Goal: Task Accomplishment & Management: Manage account settings

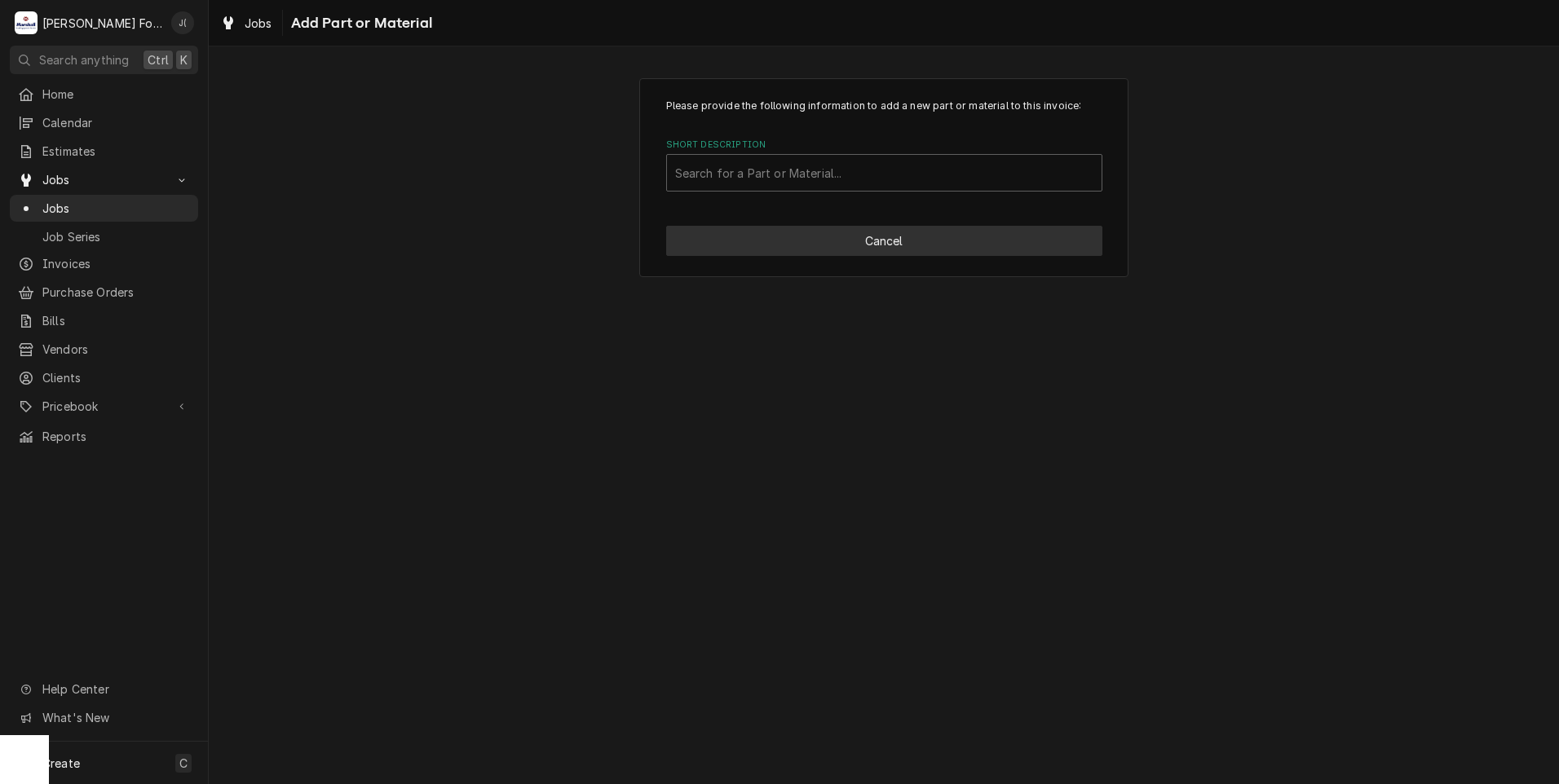
click at [848, 249] on button "Cancel" at bounding box center [884, 240] width 436 height 30
type textarea "x"
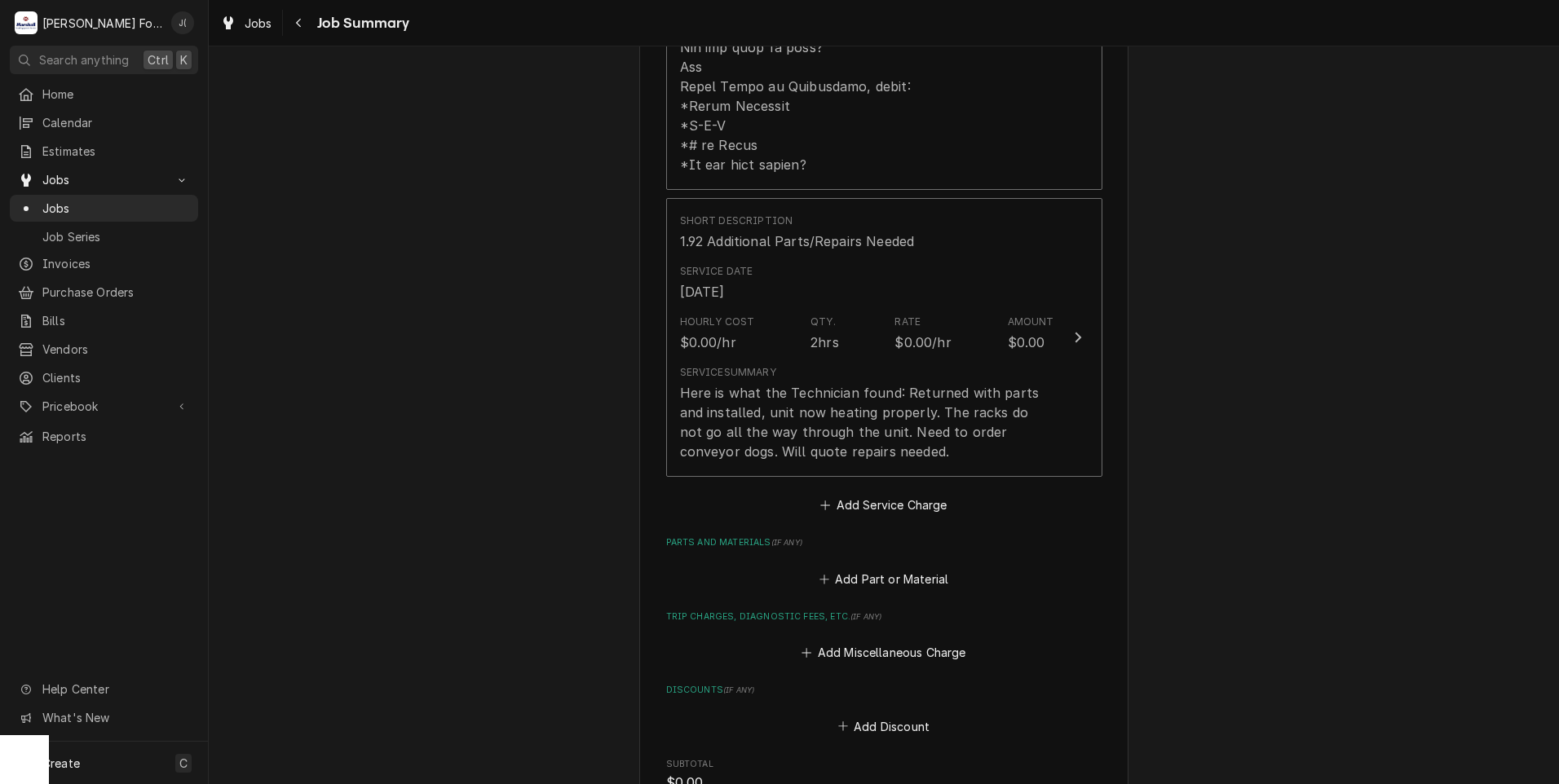
scroll to position [1059, 0]
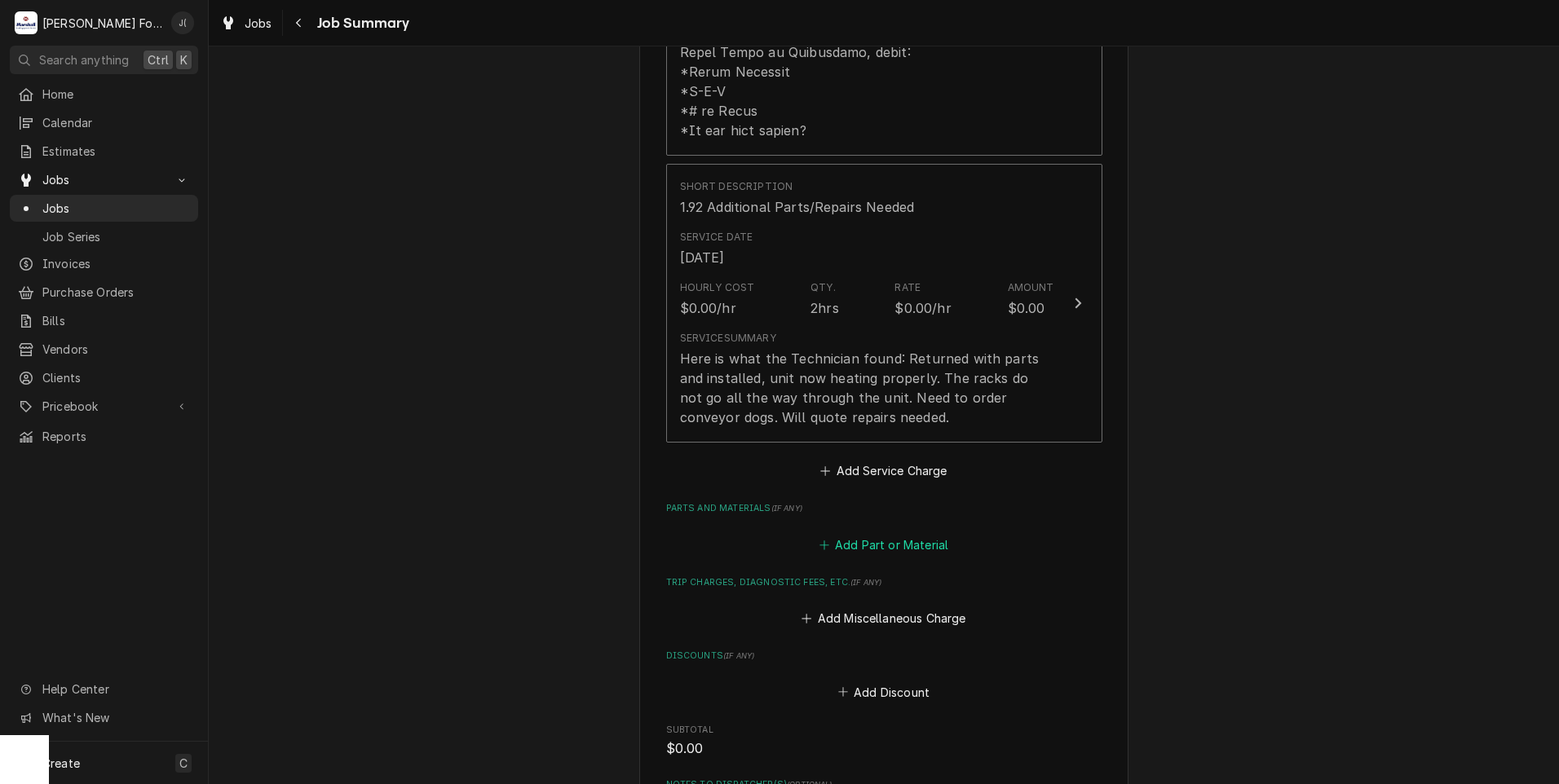
click at [911, 533] on button "Add Part or Material" at bounding box center [883, 544] width 134 height 23
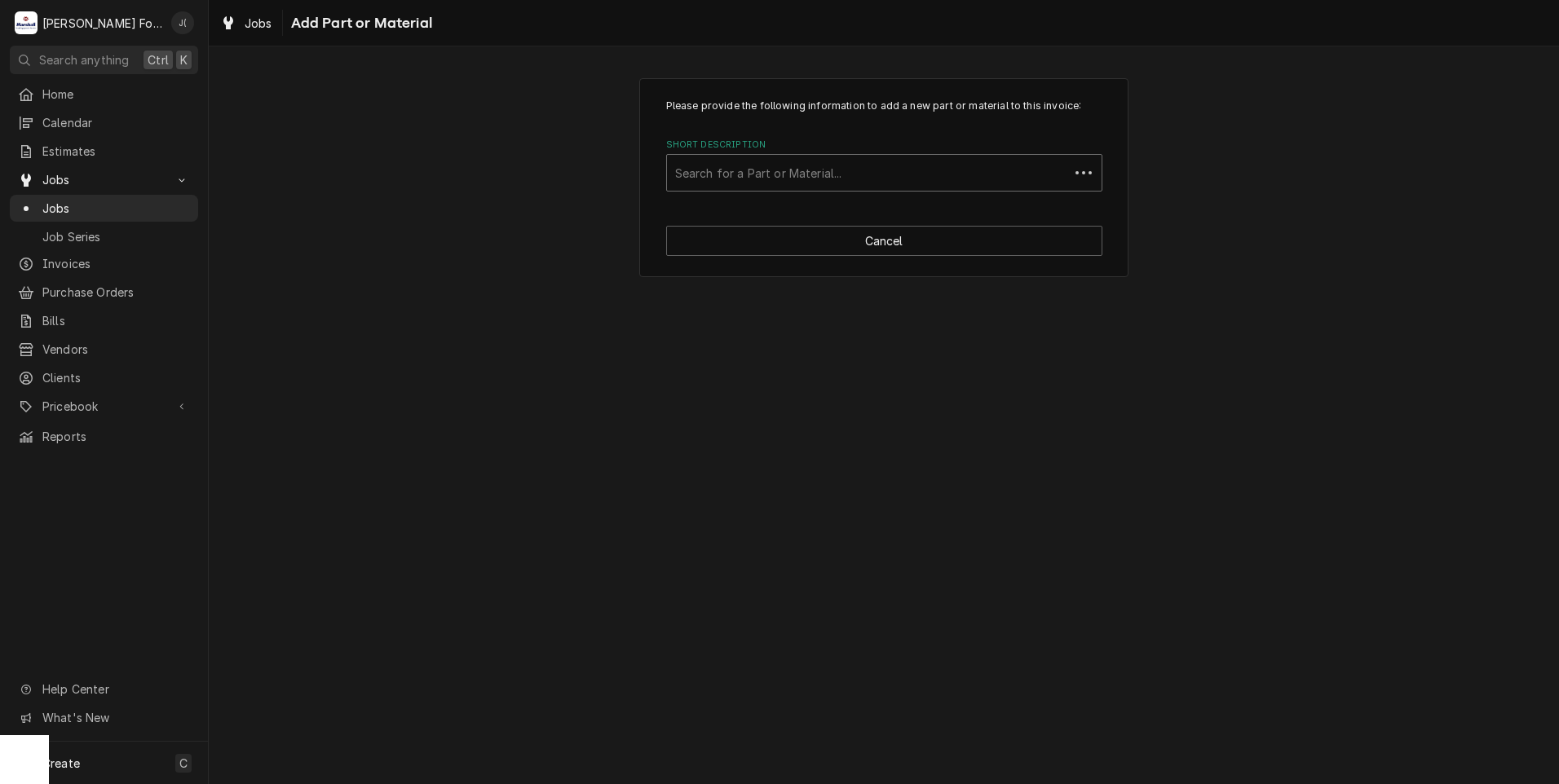
click at [780, 170] on div "Short Description" at bounding box center [868, 173] width 386 height 30
type input "00-936557-00001"
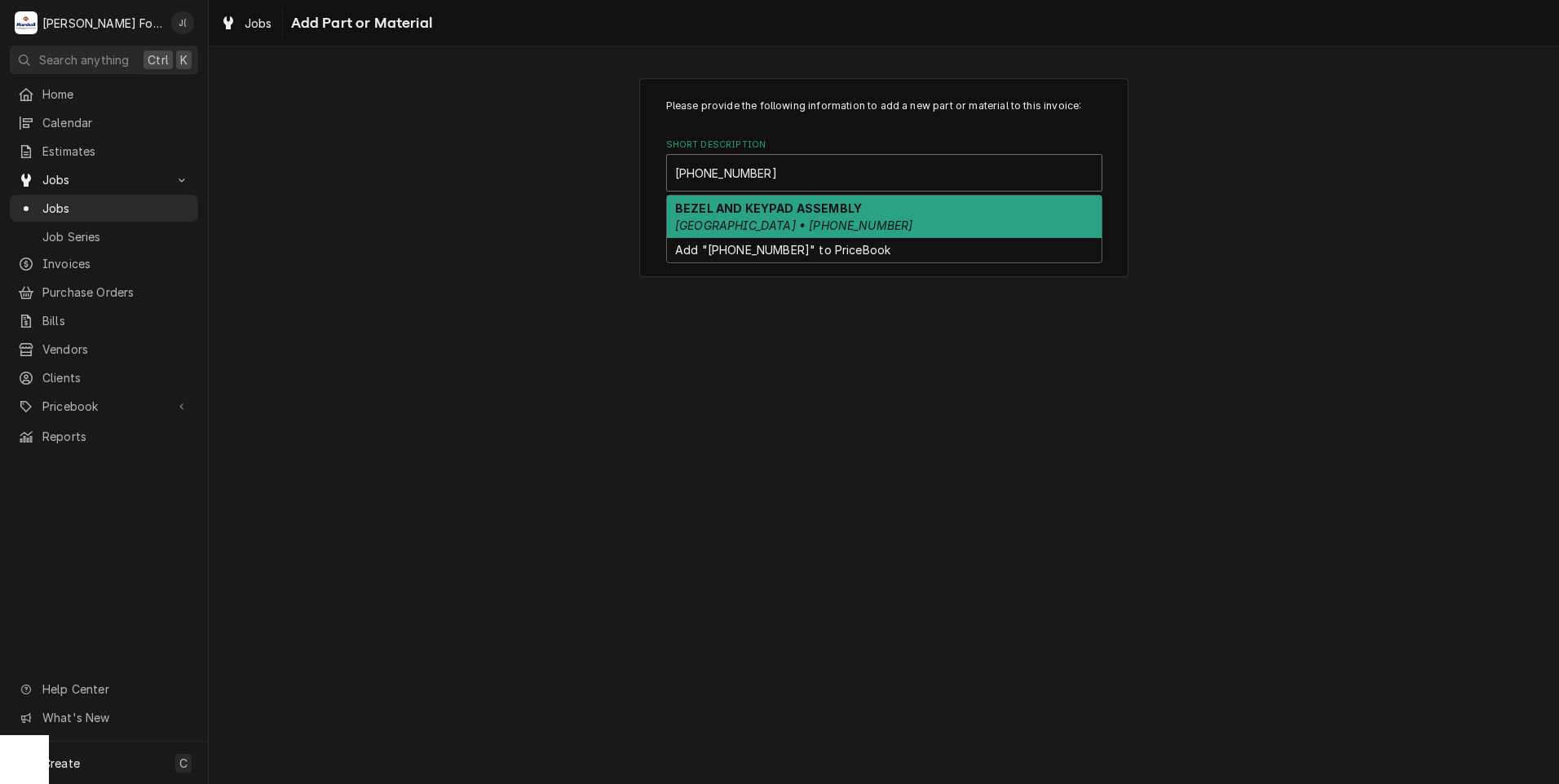
click at [787, 221] on em "HOBART • 00-936557-00001" at bounding box center [793, 226] width 238 height 14
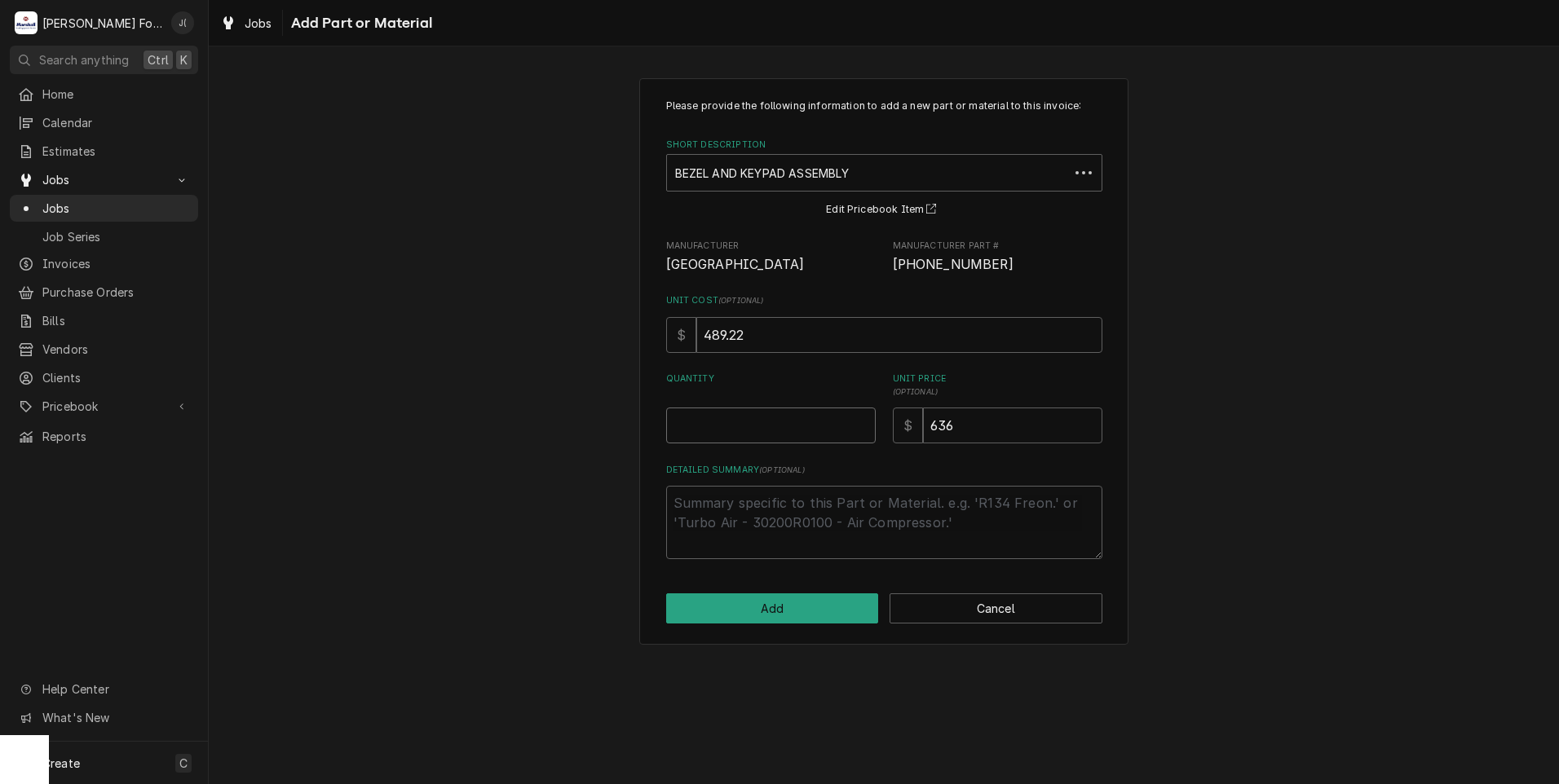
click at [764, 417] on input "Quantity" at bounding box center [771, 425] width 210 height 36
type textarea "x"
type input "1"
drag, startPoint x: 755, startPoint y: 473, endPoint x: 755, endPoint y: 482, distance: 9.0
click at [755, 482] on div "Detailed Summary ( optional )" at bounding box center [884, 511] width 436 height 95
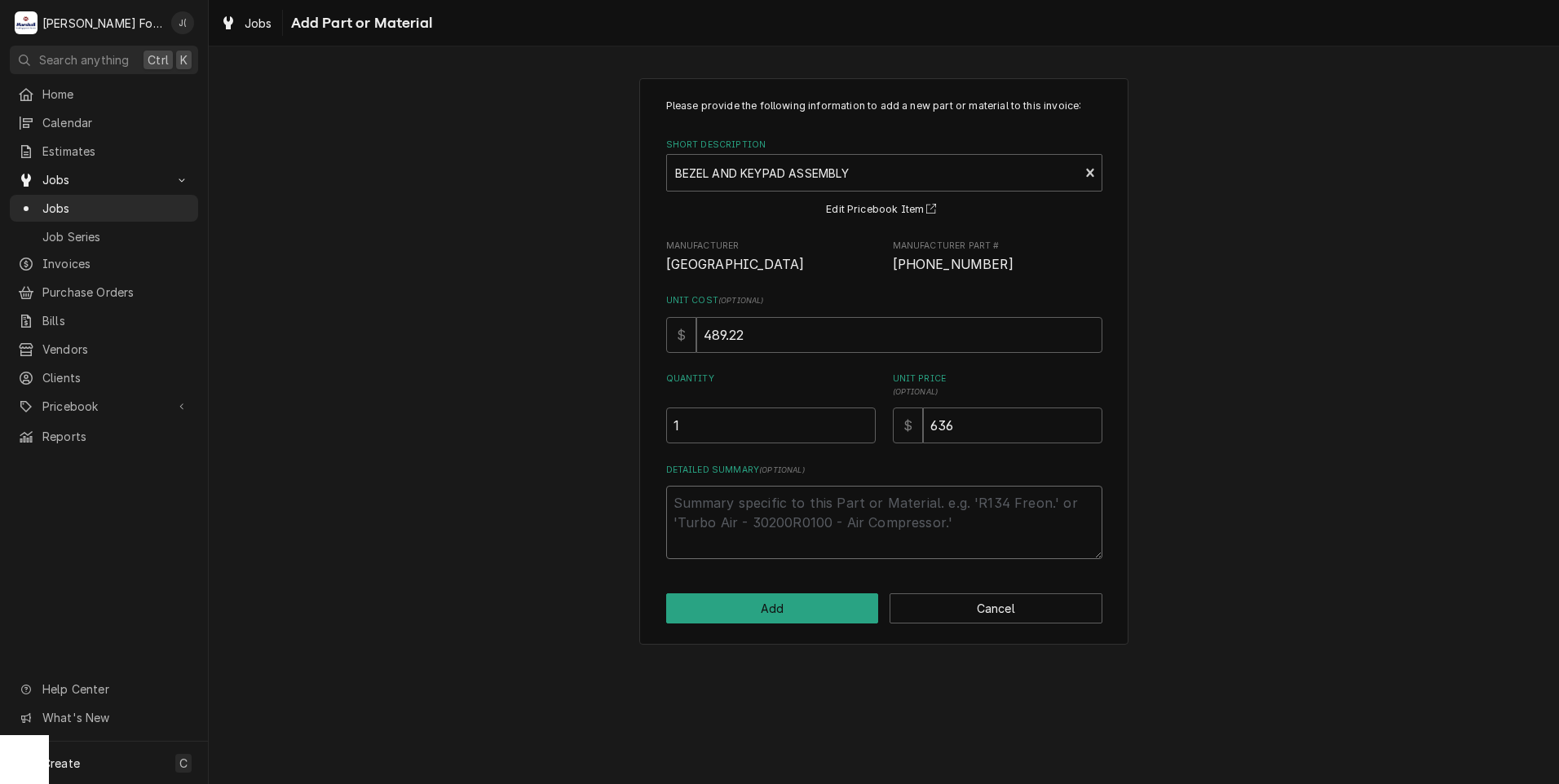
drag, startPoint x: 755, startPoint y: 482, endPoint x: 743, endPoint y: 506, distance: 26.8
click at [743, 506] on textarea "Detailed Summary ( optional )" at bounding box center [884, 523] width 436 height 74
type textarea "x"
type textarea "("
type textarea "x"
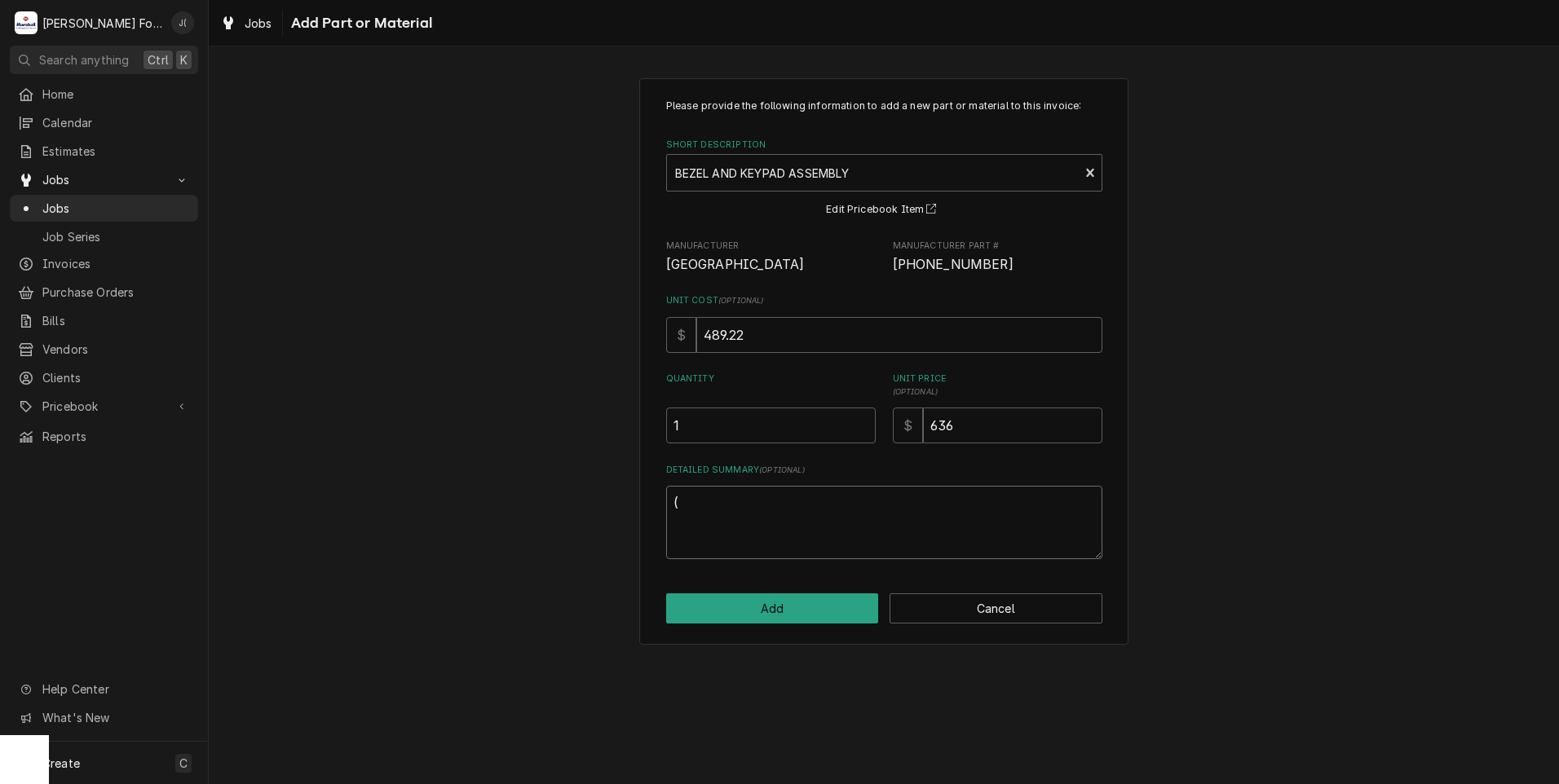
type textarea "(i"
type textarea "x"
type textarea "(in"
type textarea "x"
type textarea "(ins"
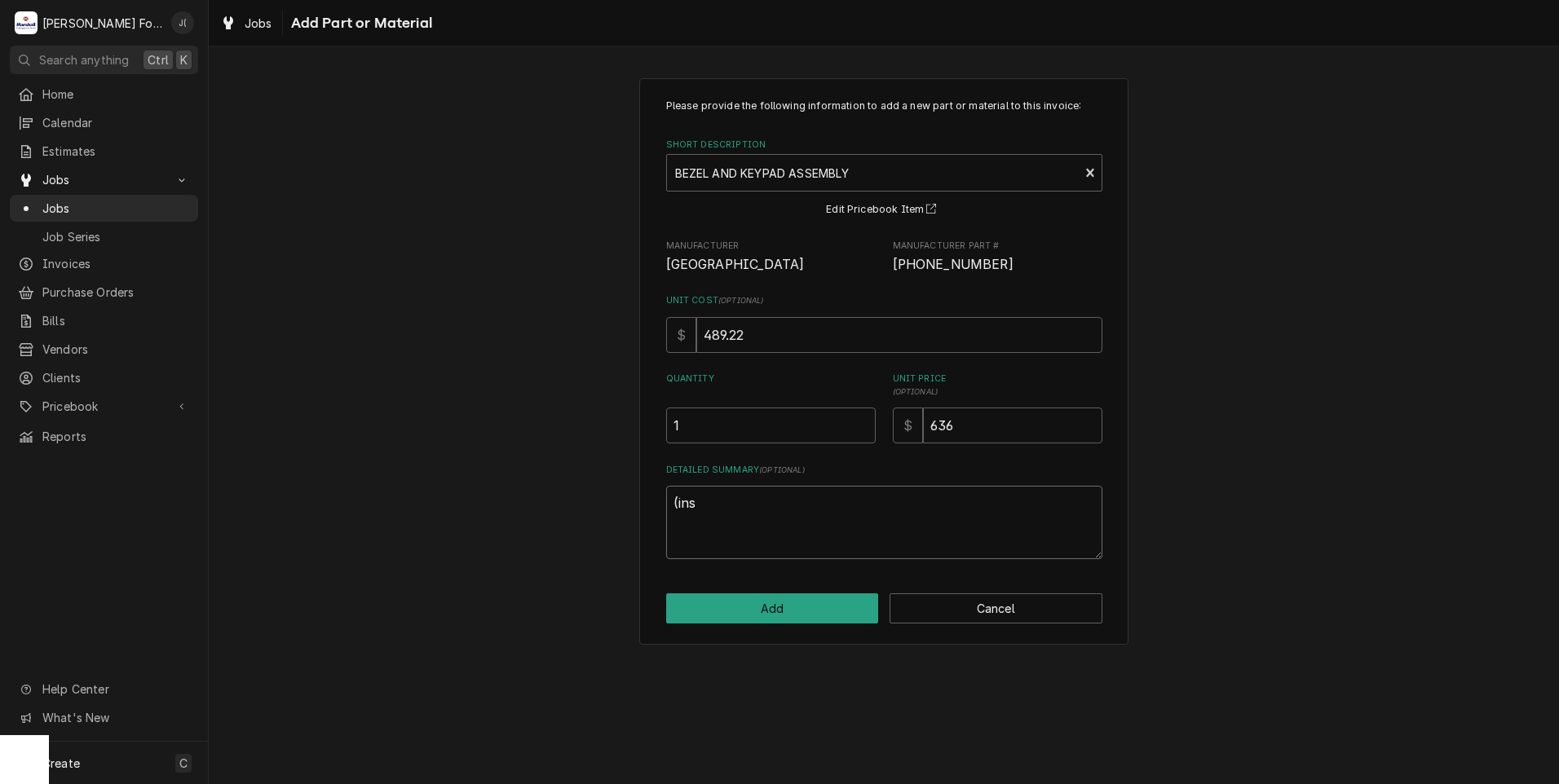
type textarea "x"
type textarea "(insy"
type textarea "x"
type textarea "(ins"
type textarea "x"
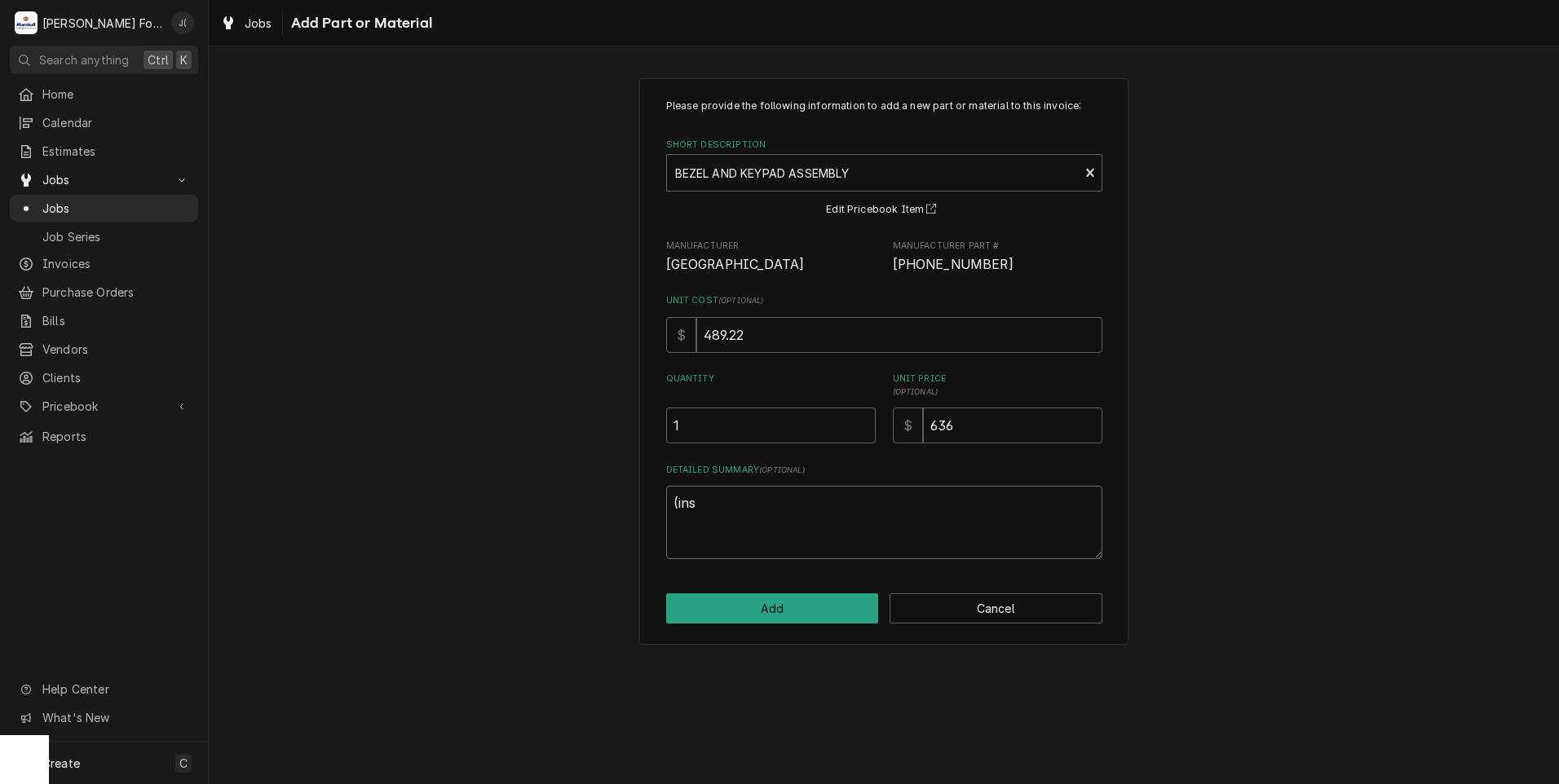
type textarea "(inst"
type textarea "x"
type textarea "(insta"
type textarea "x"
type textarea "(instal"
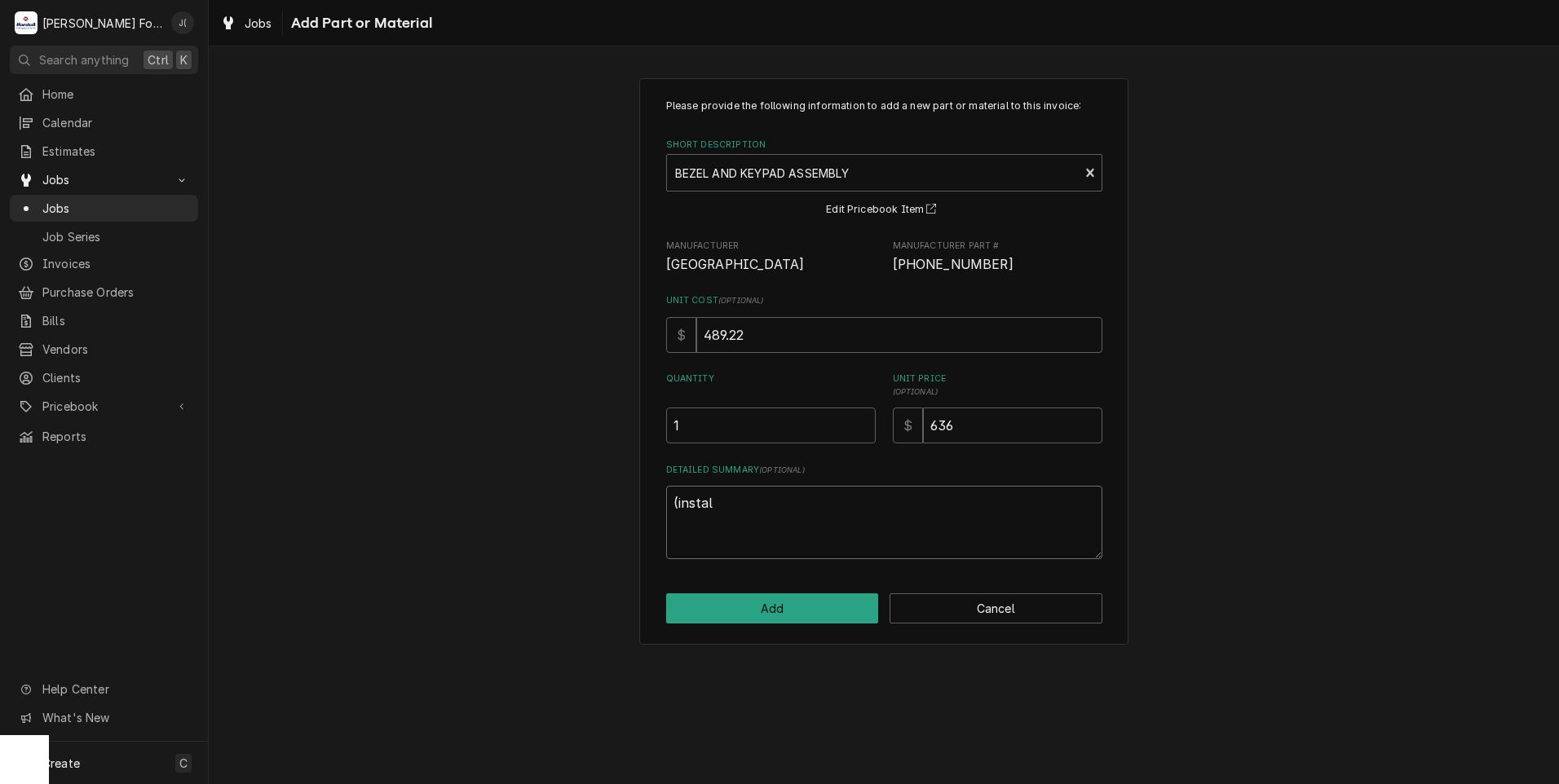
type textarea "x"
type textarea "(install"
type textarea "x"
type textarea "(installe"
type textarea "x"
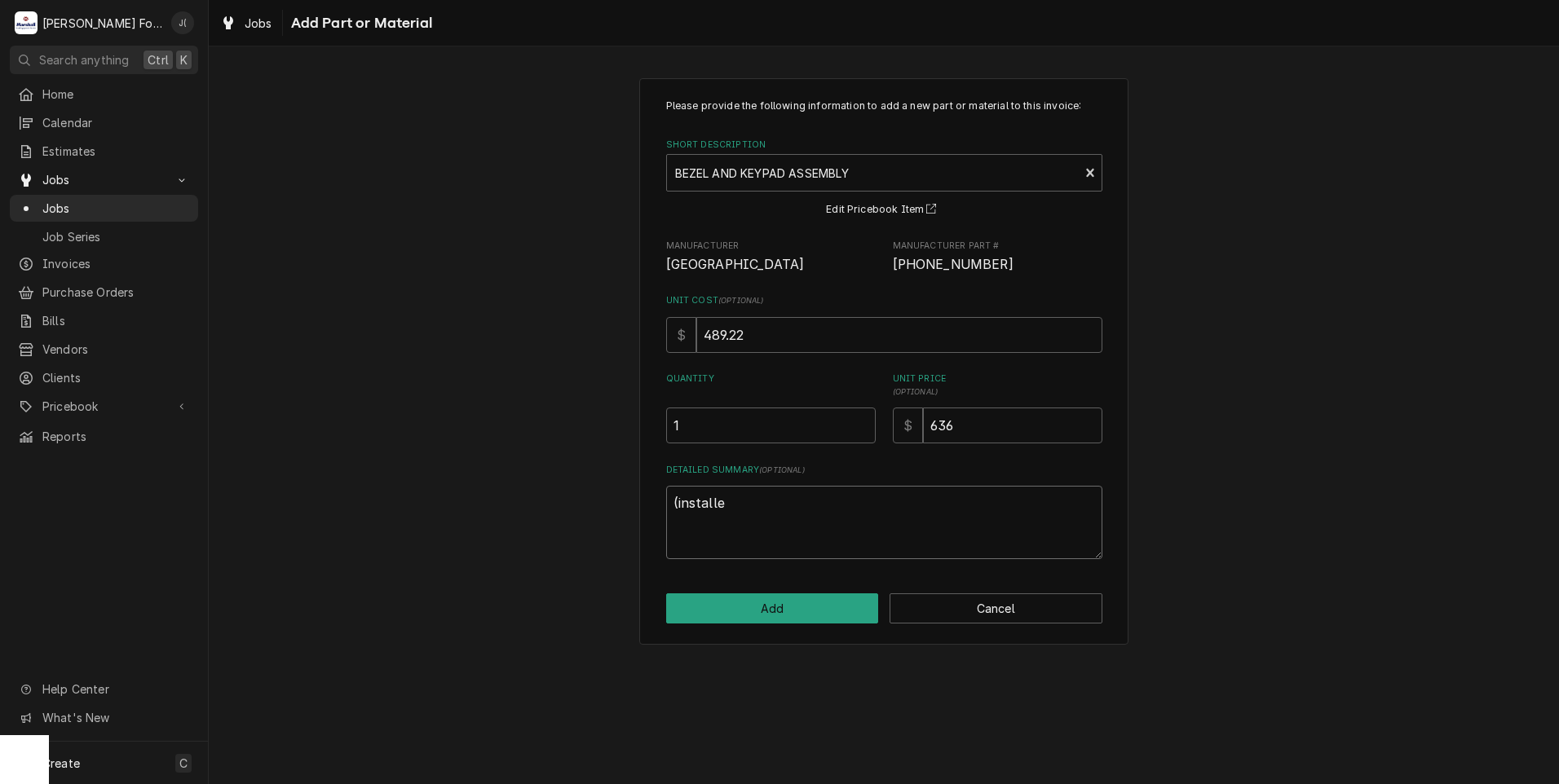
type textarea "(installed"
type textarea "x"
type textarea "(installed)"
drag, startPoint x: 729, startPoint y: 503, endPoint x: 676, endPoint y: 509, distance: 53.3
click at [676, 509] on textarea "(installed)" at bounding box center [884, 523] width 436 height 74
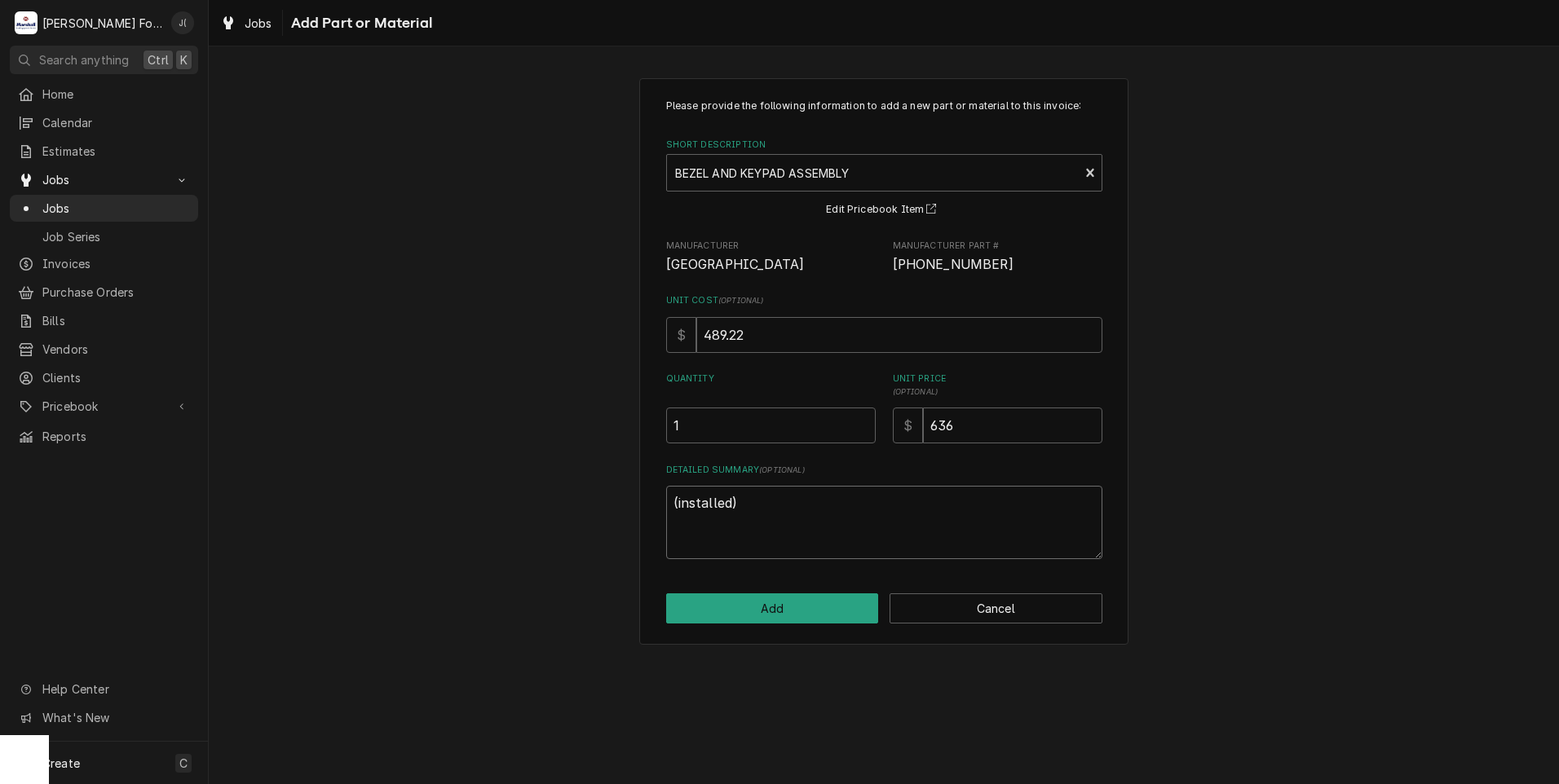
type textarea "x"
type textarea "()"
type textarea "x"
type textarea "(I)"
type textarea "x"
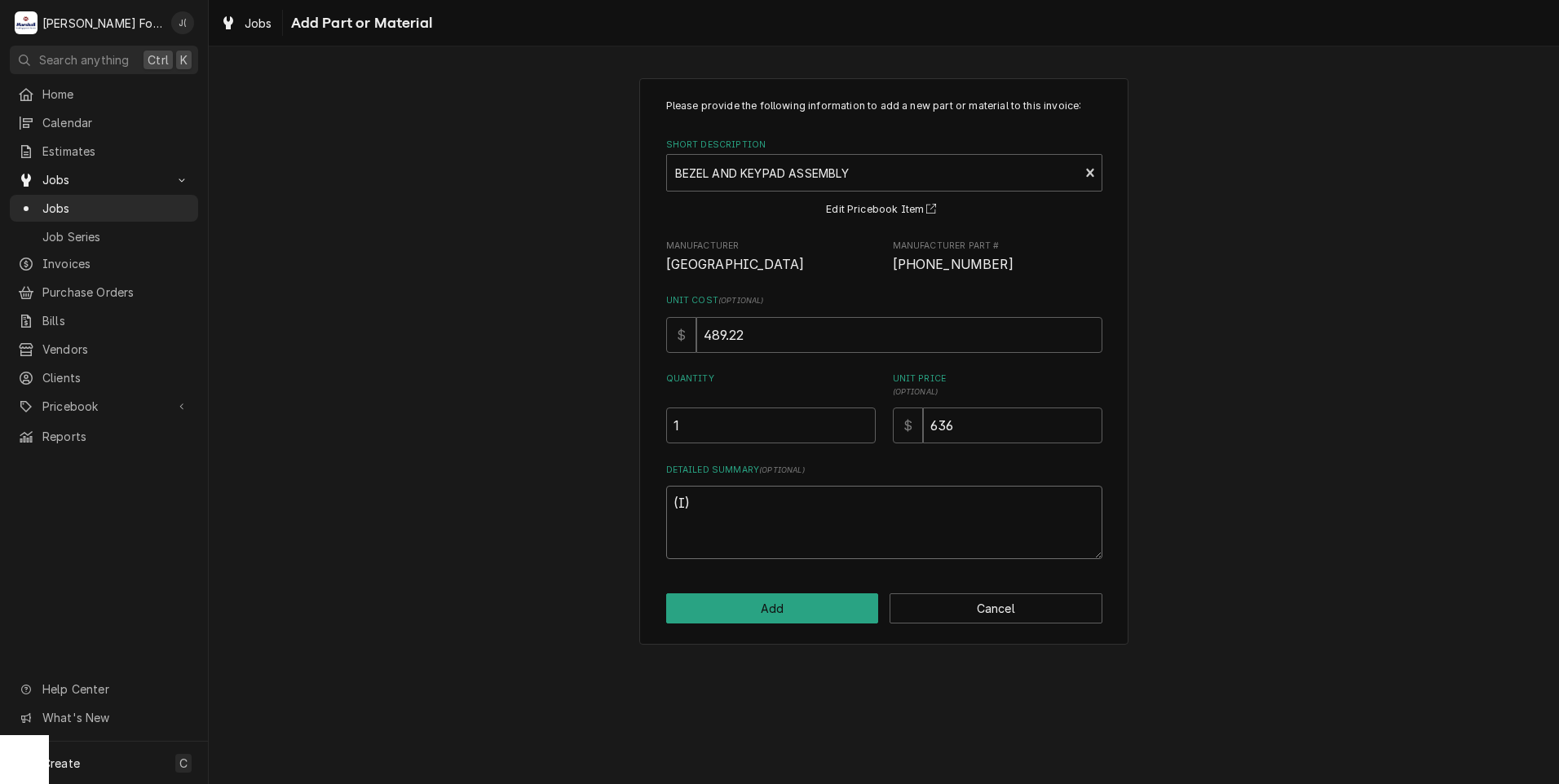
type textarea "(IN)"
type textarea "x"
type textarea "(INS)"
type textarea "x"
type textarea "(INST)"
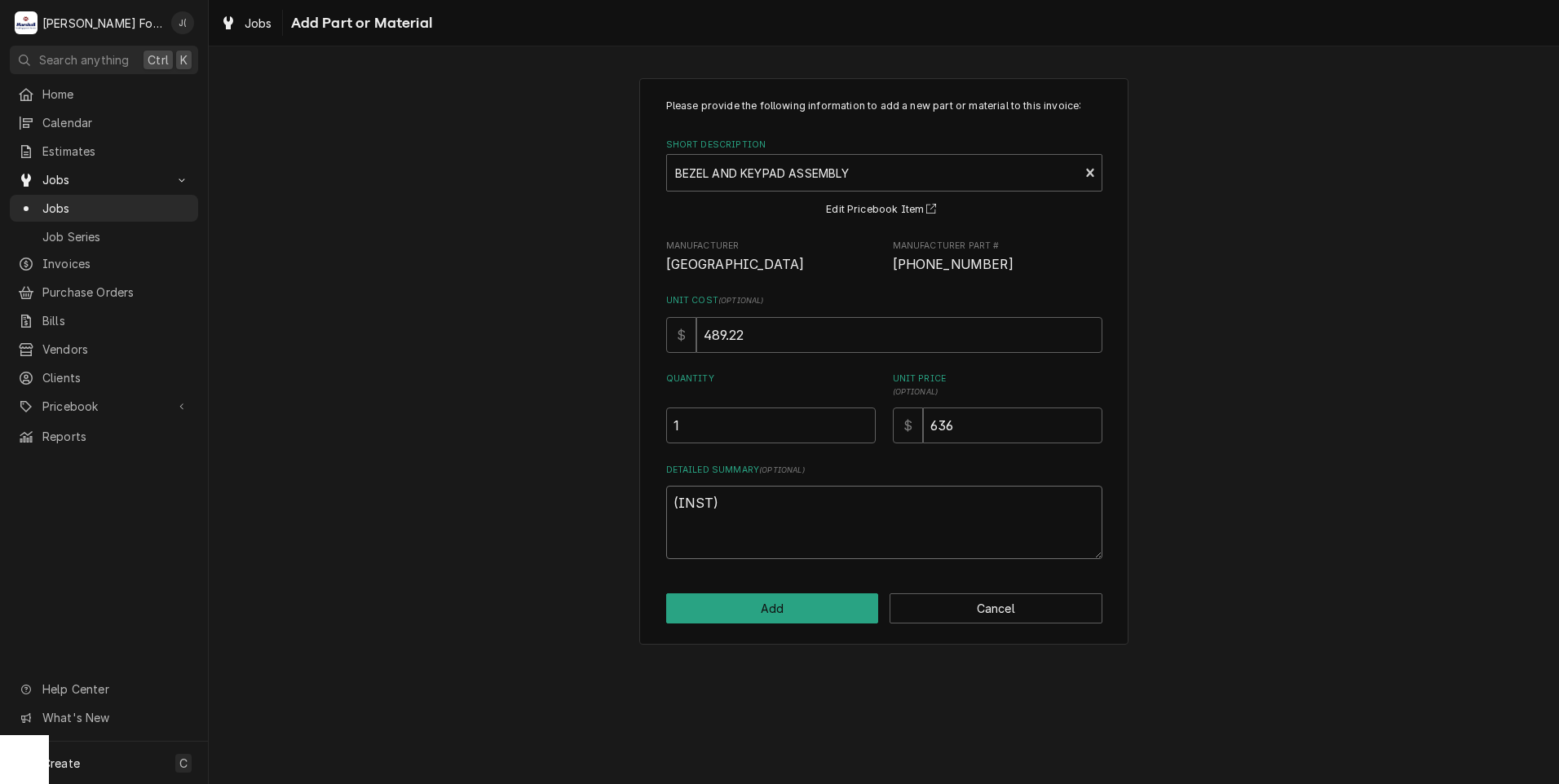
type textarea "x"
type textarea "(INSTA)"
type textarea "x"
type textarea "(INSTAL)"
type textarea "x"
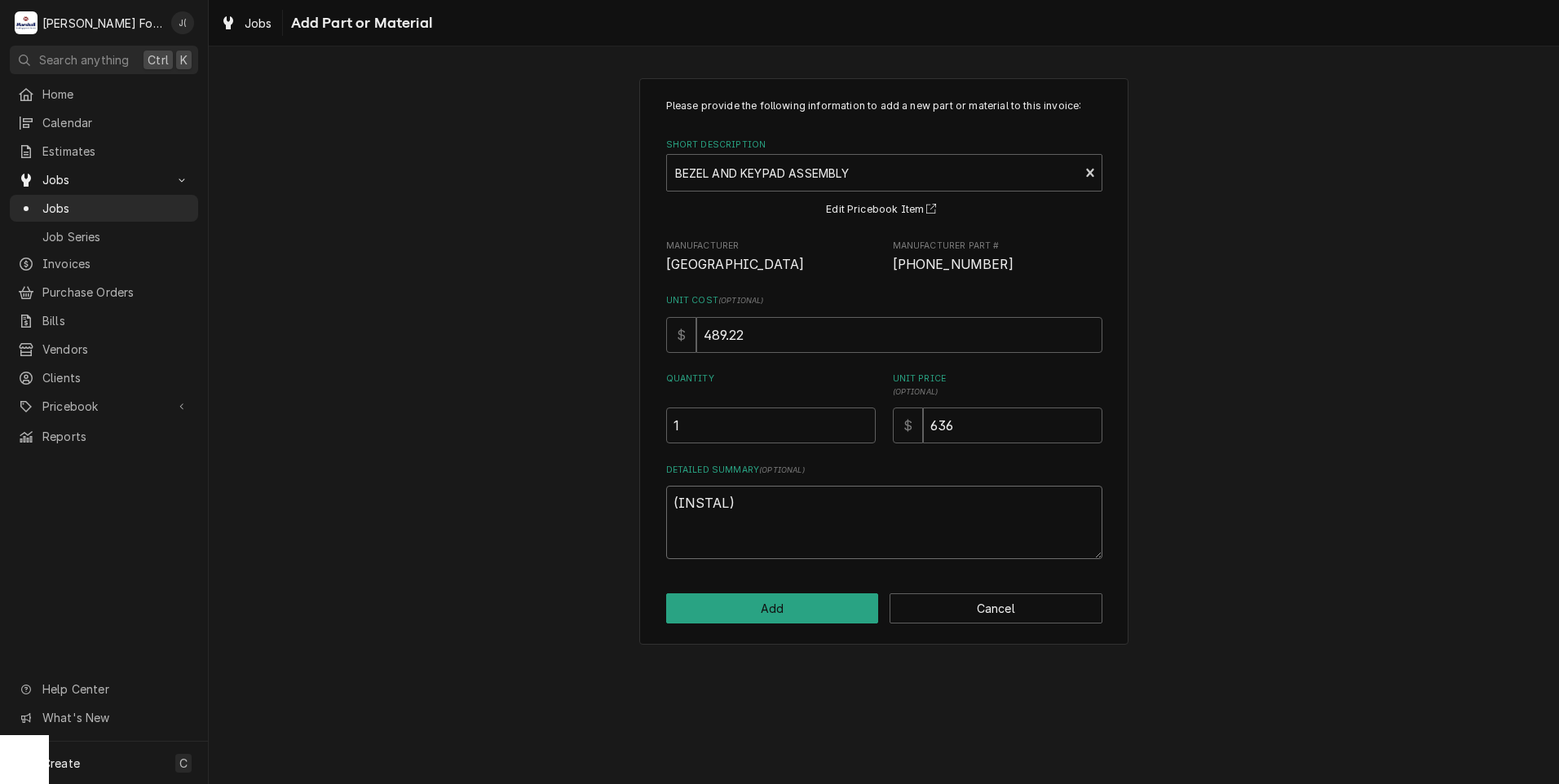
type textarea "(INSTALL)"
type textarea "x"
type textarea "(INSTALLE)"
type textarea "x"
type textarea "(INSTALLED)"
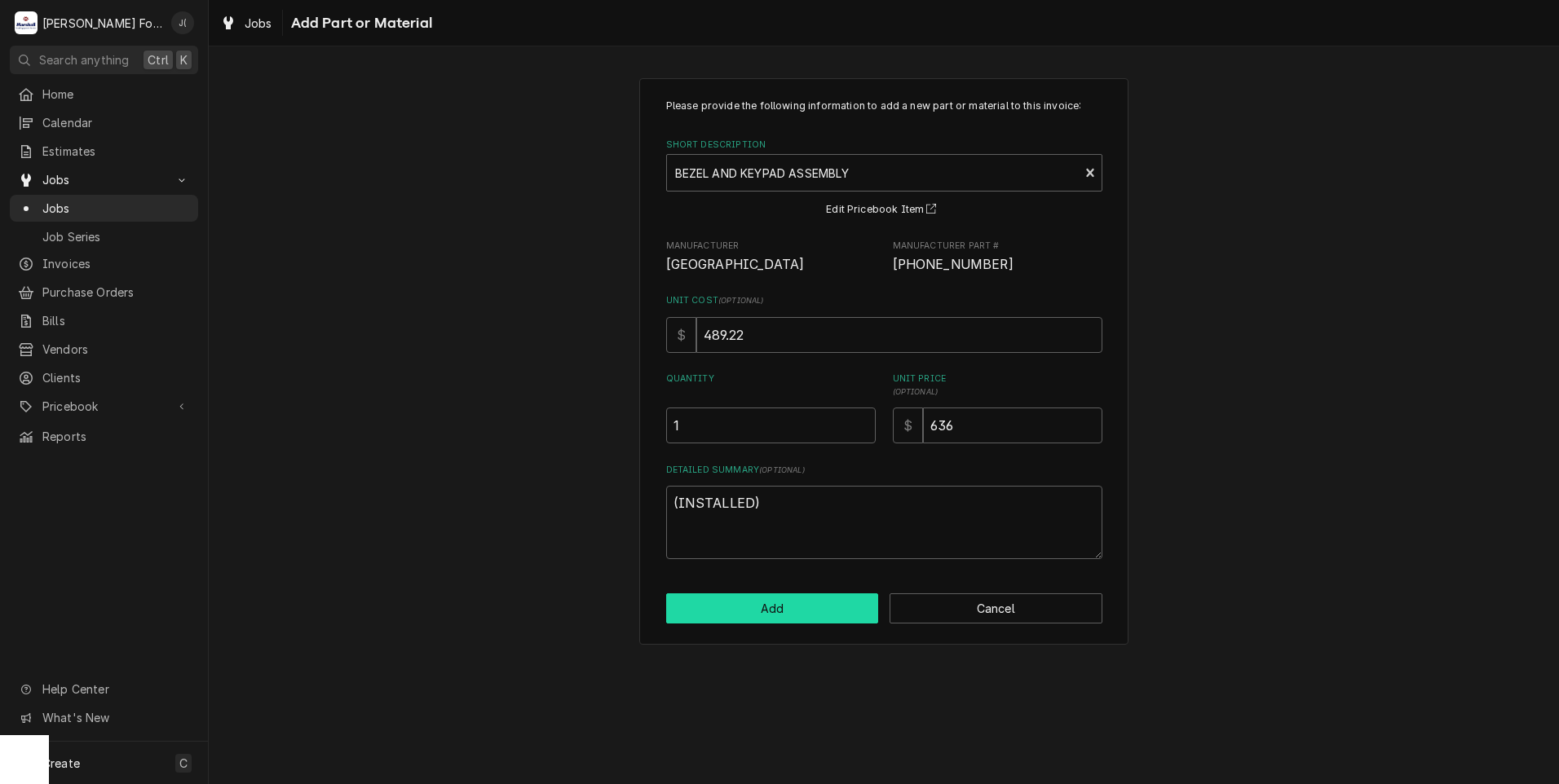
click at [767, 600] on button "Add" at bounding box center [773, 608] width 213 height 30
type textarea "x"
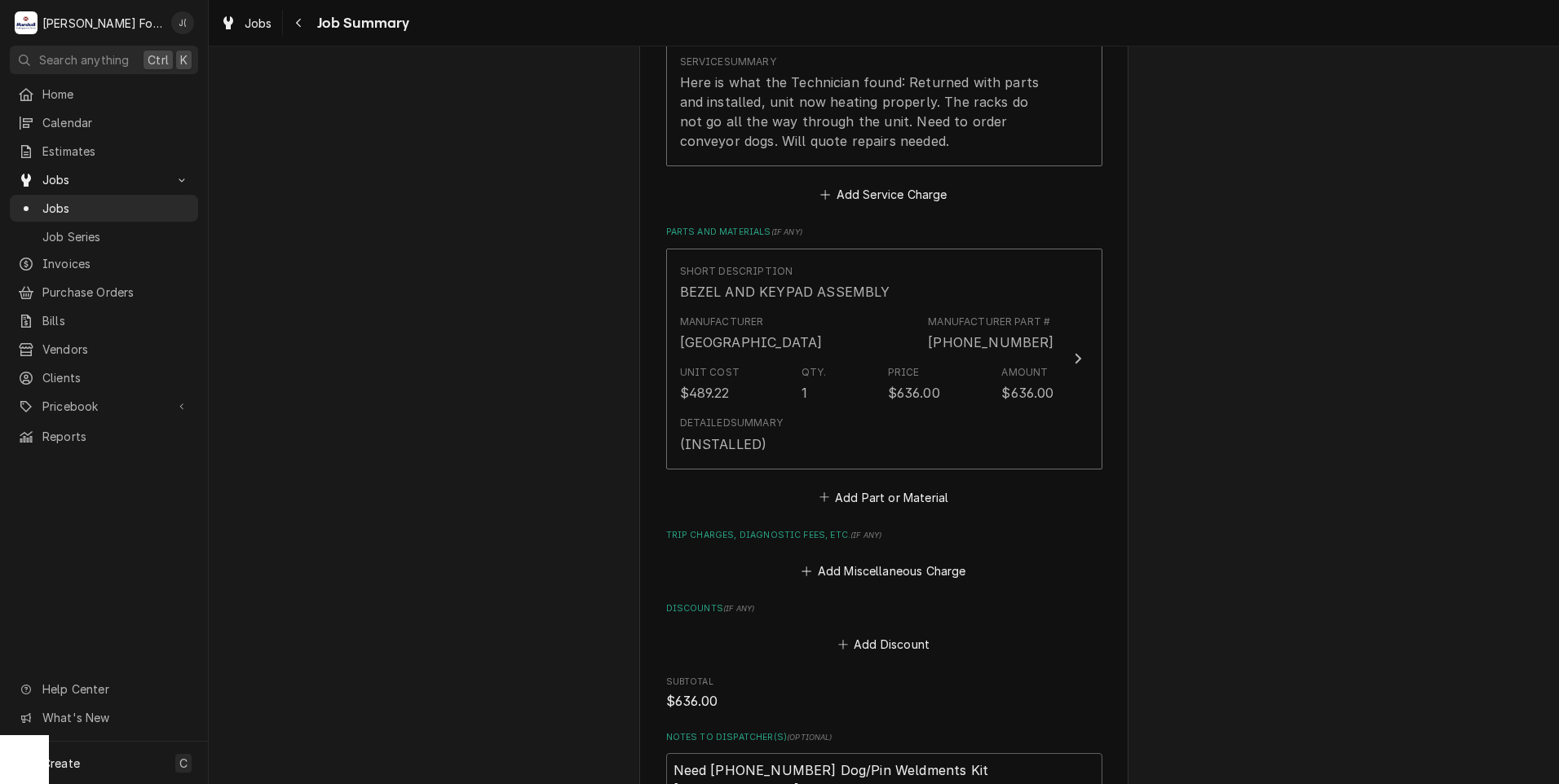
scroll to position [1385, 0]
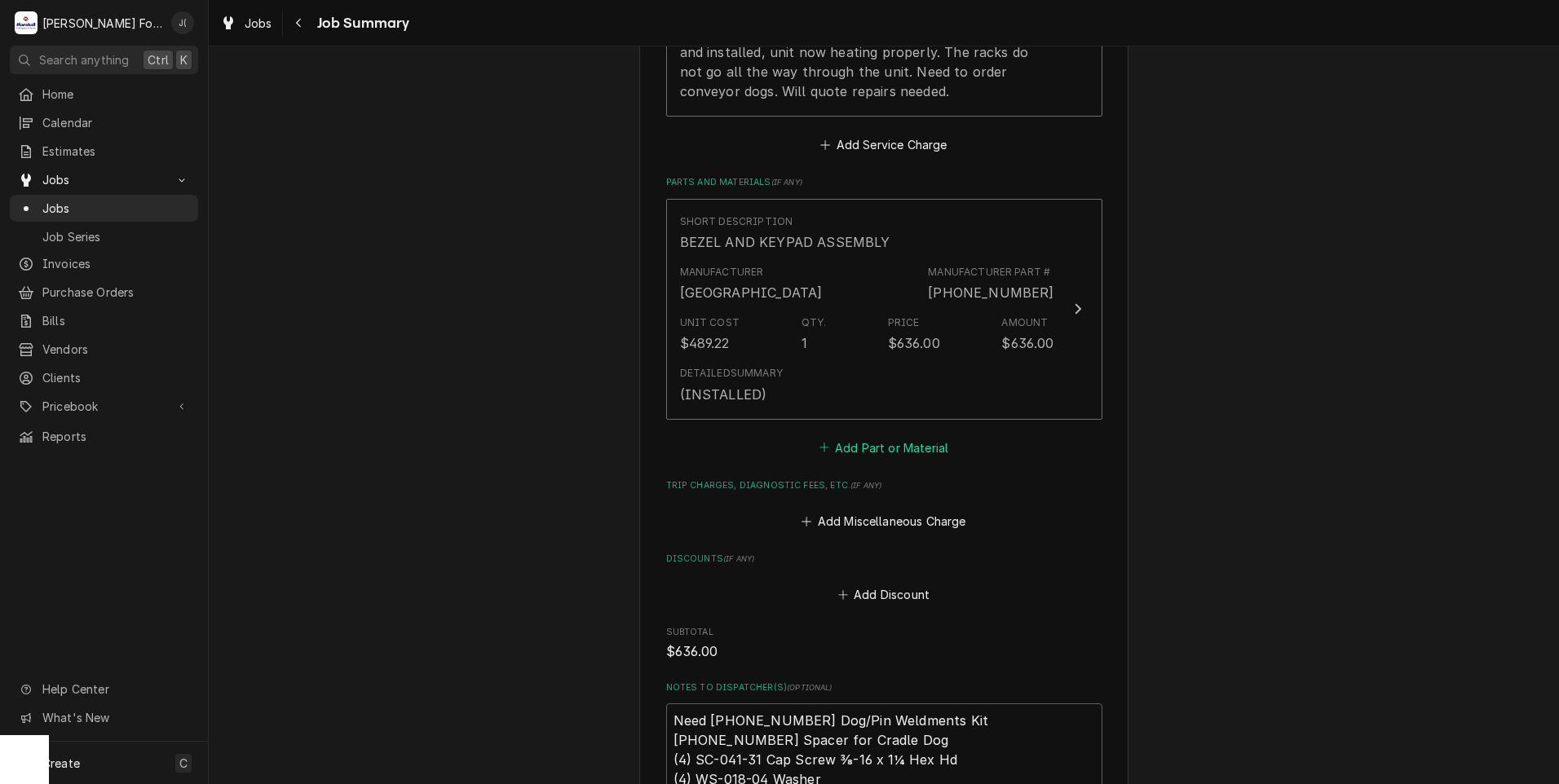
click at [849, 436] on button "Add Part or Material" at bounding box center [883, 447] width 134 height 23
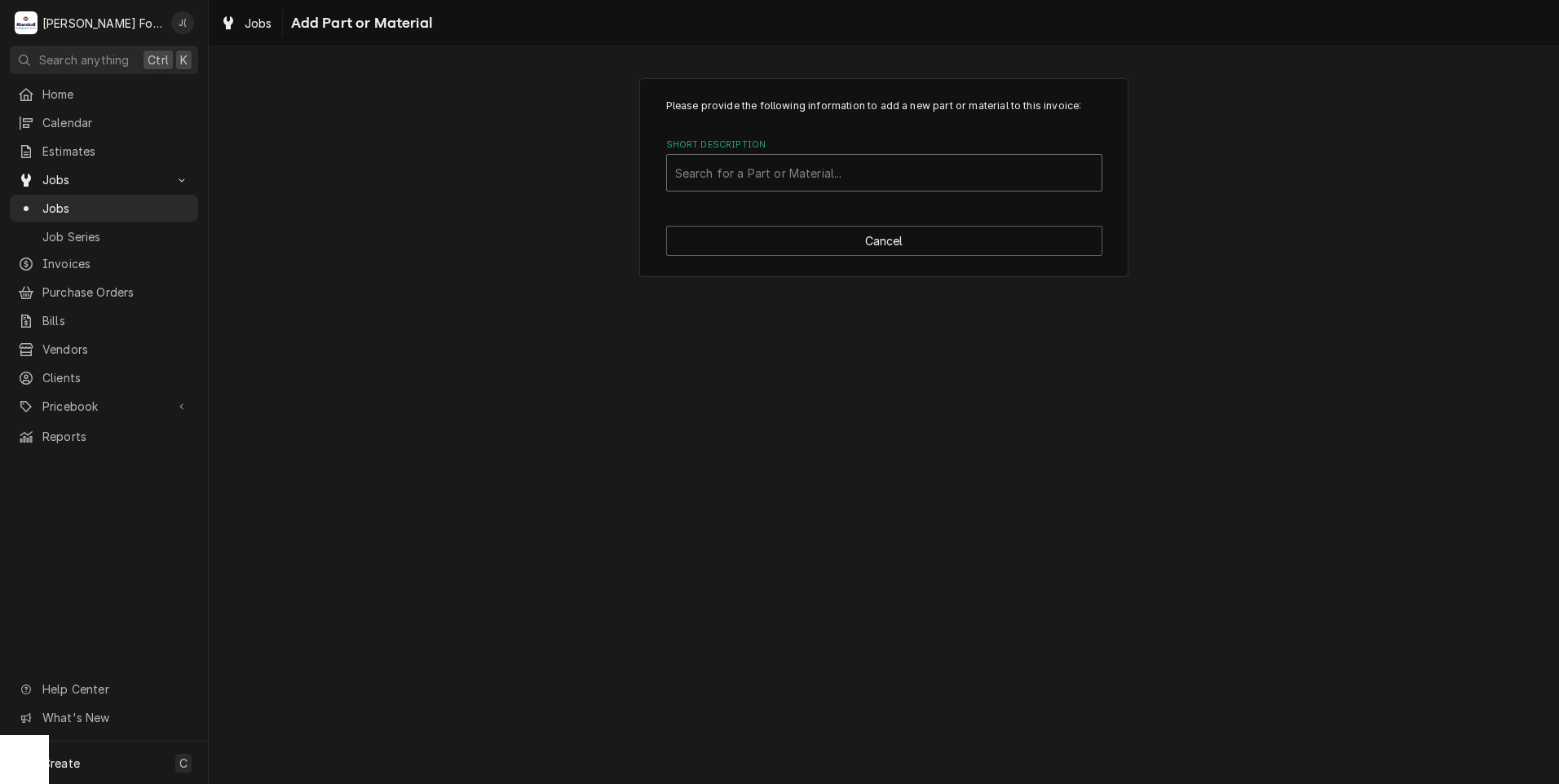
click at [756, 163] on div "Short Description" at bounding box center [884, 173] width 419 height 30
type input "00-913102-00409"
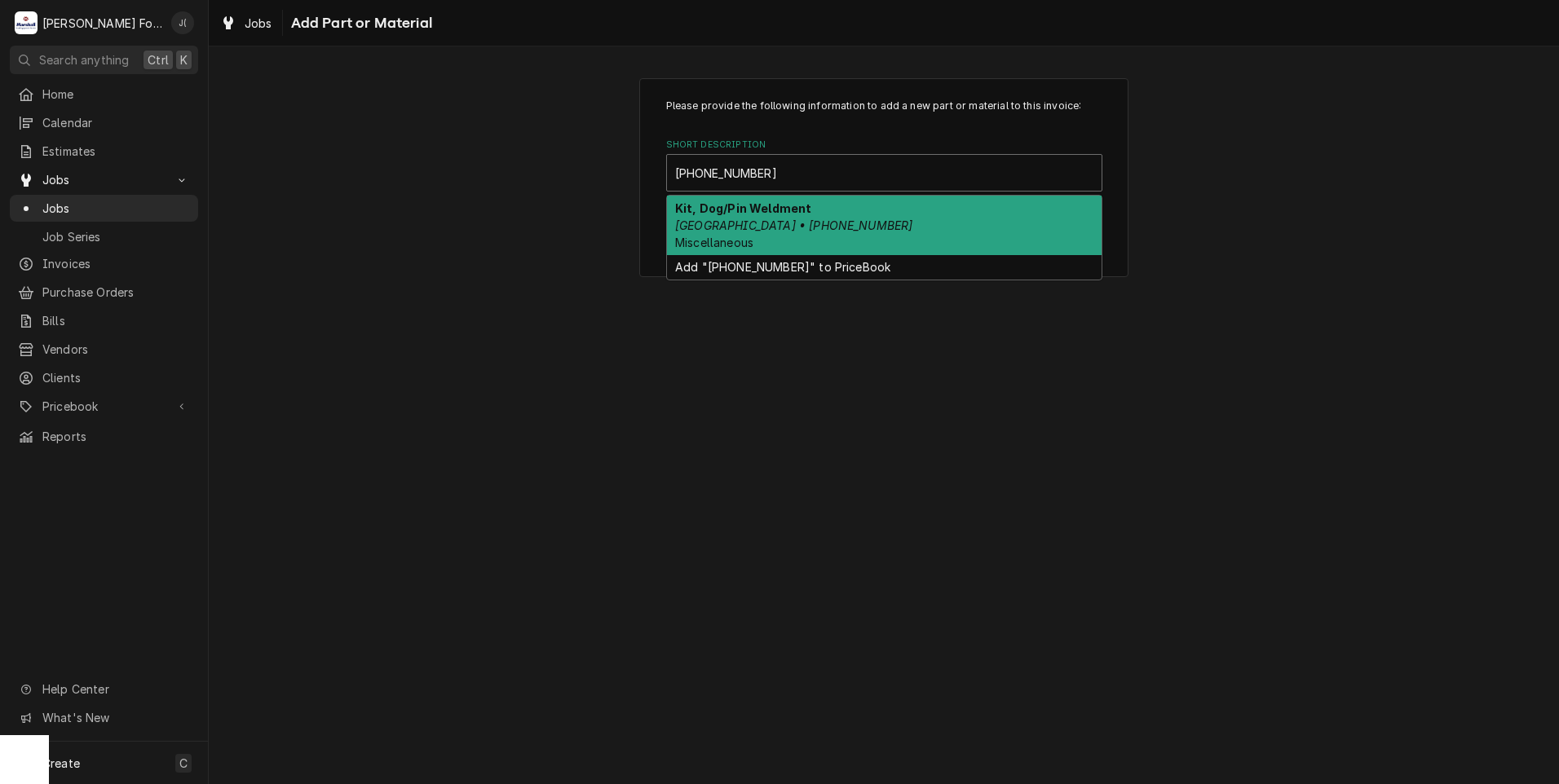
click at [760, 229] on em "Hobart • 00-913102-00409" at bounding box center [793, 226] width 238 height 14
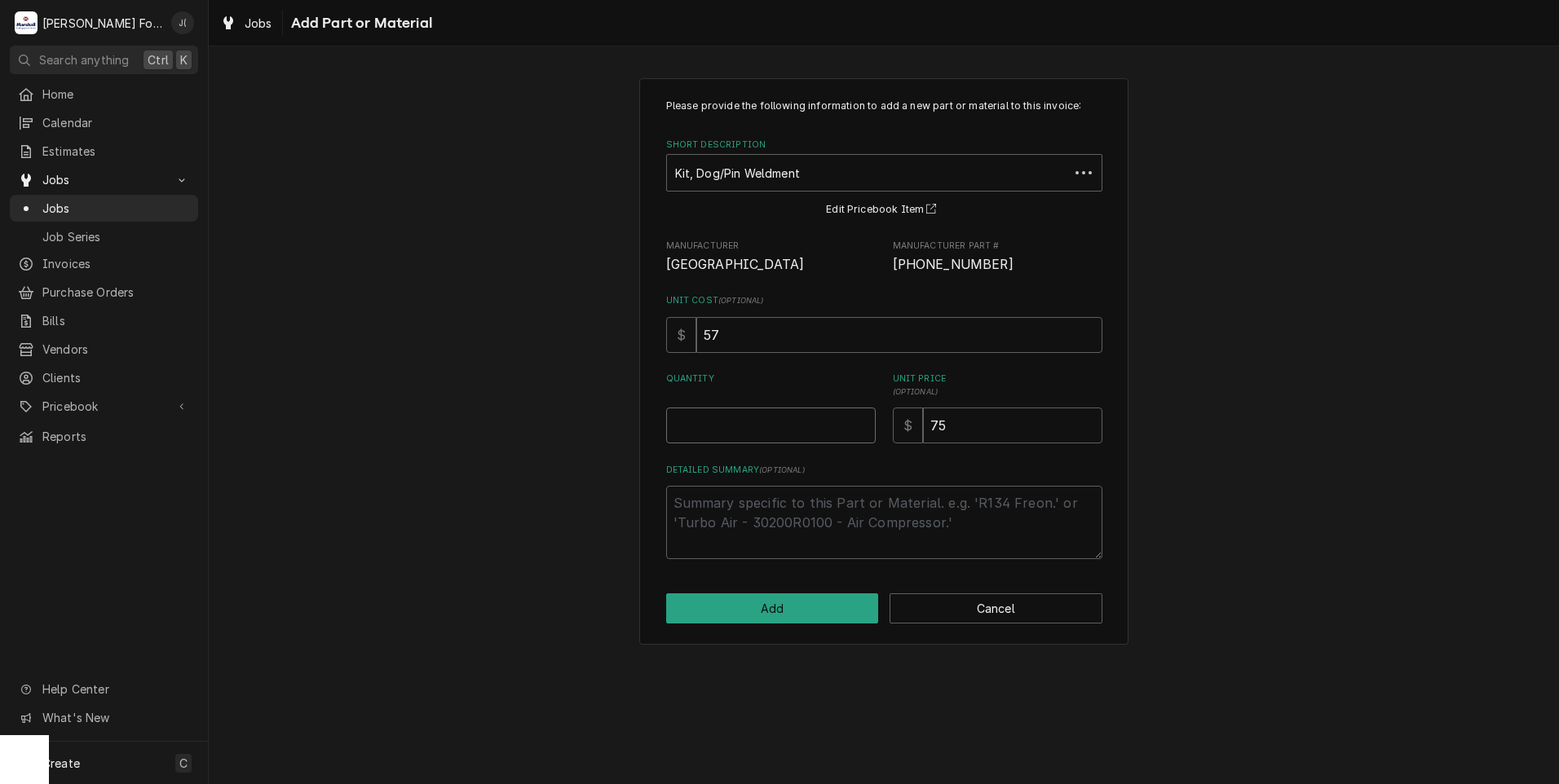
click at [802, 430] on input "Quantity" at bounding box center [771, 425] width 210 height 36
type textarea "x"
type input "2"
click at [809, 600] on button "Add" at bounding box center [773, 608] width 213 height 30
type textarea "x"
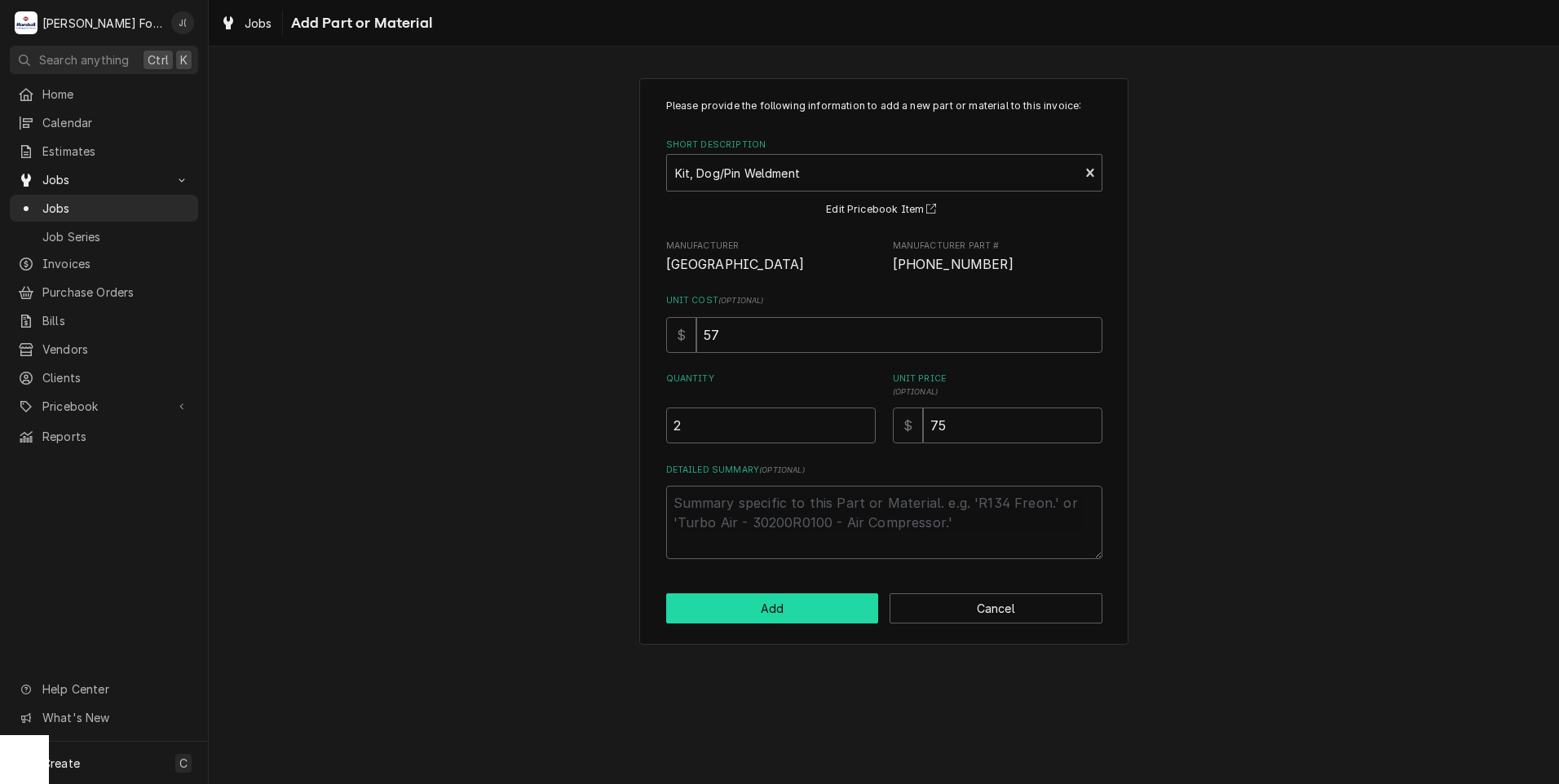
scroll to position [1385, 0]
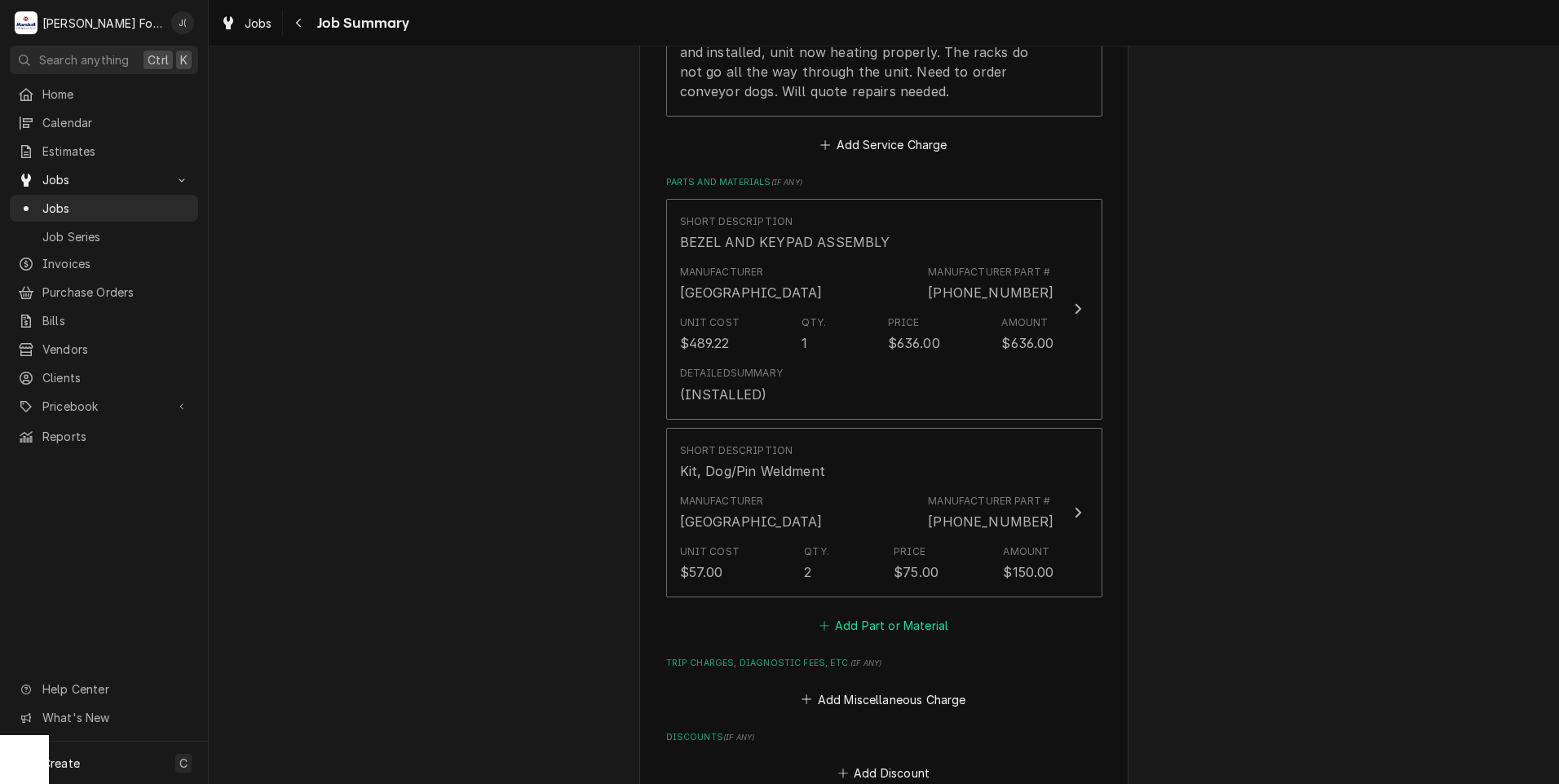
click at [835, 614] on button "Add Part or Material" at bounding box center [883, 625] width 134 height 23
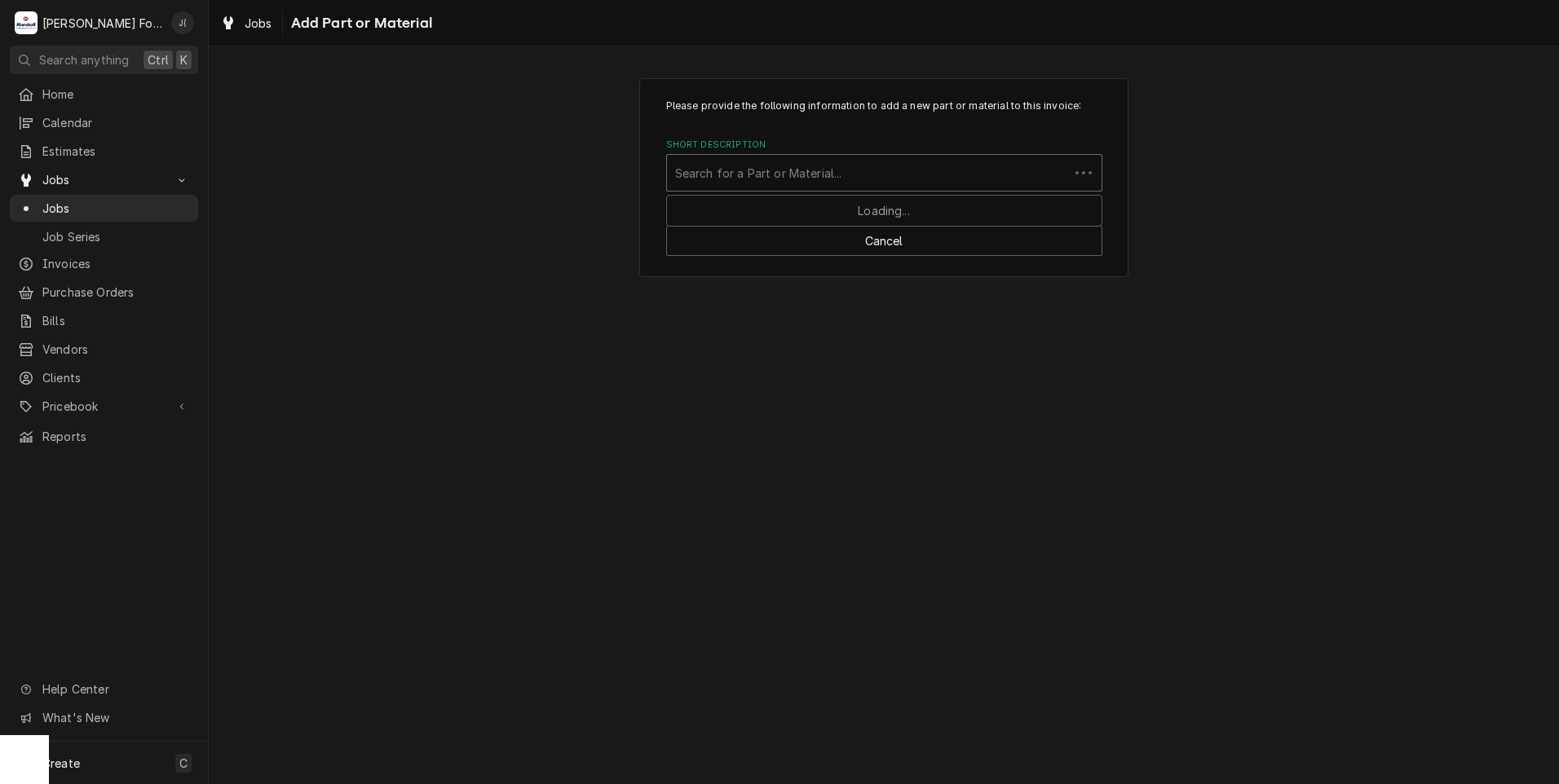
click at [742, 168] on div "Short Description" at bounding box center [868, 173] width 386 height 30
type input "00-270983"
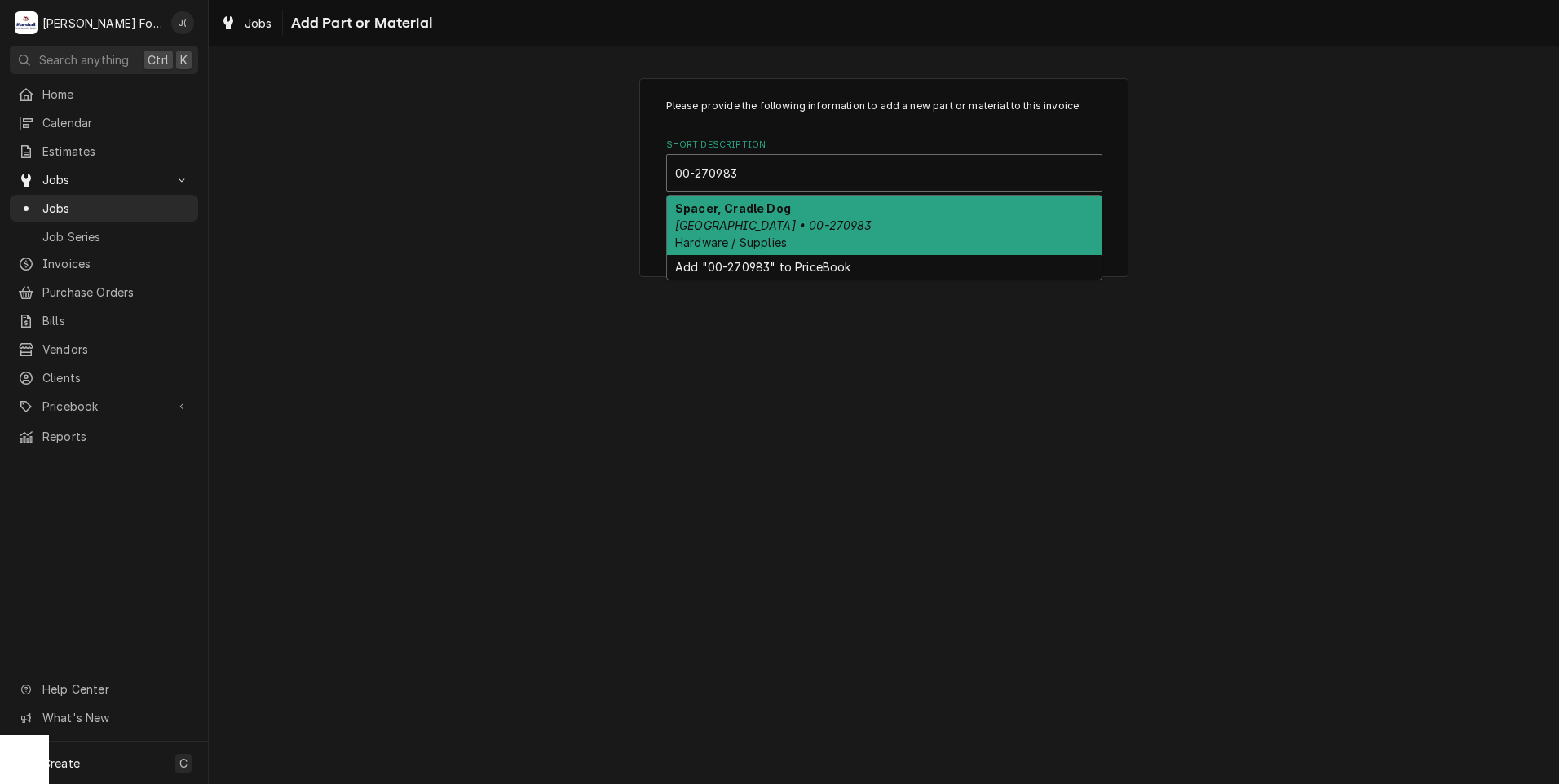
click at [756, 220] on em "Hobart • 00-270983" at bounding box center [774, 226] width 197 height 14
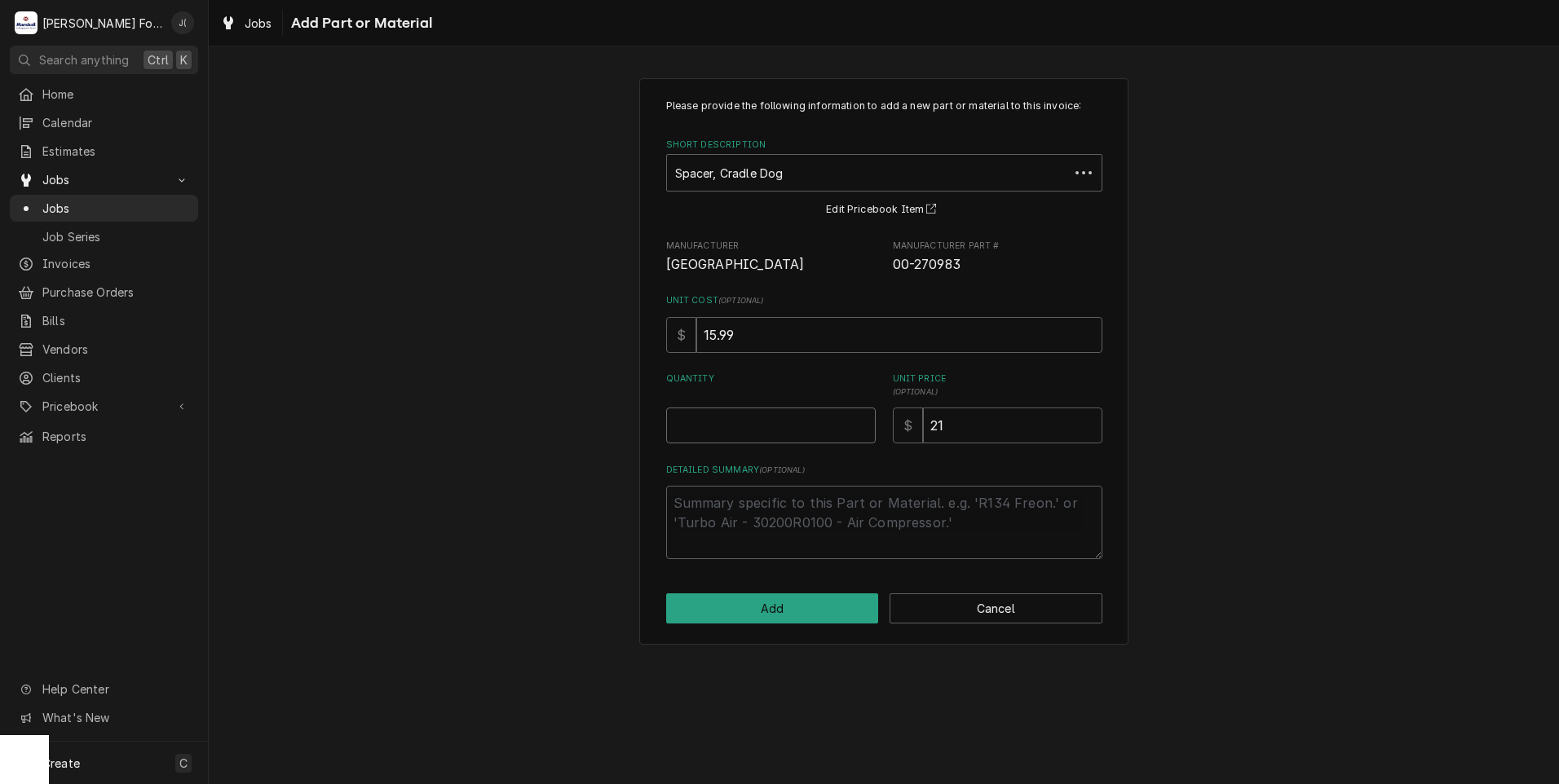
click at [801, 432] on input "Quantity" at bounding box center [771, 425] width 210 height 36
type textarea "x"
type input "4"
click at [795, 606] on button "Add" at bounding box center [773, 608] width 213 height 30
type textarea "x"
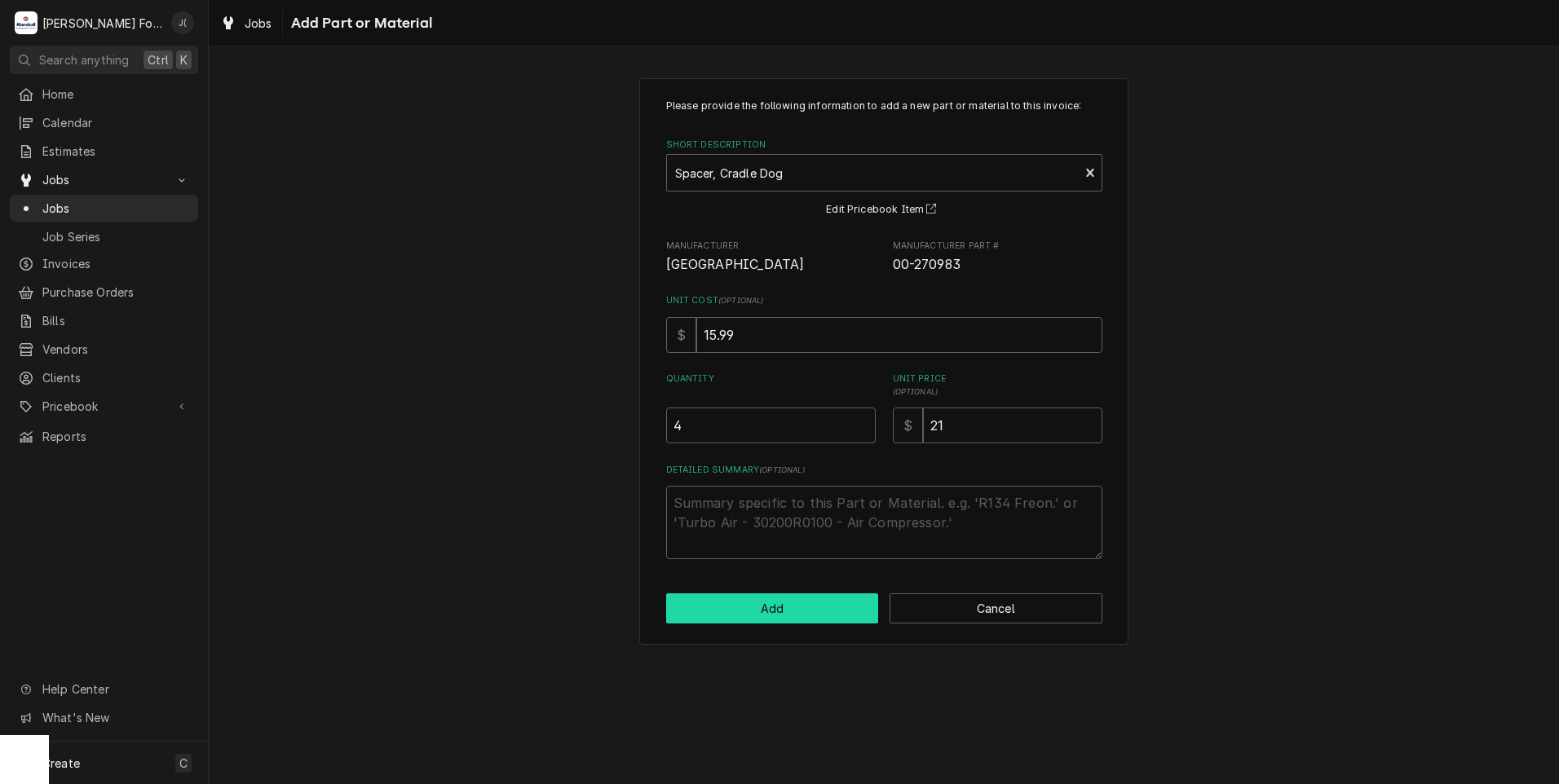
scroll to position [1385, 0]
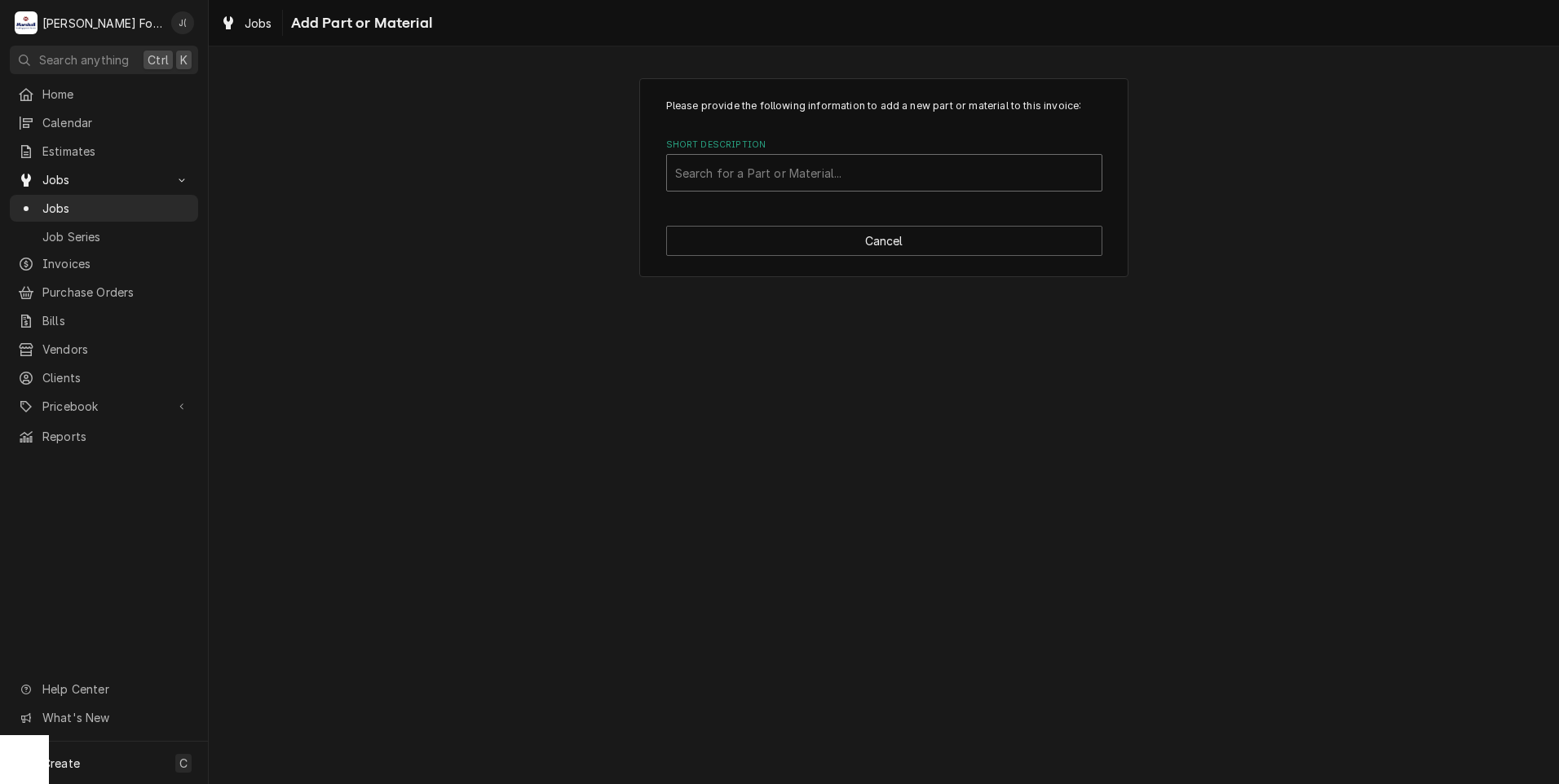
click at [706, 181] on div "Short Description" at bounding box center [884, 173] width 419 height 30
type input "sc-041-31"
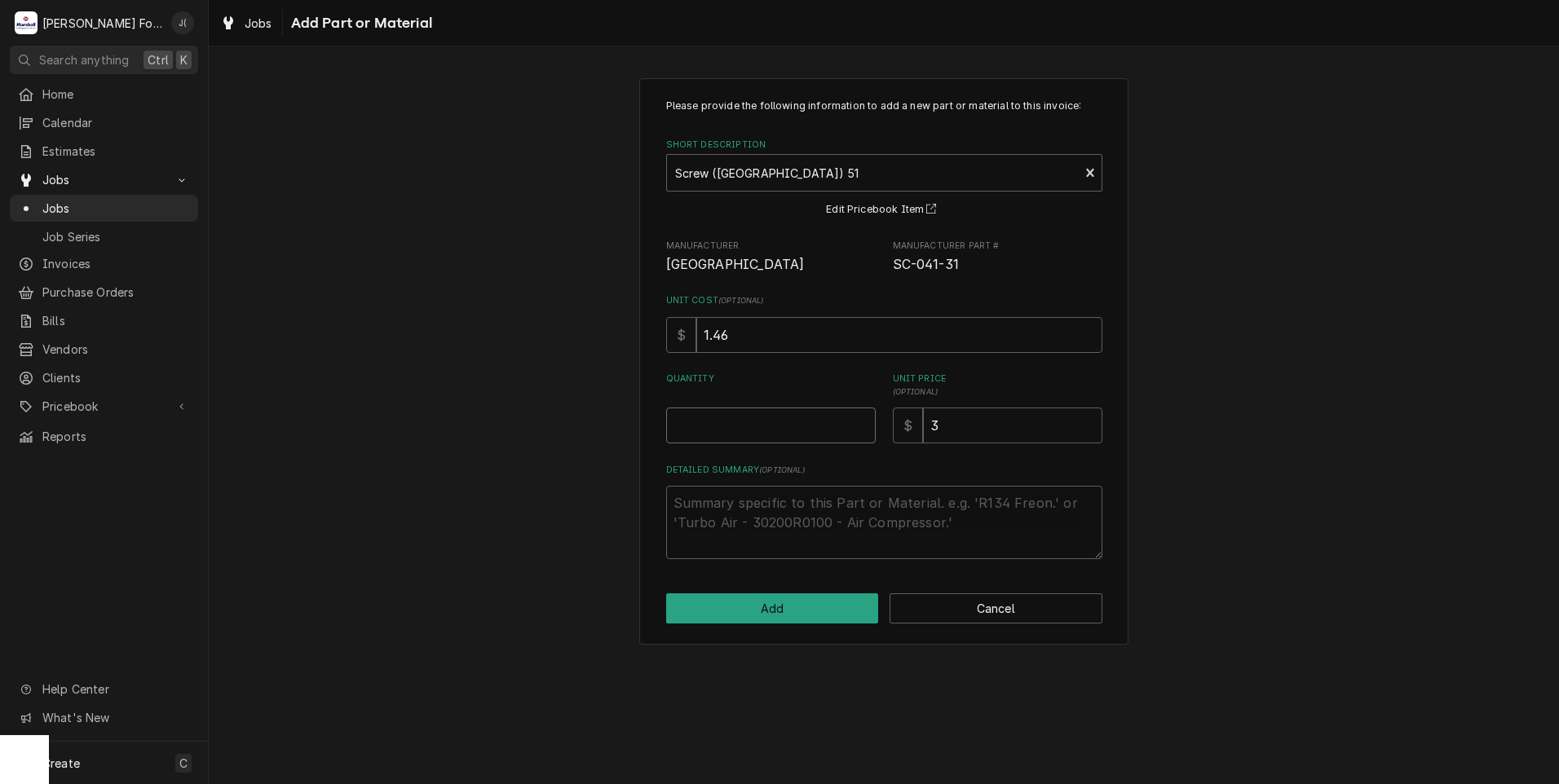
click at [720, 439] on input "Quantity" at bounding box center [771, 425] width 210 height 36
type textarea "x"
type input "4"
click at [795, 599] on button "Add" at bounding box center [773, 608] width 213 height 30
type textarea "x"
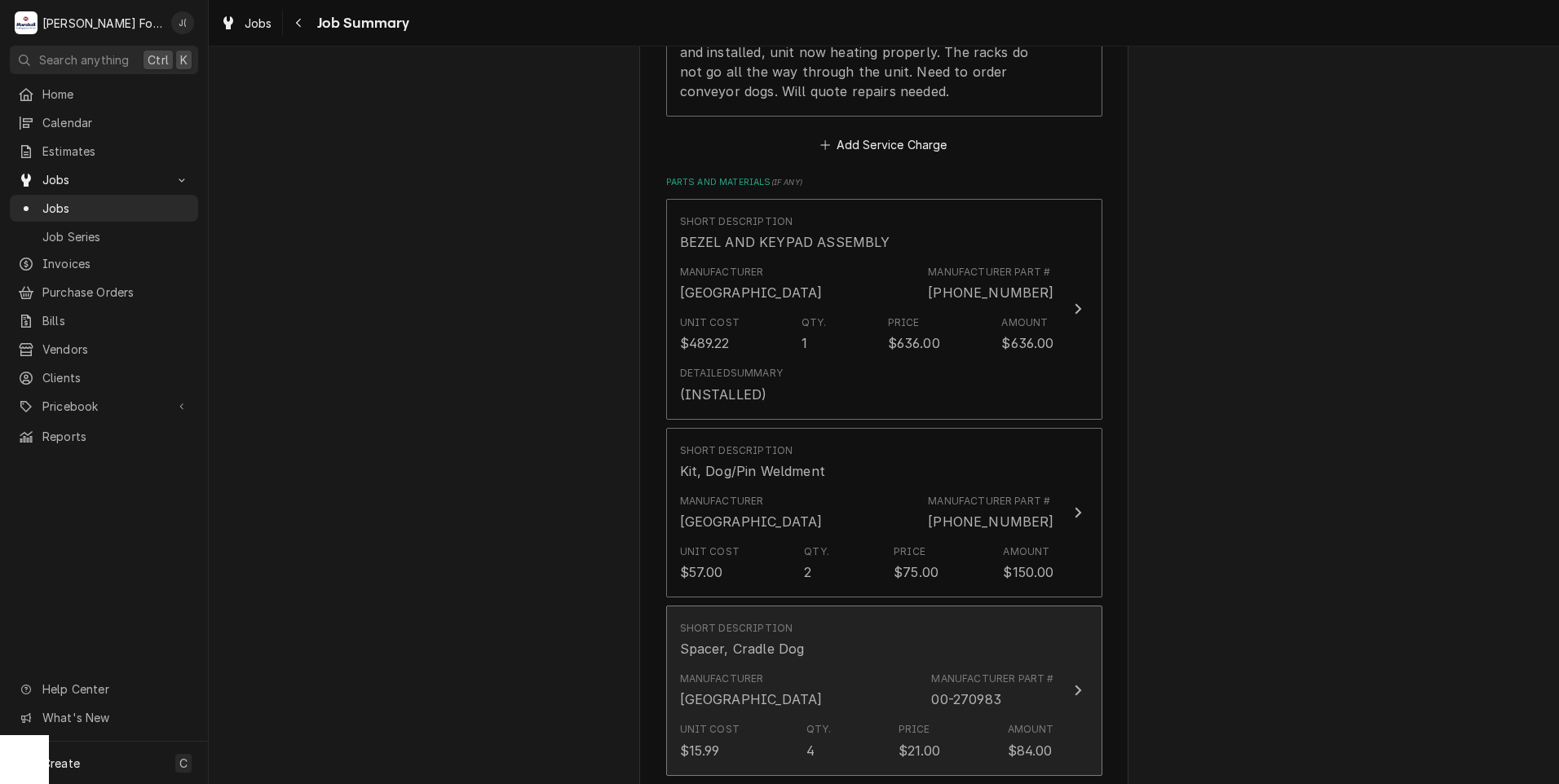
scroll to position [1793, 0]
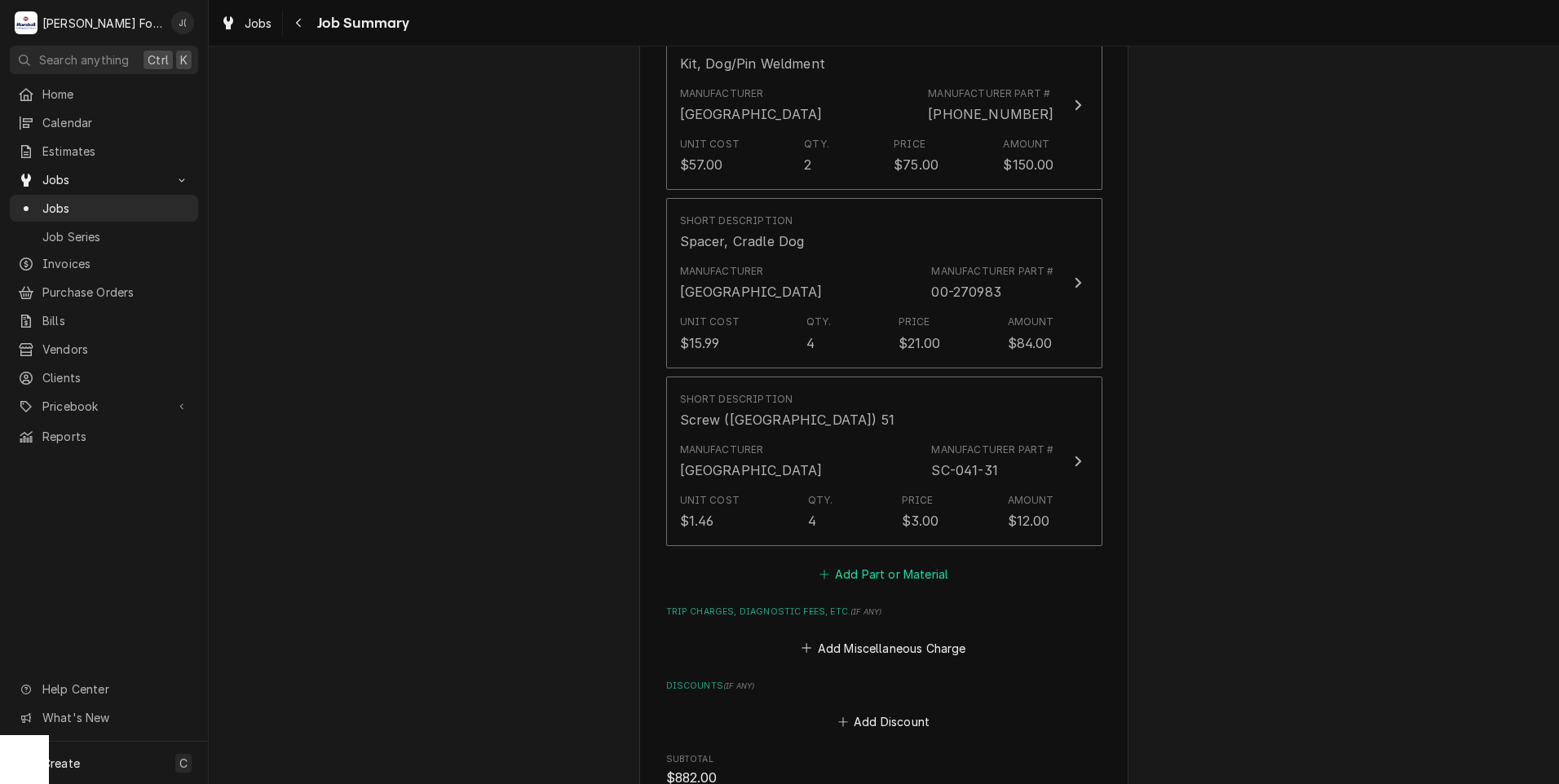
click at [830, 563] on button "Add Part or Material" at bounding box center [883, 574] width 134 height 23
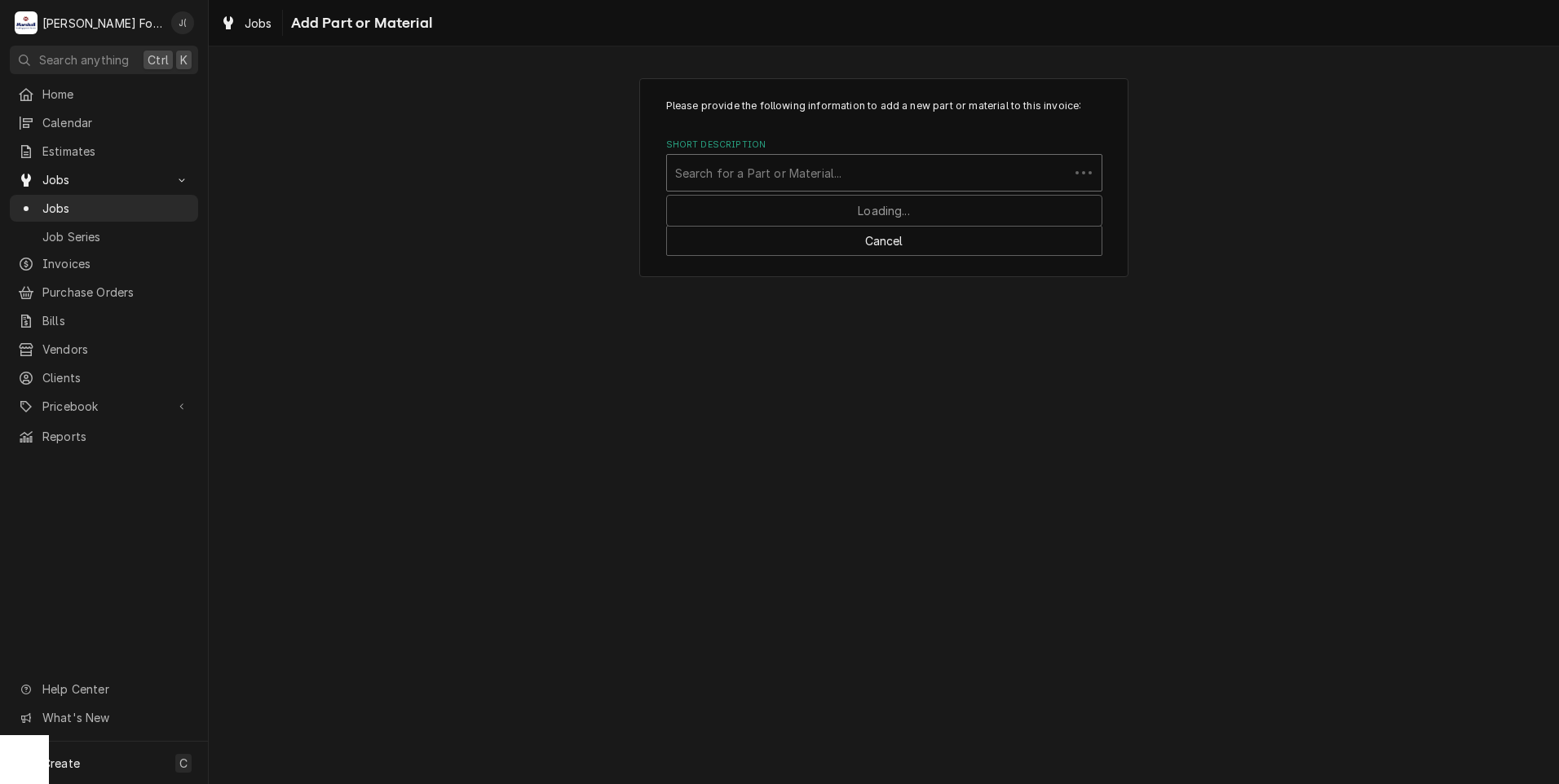
click at [846, 185] on div "Short Description" at bounding box center [868, 173] width 386 height 30
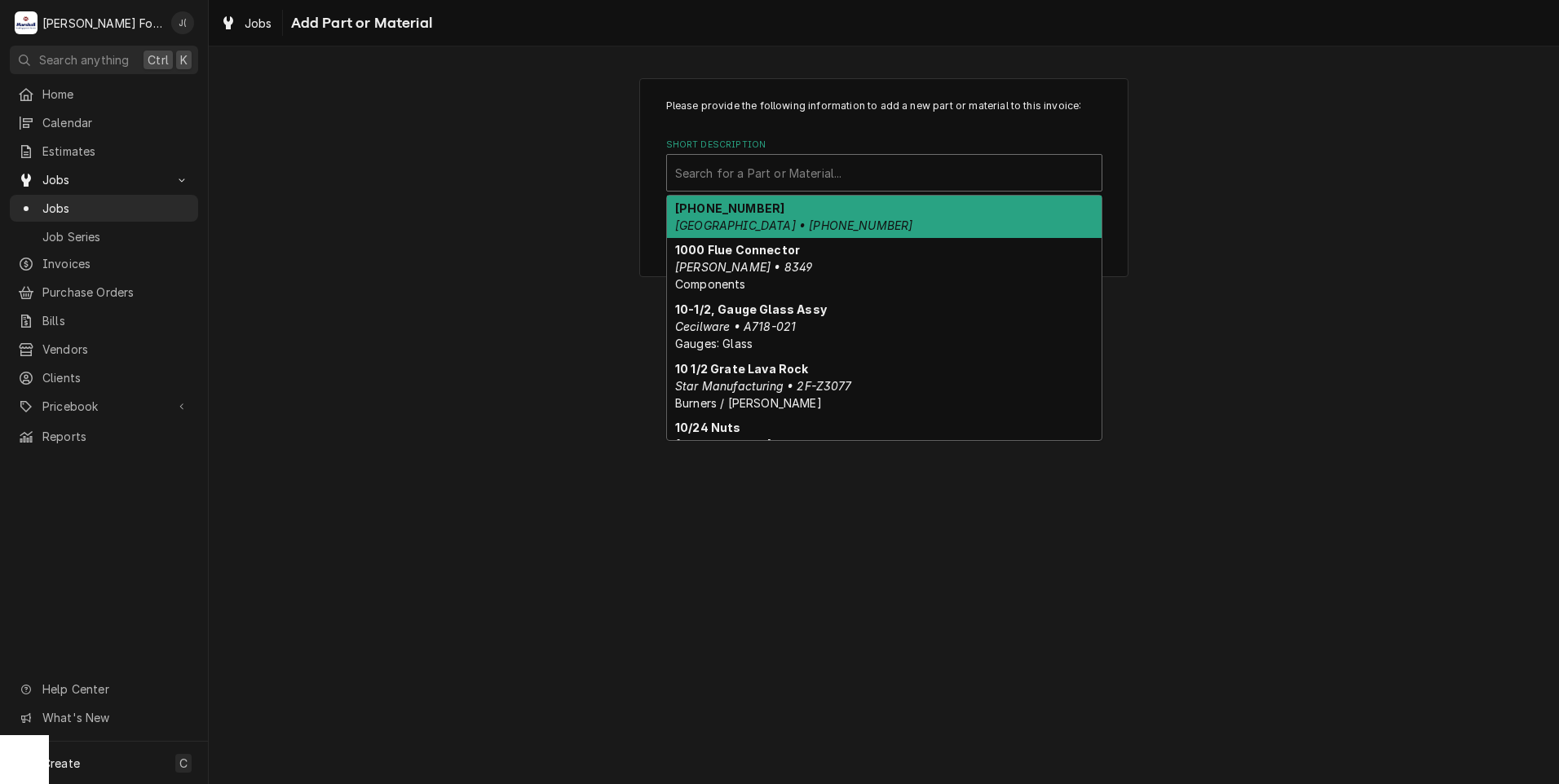
click at [750, 165] on div "Short Description" at bounding box center [884, 173] width 419 height 30
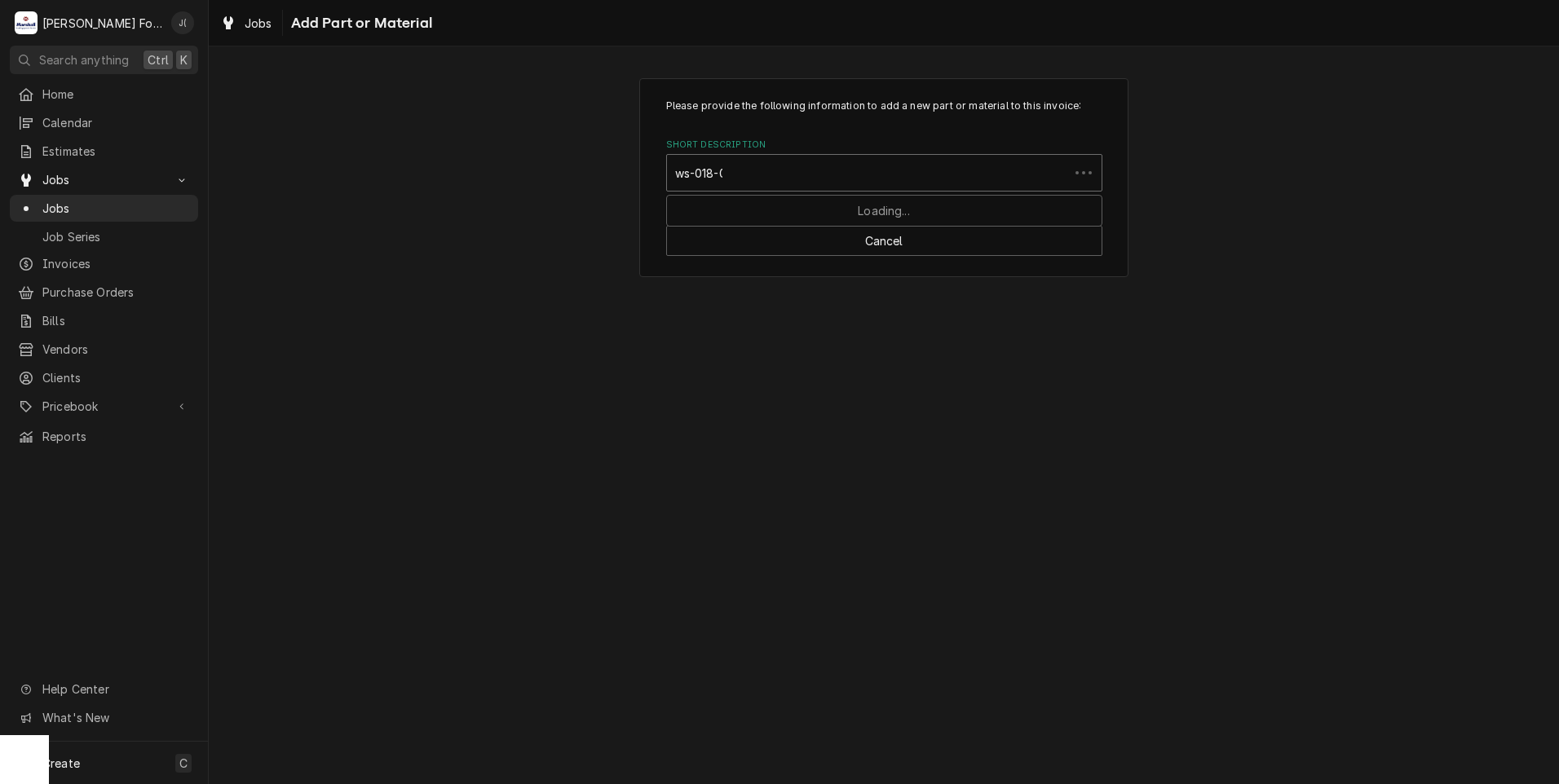
type input "ws-018-04"
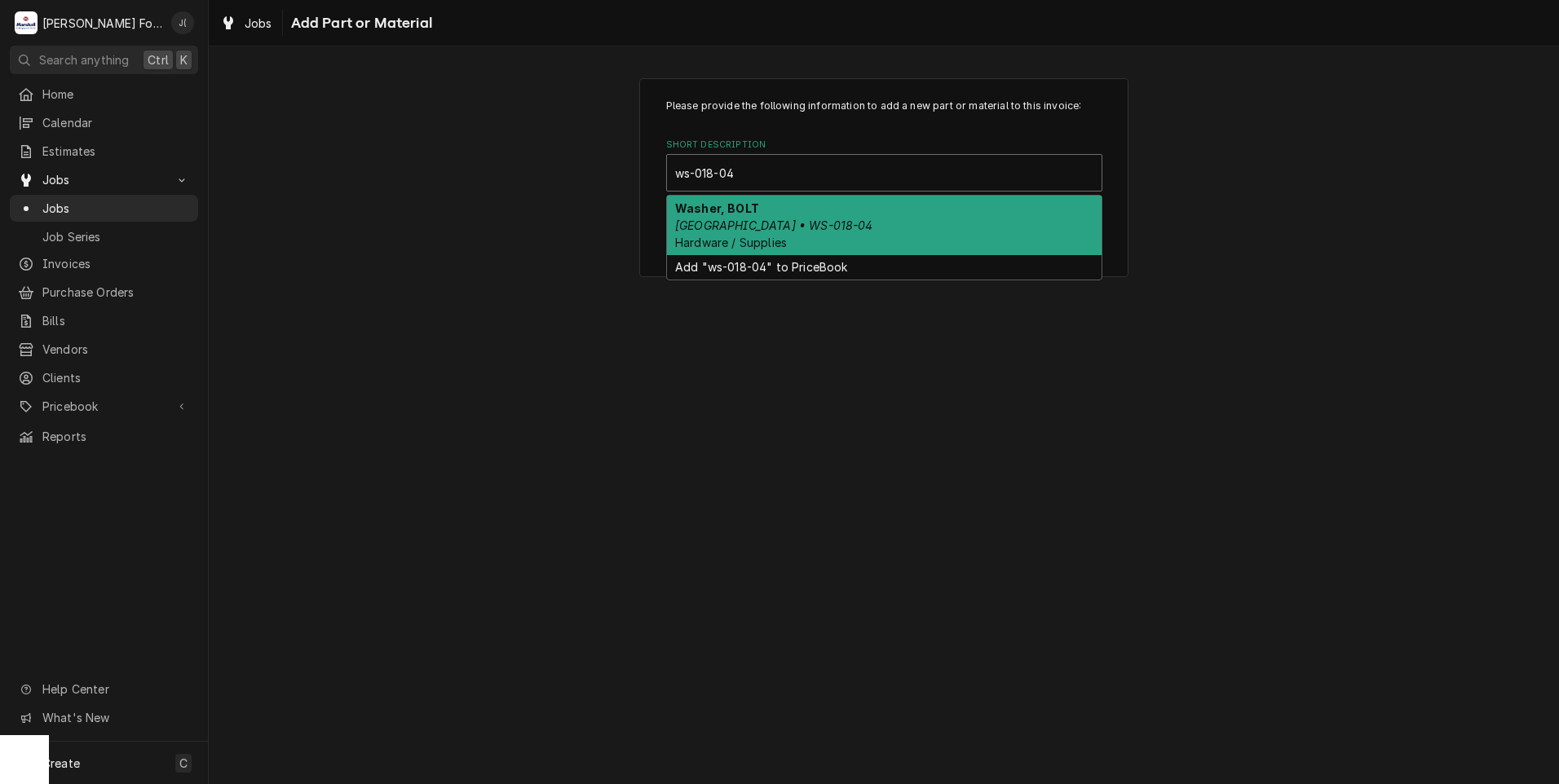
click at [798, 229] on div "Washer, BOLT HOBART • WS-018-04 Hardware / Supplies" at bounding box center [884, 226] width 434 height 60
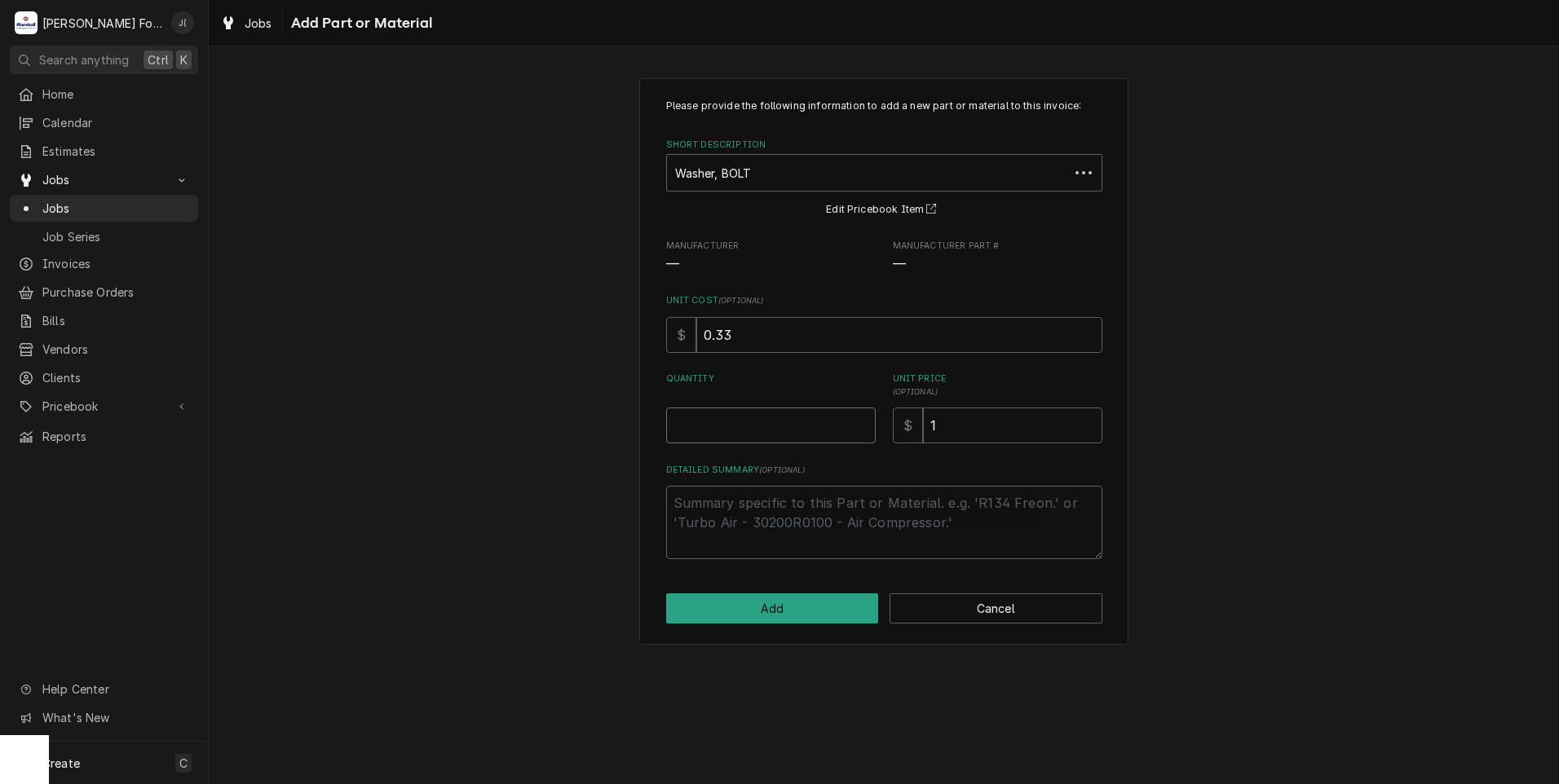
click at [780, 428] on input "Quantity" at bounding box center [771, 425] width 210 height 36
type textarea "x"
type input "4"
click at [815, 598] on button "Add" at bounding box center [773, 608] width 213 height 30
type textarea "x"
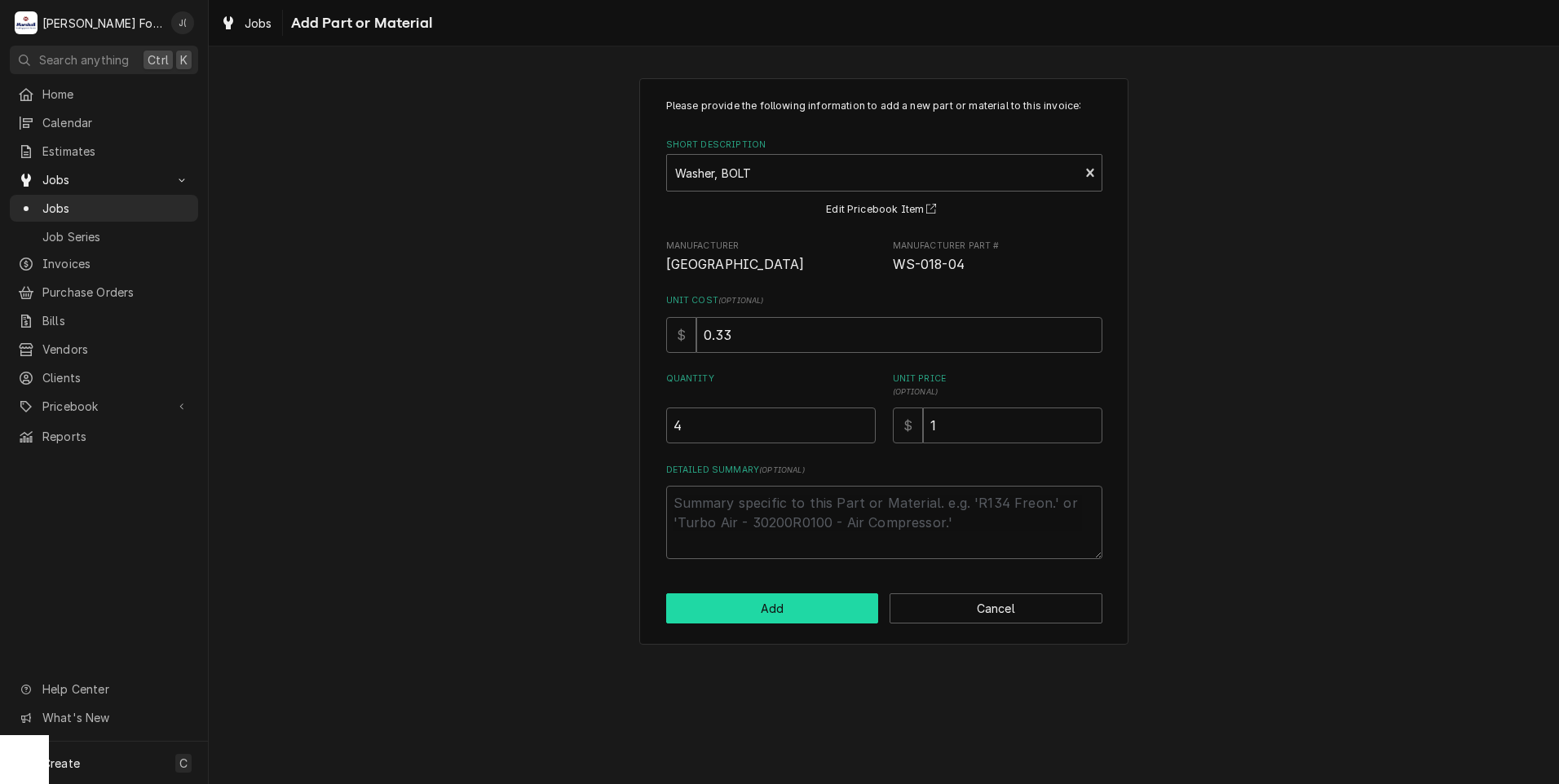
scroll to position [1793, 0]
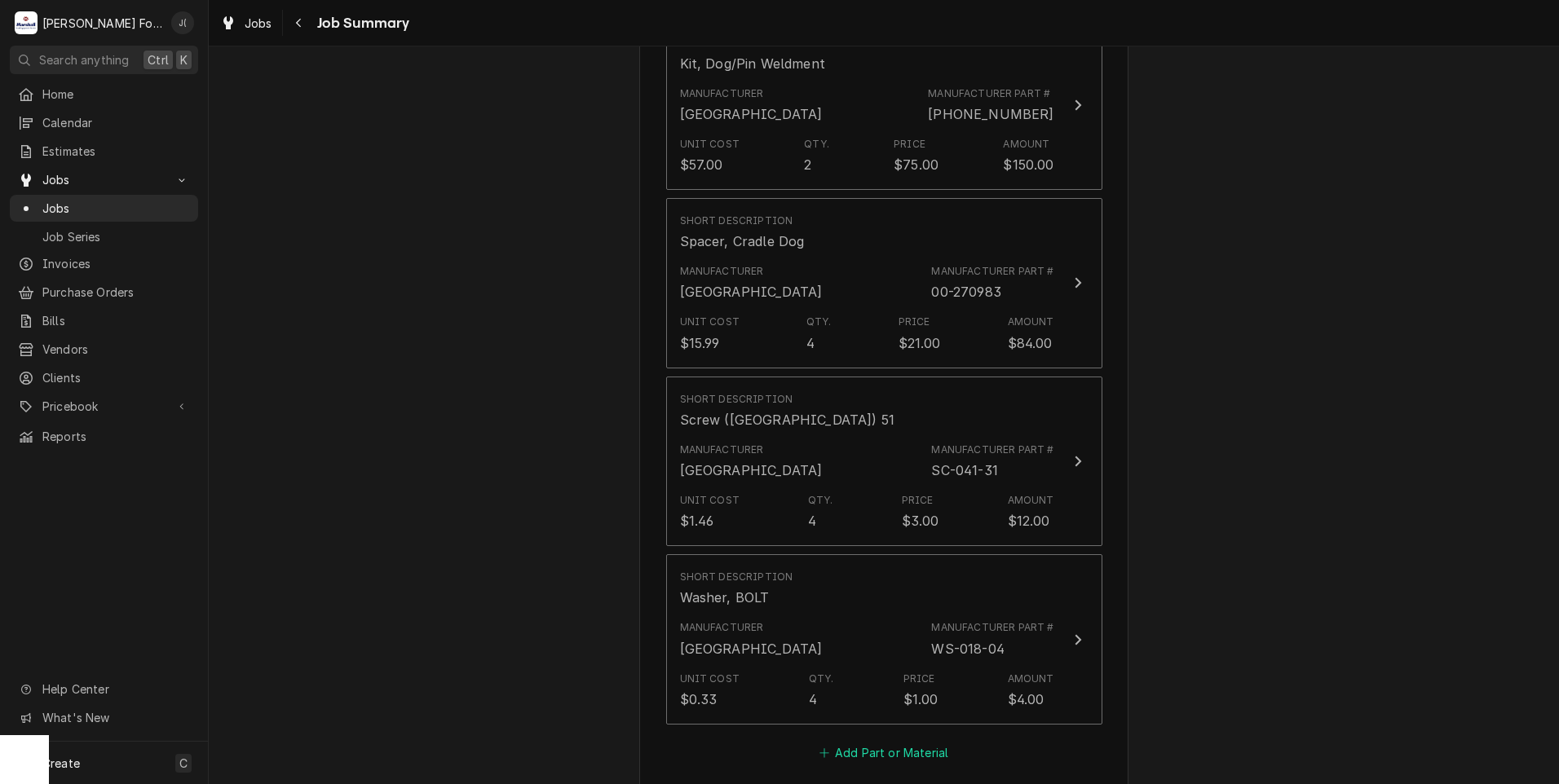
click at [890, 740] on button "Add Part or Material" at bounding box center [883, 751] width 134 height 23
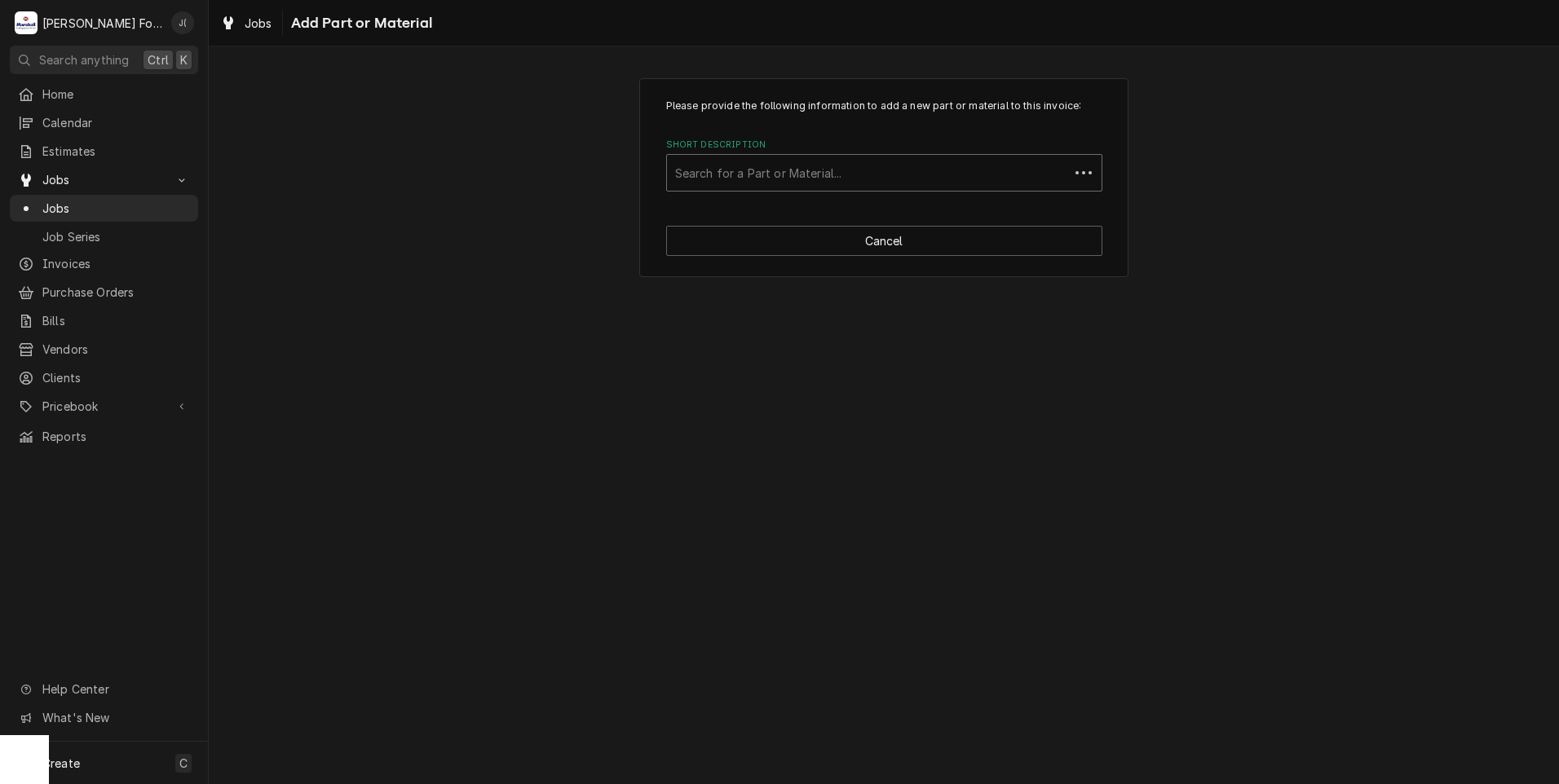
click at [727, 172] on div "Short Description" at bounding box center [868, 173] width 386 height 30
type input "wl-006-28"
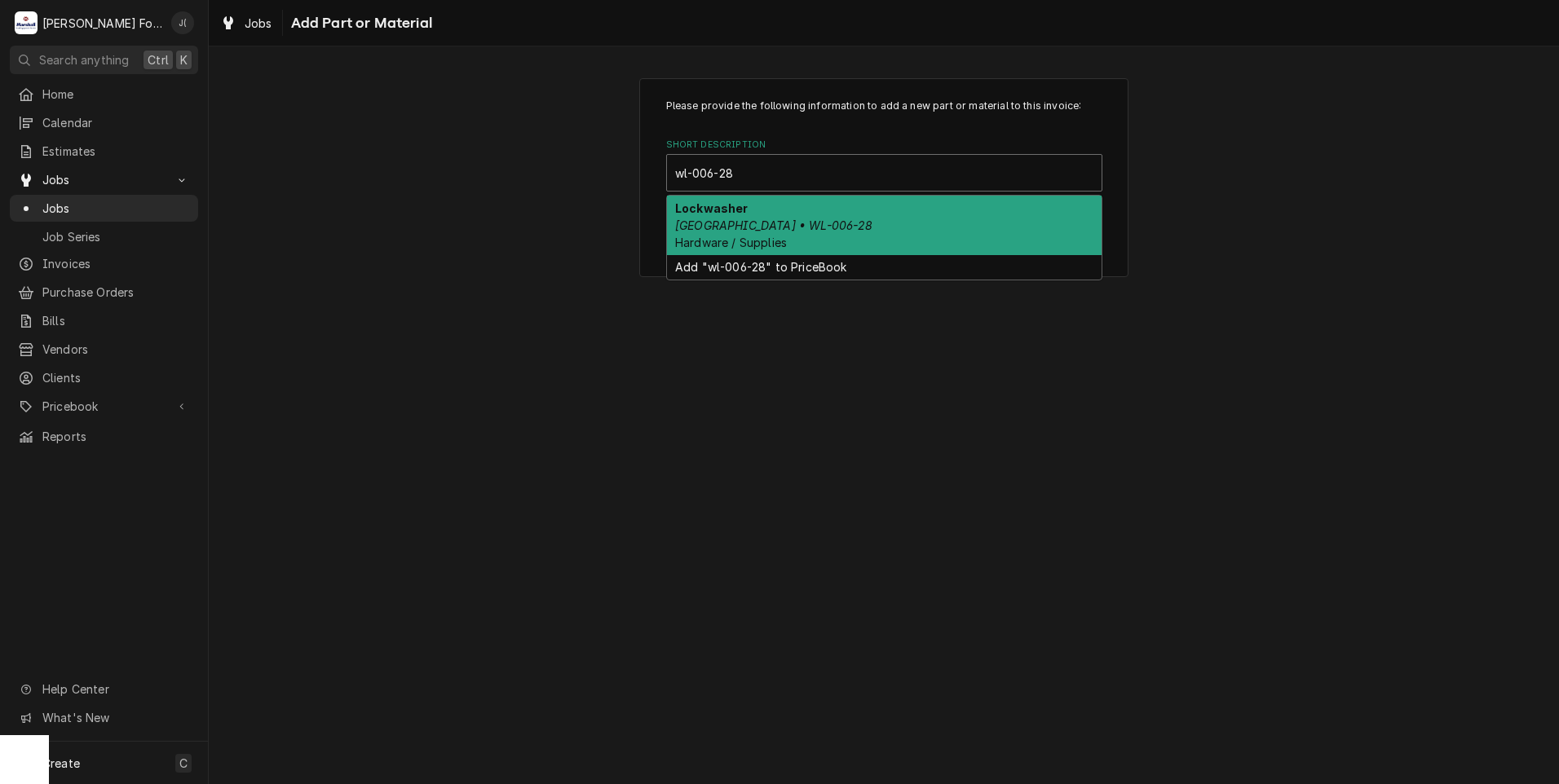
click at [760, 229] on em "Hobart • WL-006-28" at bounding box center [774, 226] width 198 height 14
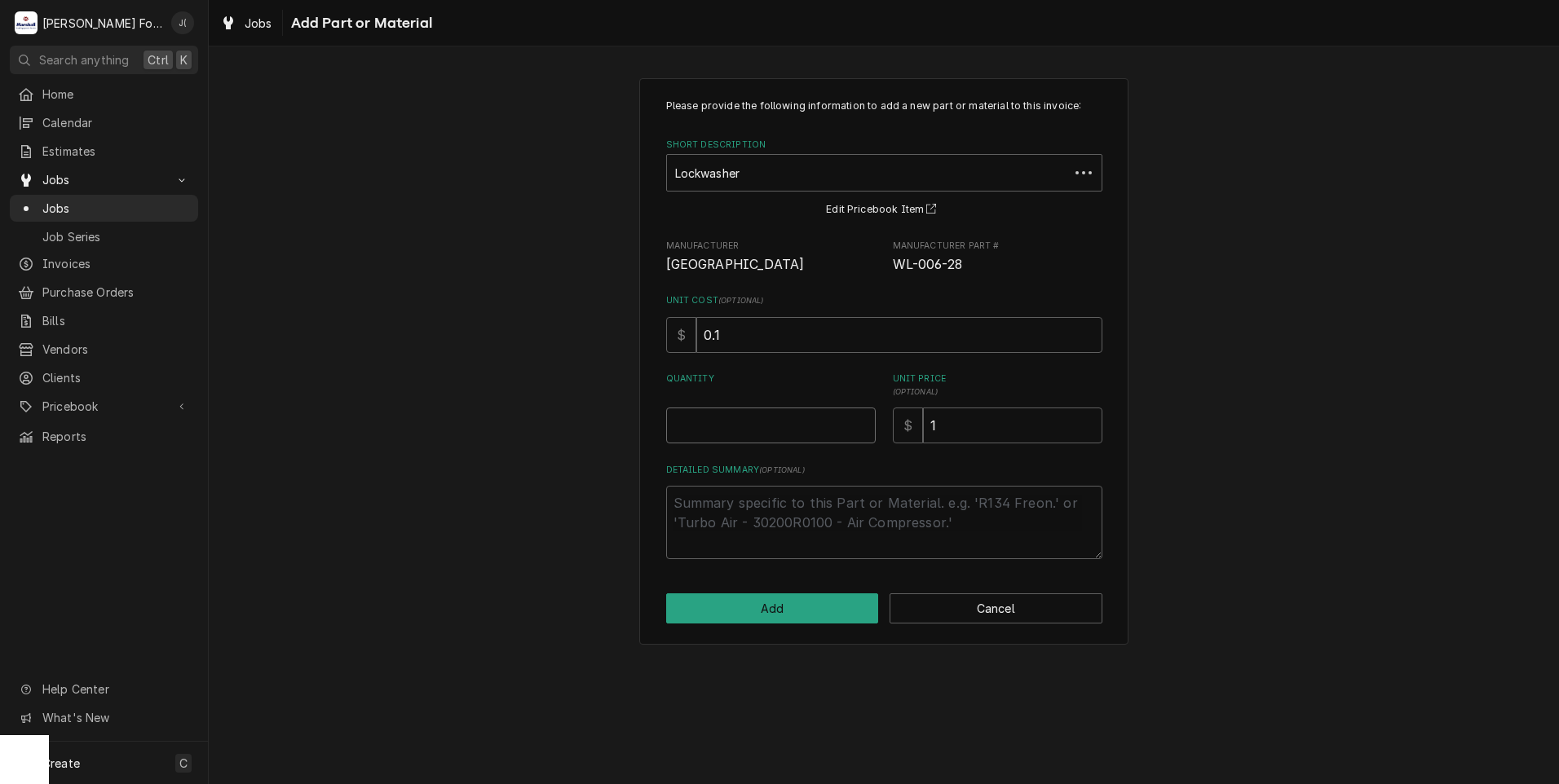
click at [775, 427] on input "Quantity" at bounding box center [771, 425] width 210 height 36
type textarea "x"
type input "4"
click at [805, 603] on button "Add" at bounding box center [773, 608] width 213 height 30
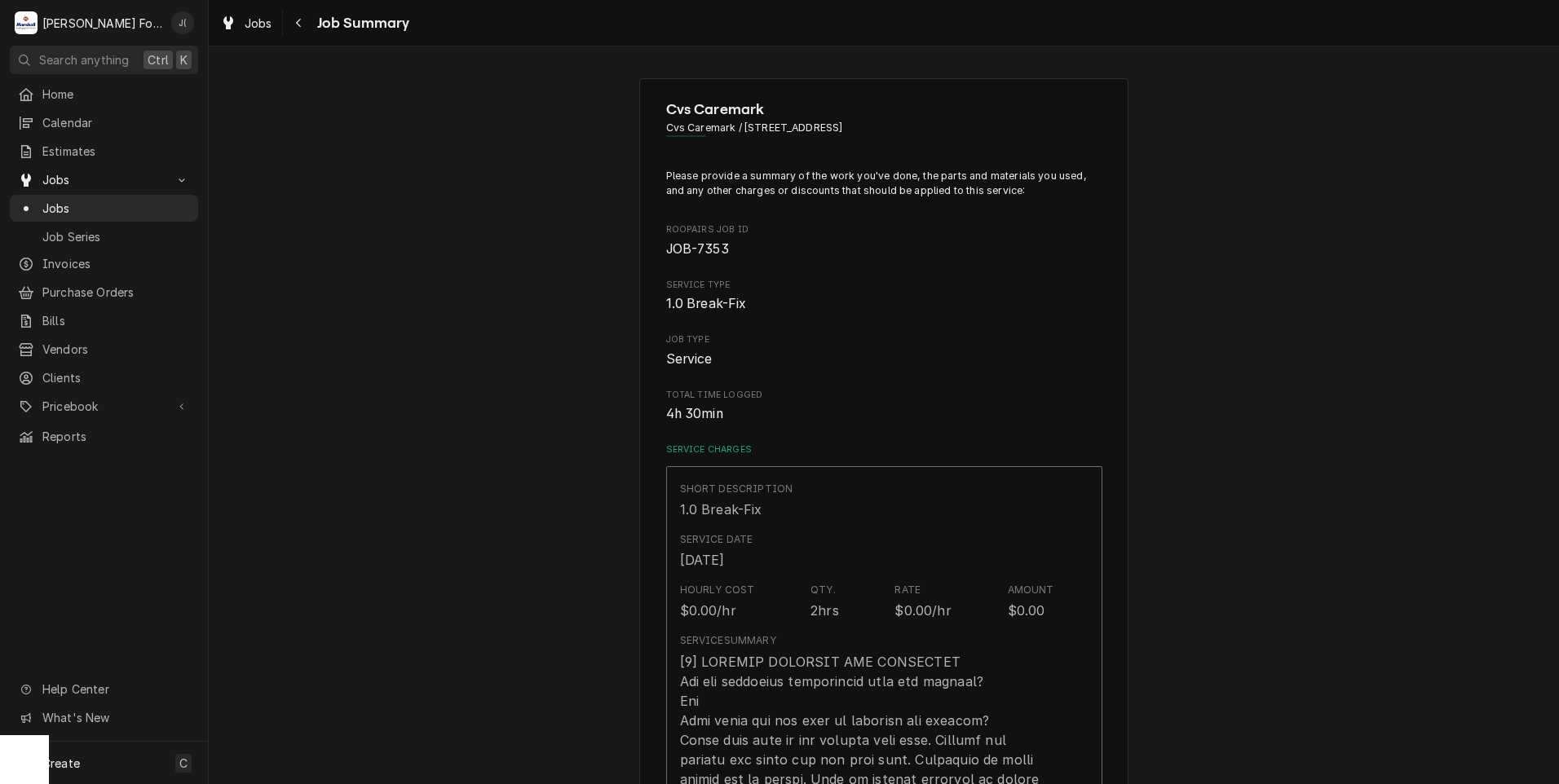
type textarea "x"
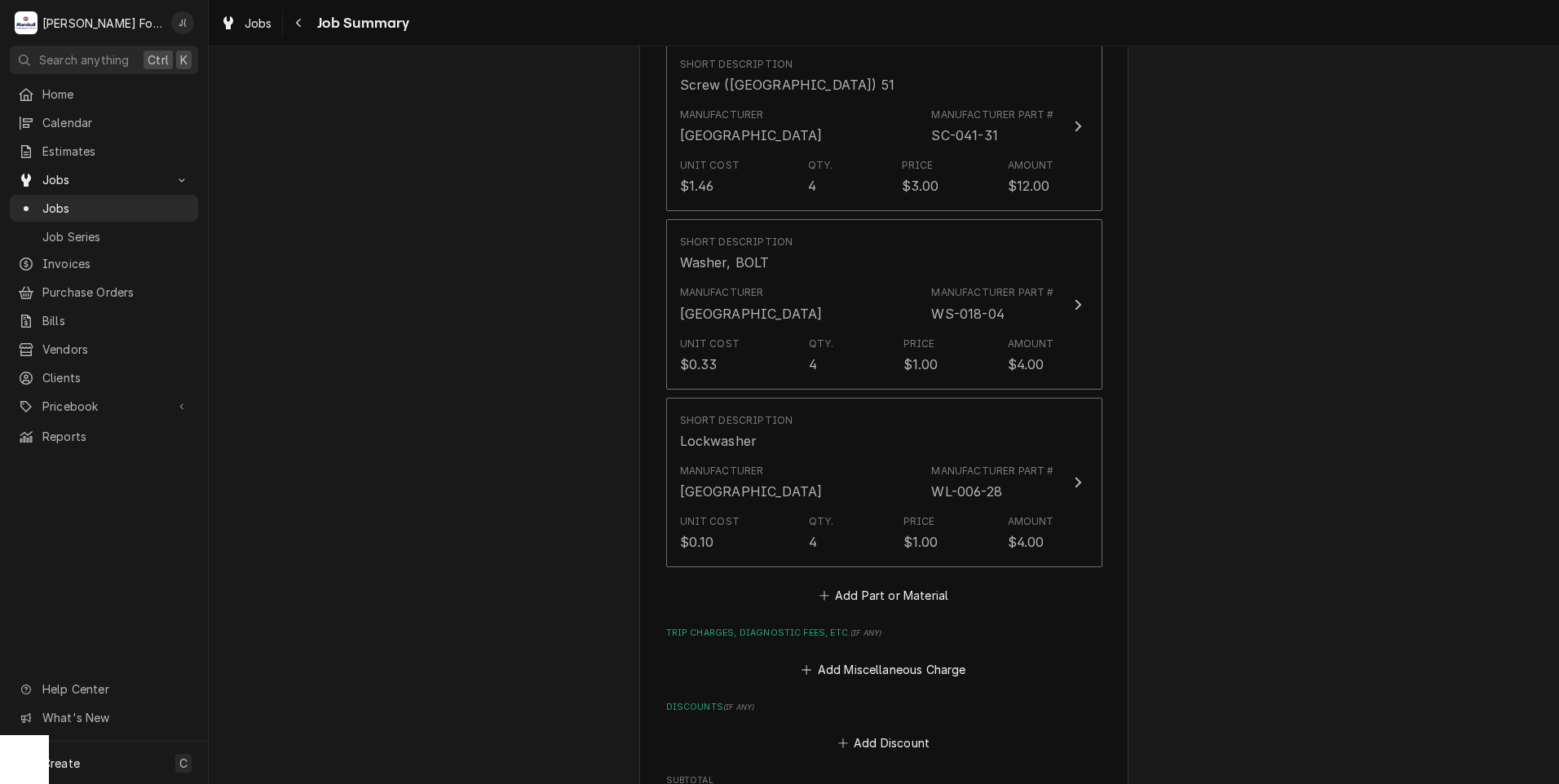
scroll to position [2200, 0]
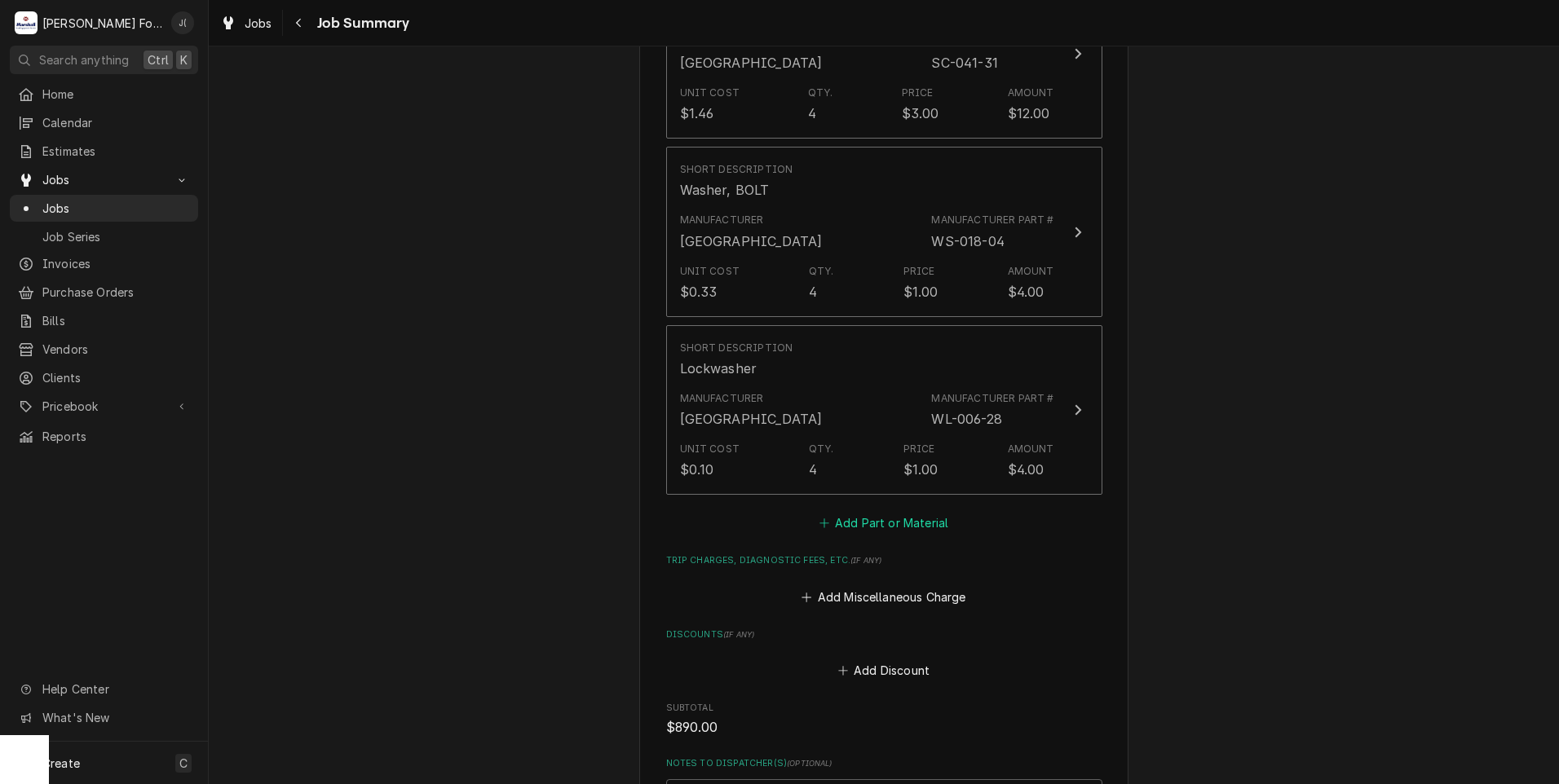
click at [872, 512] on button "Add Part or Material" at bounding box center [883, 523] width 134 height 23
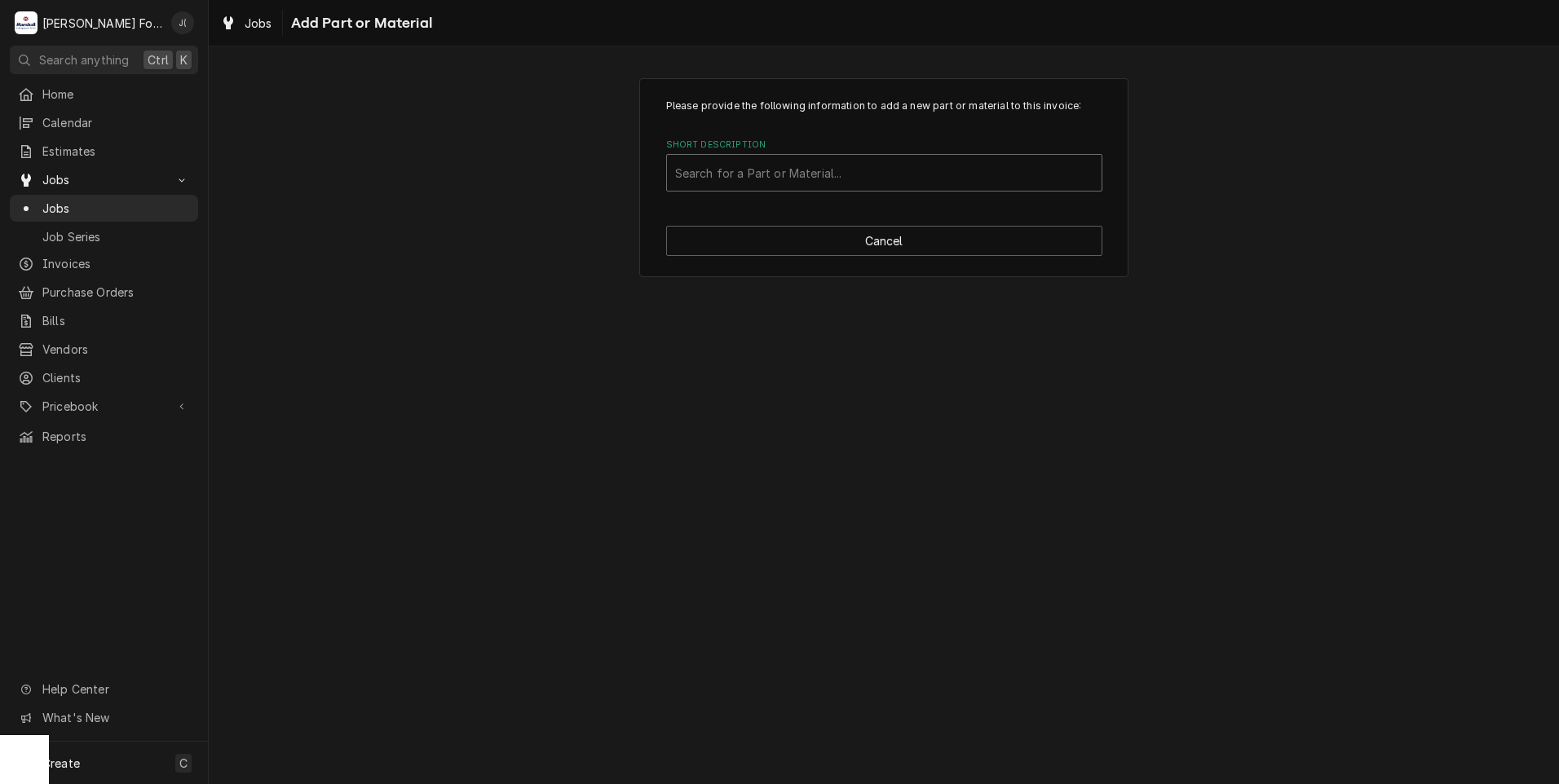
click at [766, 167] on div "Short Description" at bounding box center [884, 173] width 419 height 30
type input "ns-015-13"
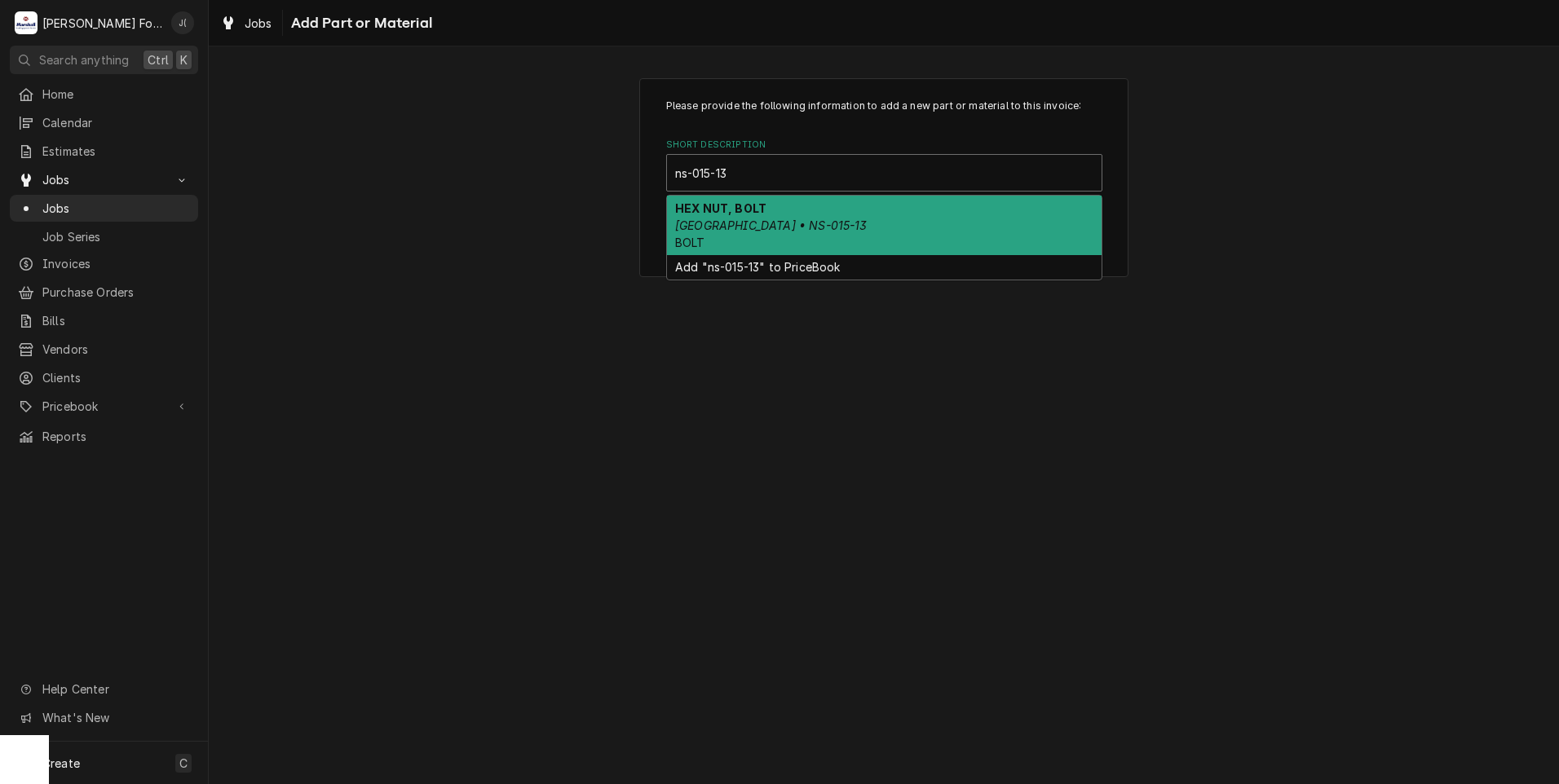
drag, startPoint x: 758, startPoint y: 225, endPoint x: 757, endPoint y: 241, distance: 16.0
click at [758, 231] on em "HOBART • NS-015-13" at bounding box center [771, 226] width 192 height 14
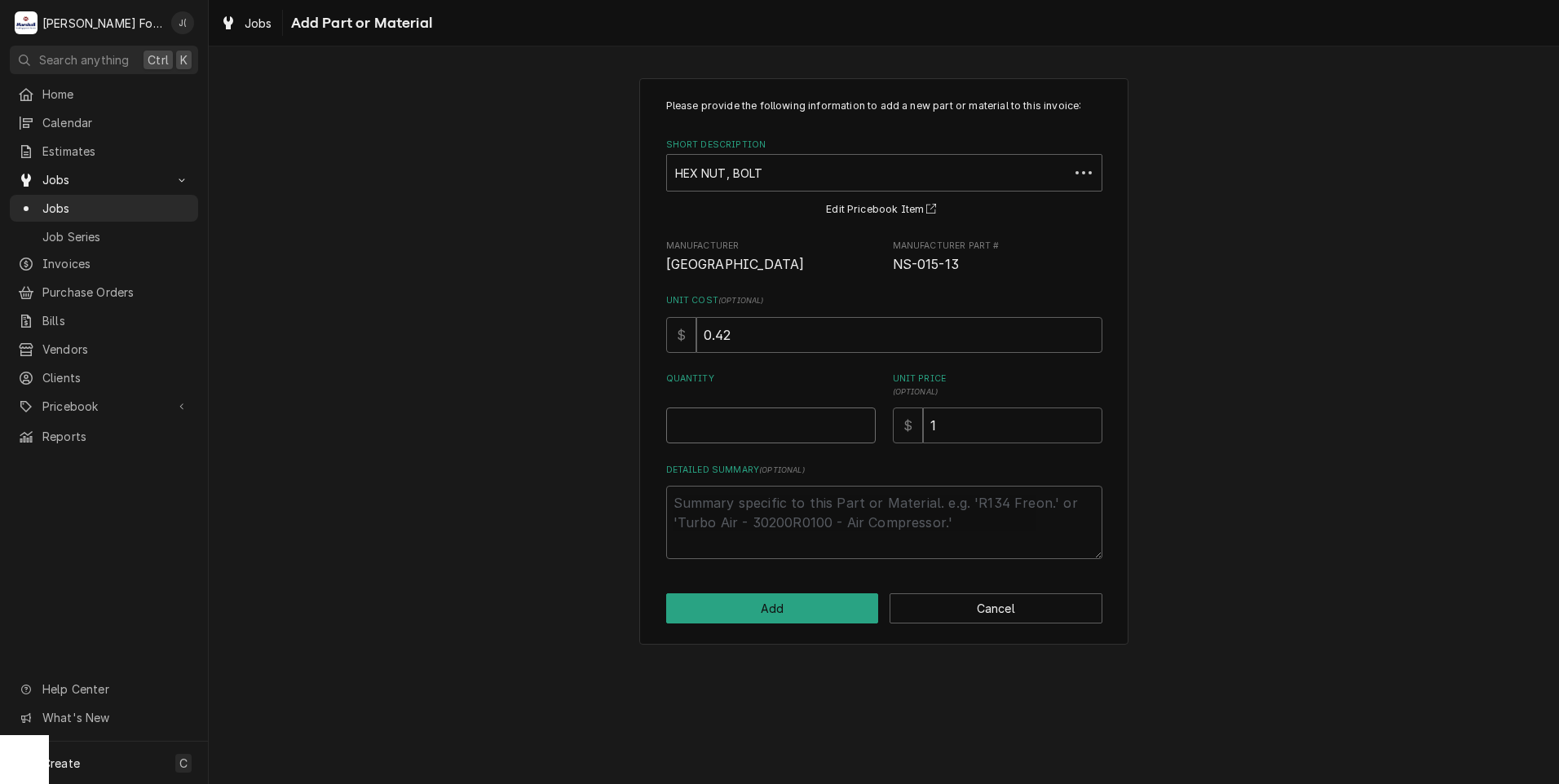
click at [754, 421] on input "Quantity" at bounding box center [771, 425] width 210 height 36
type textarea "x"
type input "4"
click at [789, 607] on button "Add" at bounding box center [773, 608] width 213 height 30
type textarea "x"
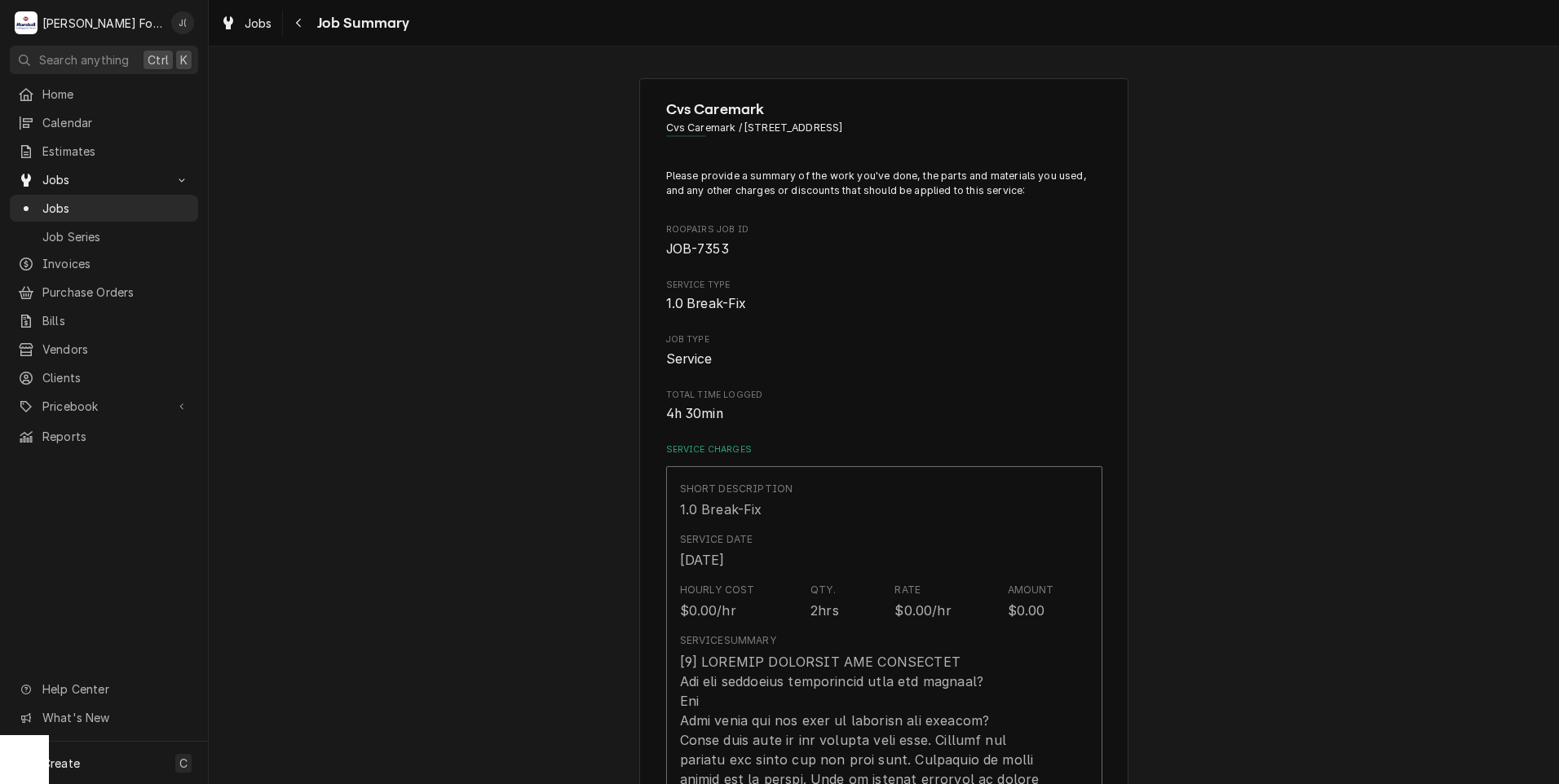
scroll to position [2200, 0]
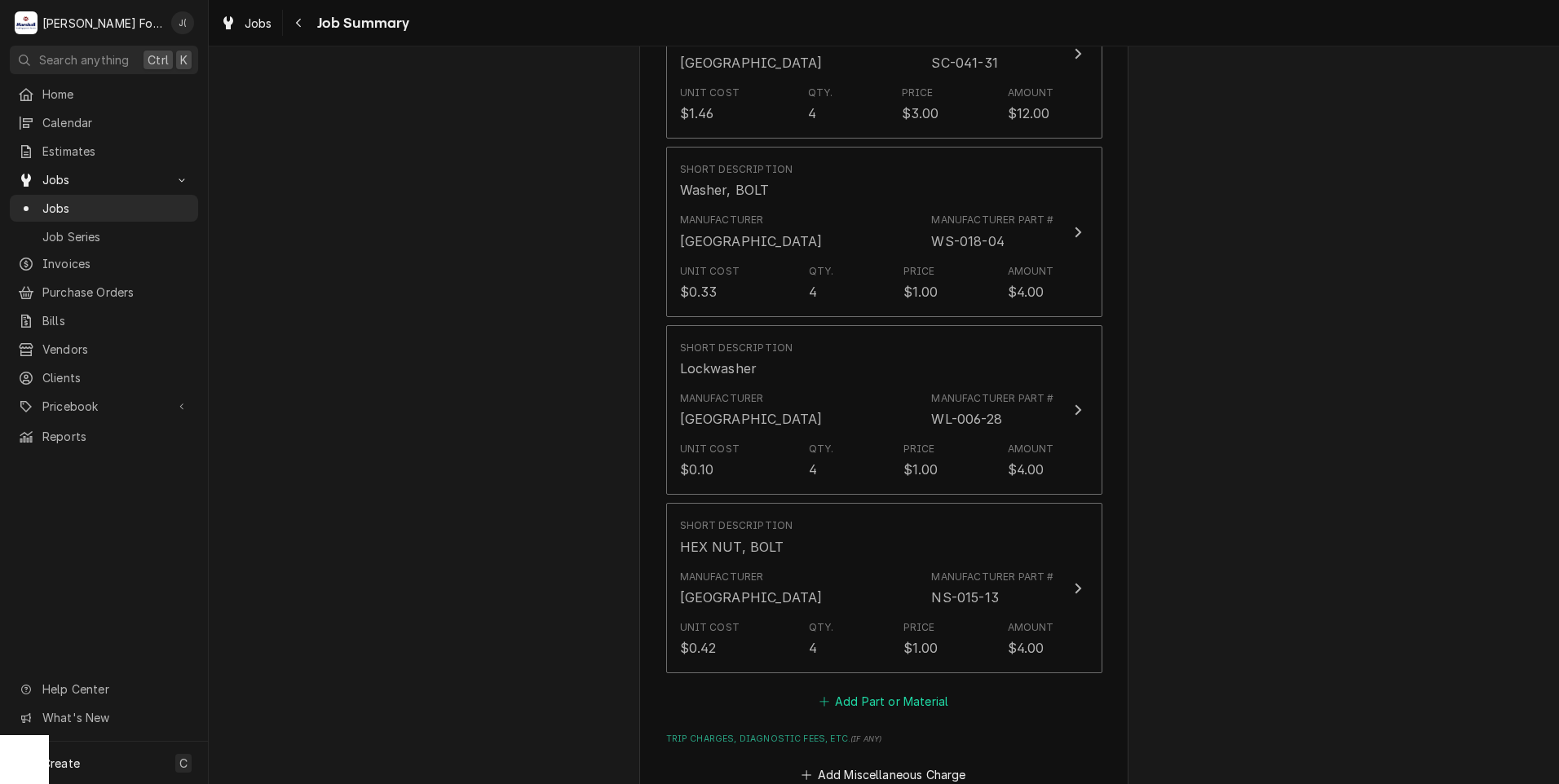
click at [835, 690] on button "Add Part or Material" at bounding box center [883, 701] width 134 height 23
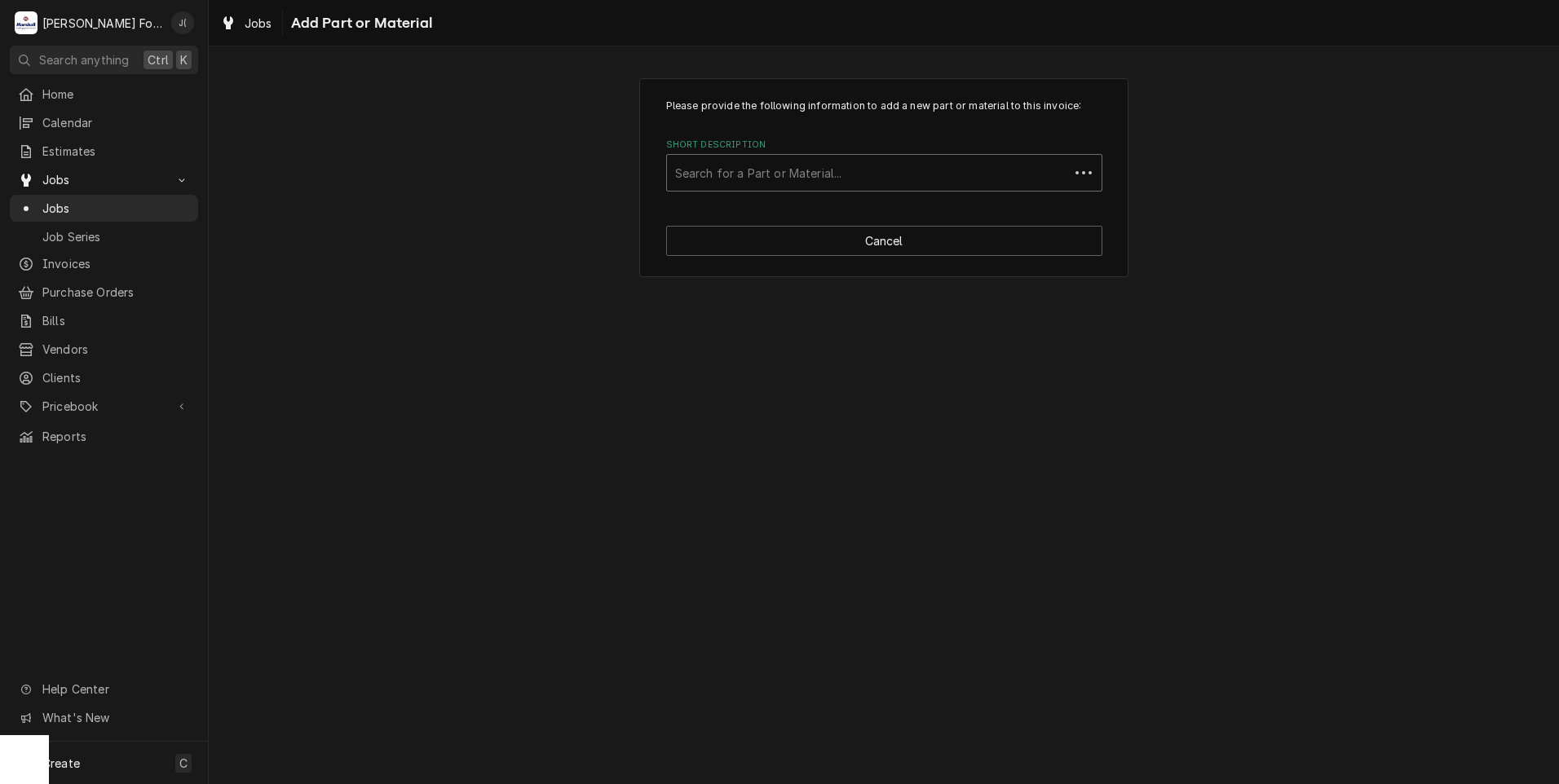
click at [715, 177] on div "Short Description" at bounding box center [868, 173] width 386 height 30
type input "00-919363-002"
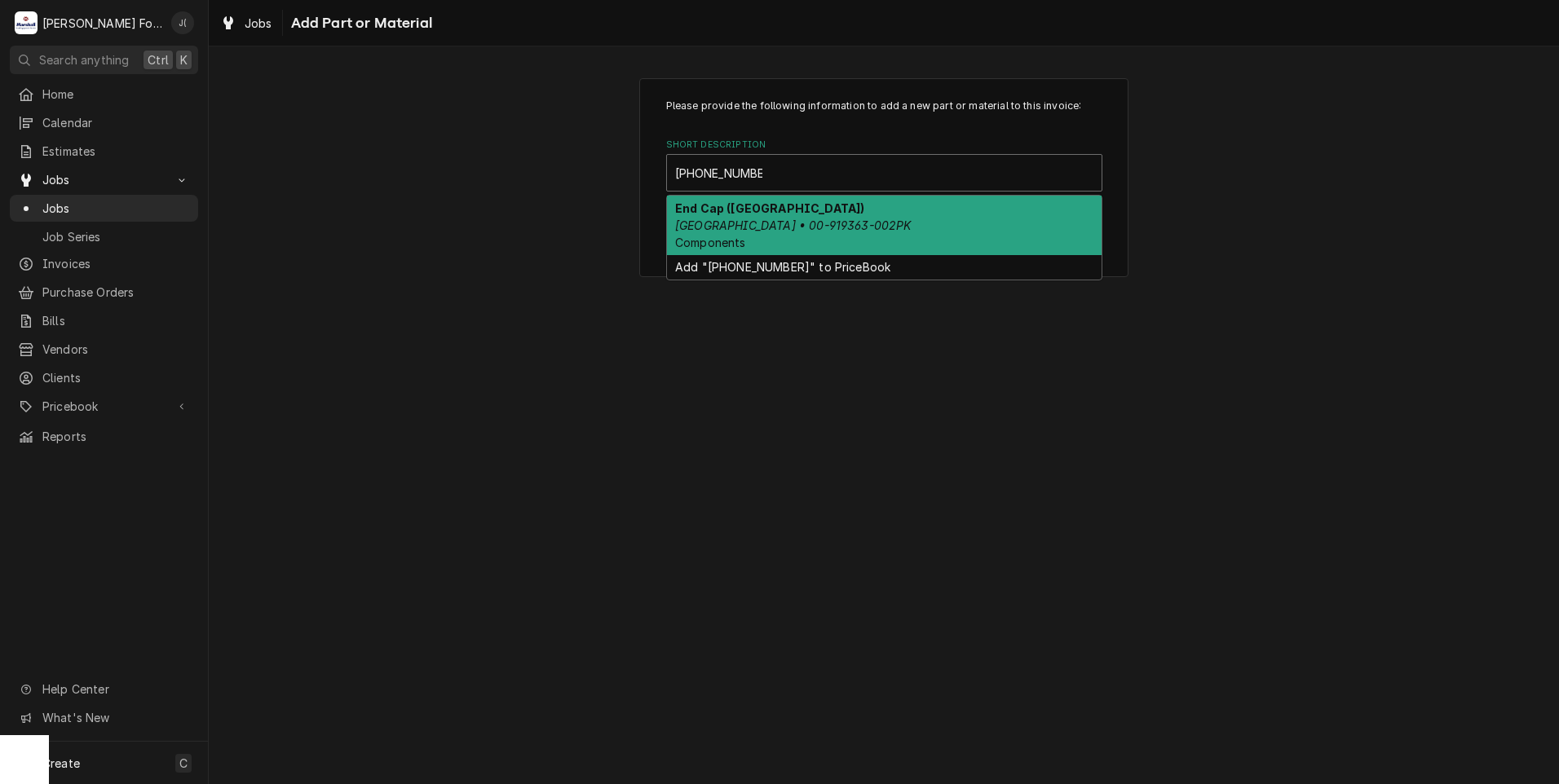
click at [767, 229] on em "Hobart • 00-919363-002PK" at bounding box center [793, 226] width 237 height 14
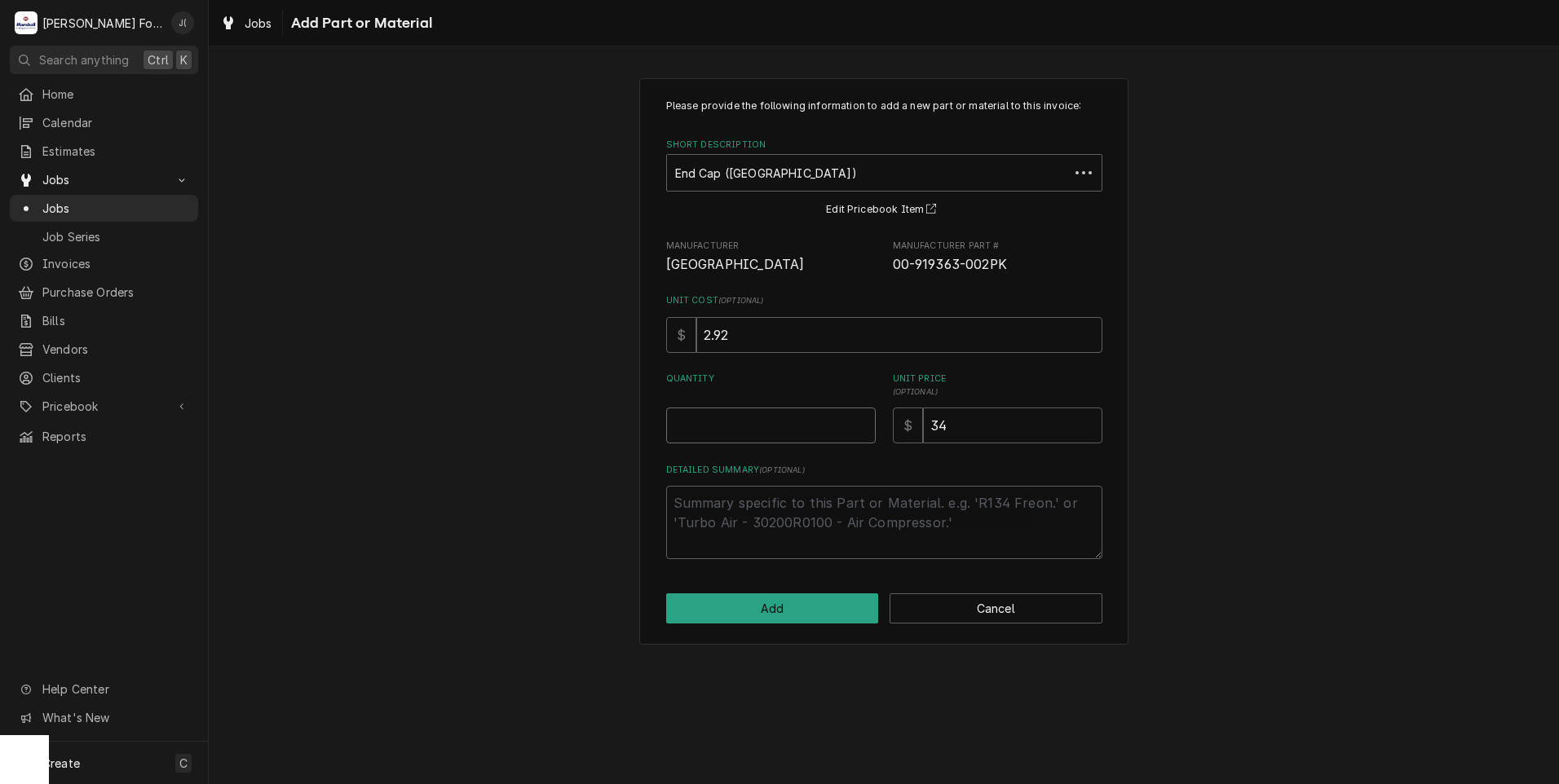
click at [781, 437] on input "Quantity" at bounding box center [771, 425] width 210 height 36
type textarea "x"
type input "6"
drag, startPoint x: 956, startPoint y: 433, endPoint x: 840, endPoint y: 439, distance: 116.2
click at [879, 441] on div "Quantity 6 Unit Price ( optional ) $ 34" at bounding box center [884, 407] width 436 height 71
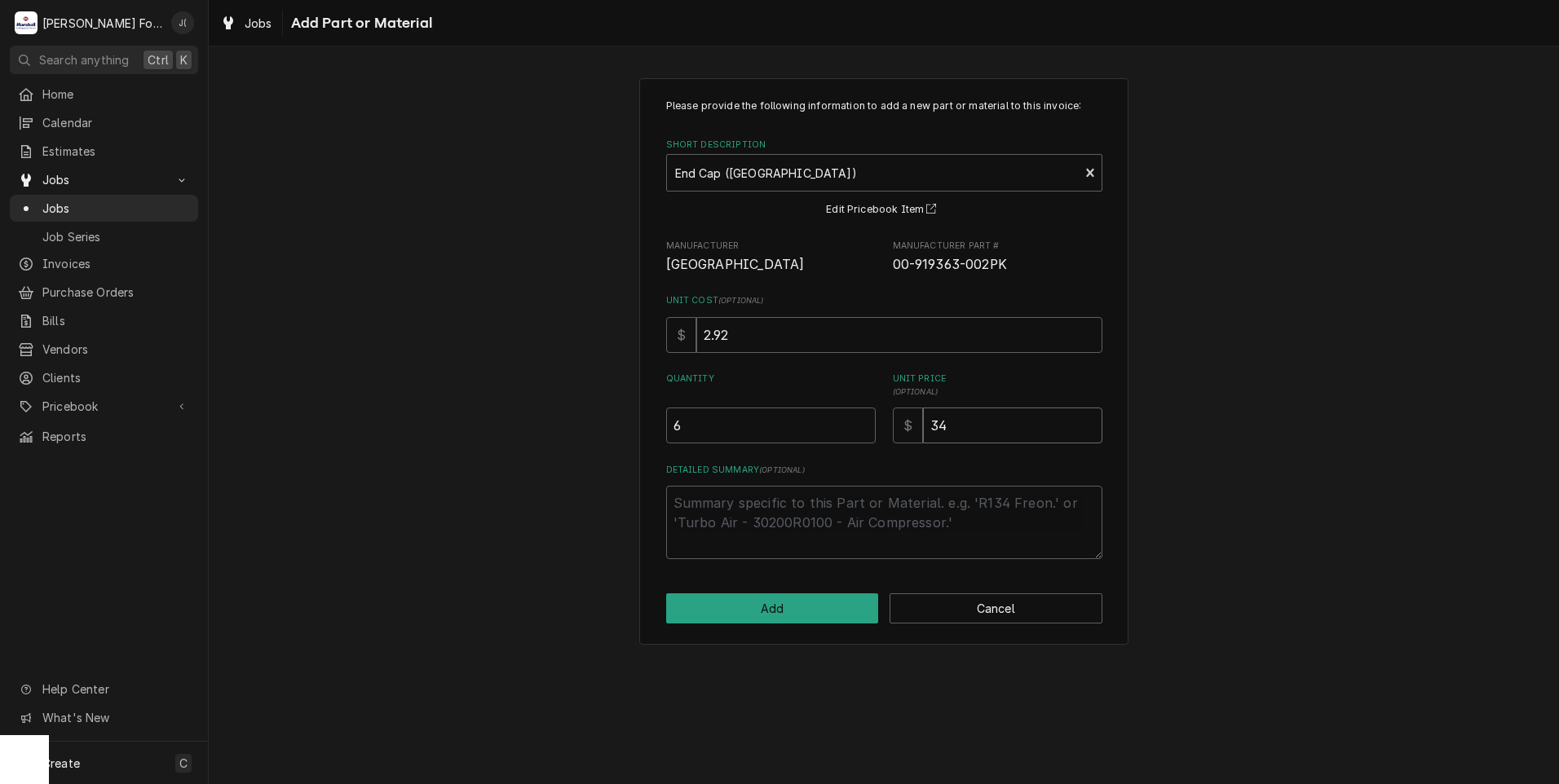
type textarea "x"
type input "3"
type textarea "x"
type input "38"
type textarea "x"
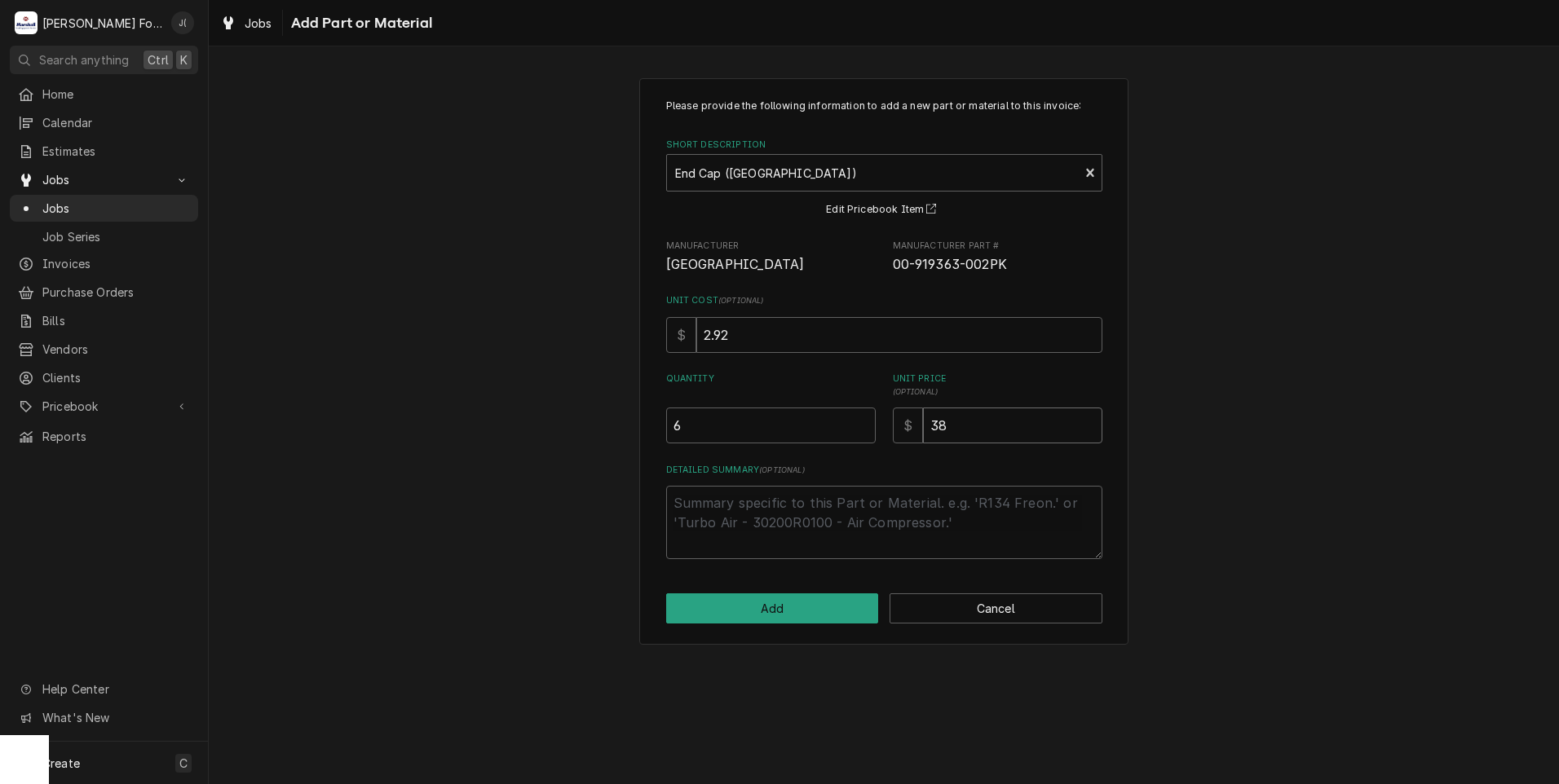
type input "38.0"
type textarea "x"
type input "38.00"
click at [821, 612] on button "Add" at bounding box center [773, 608] width 213 height 30
type textarea "x"
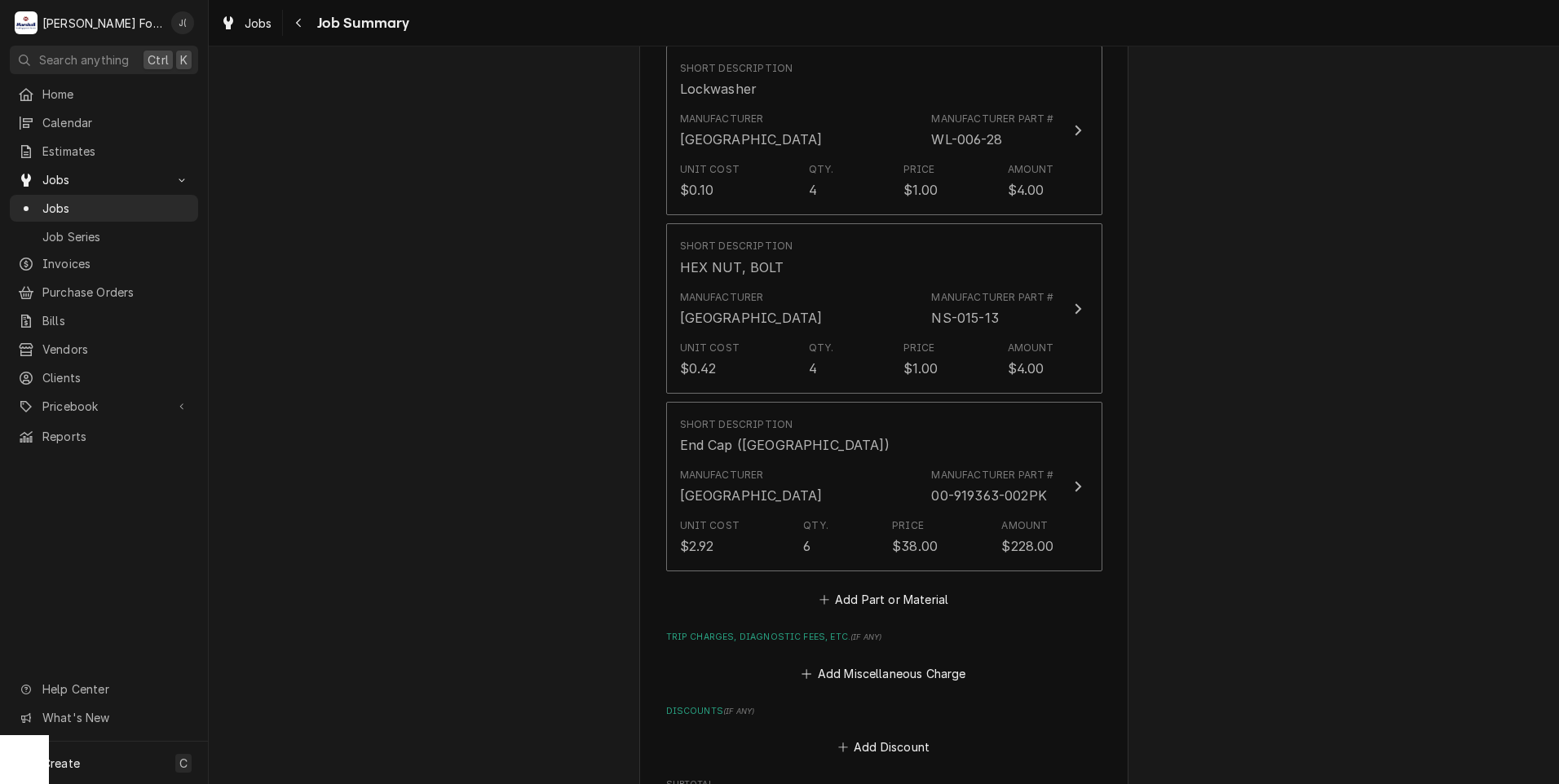
scroll to position [2688, 0]
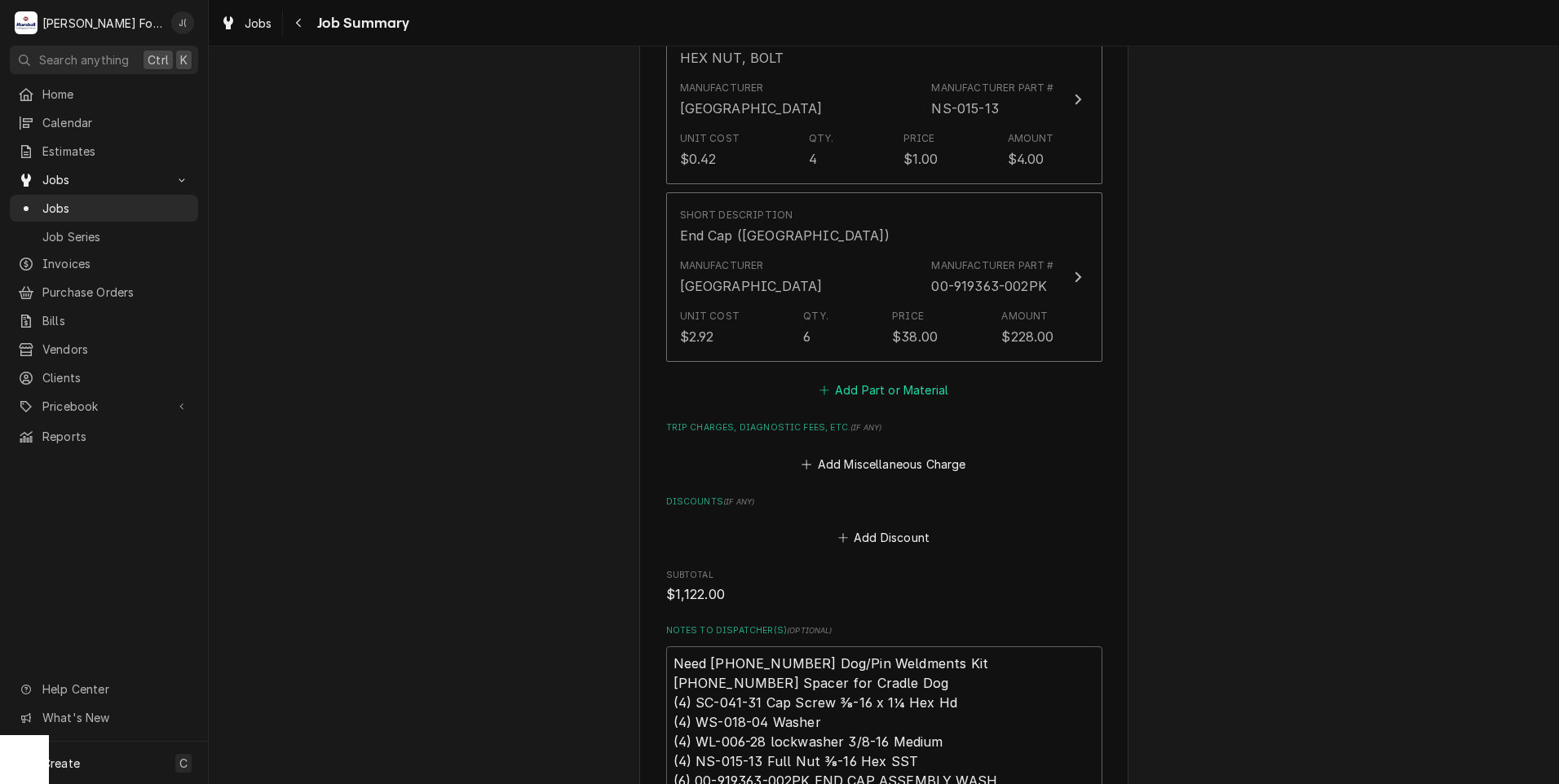
click at [862, 379] on button "Add Part or Material" at bounding box center [883, 390] width 134 height 23
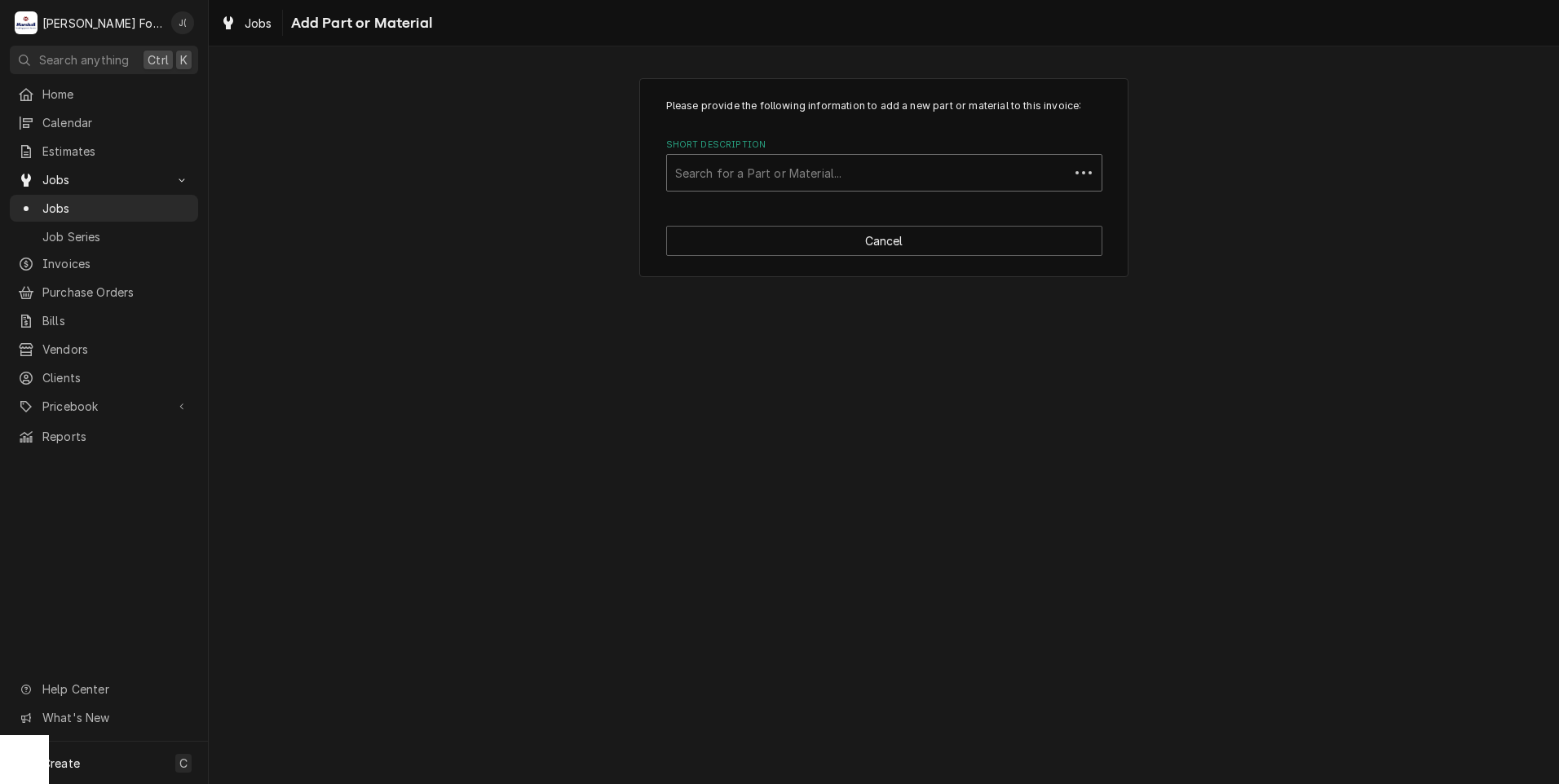
click at [723, 168] on div "Short Description" at bounding box center [868, 173] width 386 height 30
type input "00-918460"
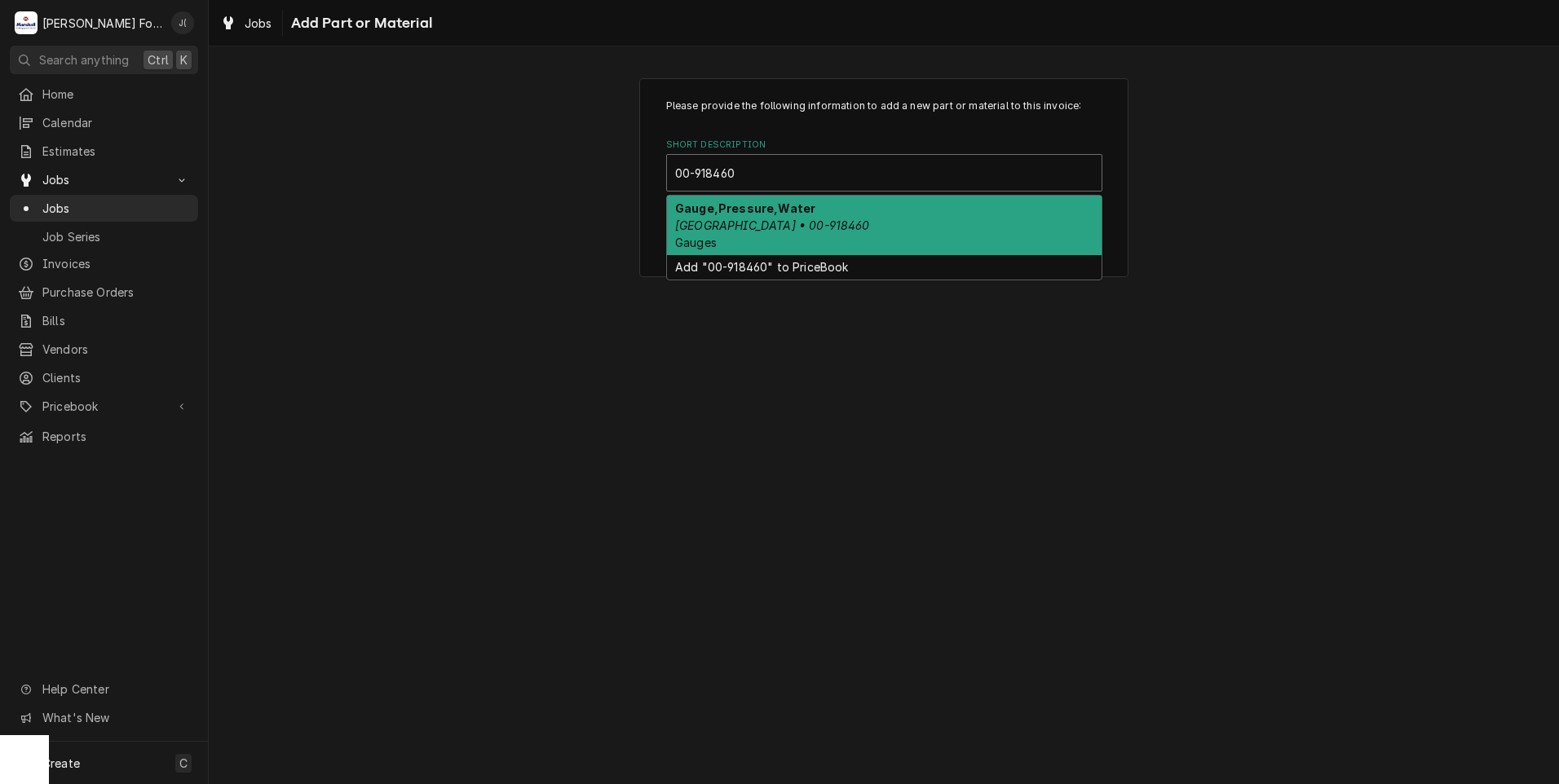
click at [743, 220] on em "Hobart • 00-918460" at bounding box center [773, 226] width 195 height 14
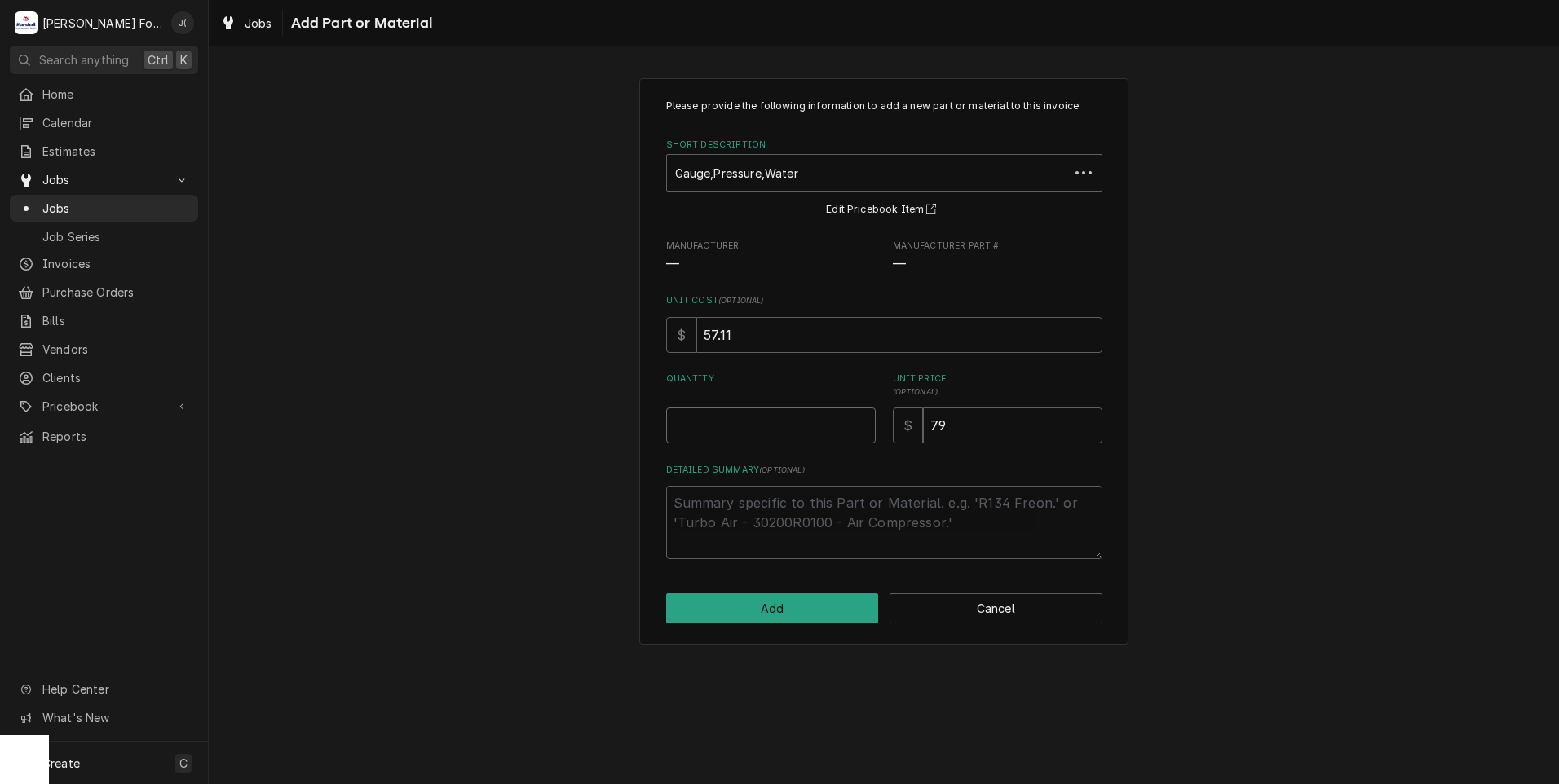
click at [800, 427] on input "Quantity" at bounding box center [771, 425] width 210 height 36
type textarea "x"
type input "1"
click at [785, 615] on button "Add" at bounding box center [773, 608] width 213 height 30
type textarea "x"
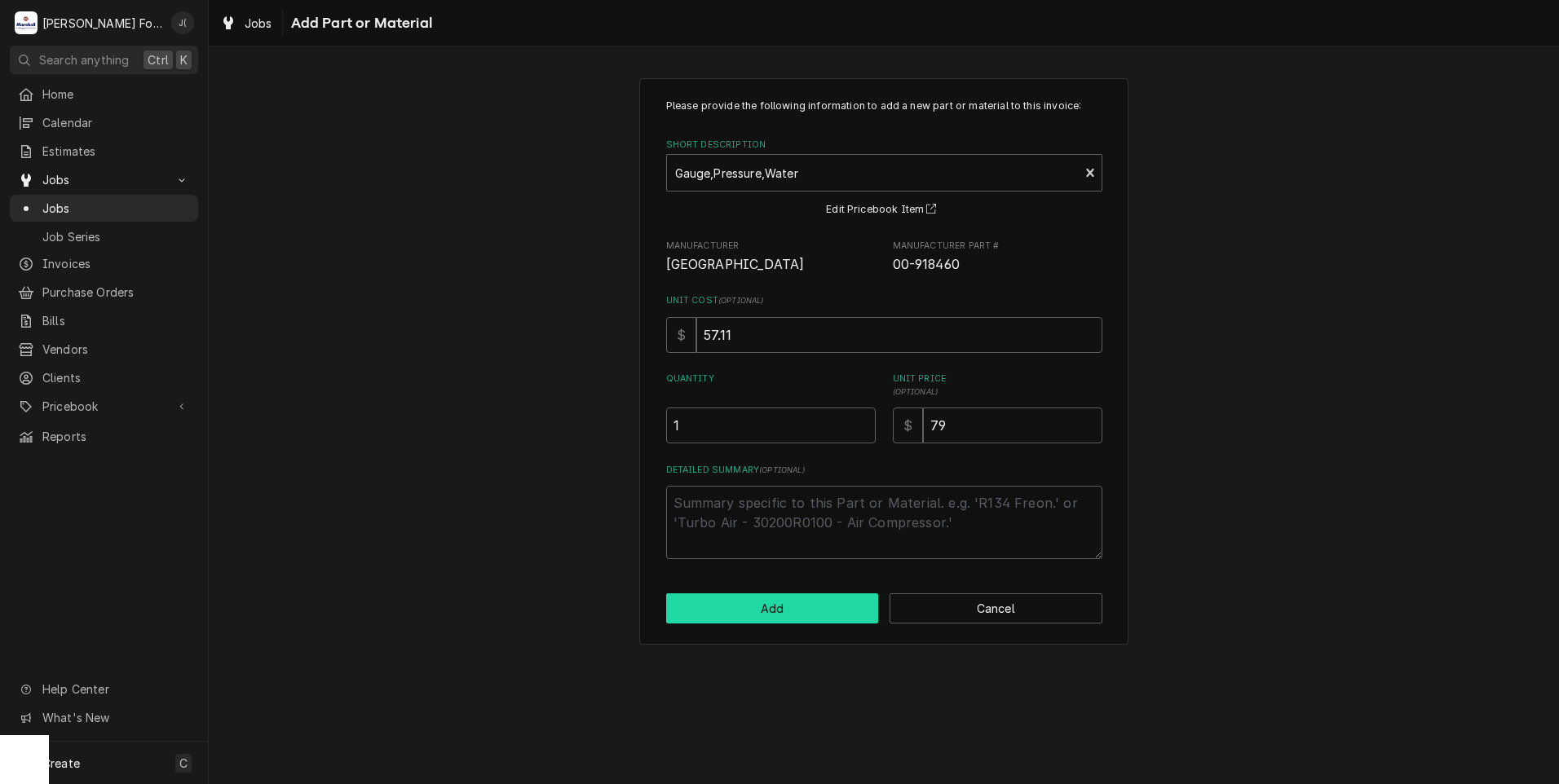
scroll to position [2688, 0]
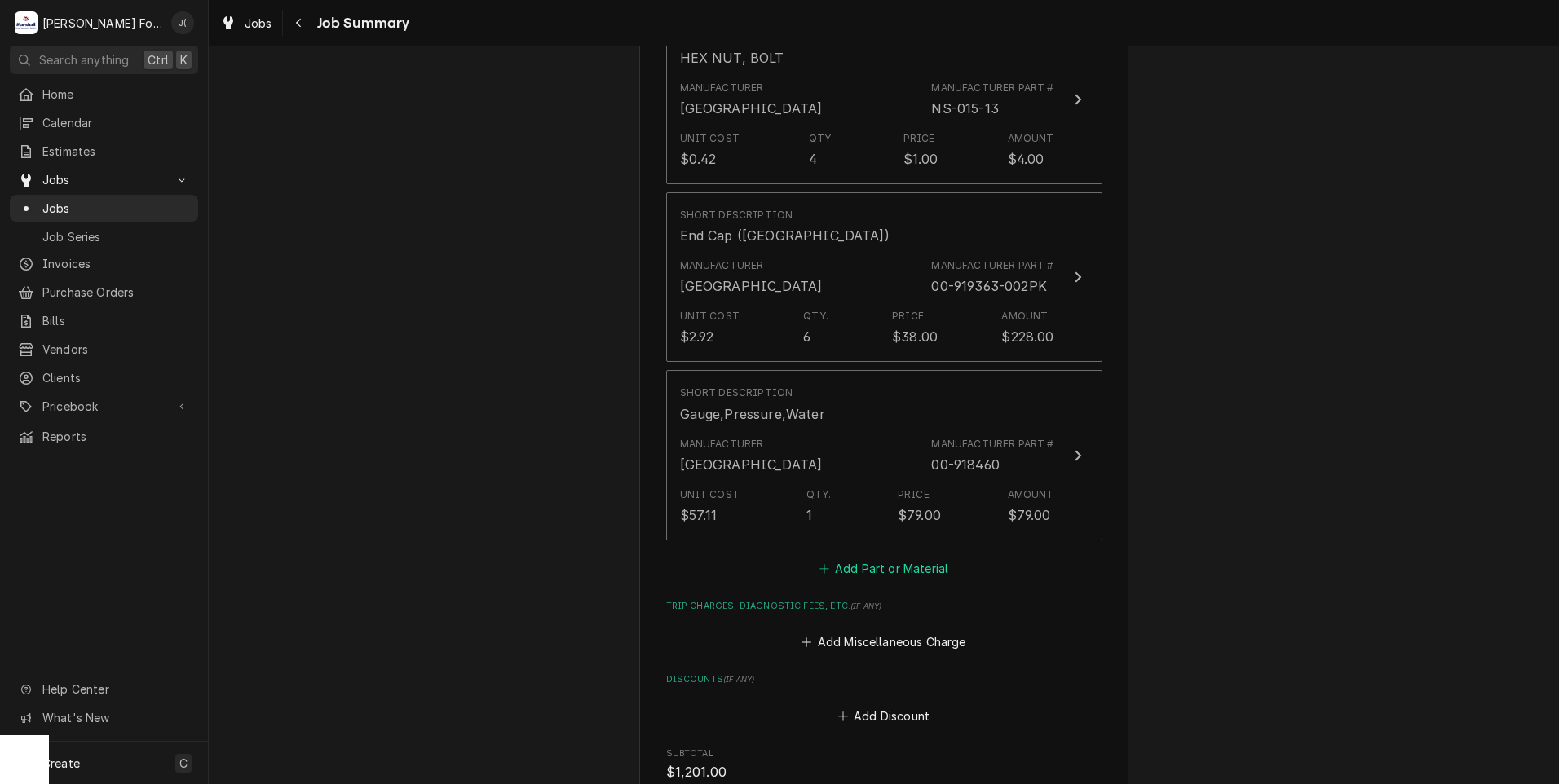
click at [878, 557] on button "Add Part or Material" at bounding box center [883, 568] width 134 height 23
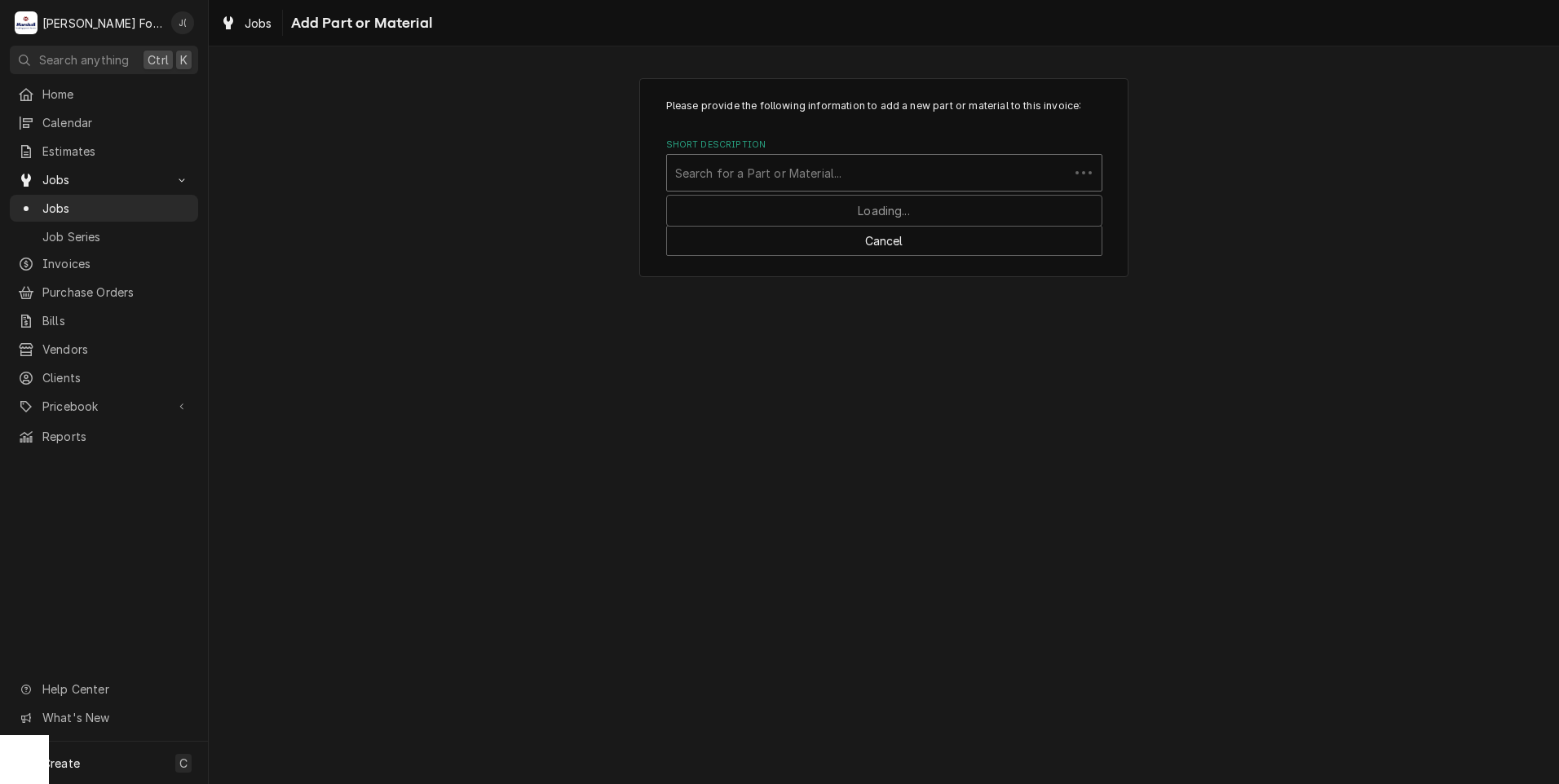
click at [759, 181] on div "Short Description" at bounding box center [868, 173] width 386 height 30
type input "ssdt"
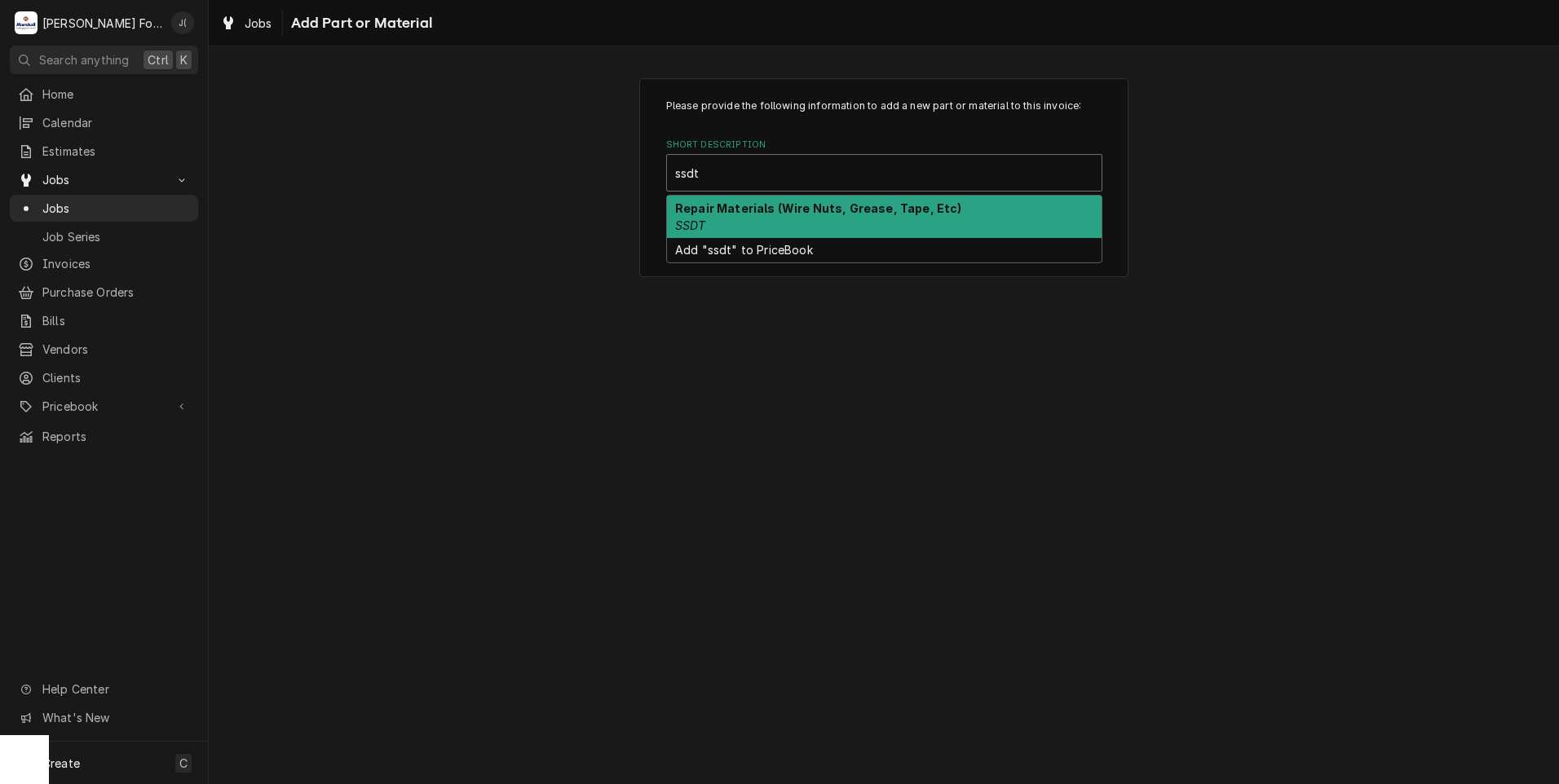
click at [763, 228] on div "Repair Materials (Wire Nuts, Grease, Tape, Etc) SSDT" at bounding box center [884, 217] width 434 height 43
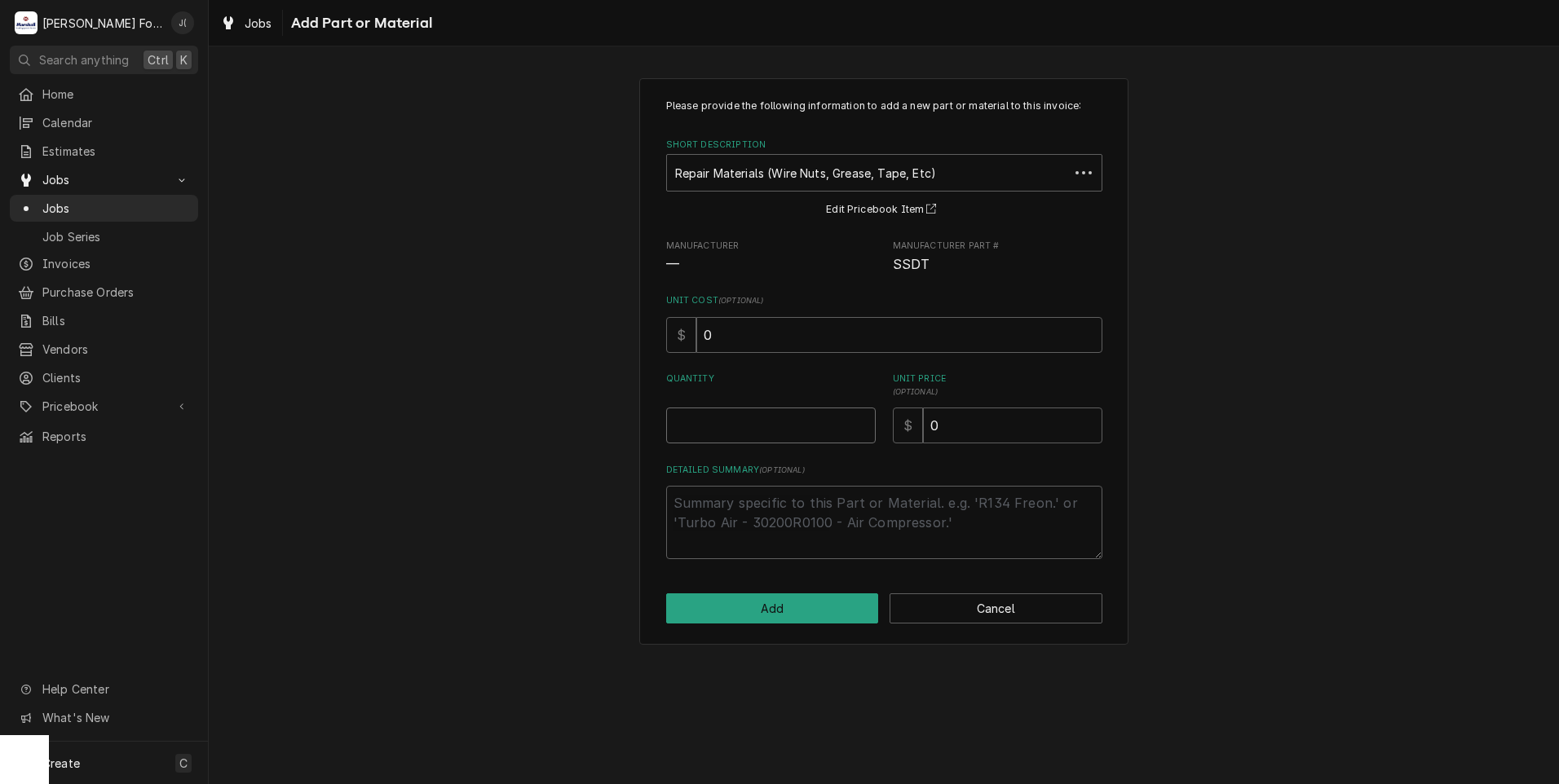
drag, startPoint x: 784, startPoint y: 417, endPoint x: 780, endPoint y: 427, distance: 10.8
click at [780, 427] on input "Quantity" at bounding box center [771, 425] width 210 height 36
type textarea "x"
type input "1"
type textarea "x"
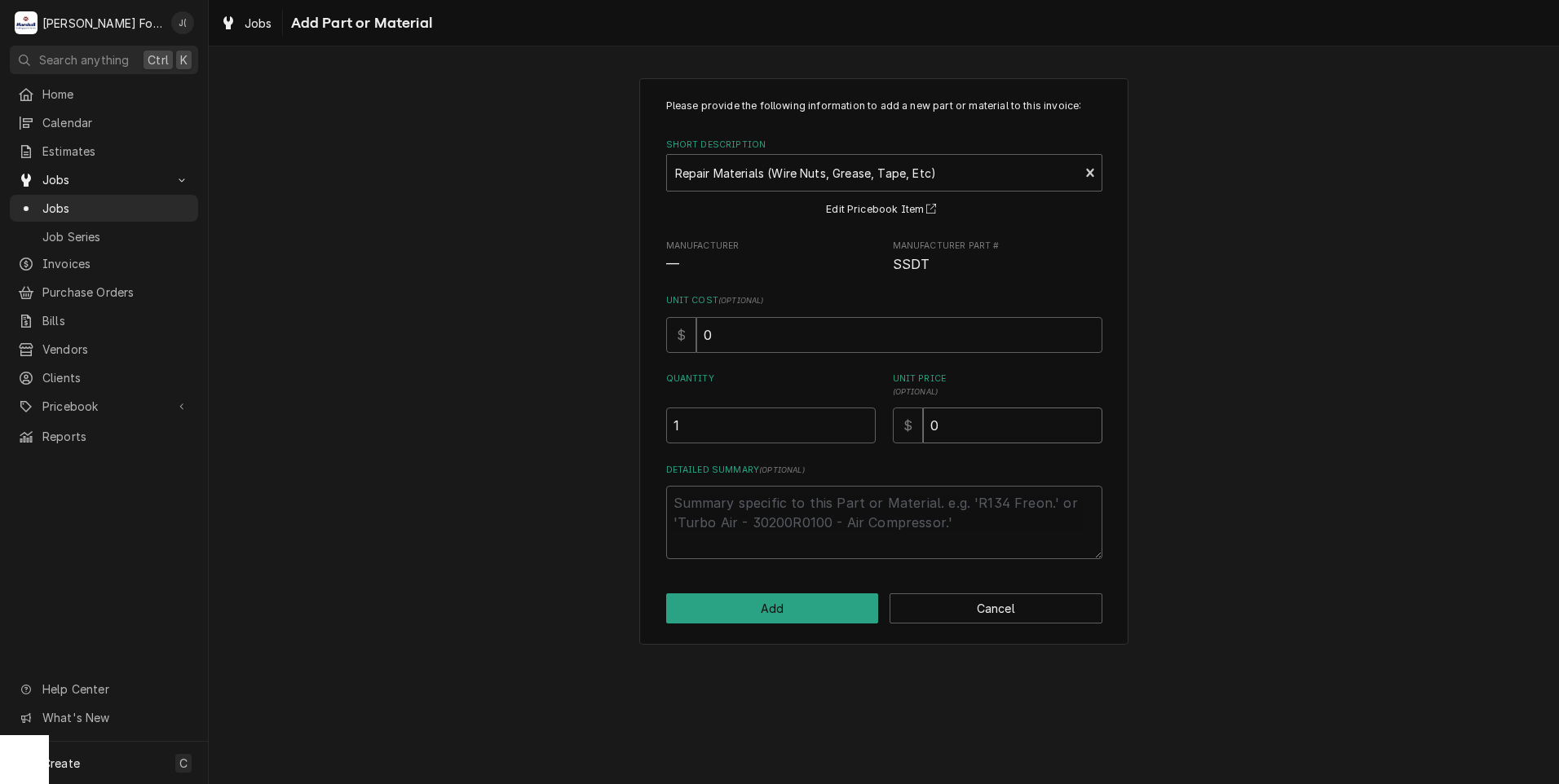
type input "2"
type textarea "x"
type input "20"
click at [749, 614] on button "Add" at bounding box center [773, 608] width 213 height 30
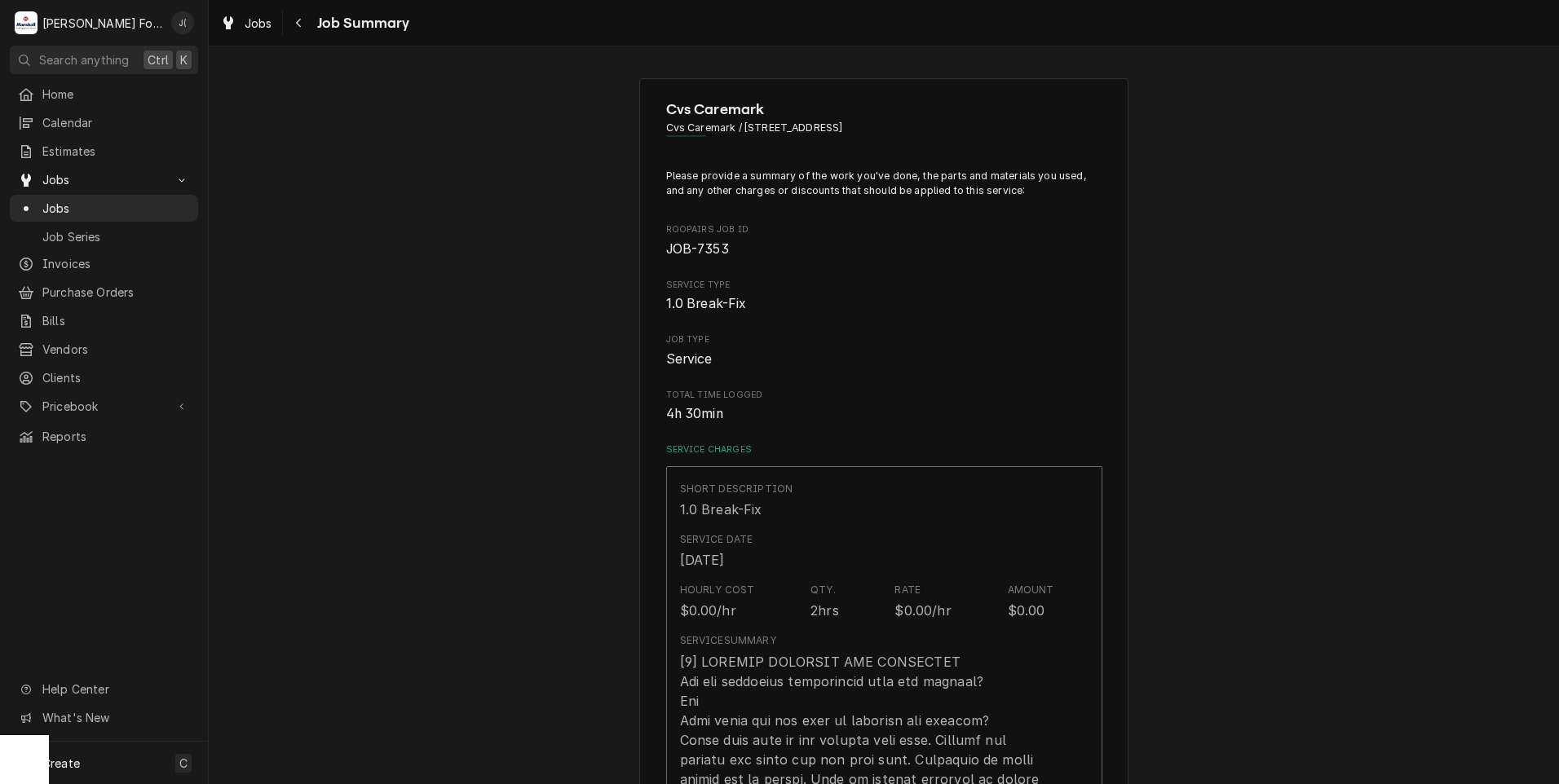
scroll to position [2688, 0]
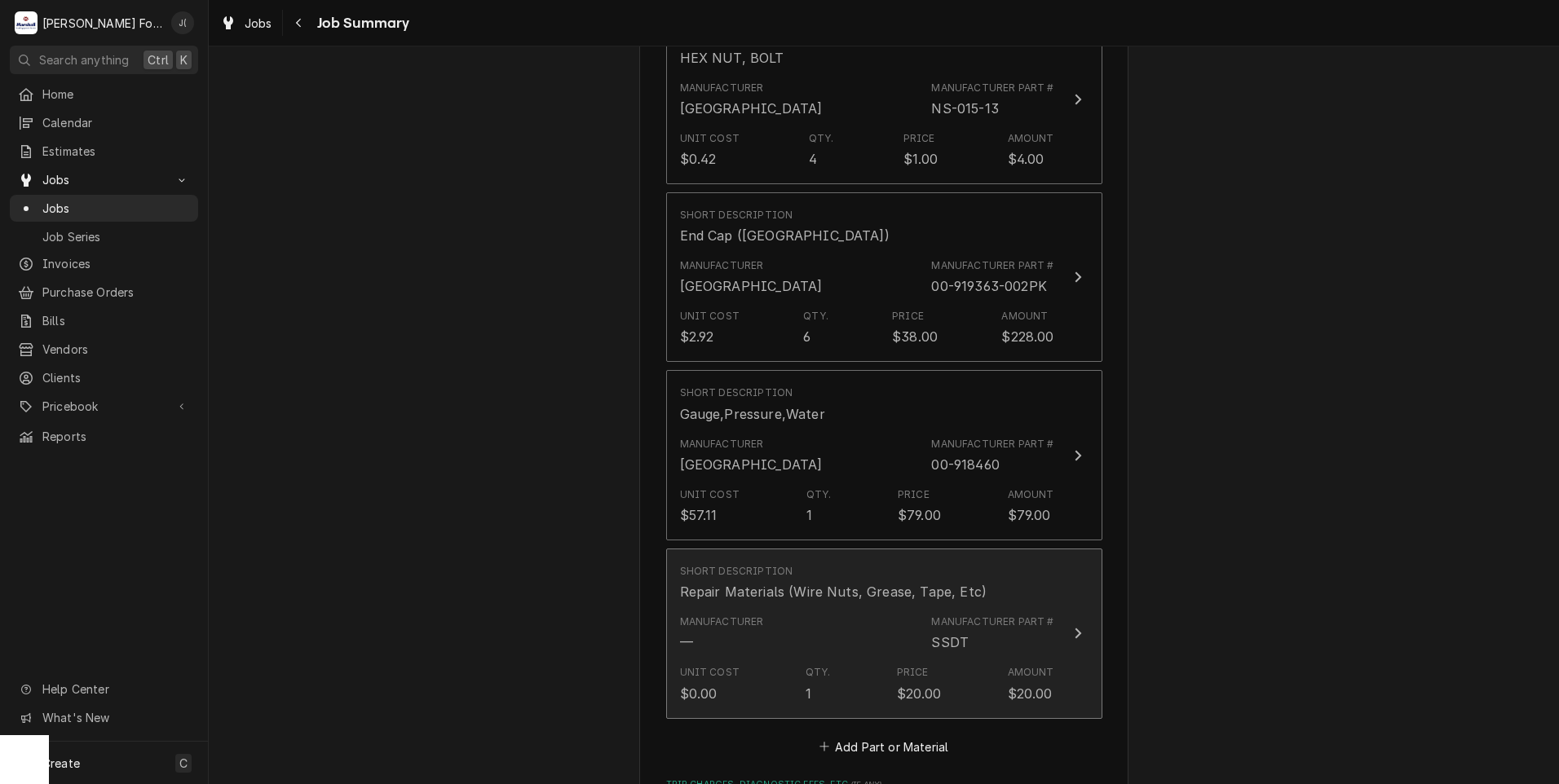
click at [751, 658] on div "Unit Cost $0.00 Qty. 1 Price $20.00 Amount $20.00" at bounding box center [867, 683] width 374 height 51
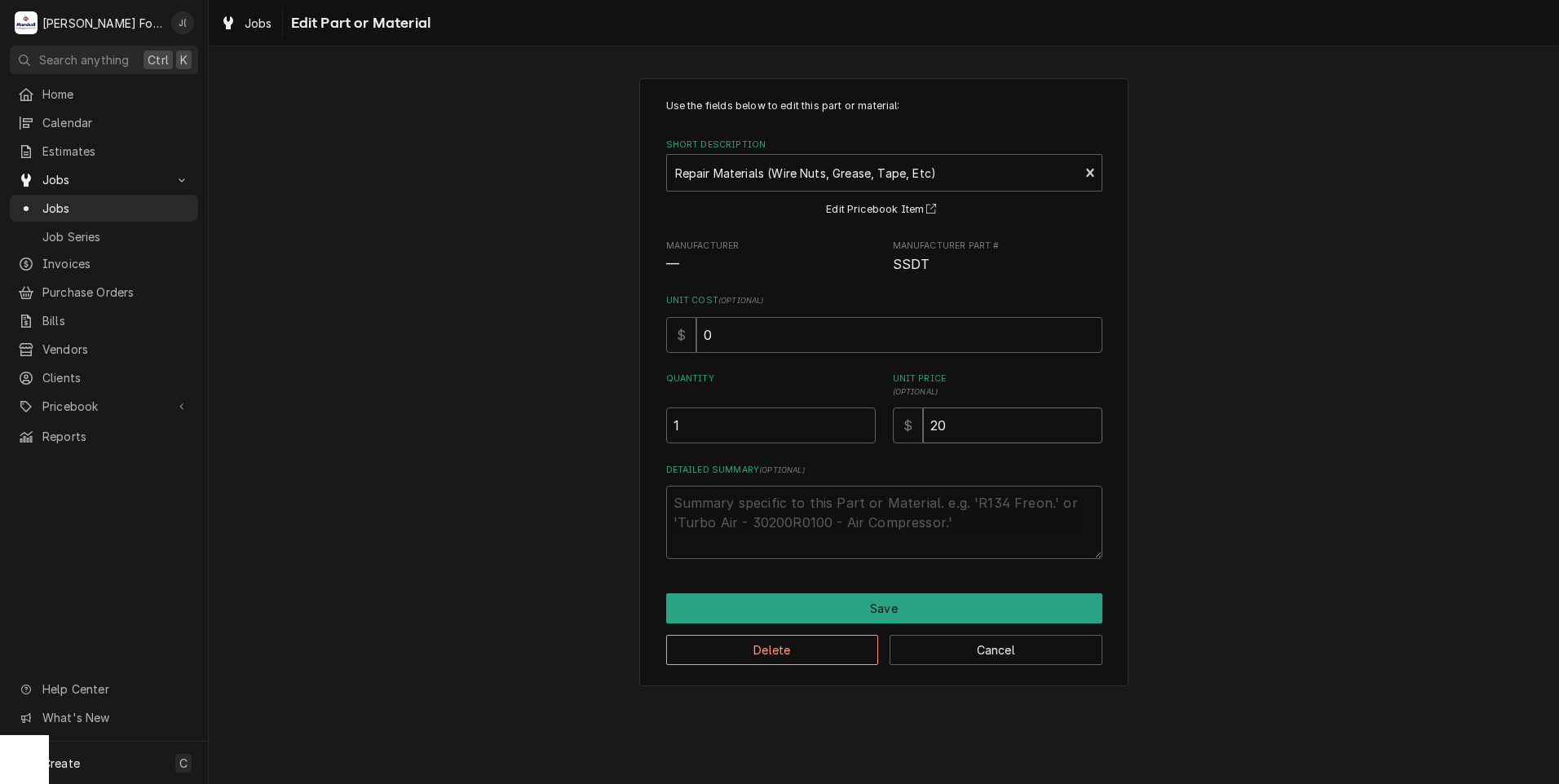
drag, startPoint x: 1003, startPoint y: 429, endPoint x: 652, endPoint y: 403, distance: 352.0
click at [743, 405] on div "Quantity 1 Unit Price ( optional ) $ 20" at bounding box center [884, 407] width 436 height 71
type textarea "x"
type input "1"
type textarea "x"
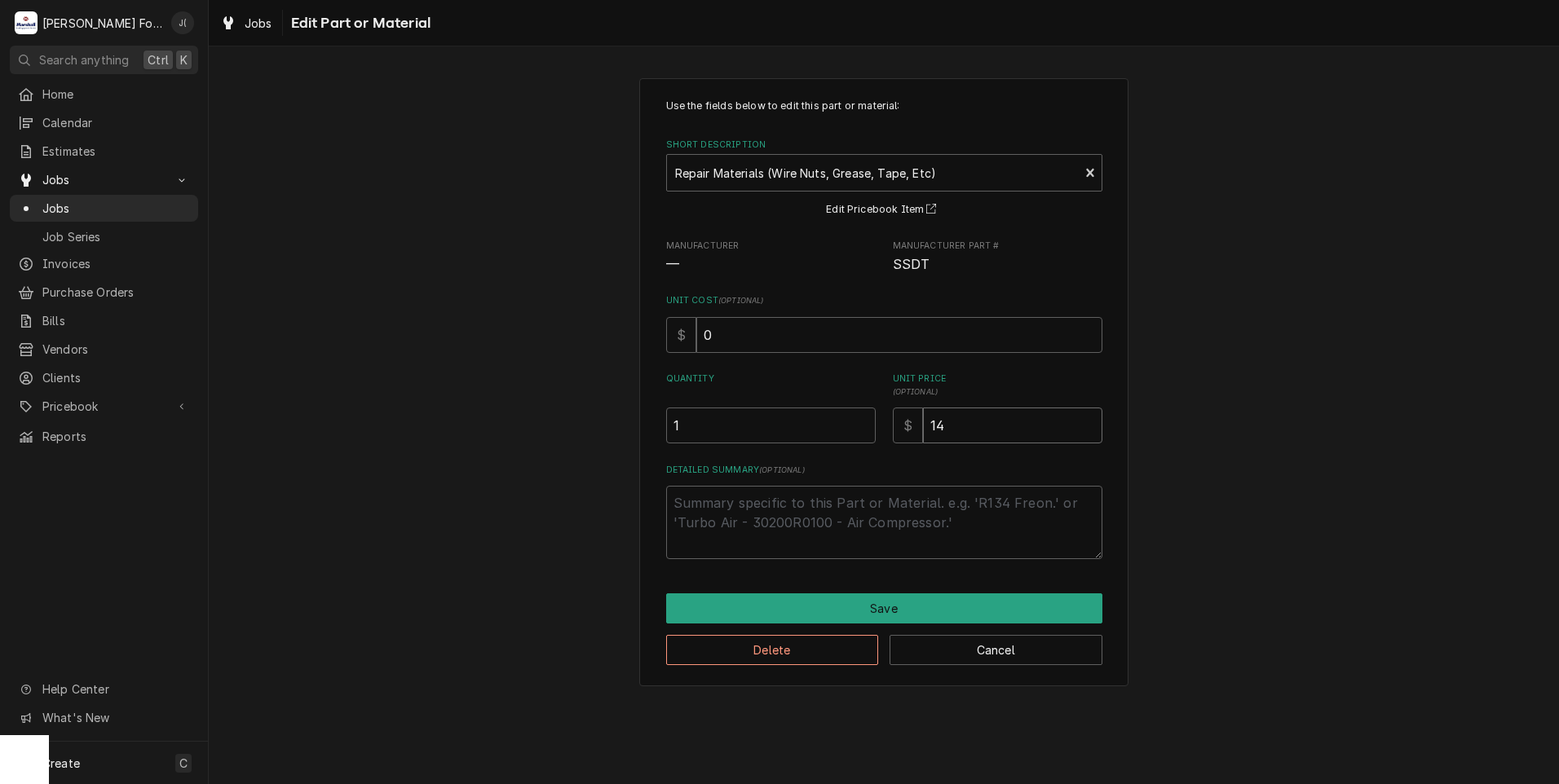
type input "14"
click at [768, 530] on textarea "Detailed Summary ( optional )" at bounding box center [884, 523] width 436 height 74
type textarea "x"
type textarea "i"
type textarea "x"
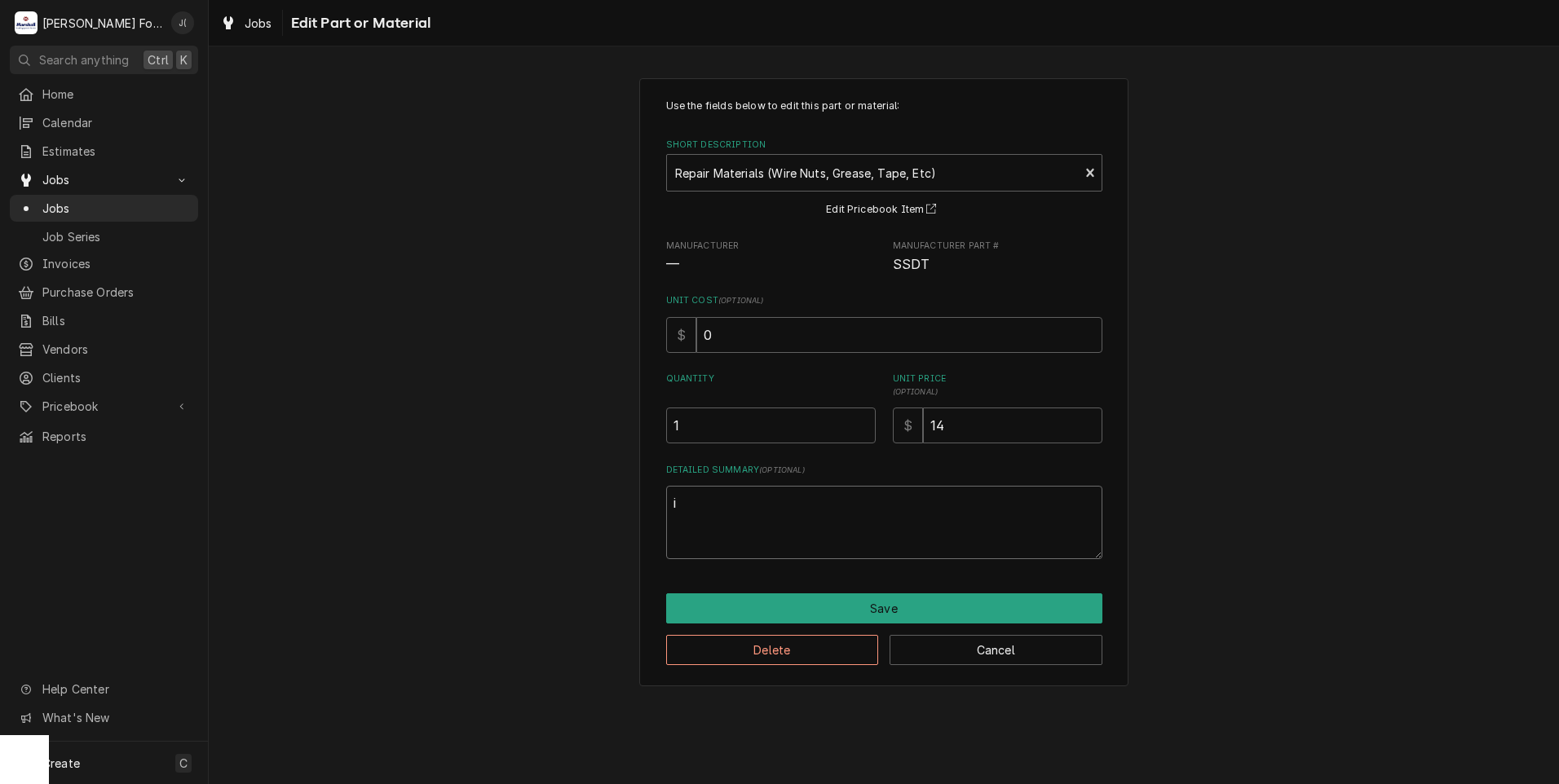
type textarea "in"
type textarea "x"
type textarea "i"
type textarea "x"
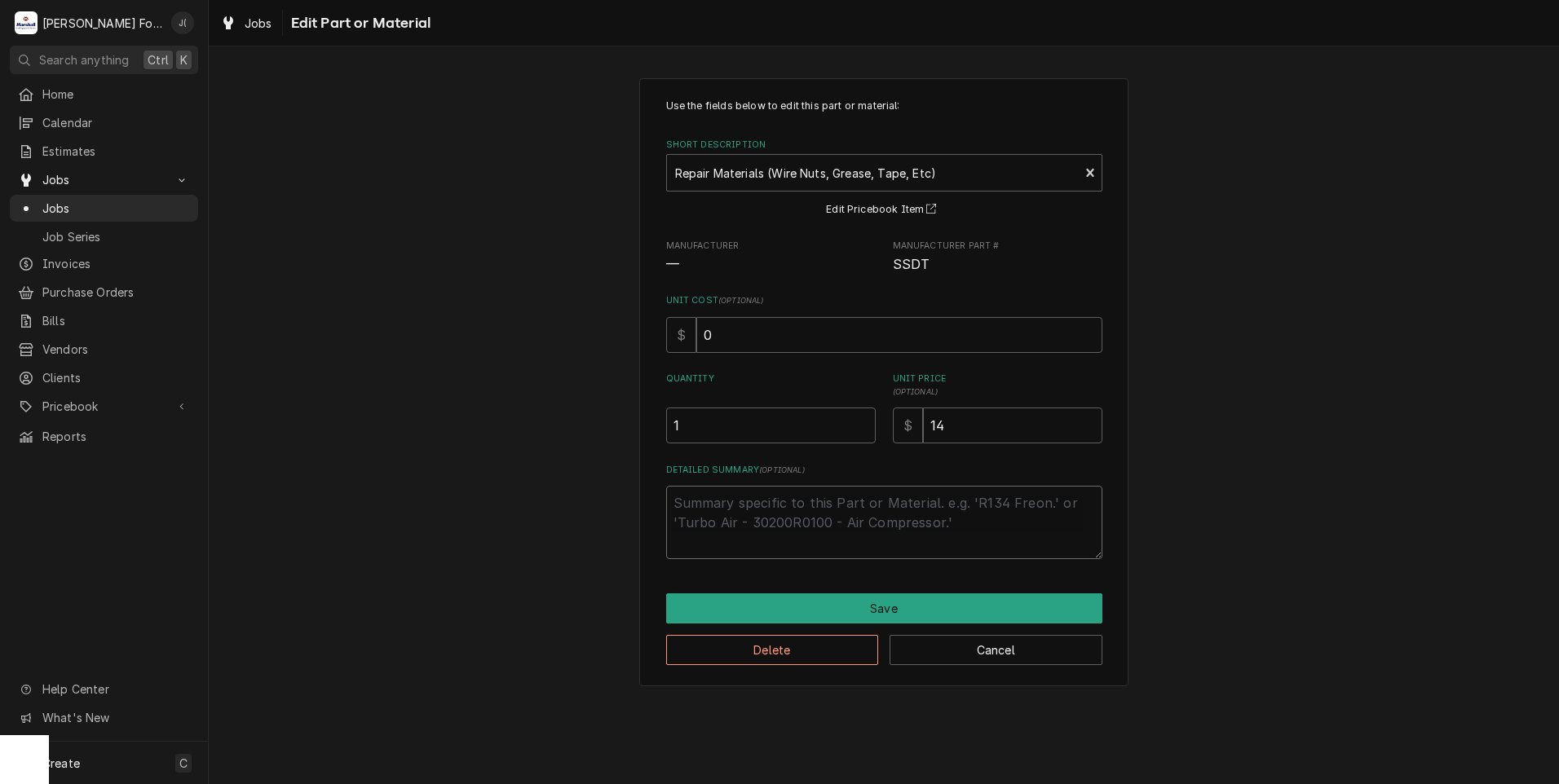
type textarea "("
type textarea "x"
type textarea "(I"
type textarea "x"
type textarea "(IN"
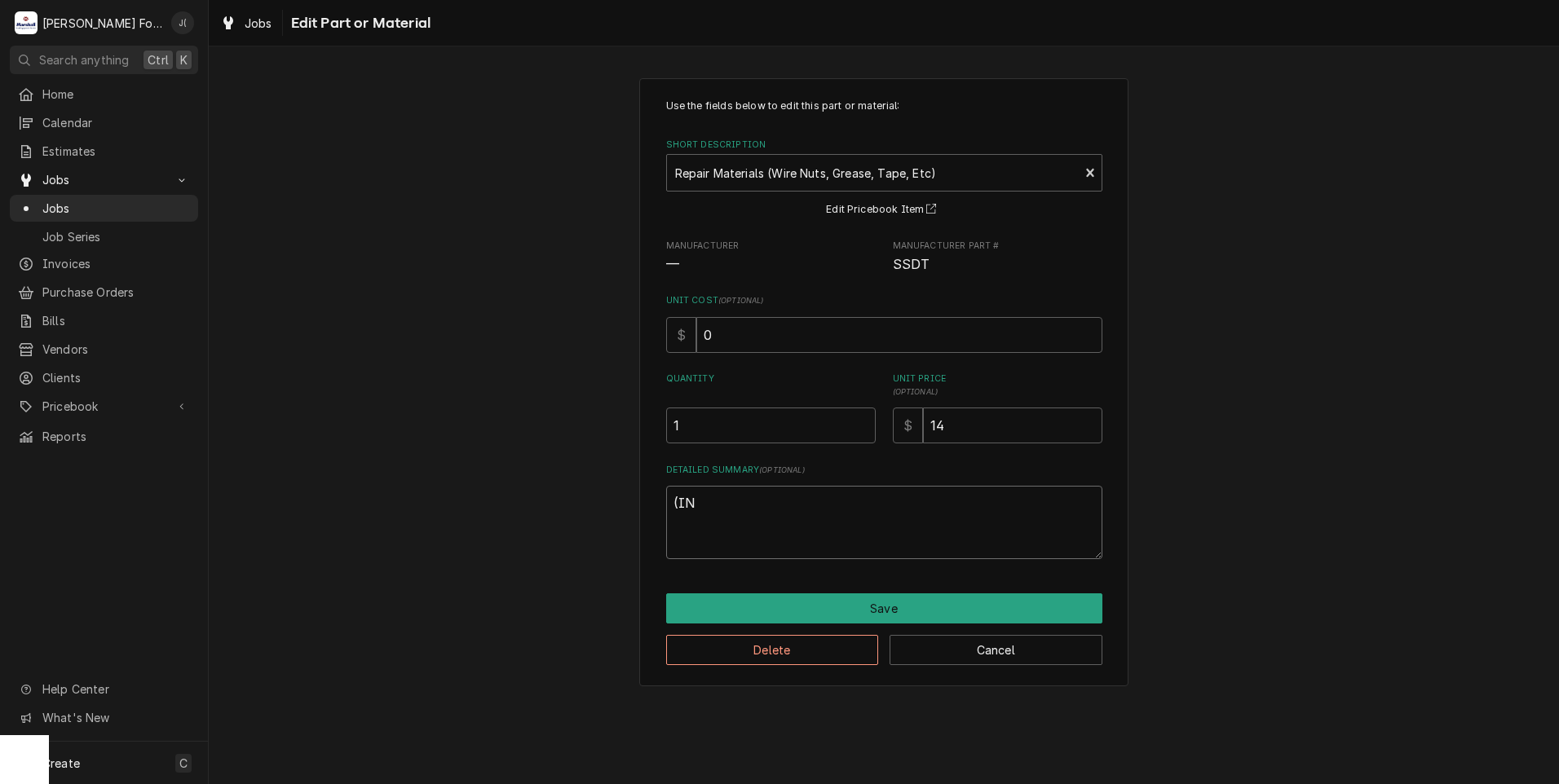
type textarea "x"
type textarea "(INS"
type textarea "x"
type textarea "(INST"
type textarea "x"
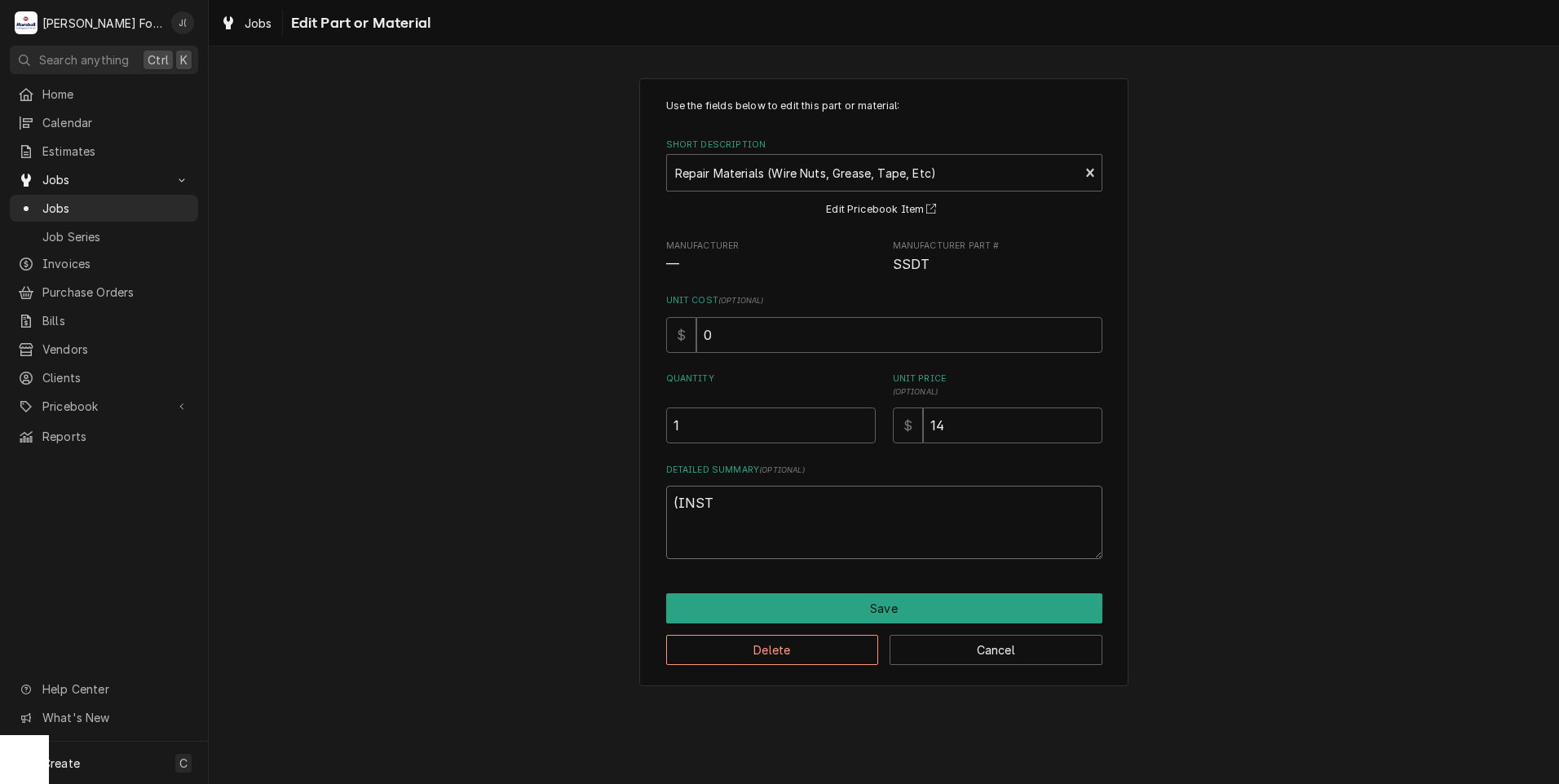
type textarea "(INSTA"
type textarea "x"
type textarea "(INSTAL"
type textarea "x"
type textarea "(INSTALL"
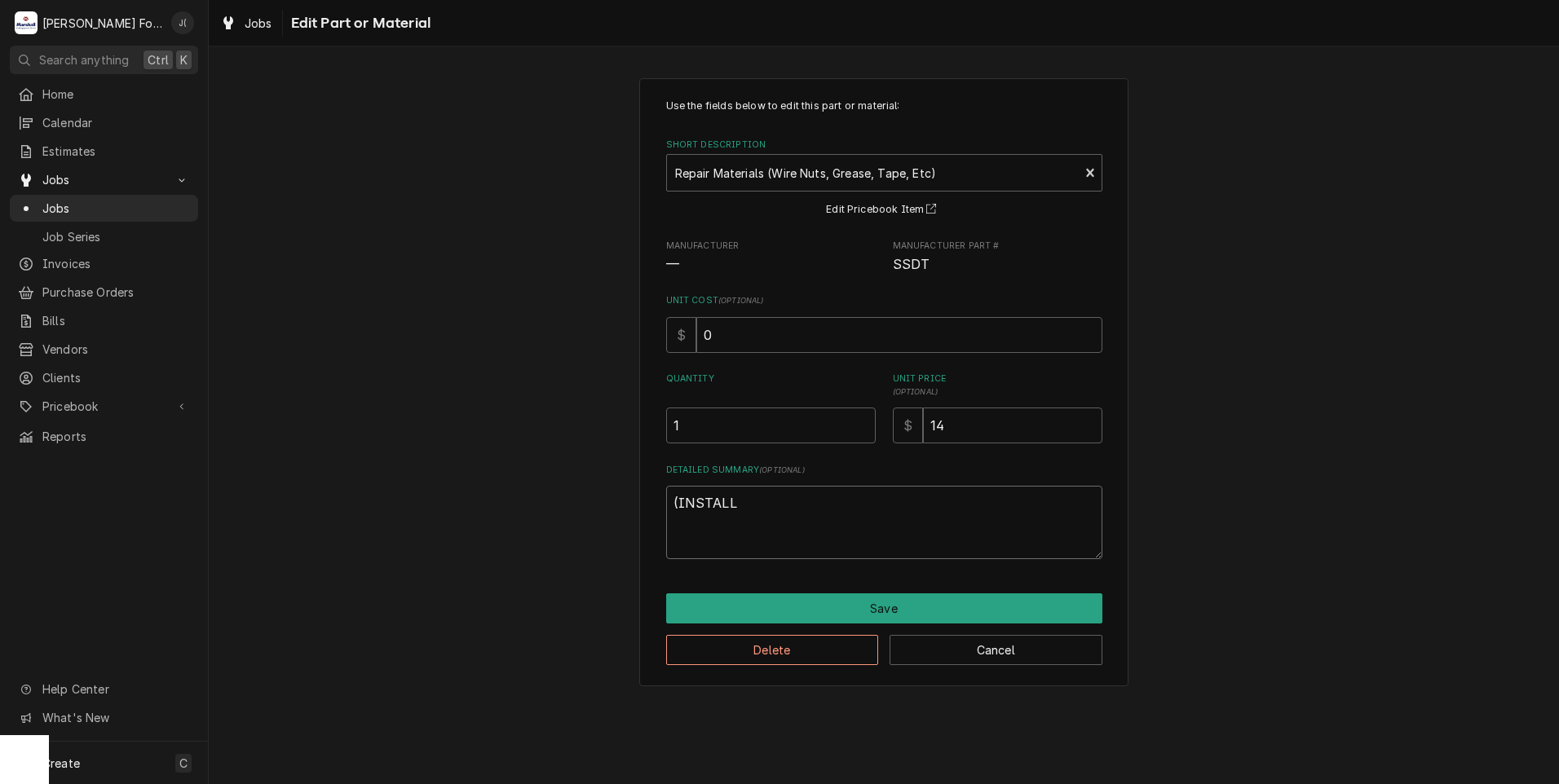
type textarea "x"
type textarea "(INSTALLE"
type textarea "x"
type textarea "(INSTALLED"
type textarea "x"
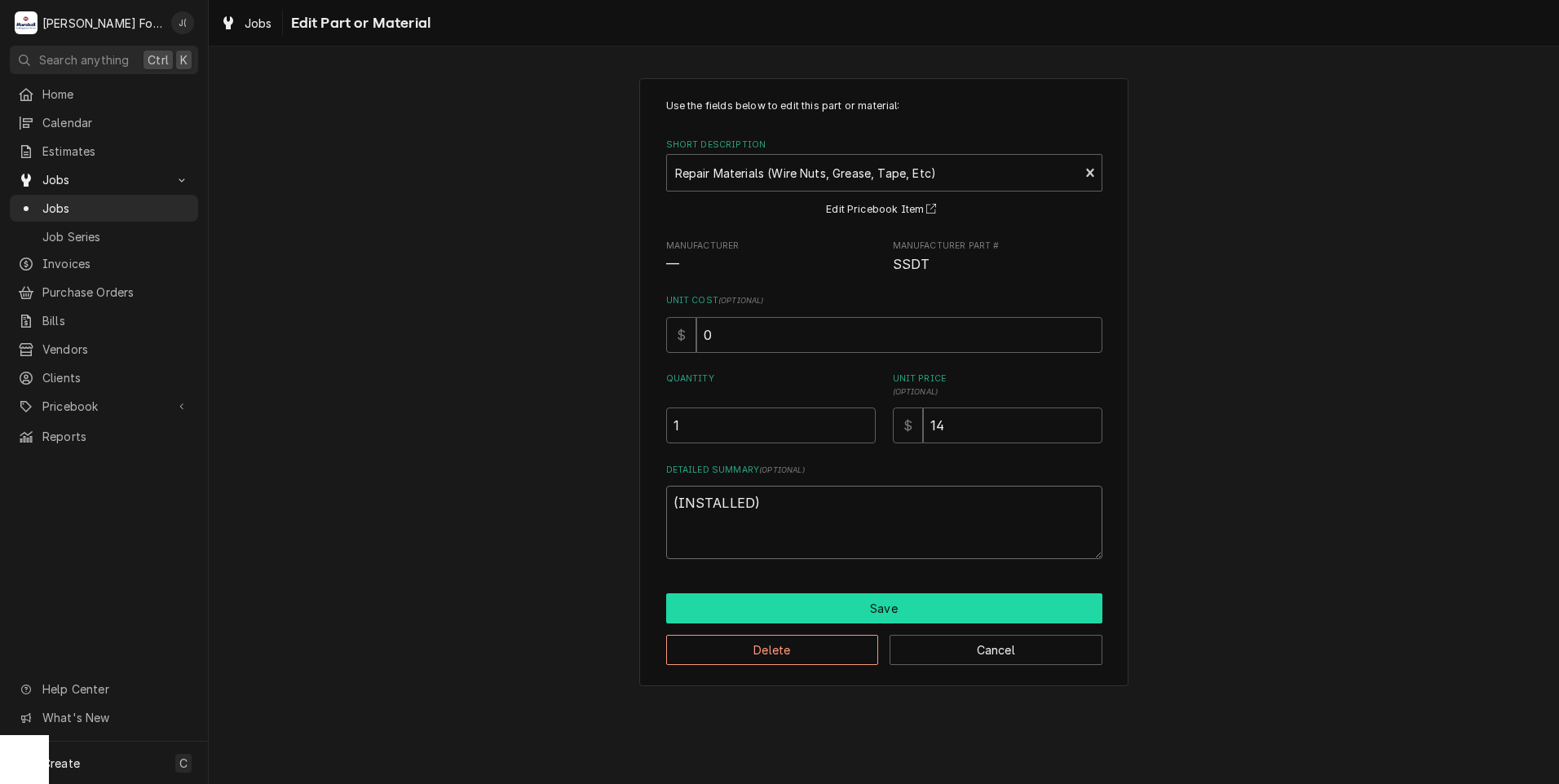
type textarea "(INSTALLED)"
click at [782, 608] on button "Save" at bounding box center [884, 608] width 436 height 30
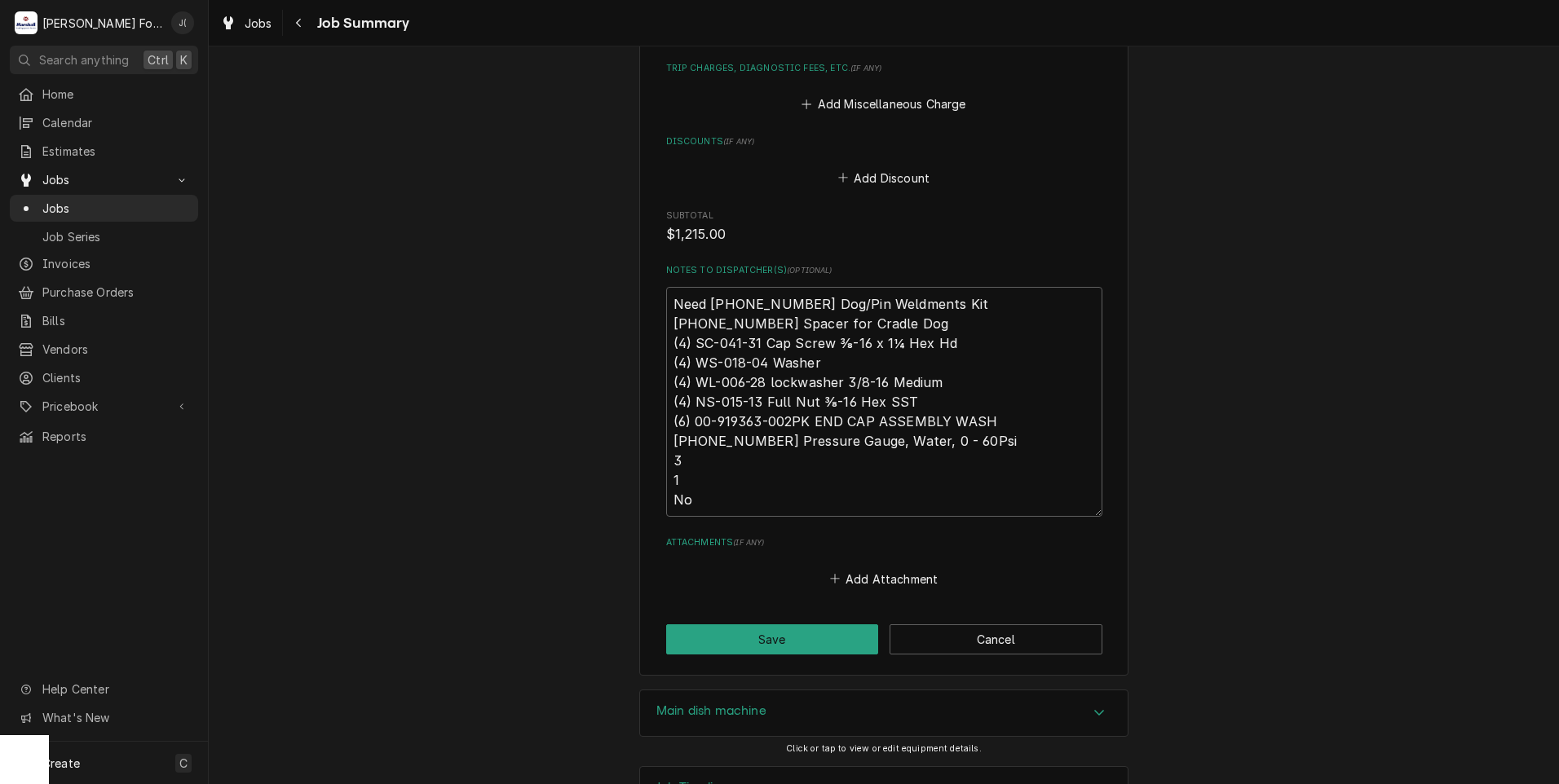
scroll to position [3456, 0]
click at [725, 623] on button "Save" at bounding box center [773, 638] width 213 height 30
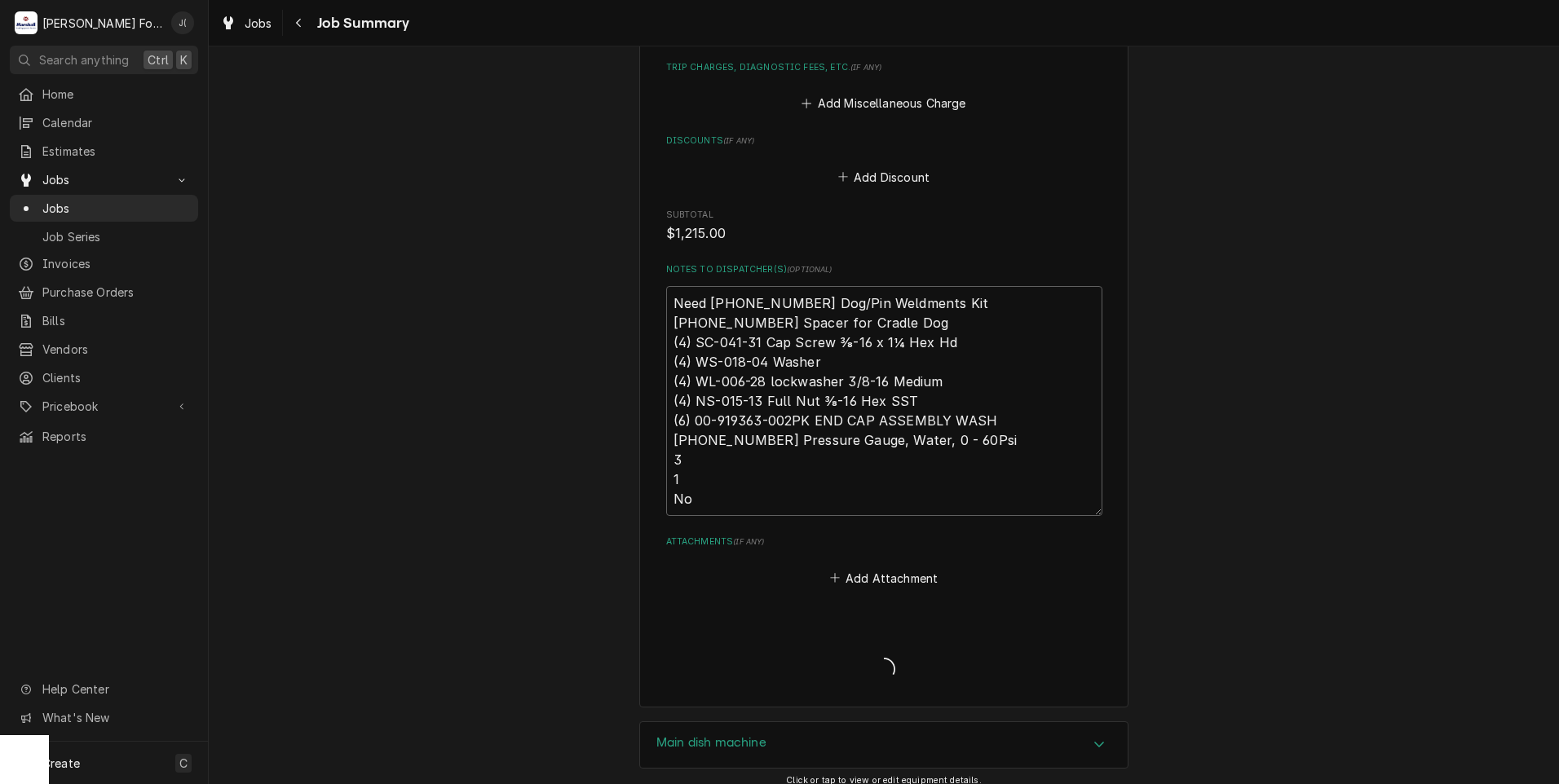
type textarea "x"
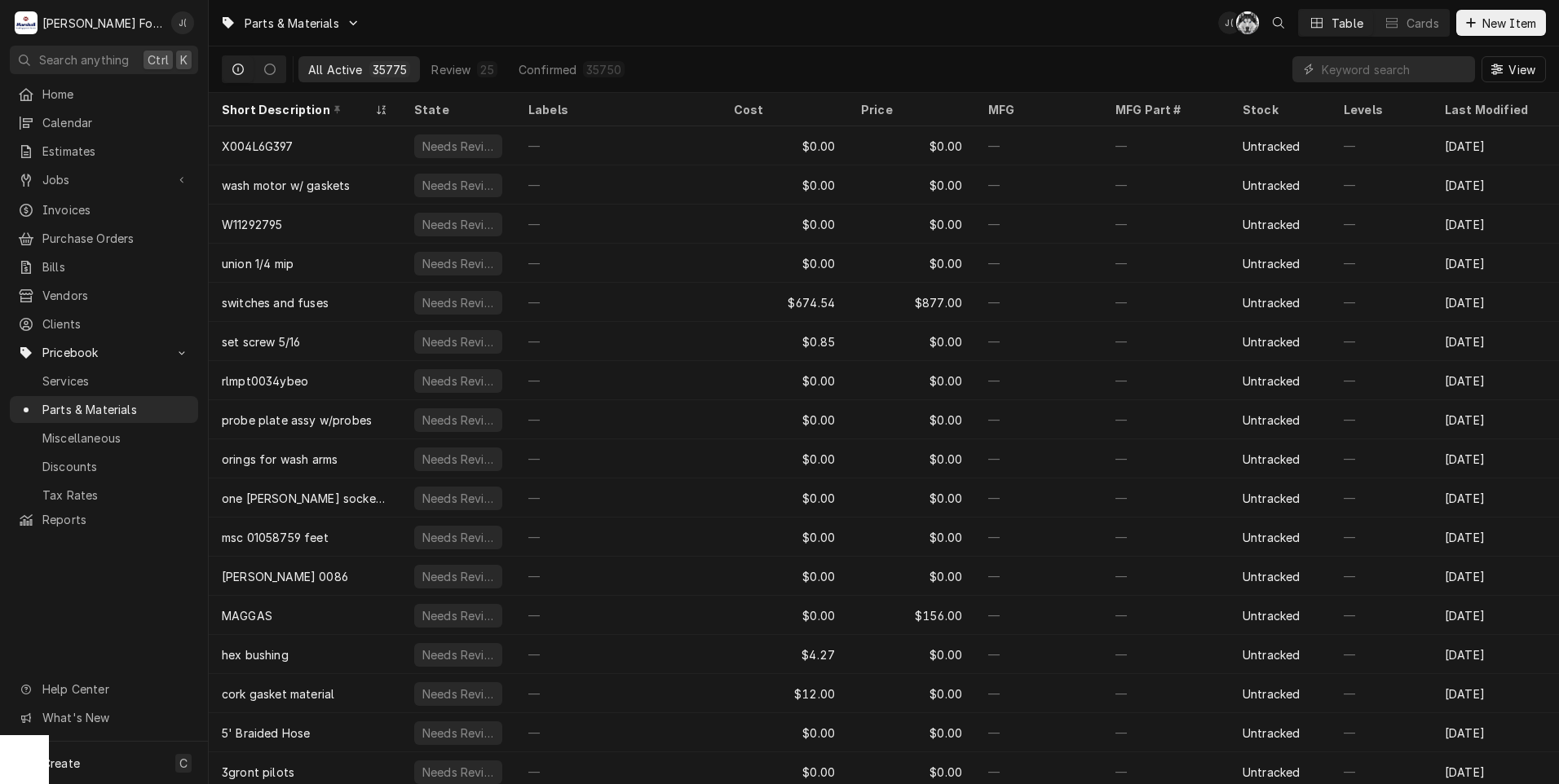
click at [1332, 75] on input "Dynamic Content Wrapper" at bounding box center [1394, 70] width 145 height 26
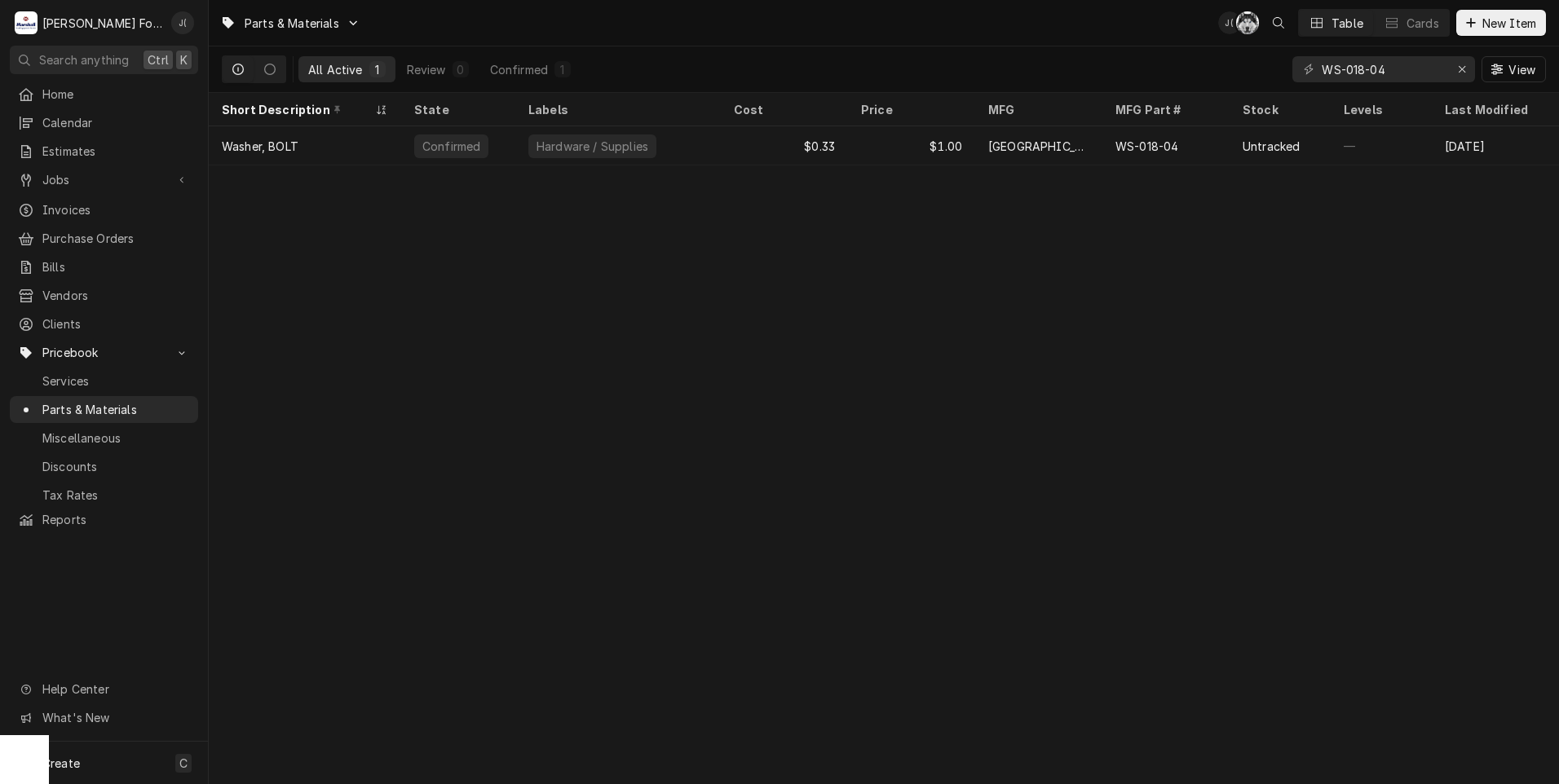
type input "WS-018-04"
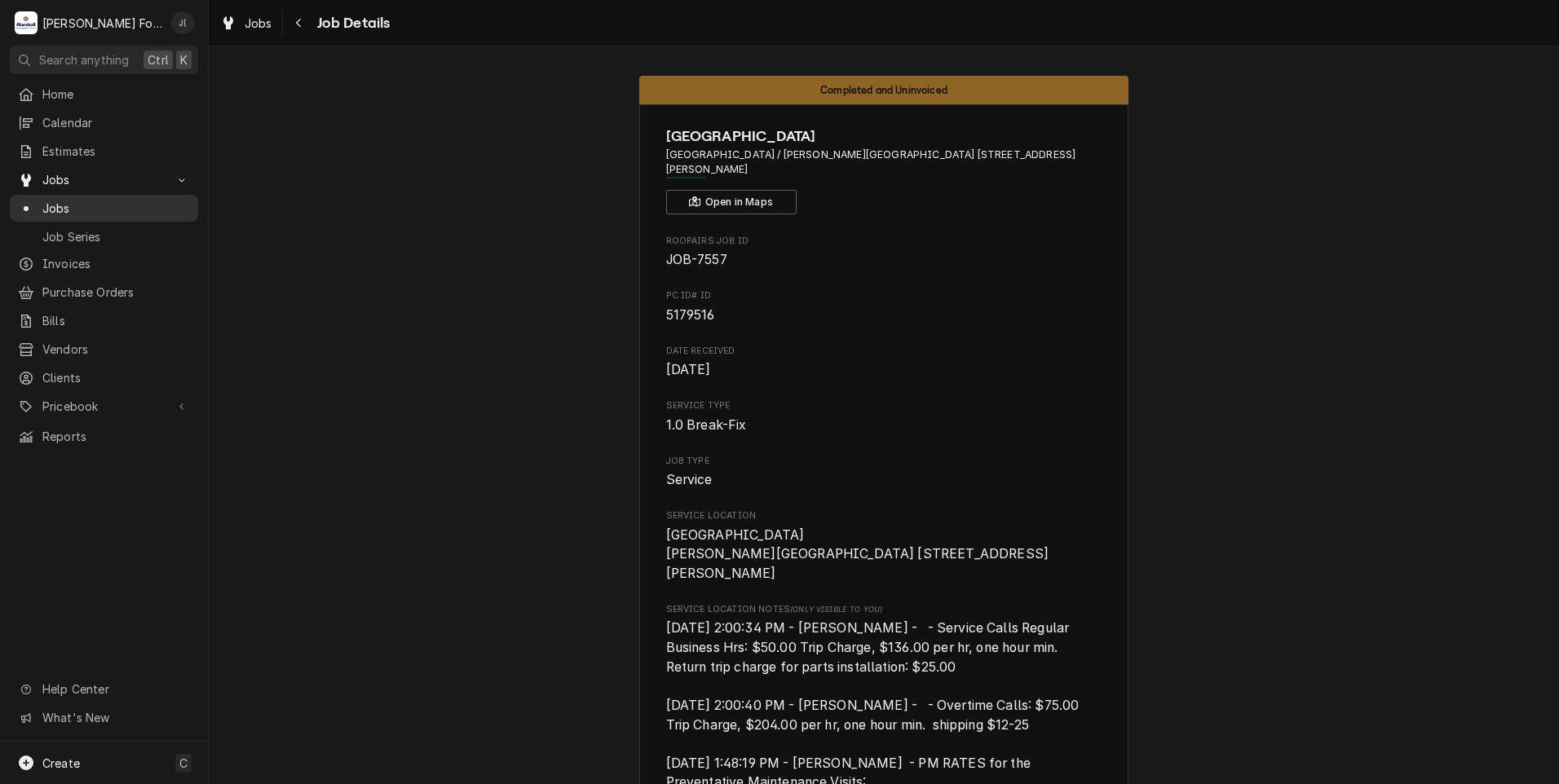
click at [85, 201] on span "Jobs" at bounding box center [116, 208] width 147 height 17
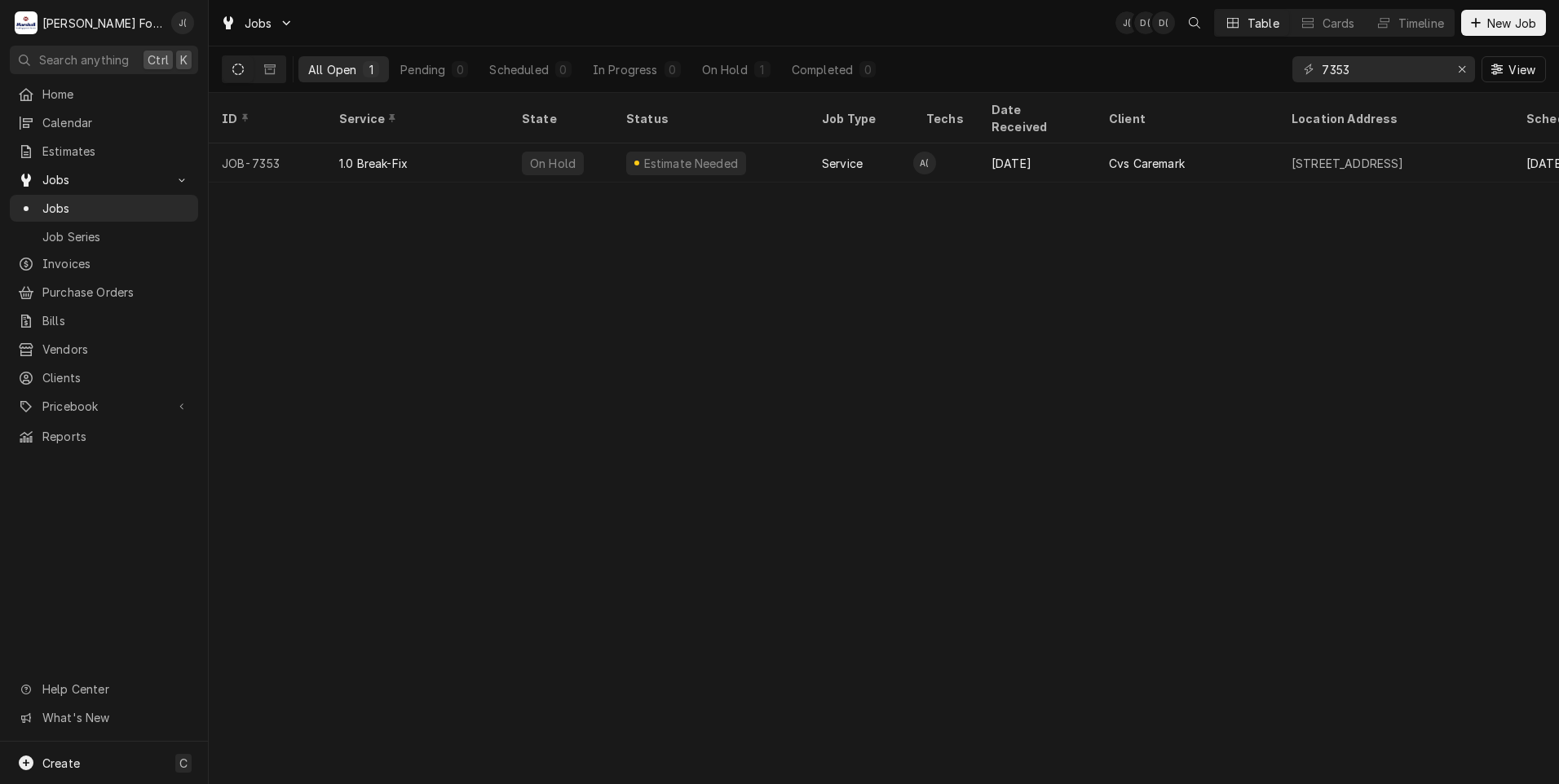
click at [1477, 75] on div "7353 View" at bounding box center [1418, 70] width 254 height 46
click at [1460, 77] on div "Erase input" at bounding box center [1462, 69] width 16 height 16
click at [1453, 75] on input "Dynamic Content Wrapper" at bounding box center [1398, 70] width 153 height 26
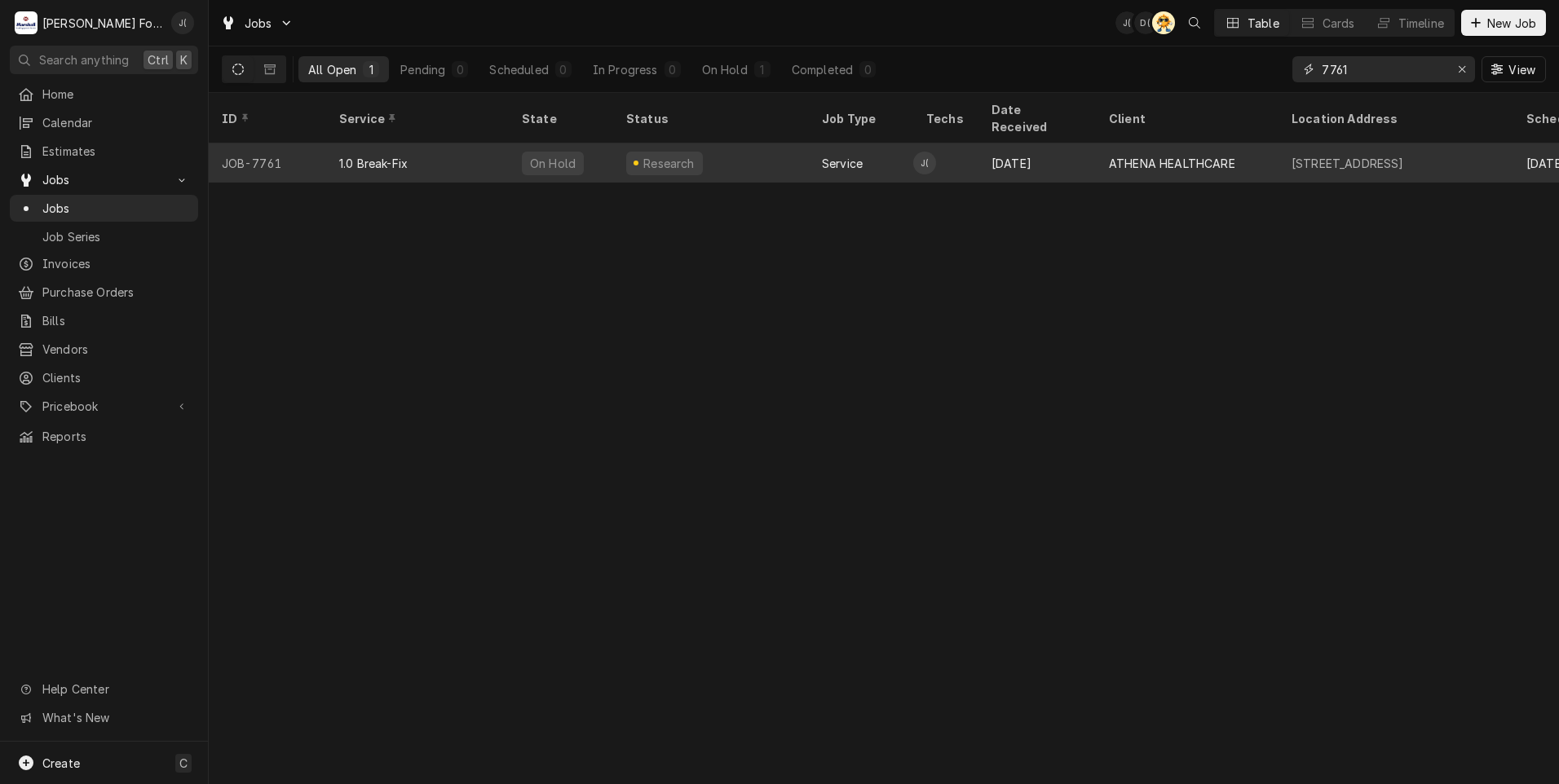
type input "7761"
click at [590, 157] on div "On Hold" at bounding box center [561, 162] width 104 height 39
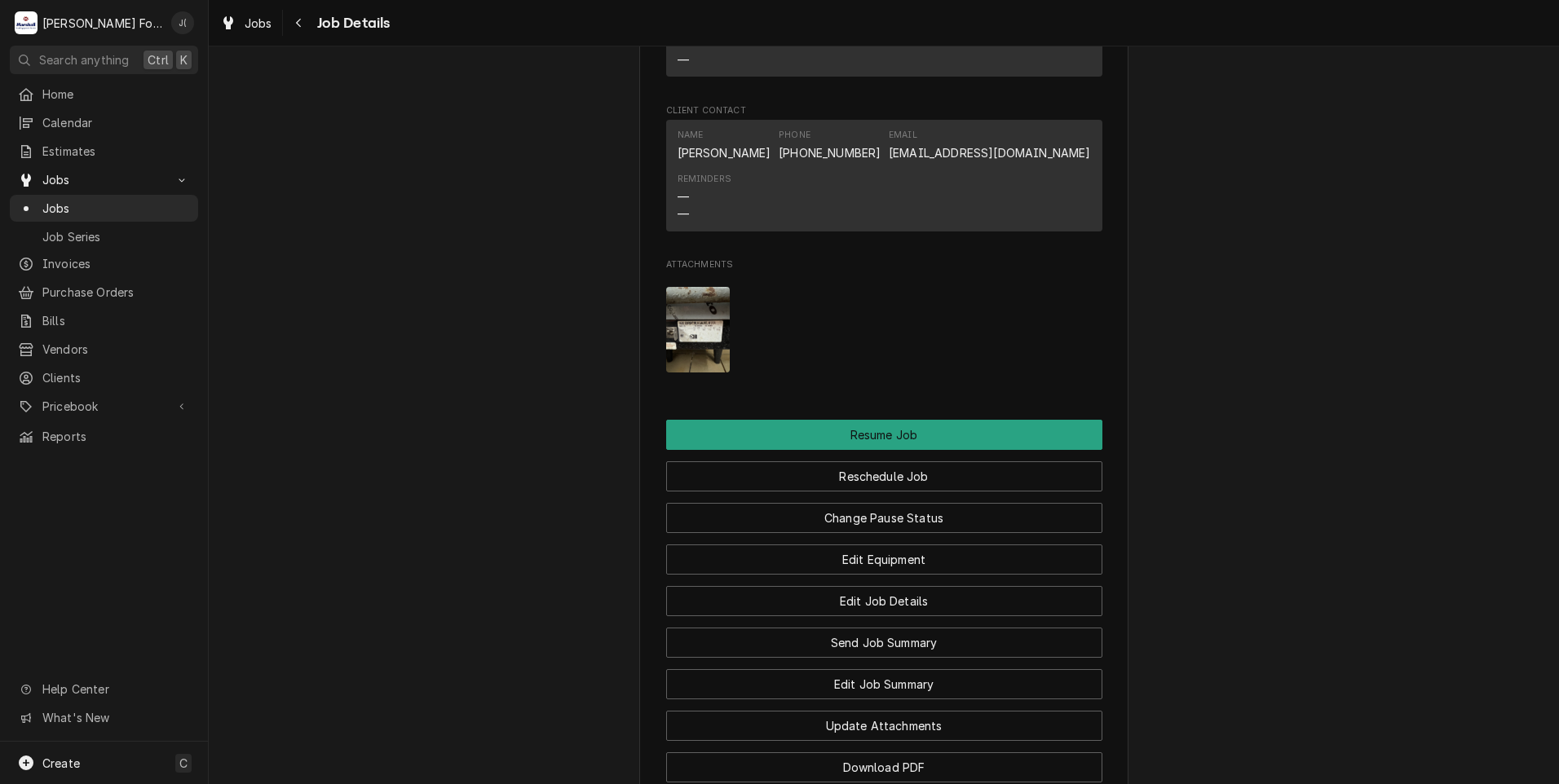
scroll to position [1630, 0]
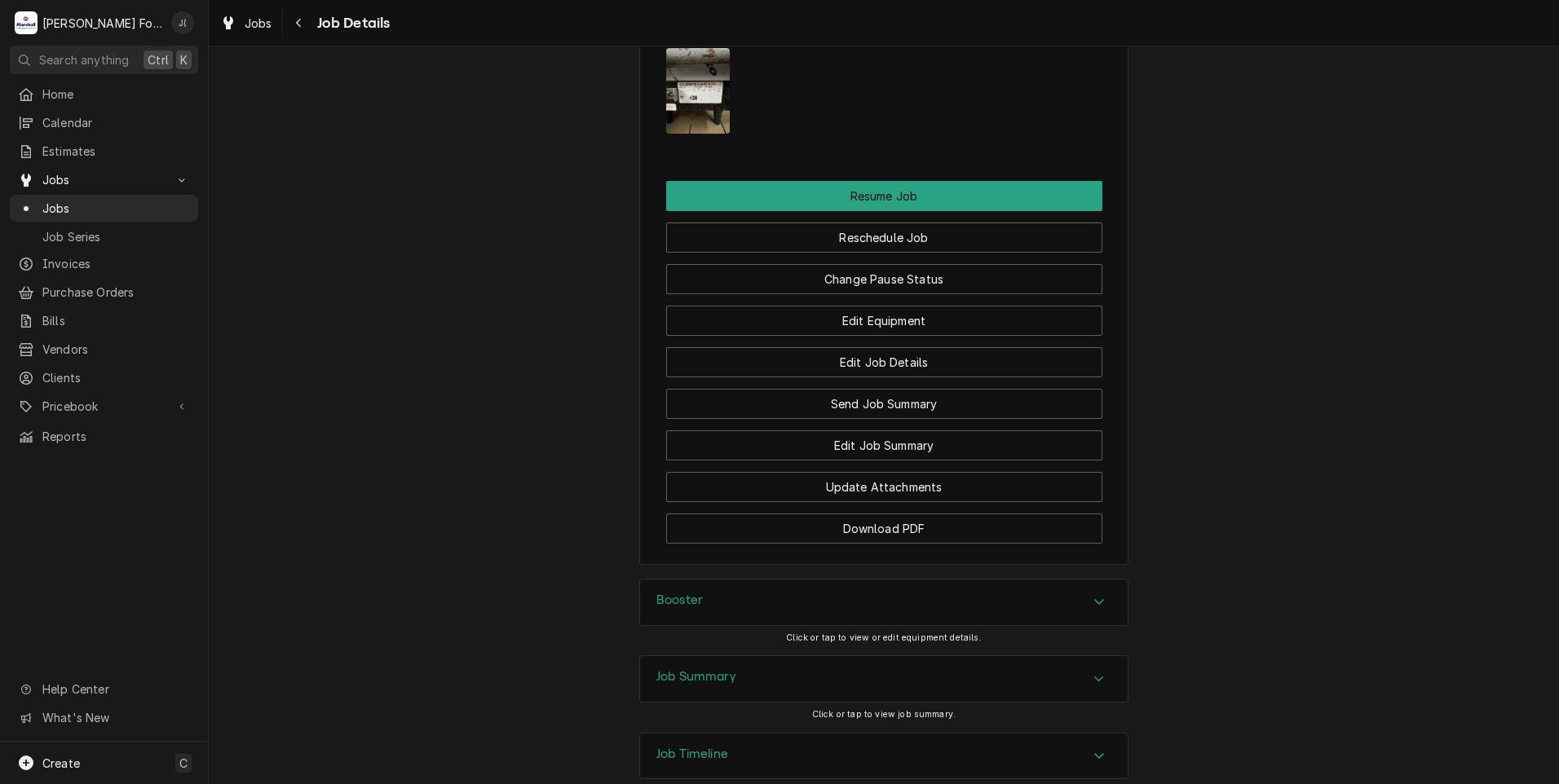
click at [704, 625] on div "Booster" at bounding box center [884, 602] width 487 height 46
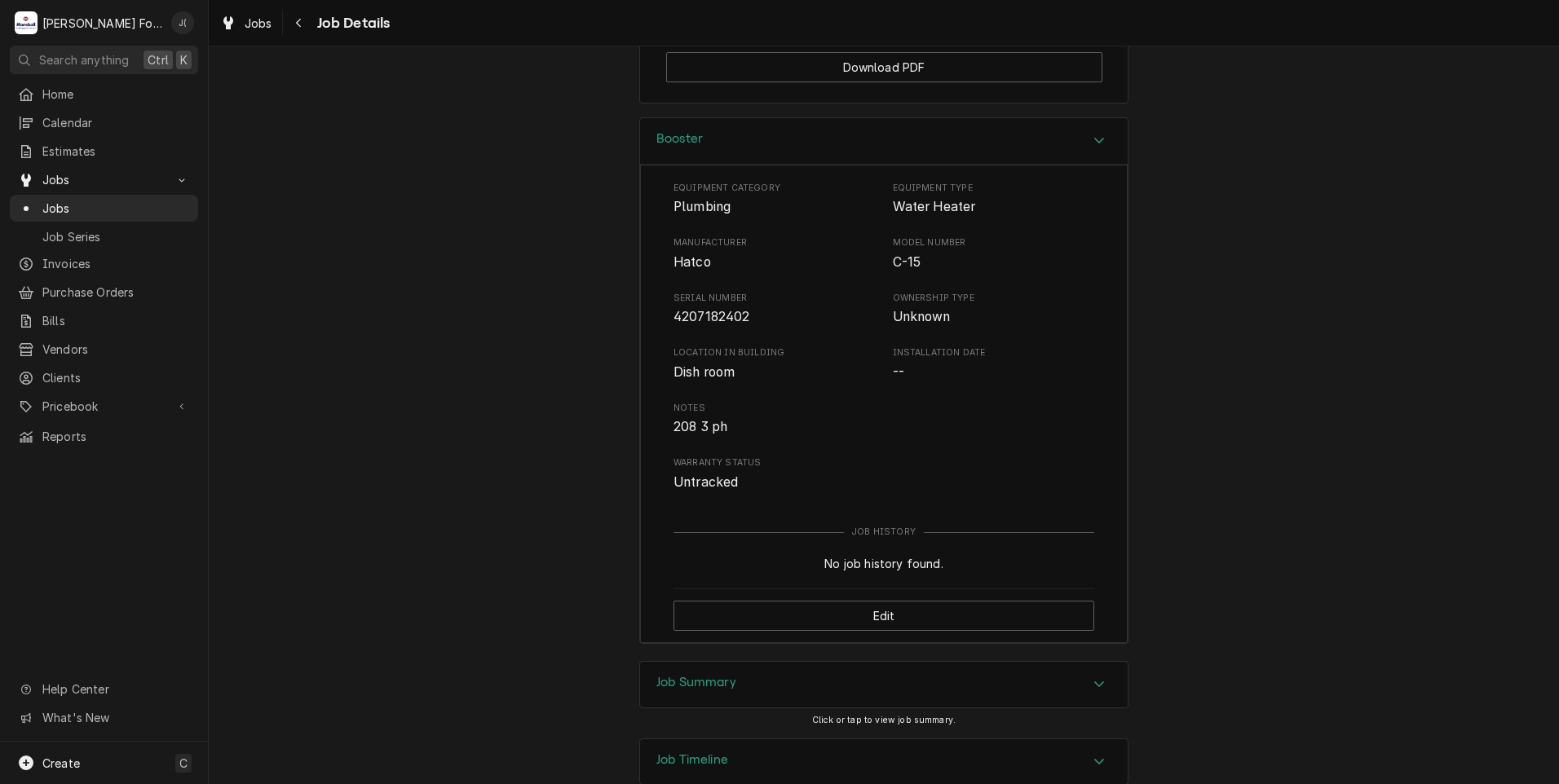
scroll to position [2118, 0]
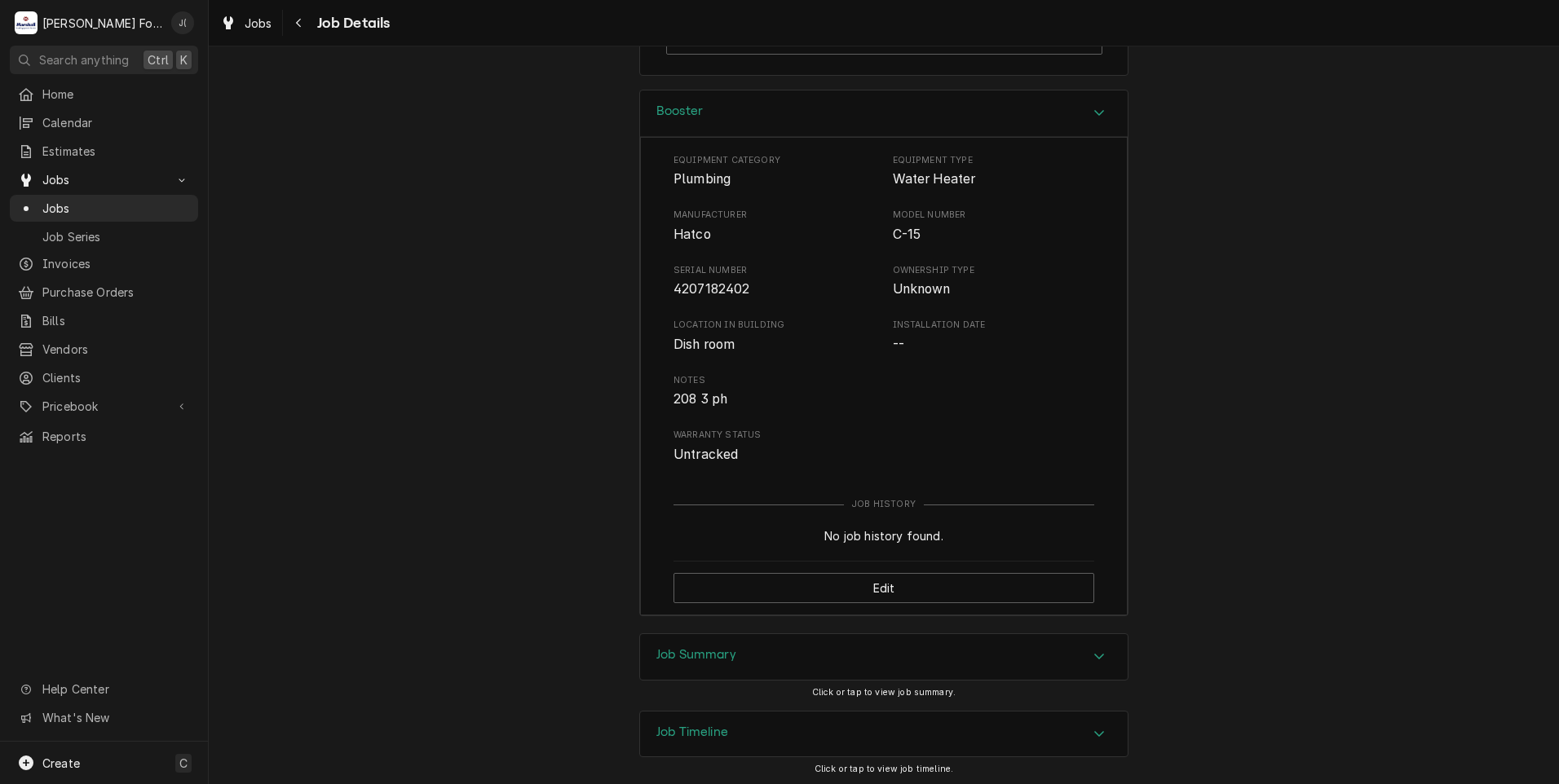
click at [685, 667] on div "Job Summary" at bounding box center [696, 657] width 80 height 20
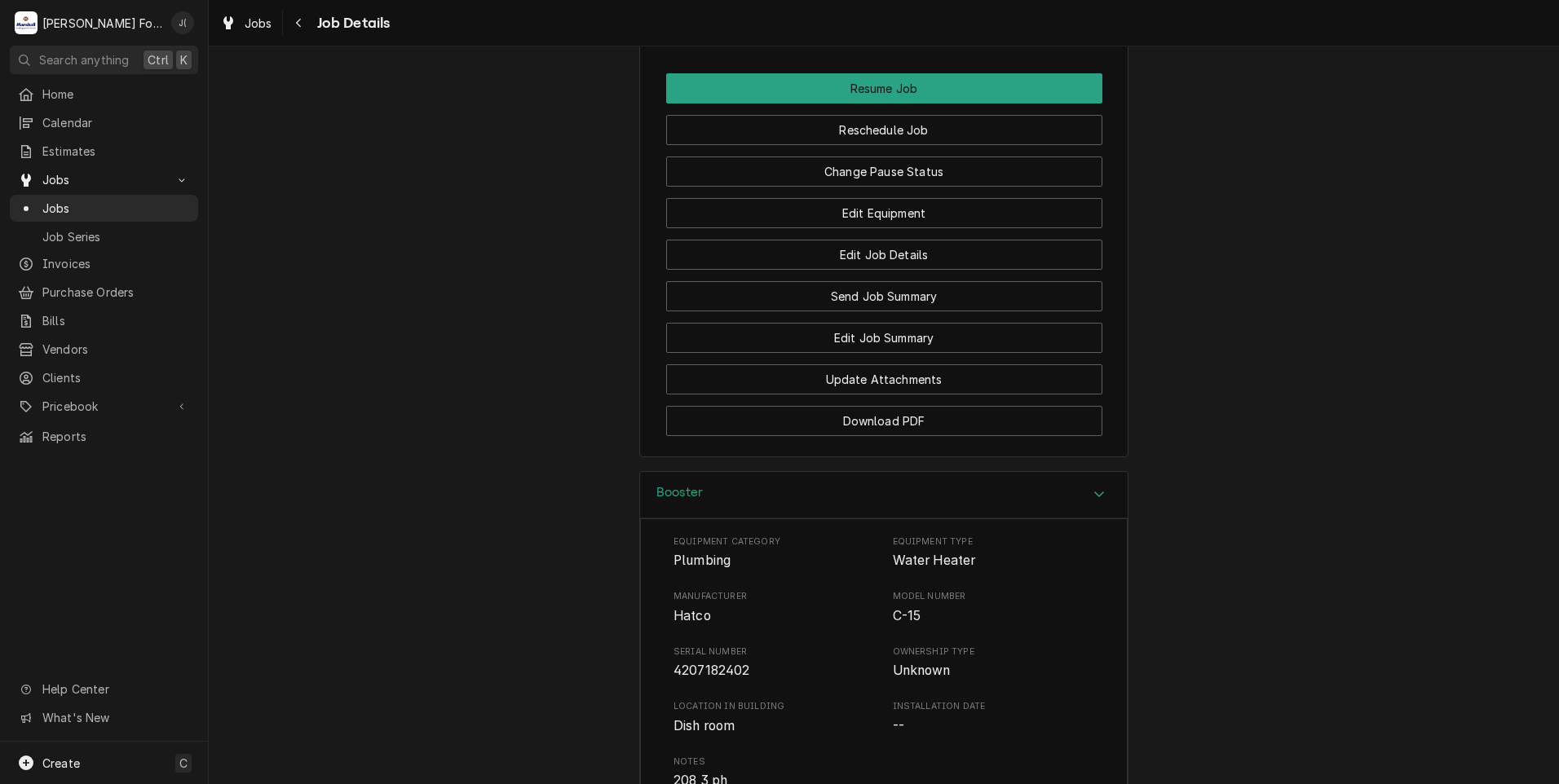
scroll to position [1630, 0]
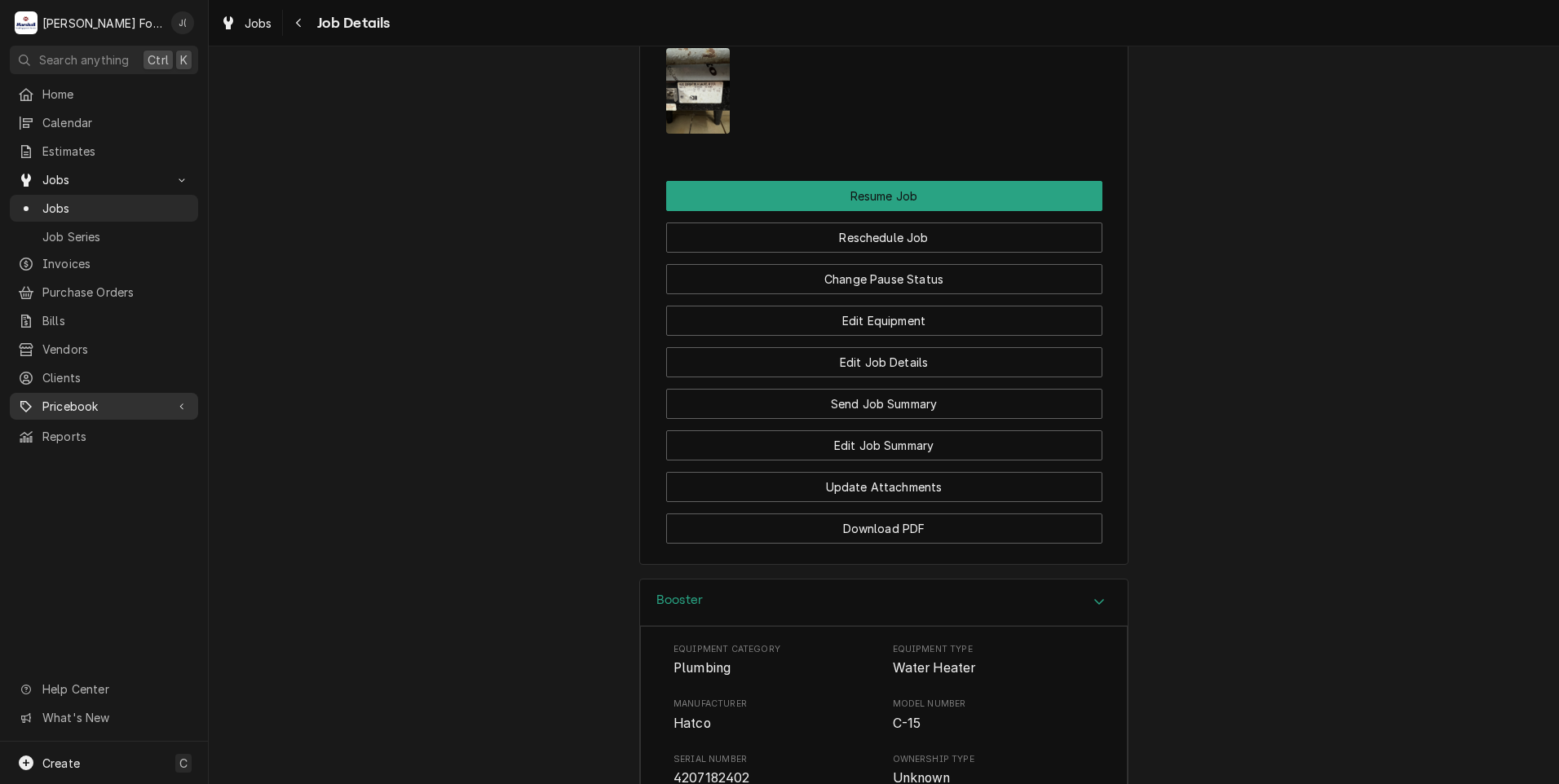
click at [84, 397] on span "Pricebook" at bounding box center [104, 405] width 123 height 17
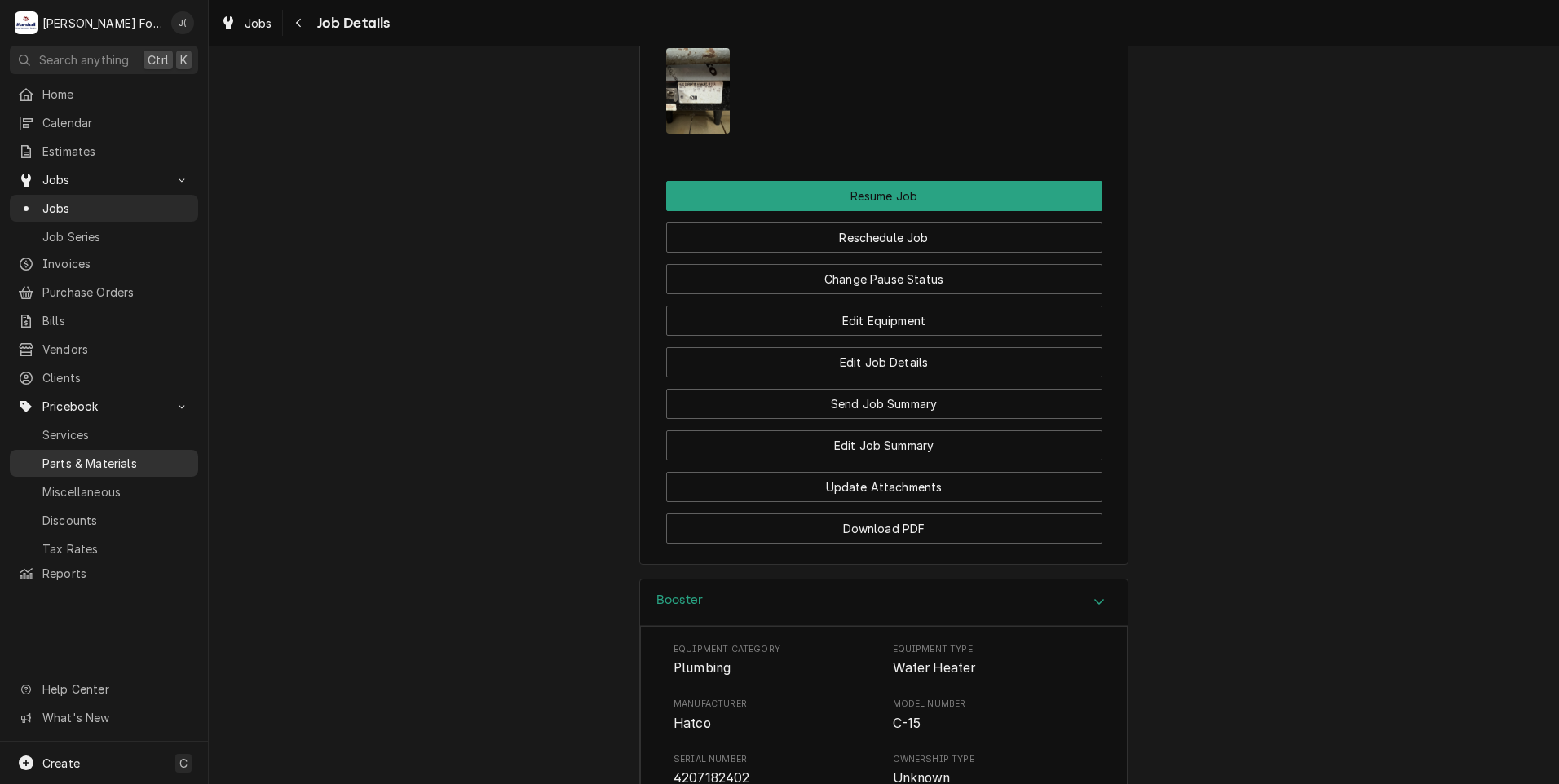
click at [87, 454] on span "Parts & Materials" at bounding box center [116, 462] width 147 height 17
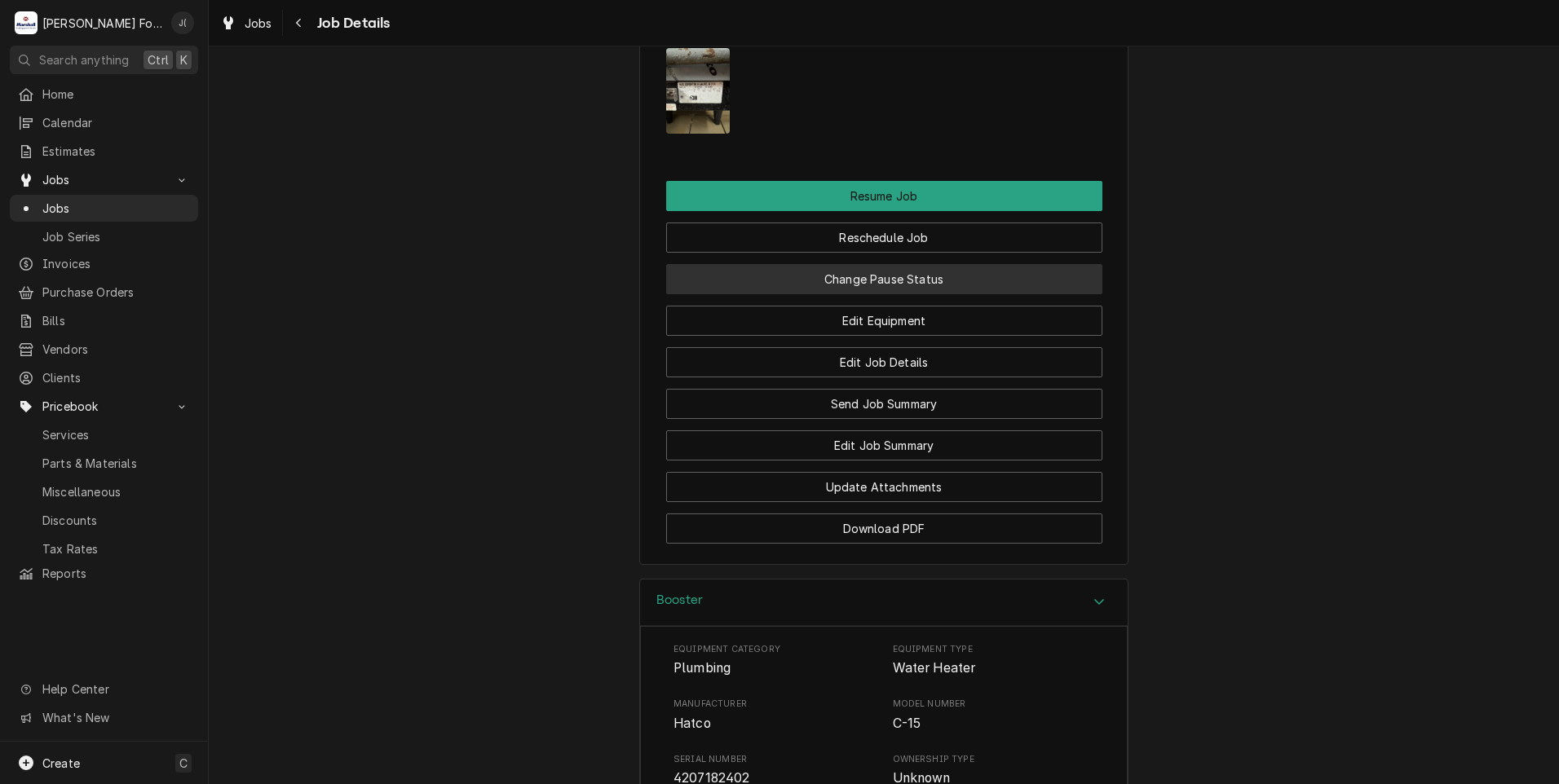
click at [880, 294] on button "Change Pause Status" at bounding box center [884, 279] width 436 height 30
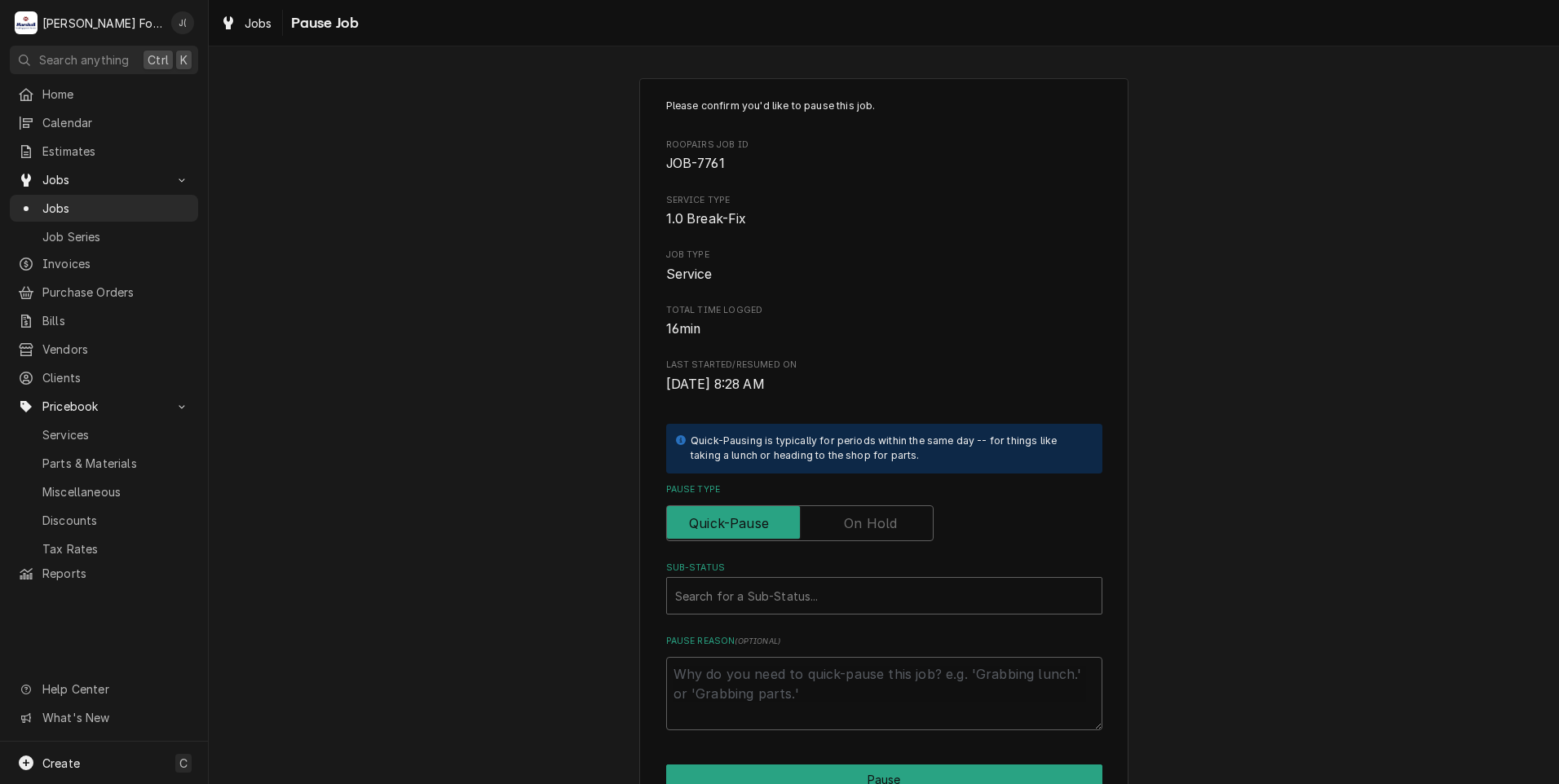
click at [880, 533] on label "Pause Type" at bounding box center [799, 523] width 267 height 36
click at [880, 533] on input "Pause Type" at bounding box center [799, 523] width 253 height 36
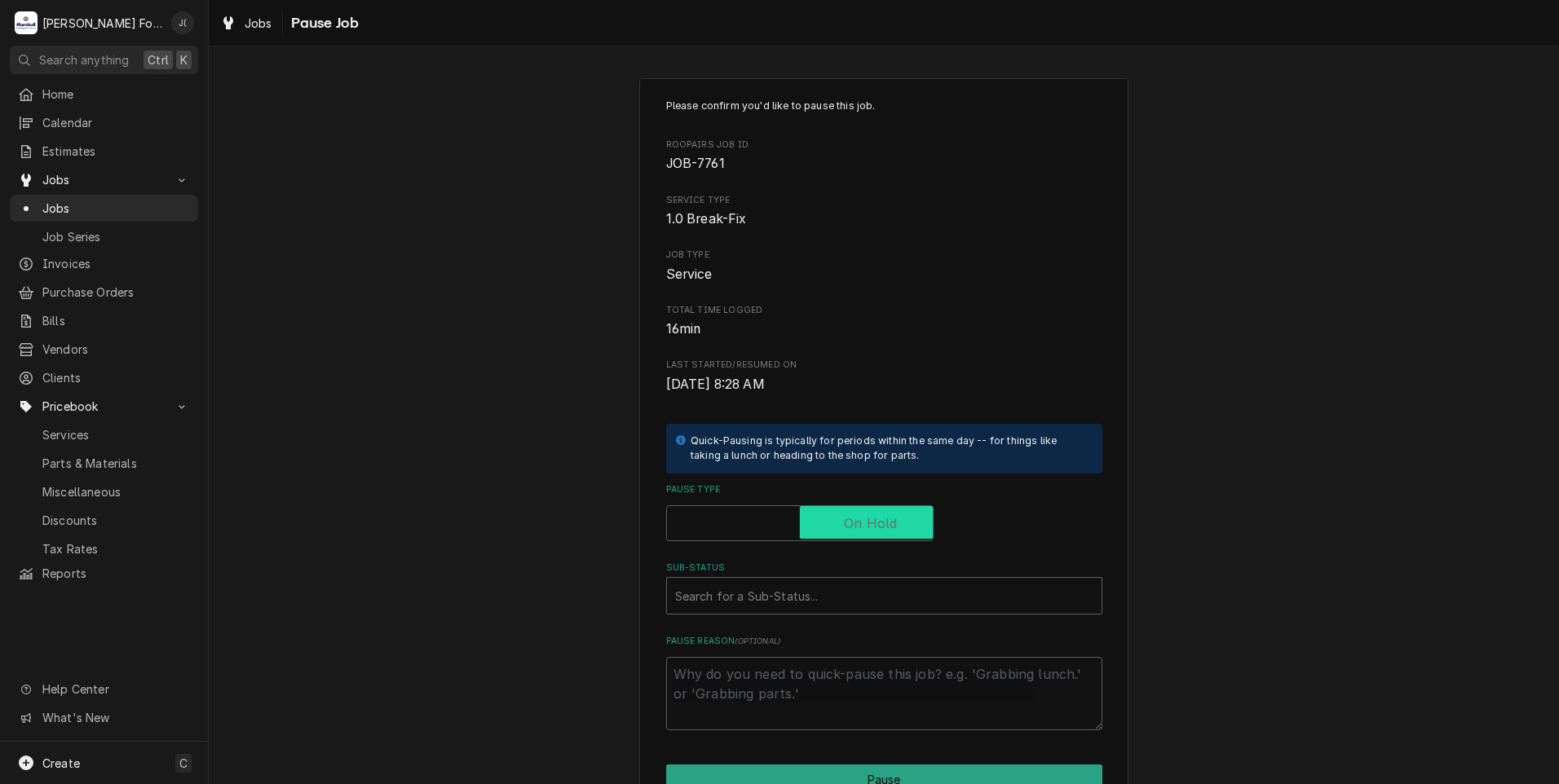
checkbox input "true"
click at [835, 598] on div "Sub-Status" at bounding box center [884, 596] width 419 height 30
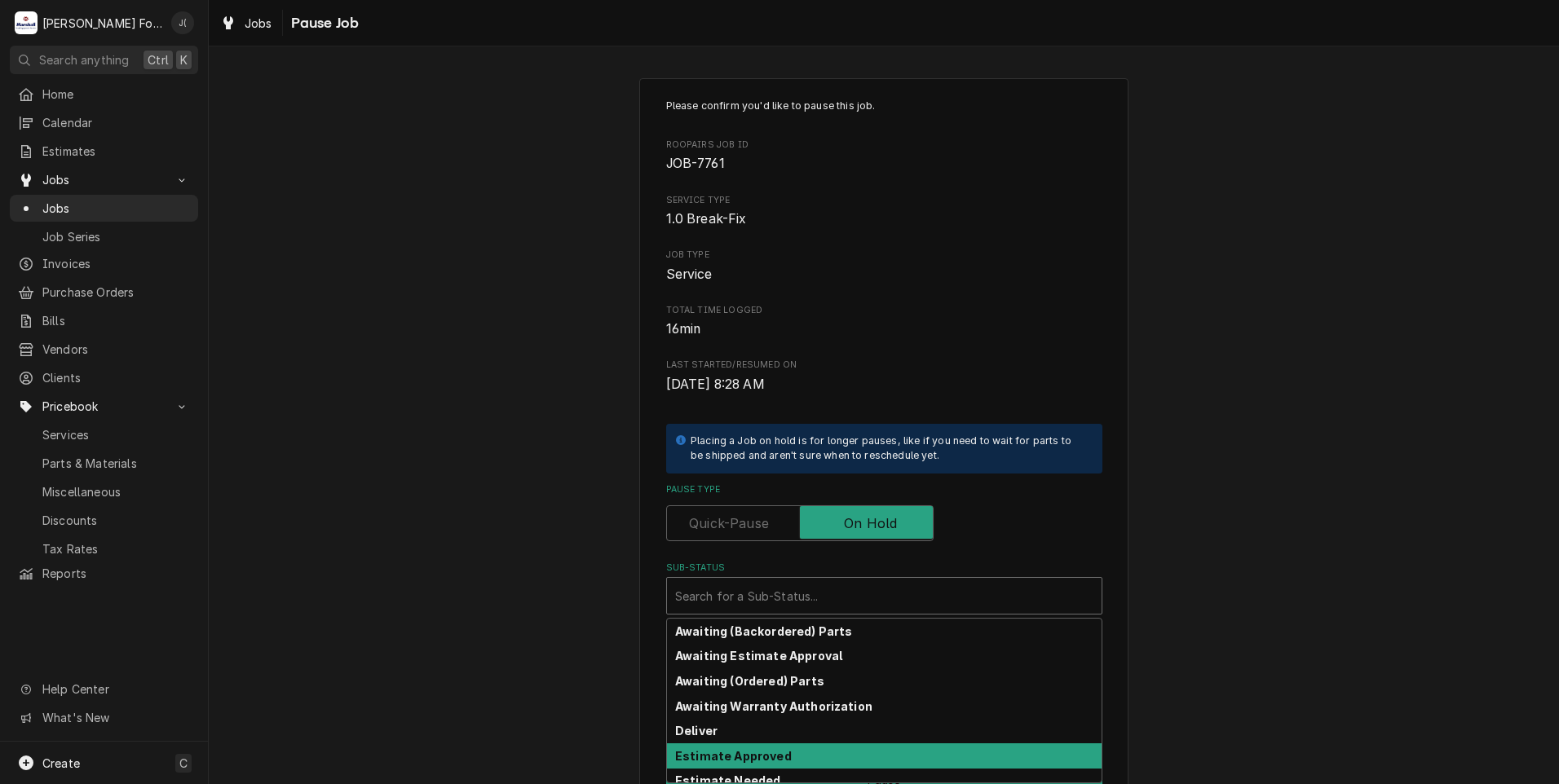
click at [771, 755] on strong "Estimate Approved" at bounding box center [733, 755] width 116 height 14
click at [789, 600] on div "Sub-Status" at bounding box center [873, 596] width 396 height 30
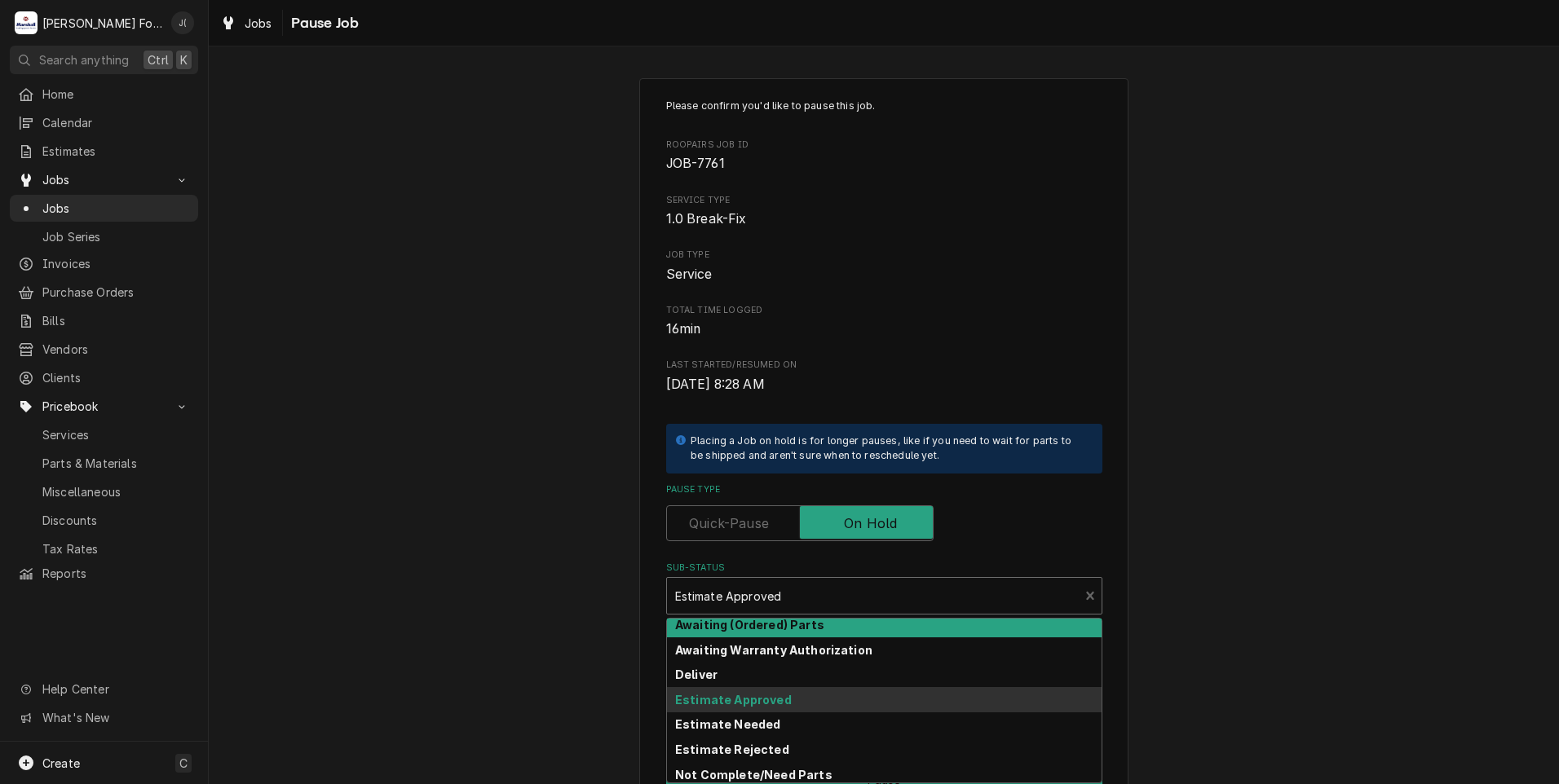
scroll to position [81, 0]
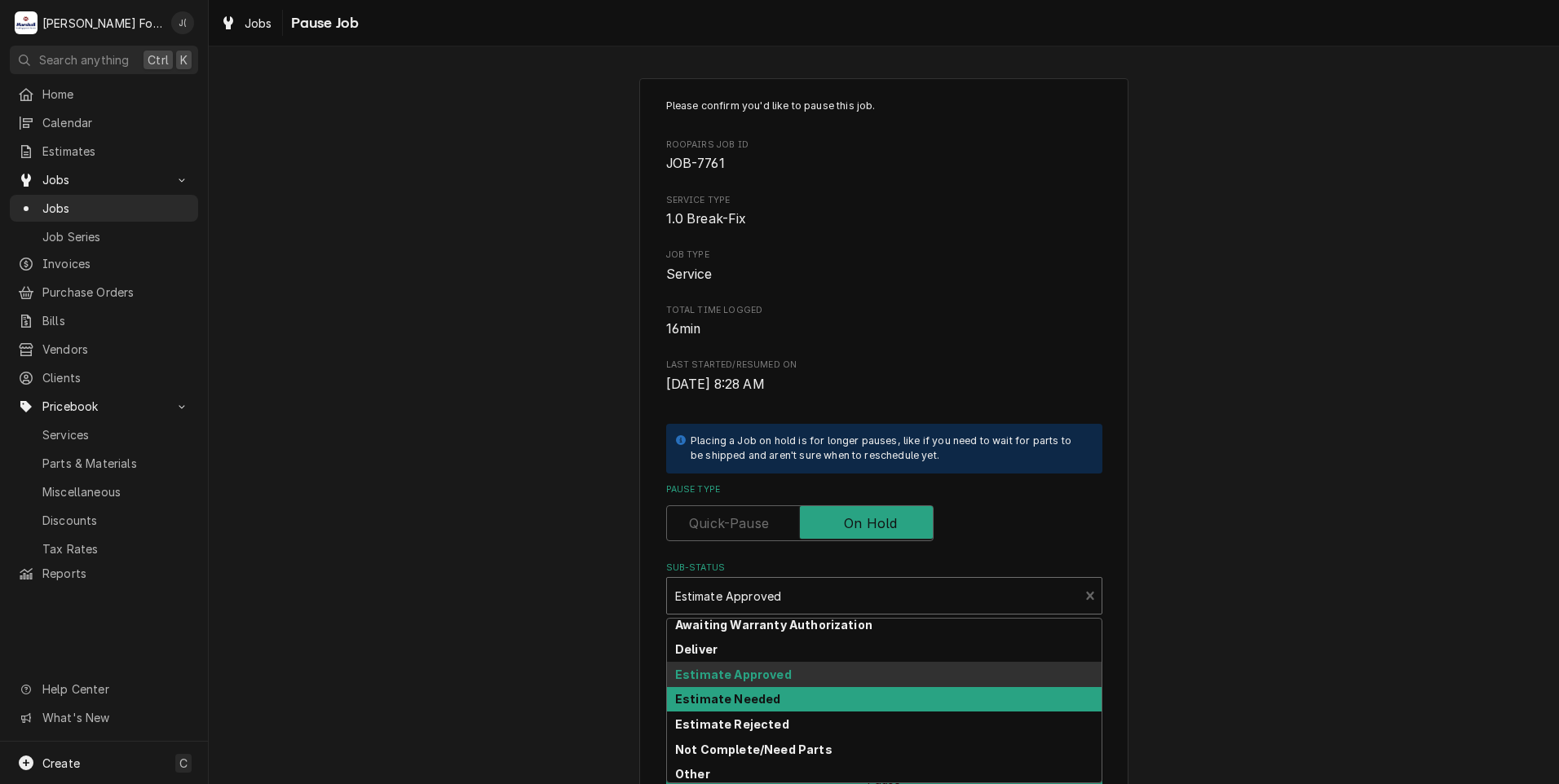
click at [749, 699] on strong "Estimate Needed" at bounding box center [728, 699] width 105 height 14
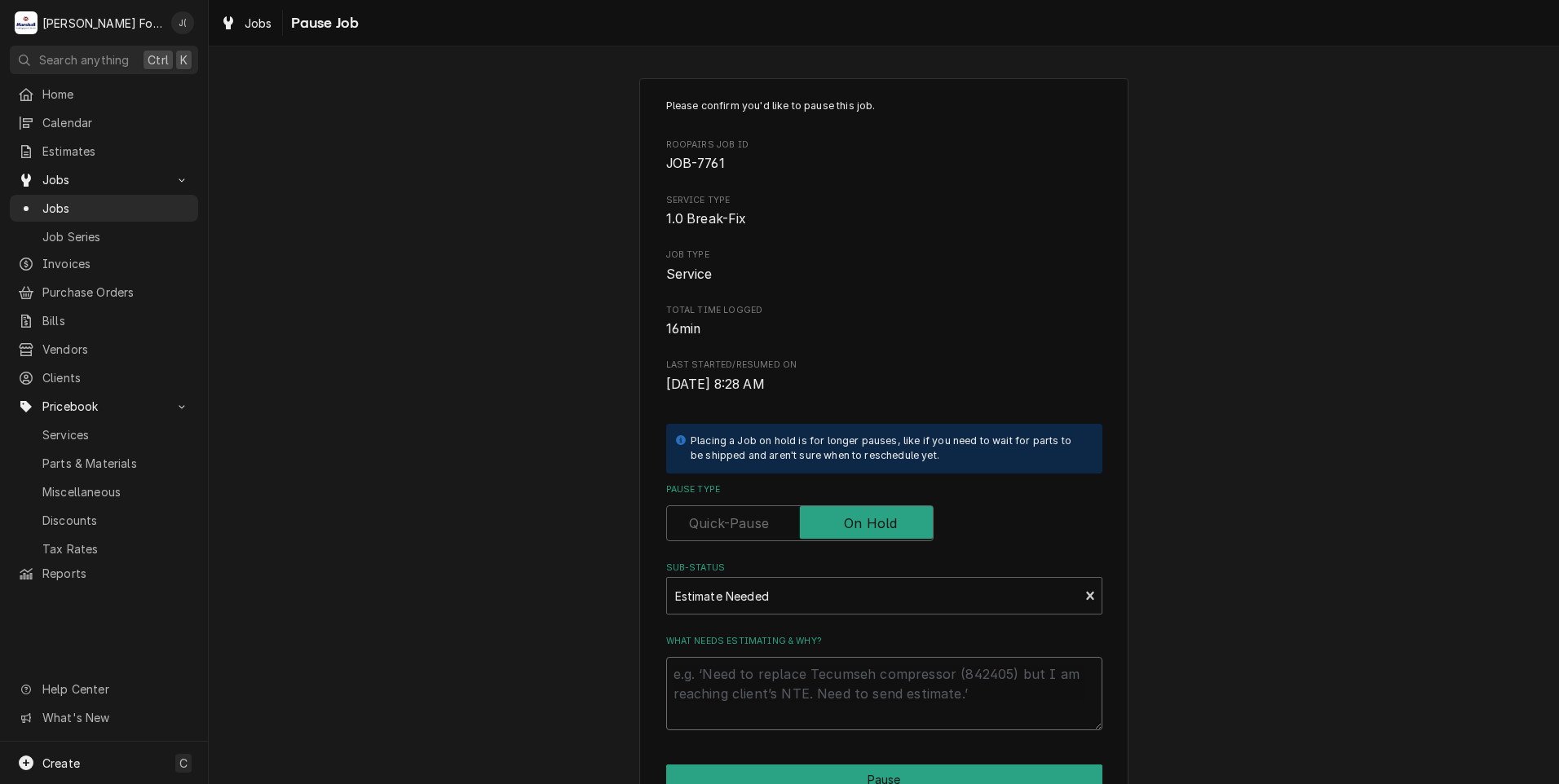
click at [748, 704] on textarea "What needs estimating & why?" at bounding box center [884, 694] width 436 height 74
type textarea "x"
type textarea "P"
type textarea "x"
type textarea "PR"
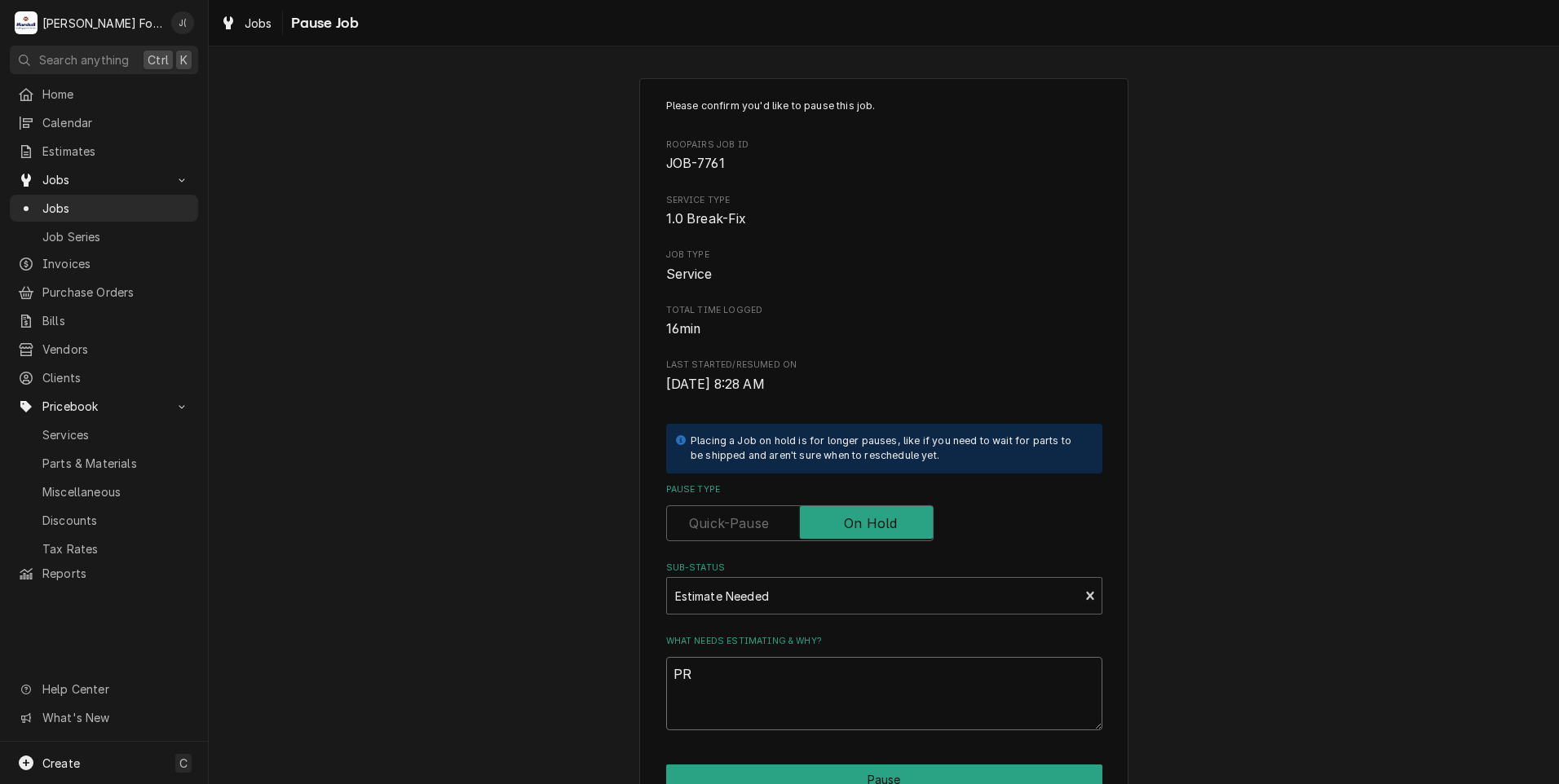
type textarea "x"
type textarea "PRI"
type textarea "x"
type textarea "PRIC"
type textarea "x"
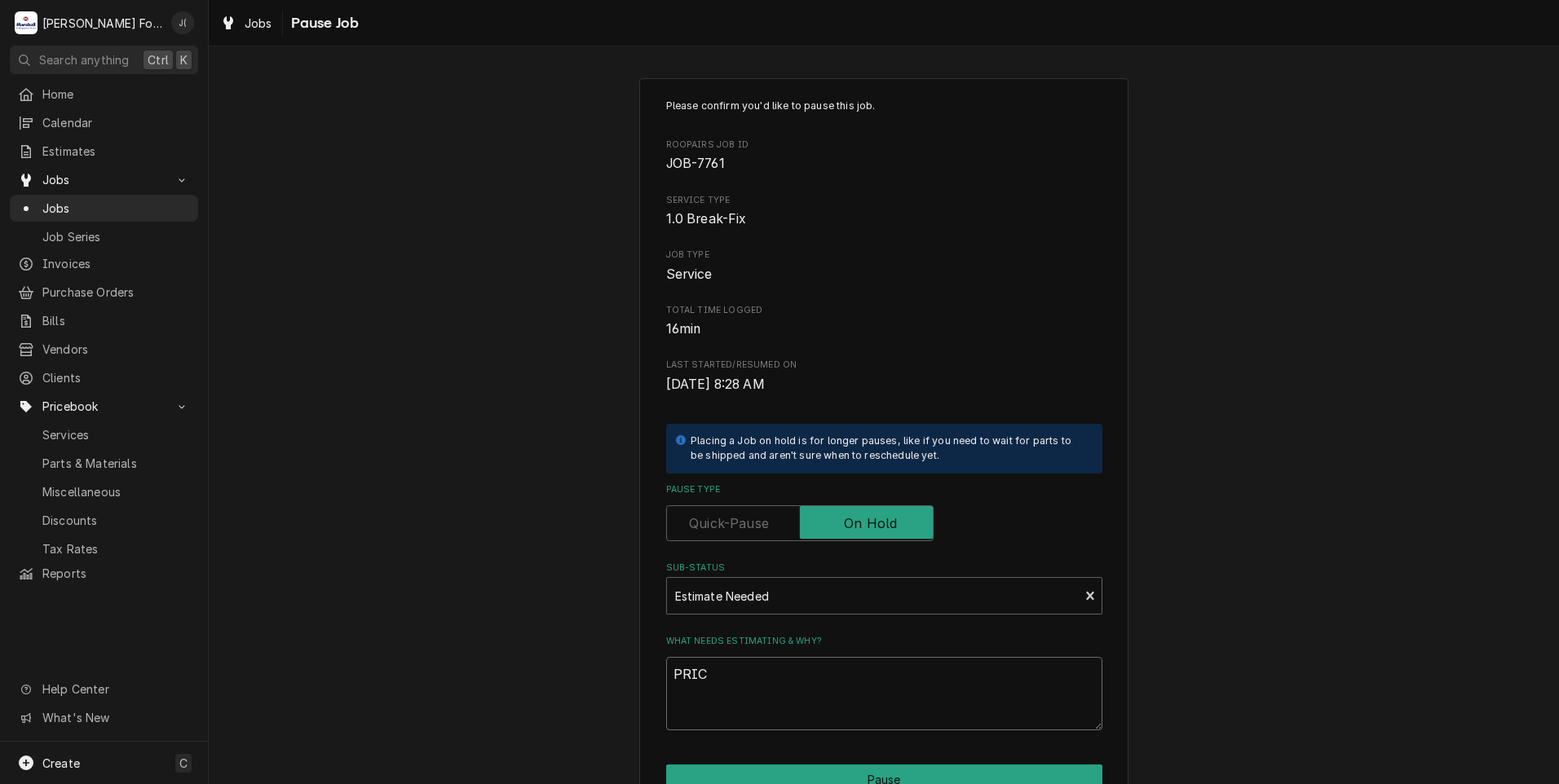
type textarea "PRICE"
type textarea "x"
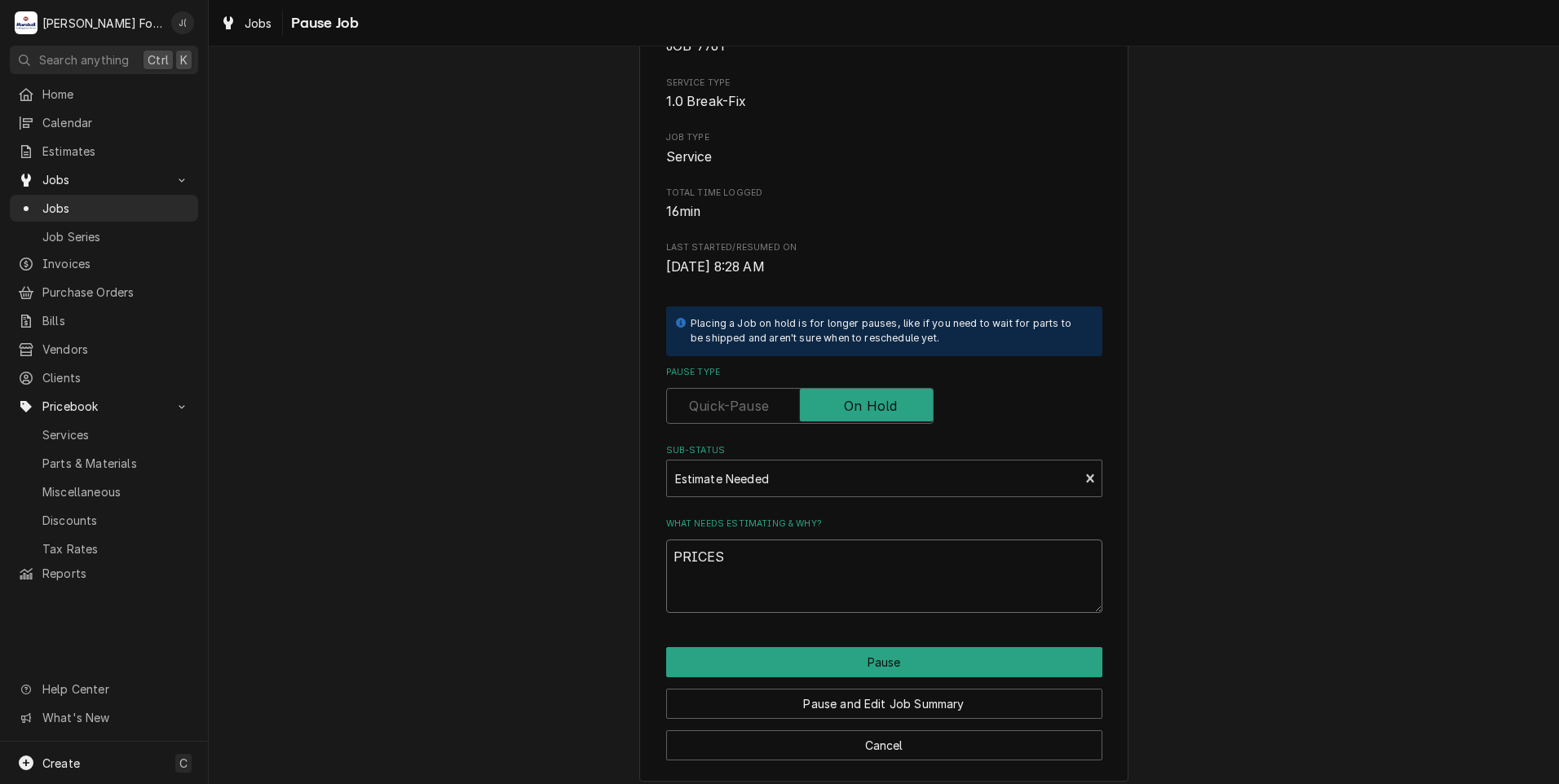
scroll to position [129, 0]
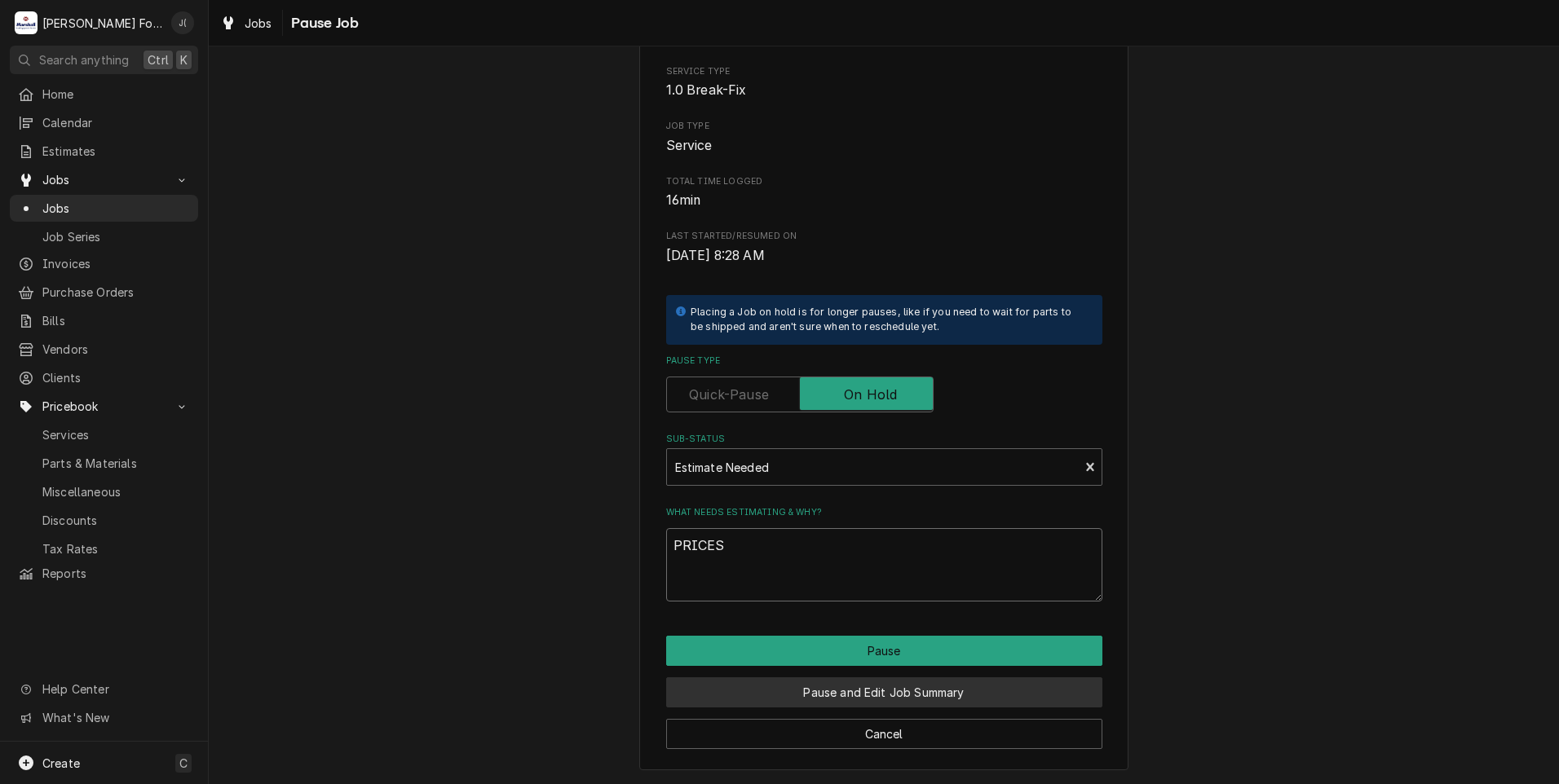
type textarea "PRICES"
click at [829, 699] on button "Pause and Edit Job Summary" at bounding box center [884, 692] width 436 height 30
type textarea "x"
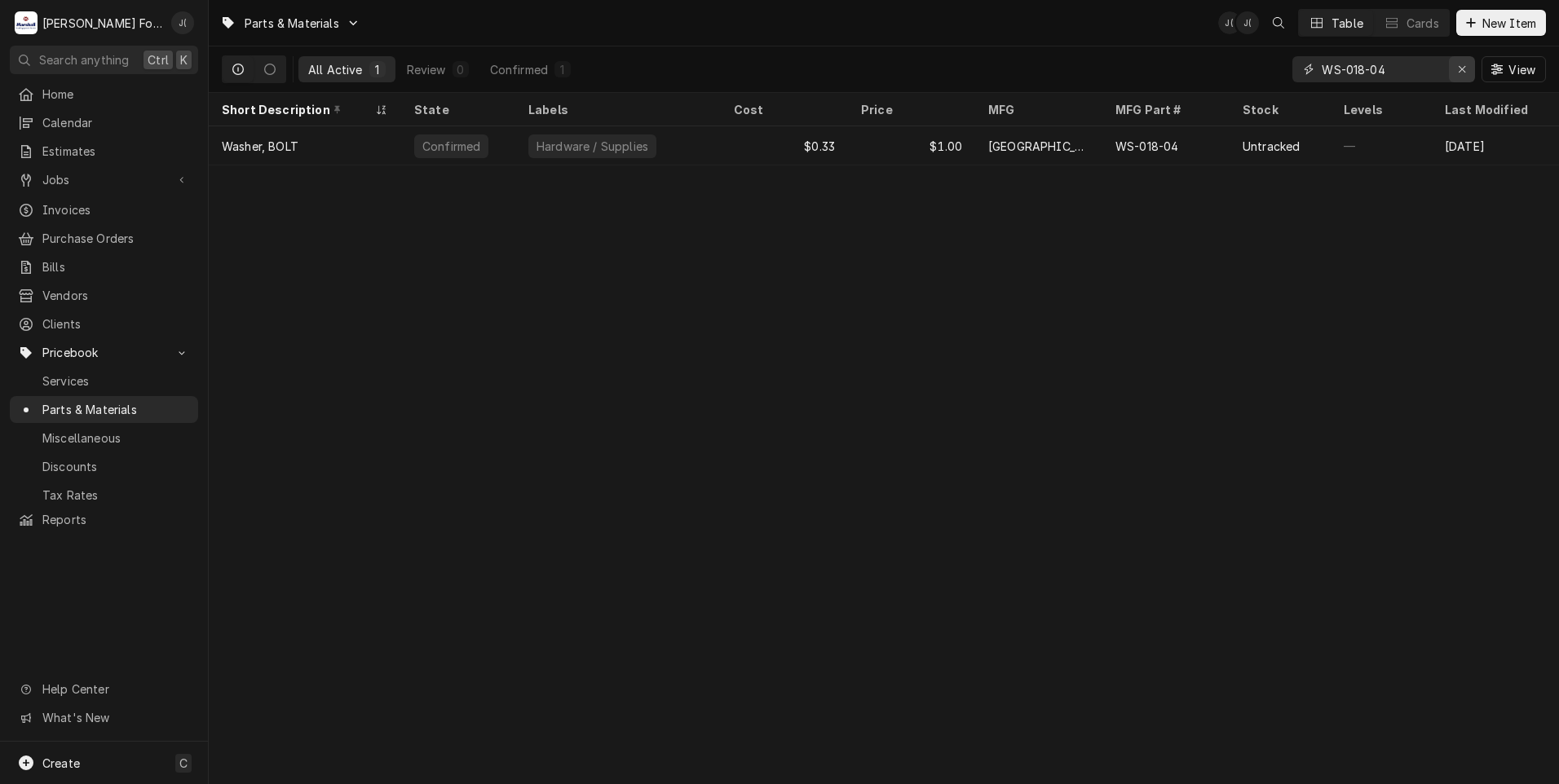
click at [1460, 70] on icon "Erase input" at bounding box center [1462, 69] width 9 height 11
click at [1431, 62] on input "Dynamic Content Wrapper" at bounding box center [1398, 70] width 153 height 26
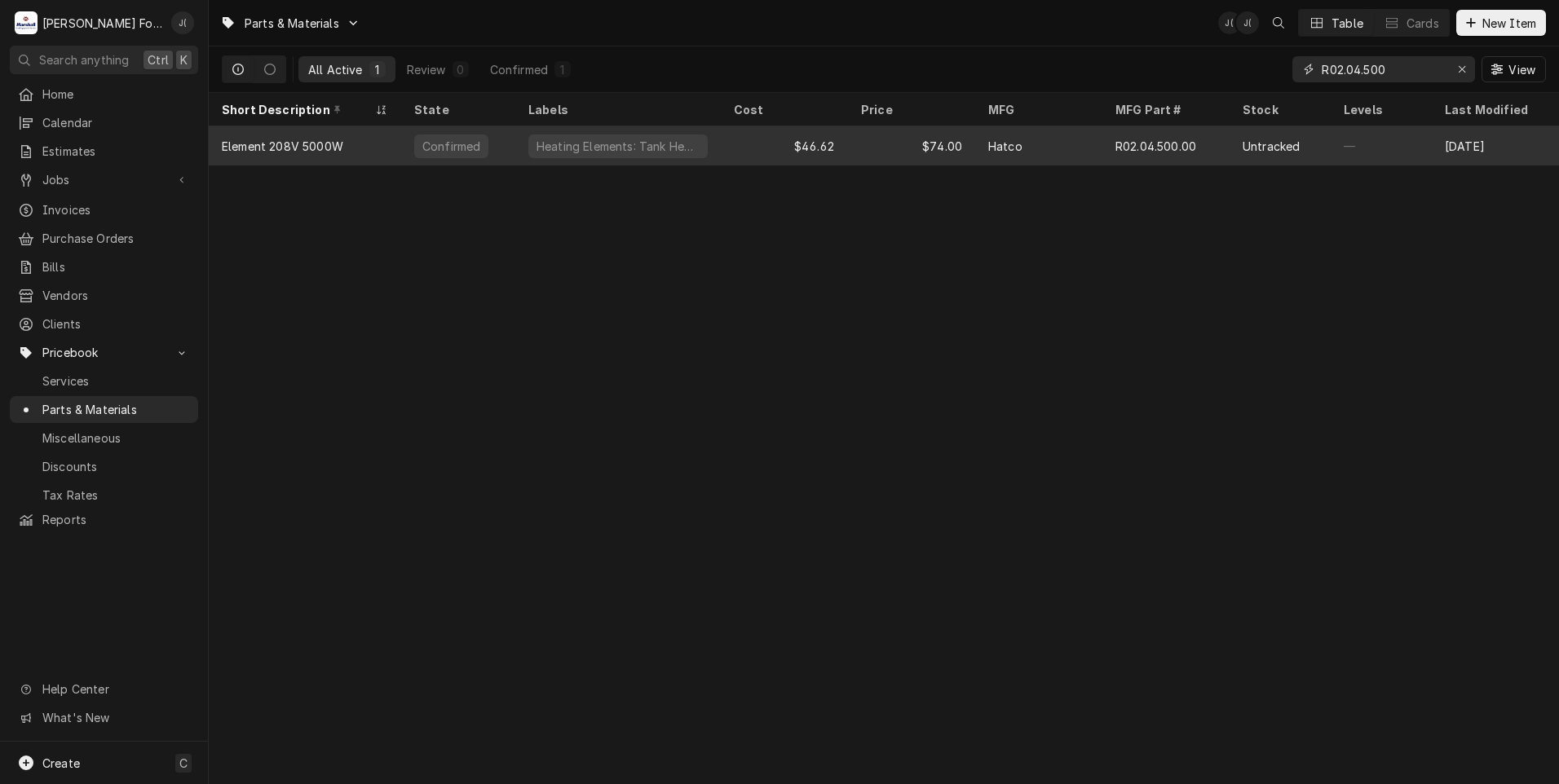
type input "R02.04.500"
click at [1106, 142] on div "R02.04.500.00" at bounding box center [1165, 145] width 127 height 39
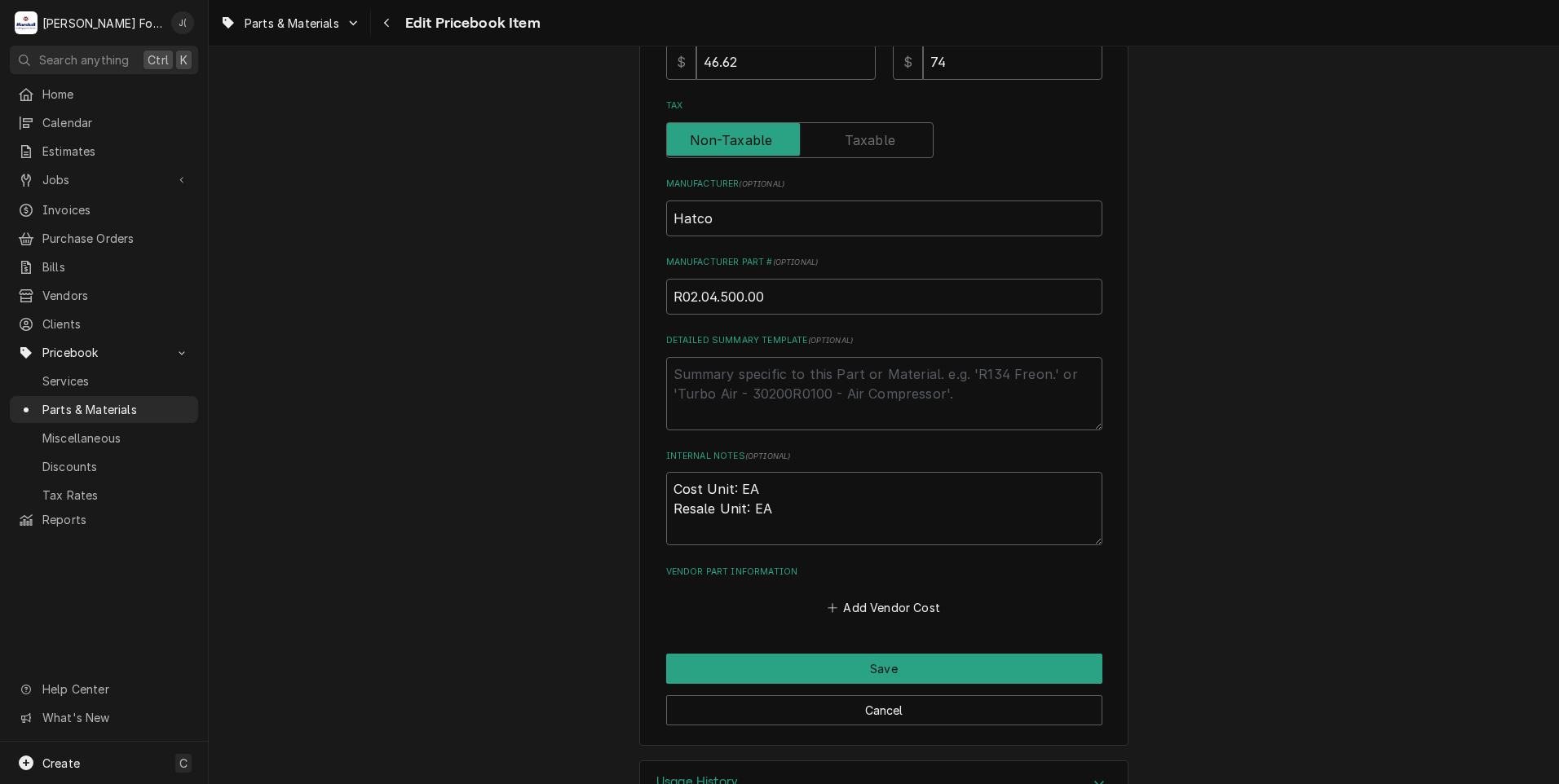
scroll to position [489, 0]
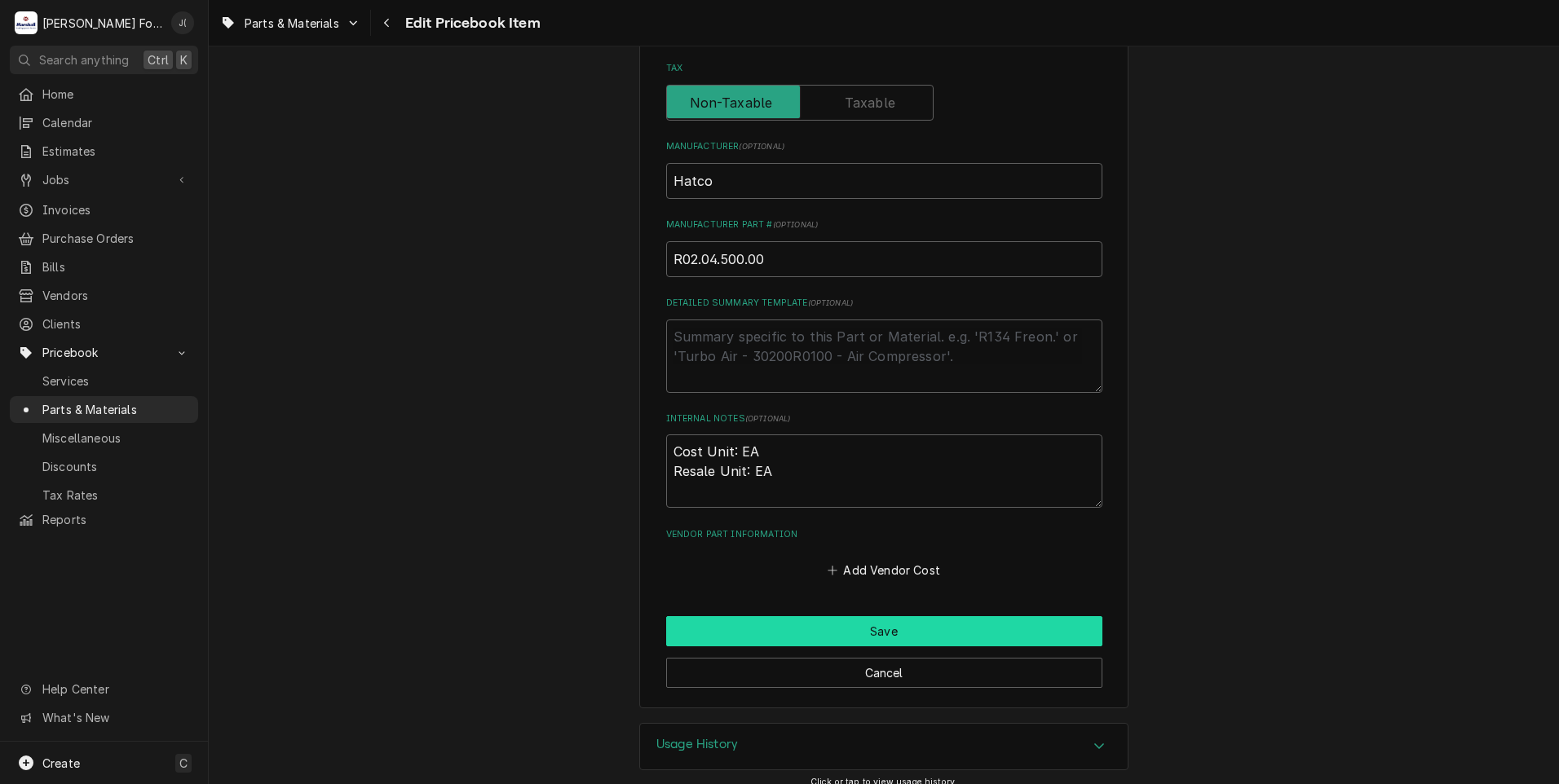
click at [787, 636] on button "Save" at bounding box center [884, 631] width 436 height 30
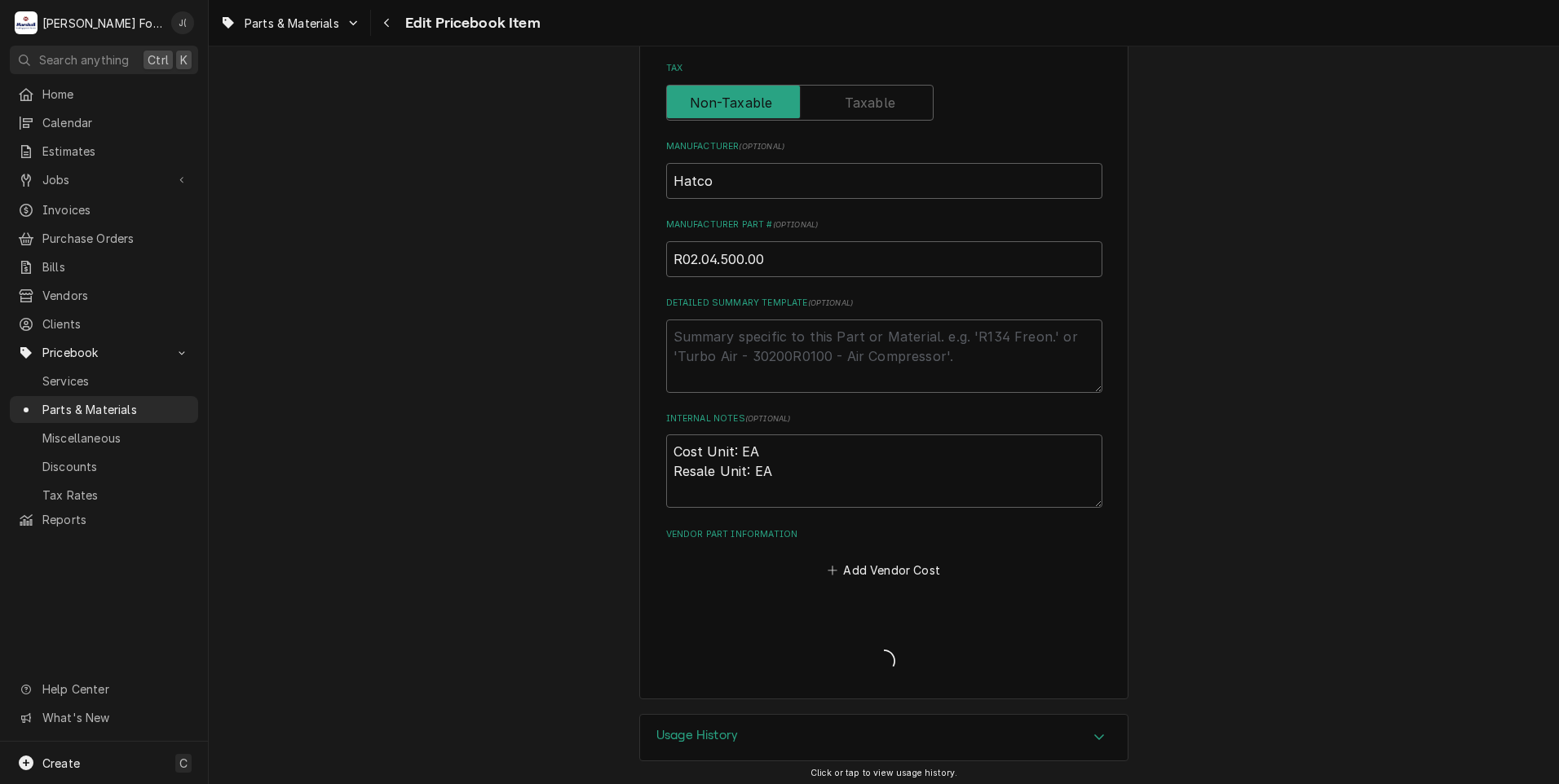
type textarea "x"
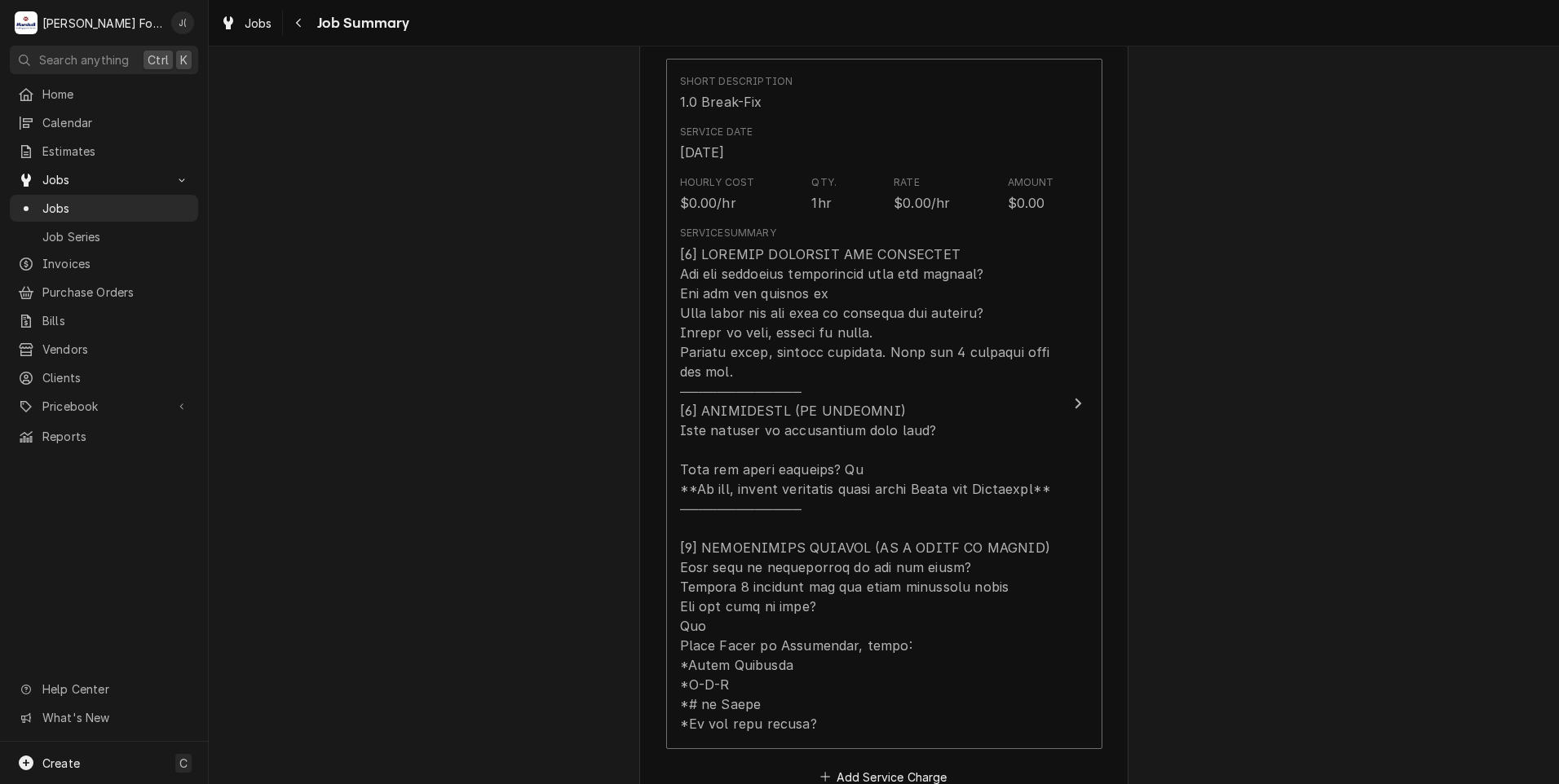
scroll to position [733, 0]
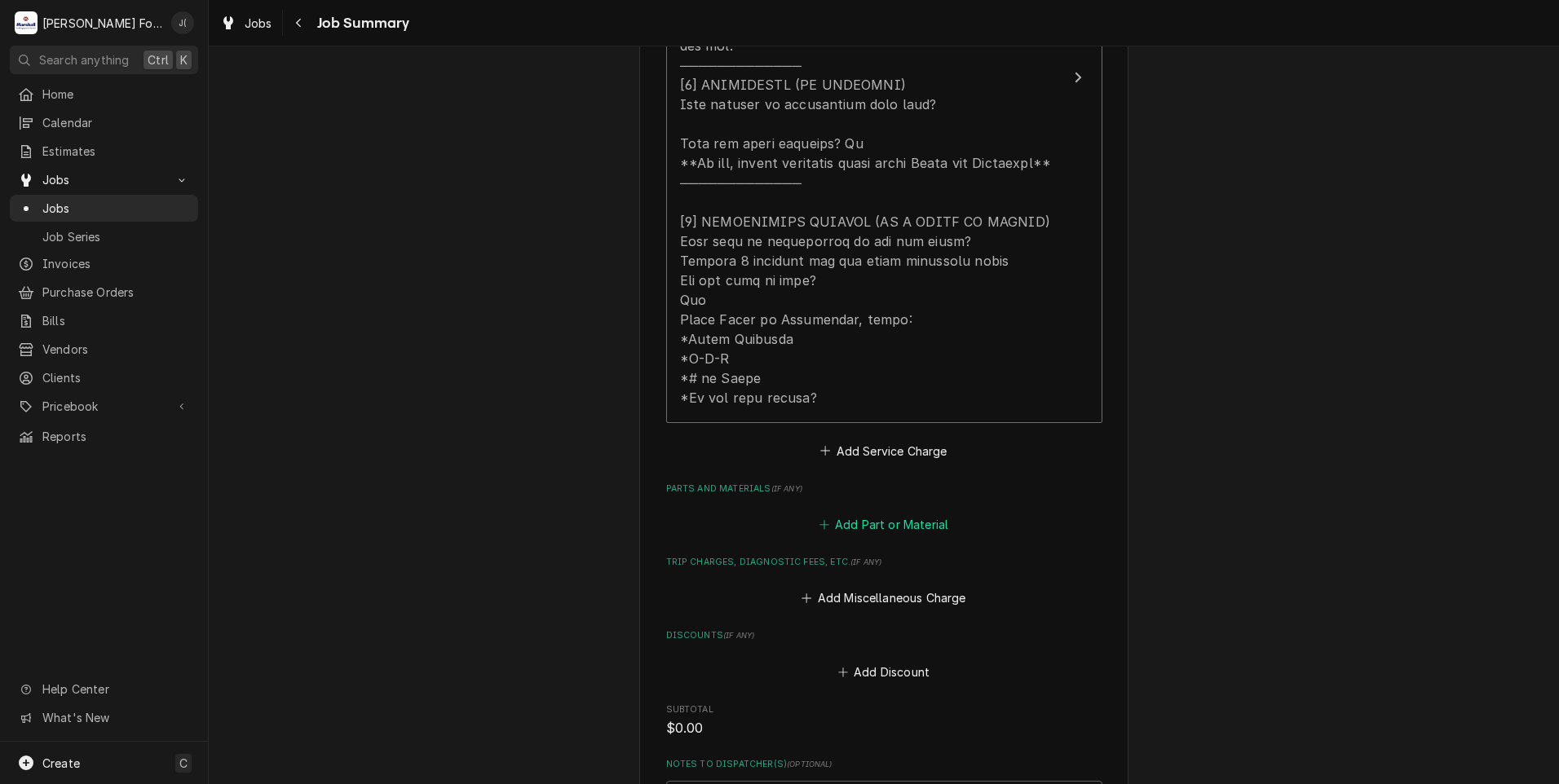
click at [845, 531] on button "Add Part or Material" at bounding box center [883, 524] width 134 height 23
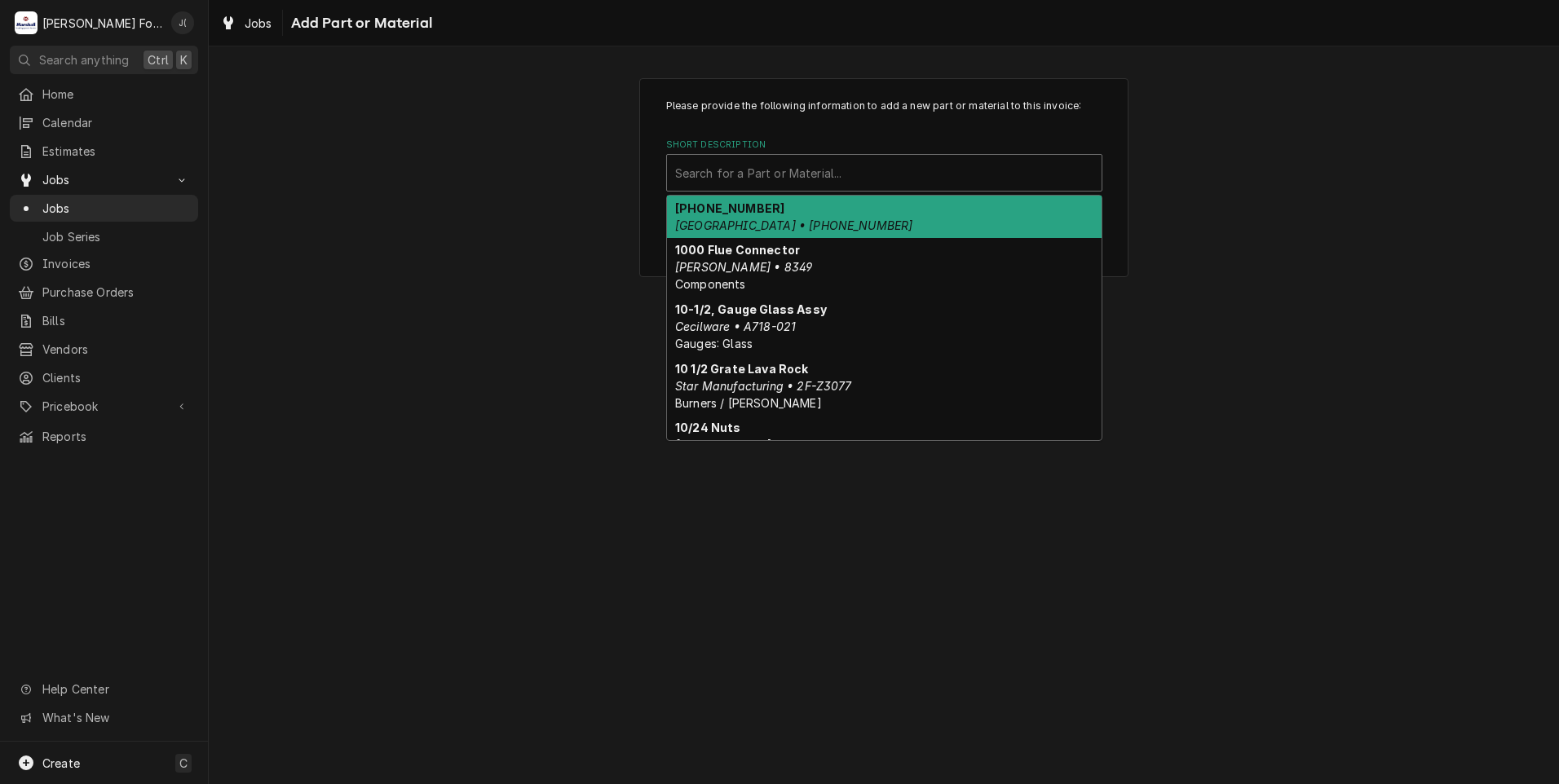
click at [769, 175] on div "Short Description" at bounding box center [884, 173] width 419 height 30
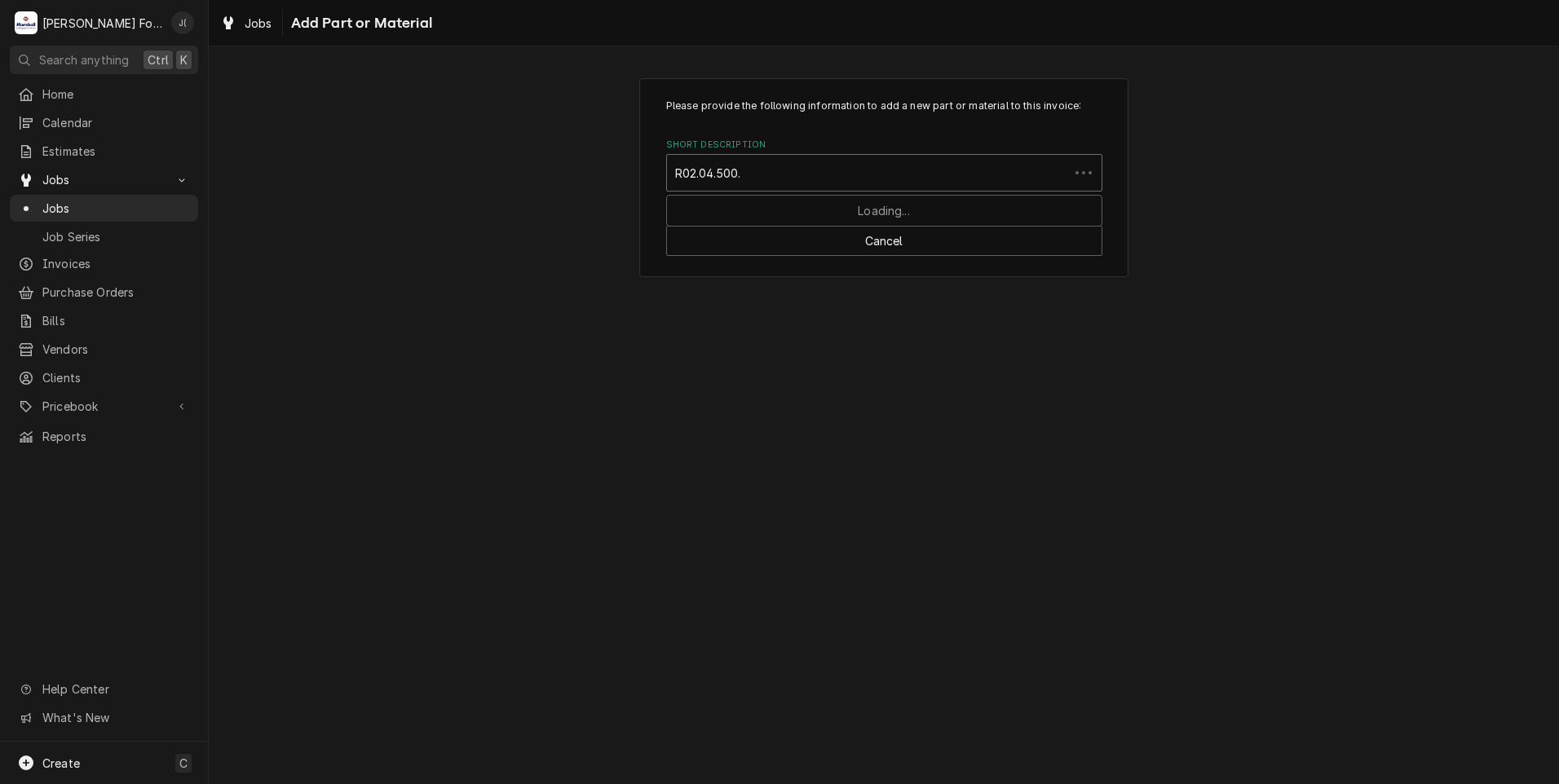
type input "R02.04.500.0"
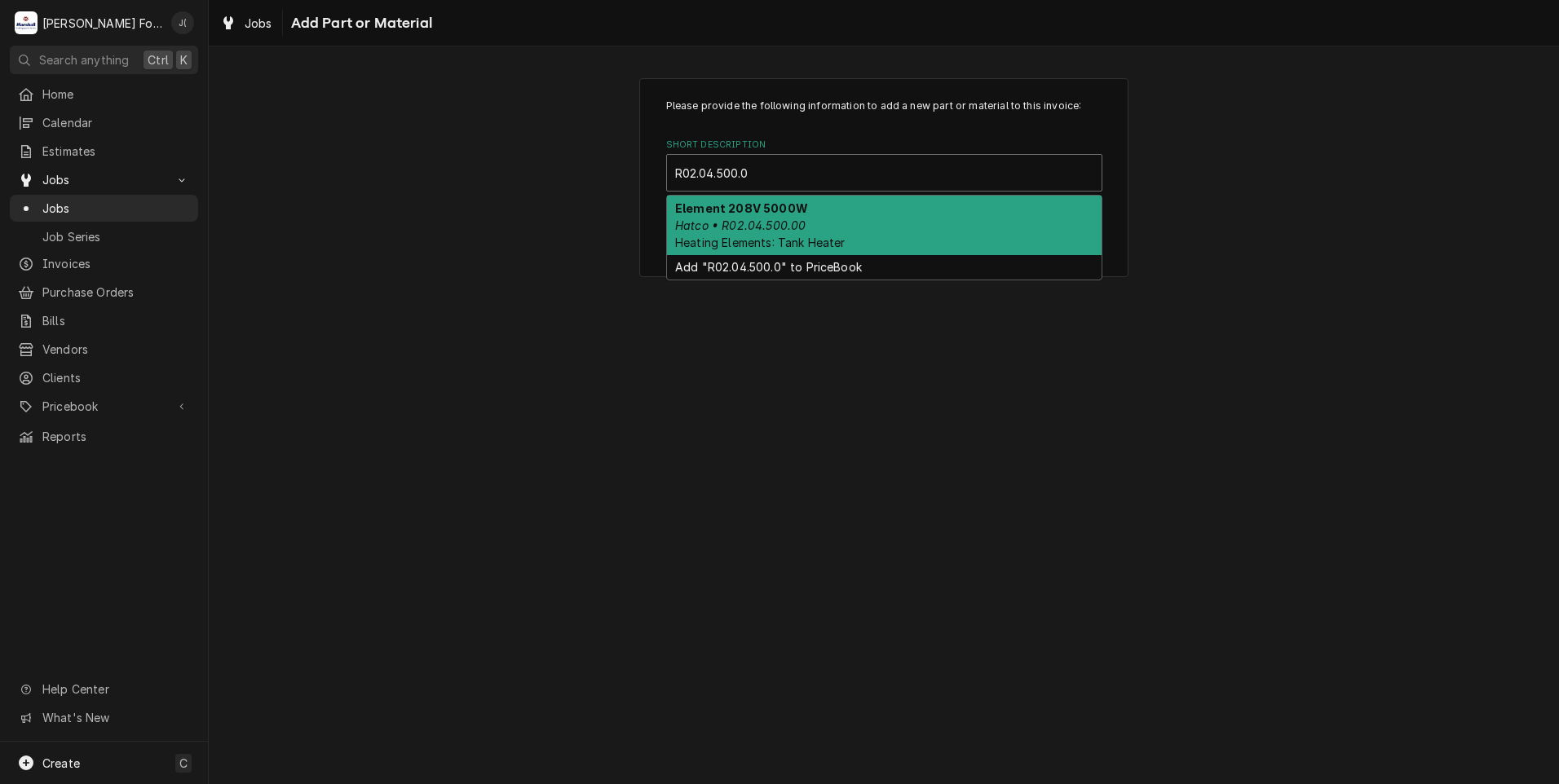
click at [808, 238] on span "Heating Elements: Tank Heater" at bounding box center [760, 242] width 170 height 14
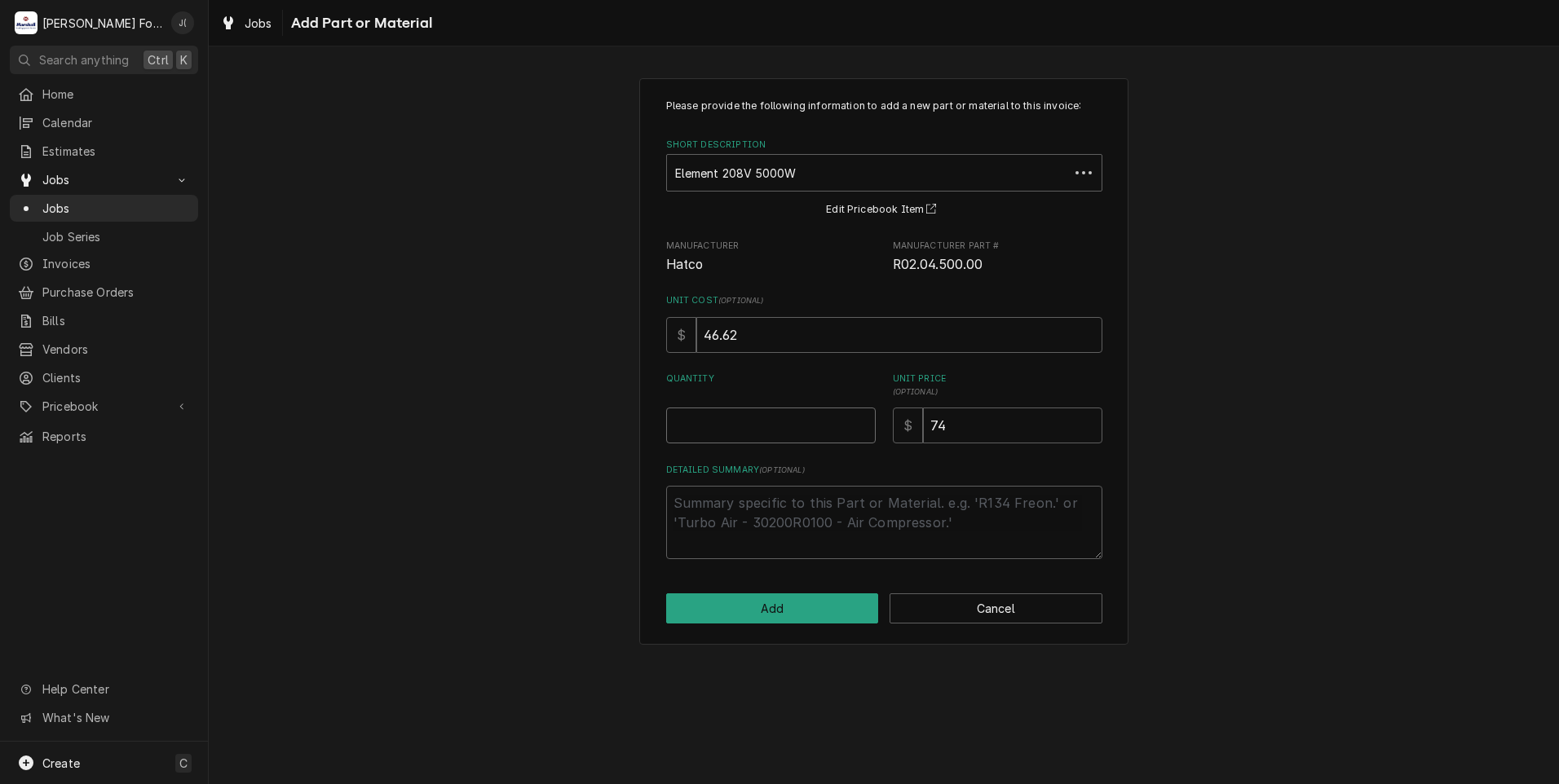
click at [778, 439] on input "Quantity" at bounding box center [771, 425] width 210 height 36
type textarea "x"
type input "2"
click at [806, 616] on button "Add" at bounding box center [773, 608] width 213 height 30
type textarea "x"
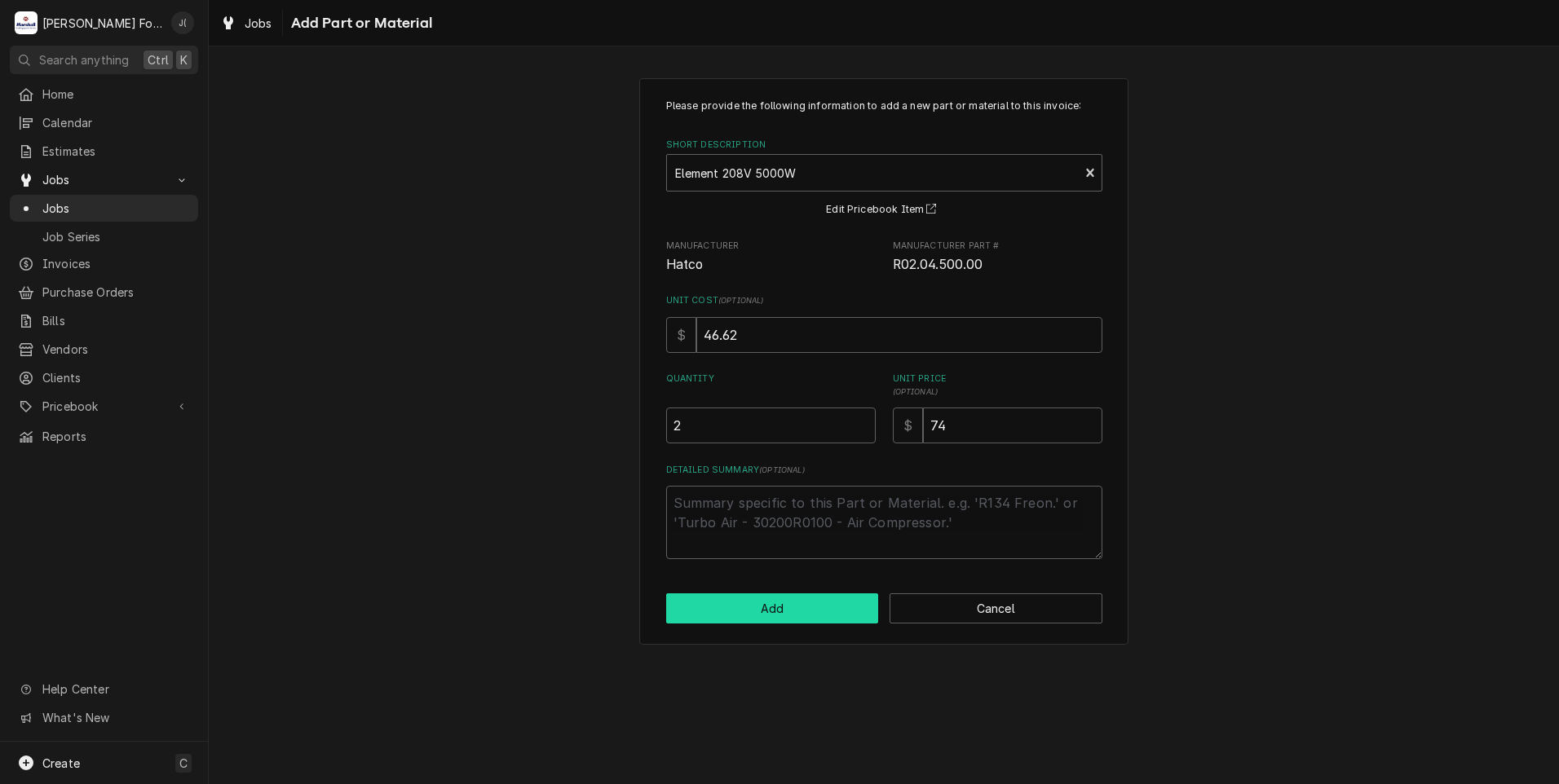
scroll to position [733, 0]
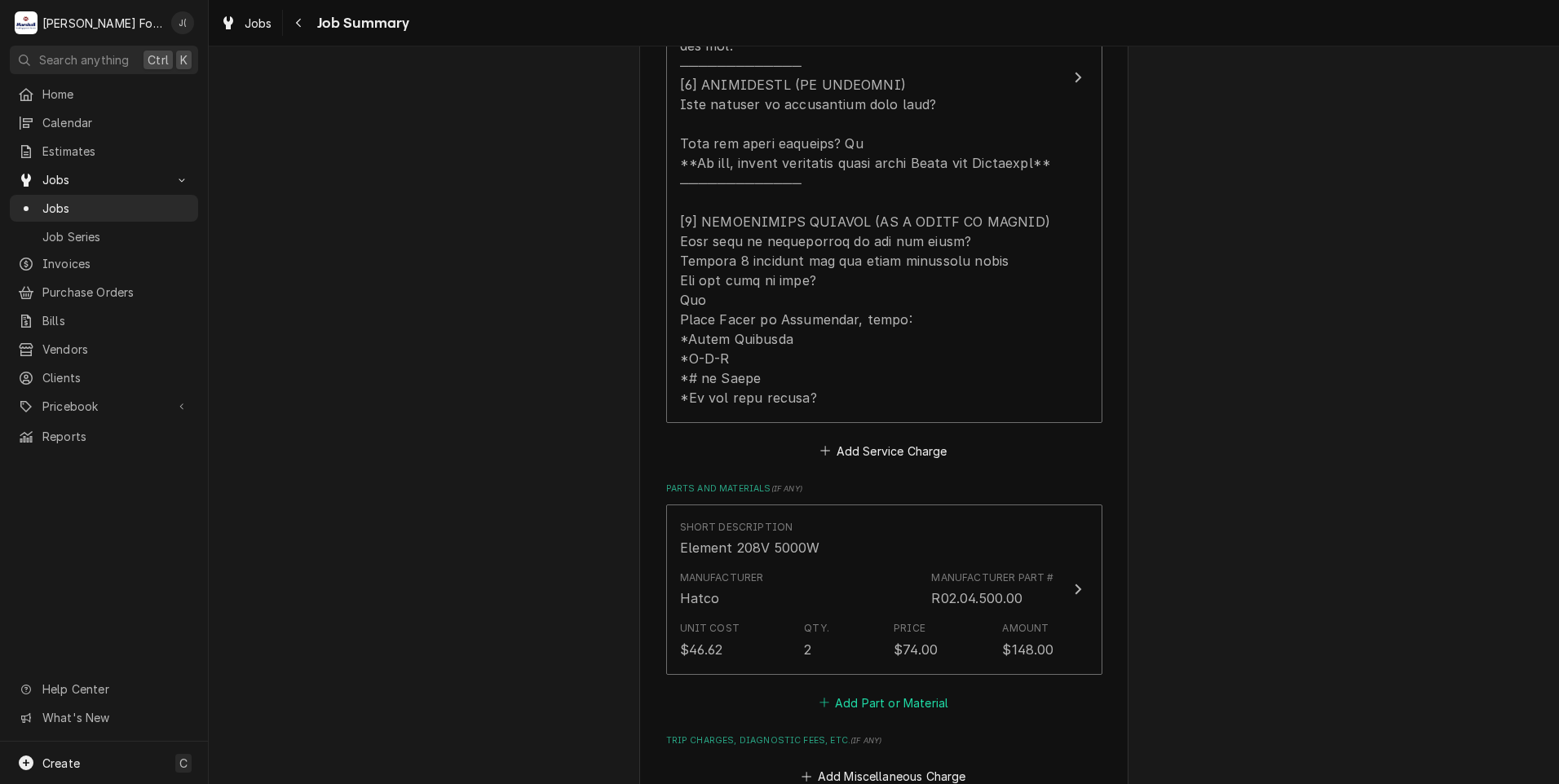
click at [844, 699] on button "Add Part or Material" at bounding box center [883, 702] width 134 height 23
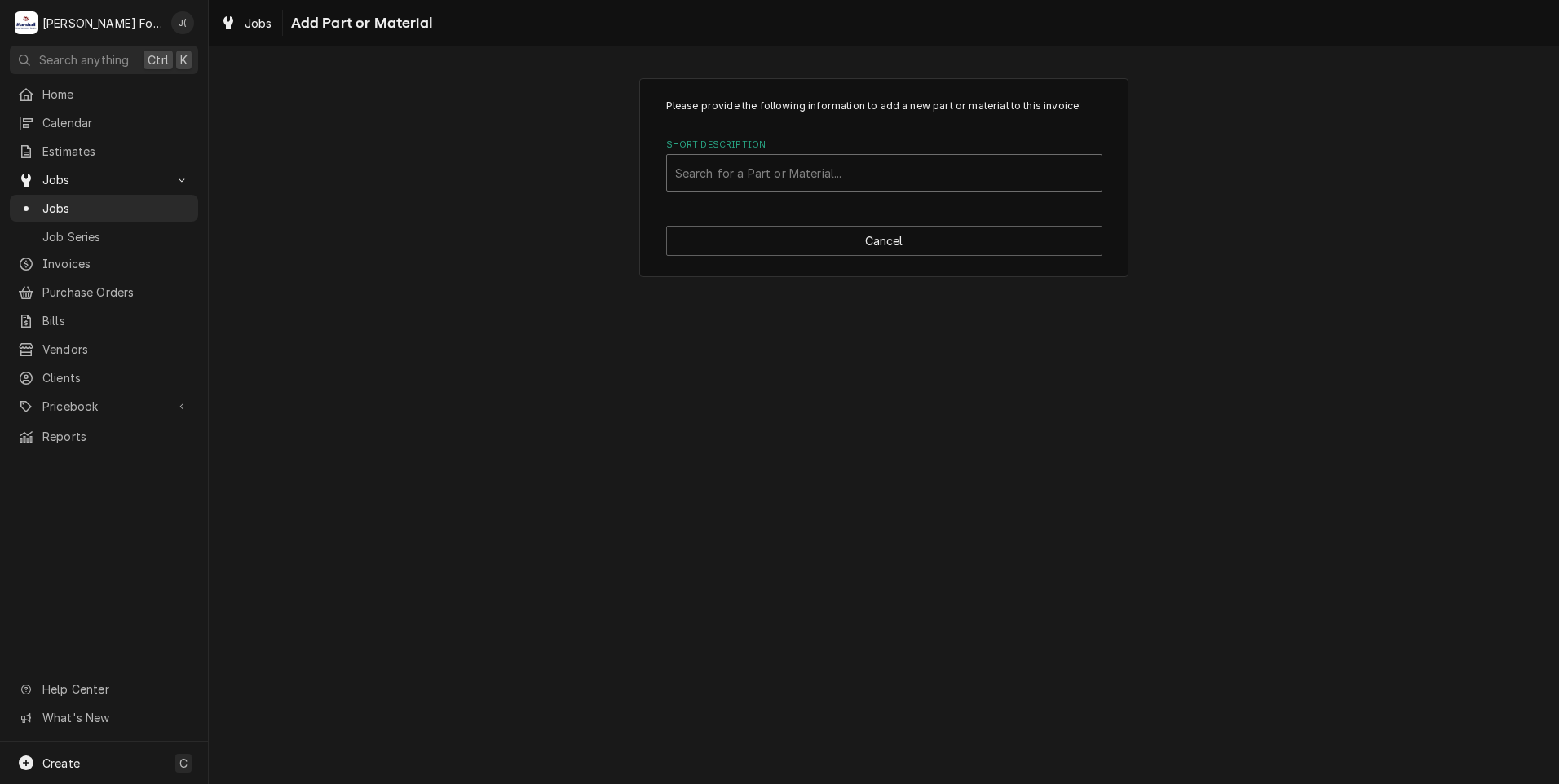
click at [737, 178] on div "Short Description" at bounding box center [884, 173] width 419 height 30
type input "02.19.150.00"
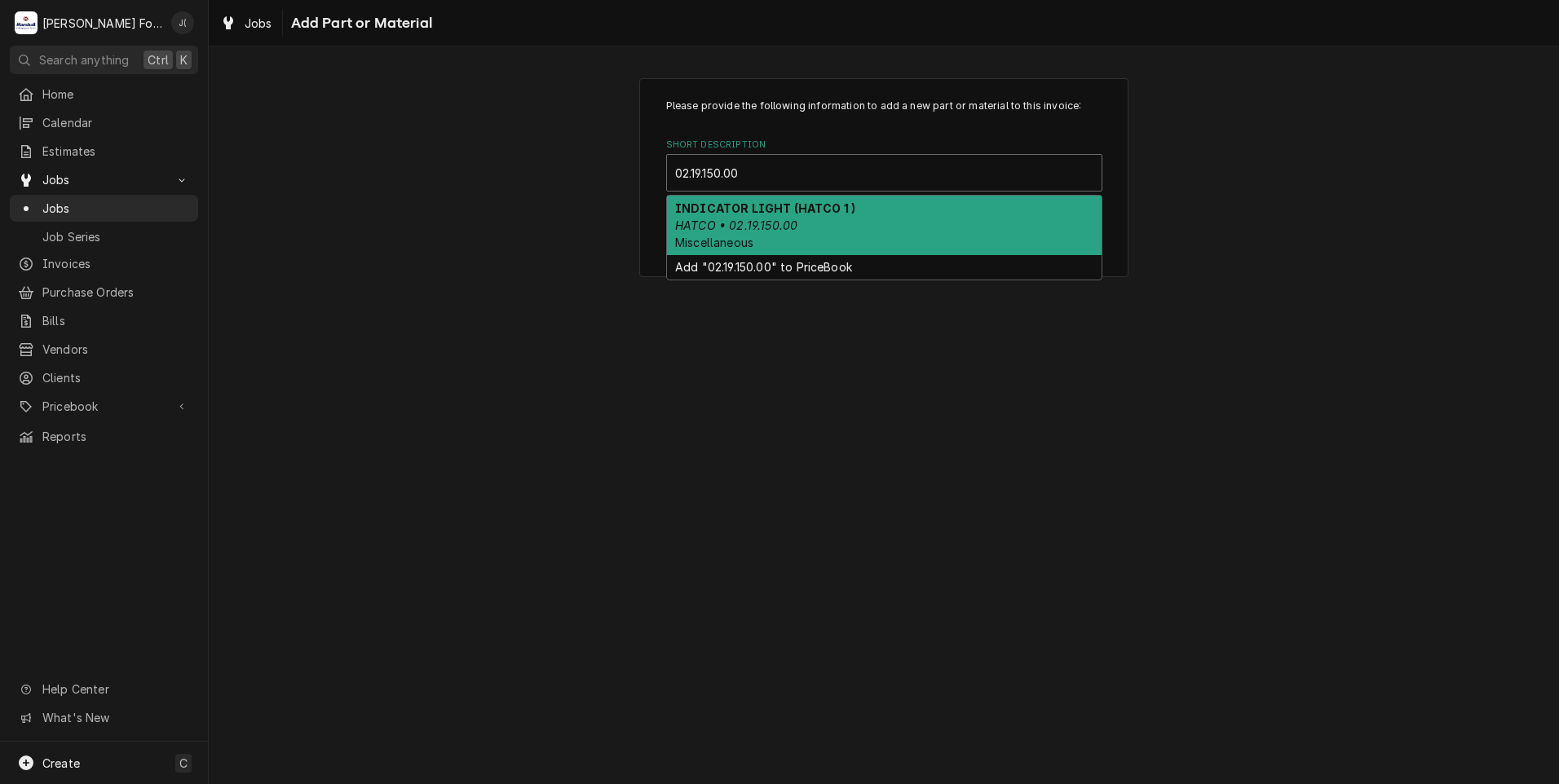
click at [758, 233] on div "INDICATOR LIGHT (HATCO 1 ) HATCO • 02.19.150.00 Miscellaneous" at bounding box center [884, 226] width 434 height 60
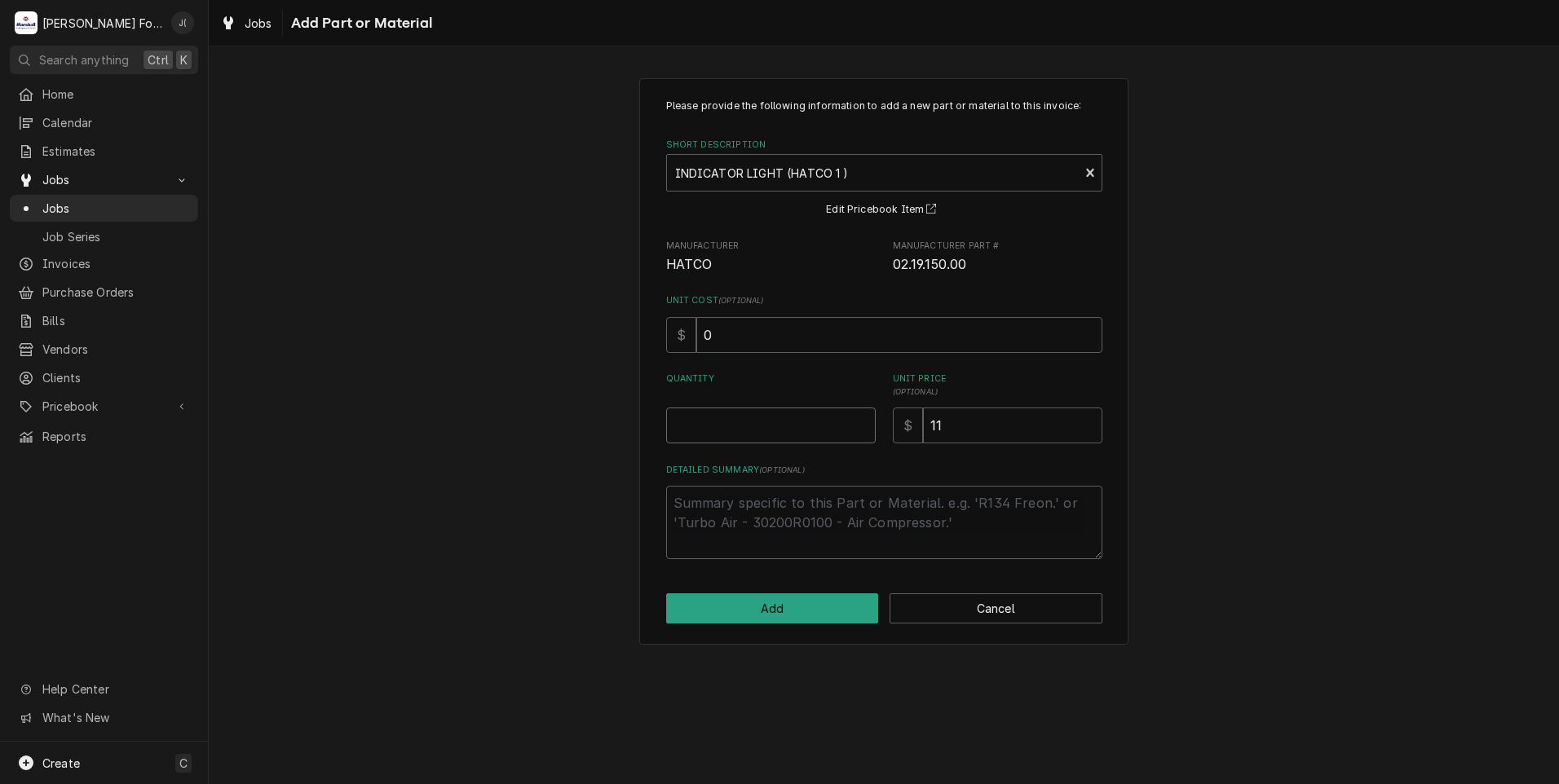
click at [812, 434] on input "Quantity" at bounding box center [771, 425] width 210 height 36
type textarea "x"
type input "1"
click at [776, 606] on button "Add" at bounding box center [773, 608] width 213 height 30
type textarea "x"
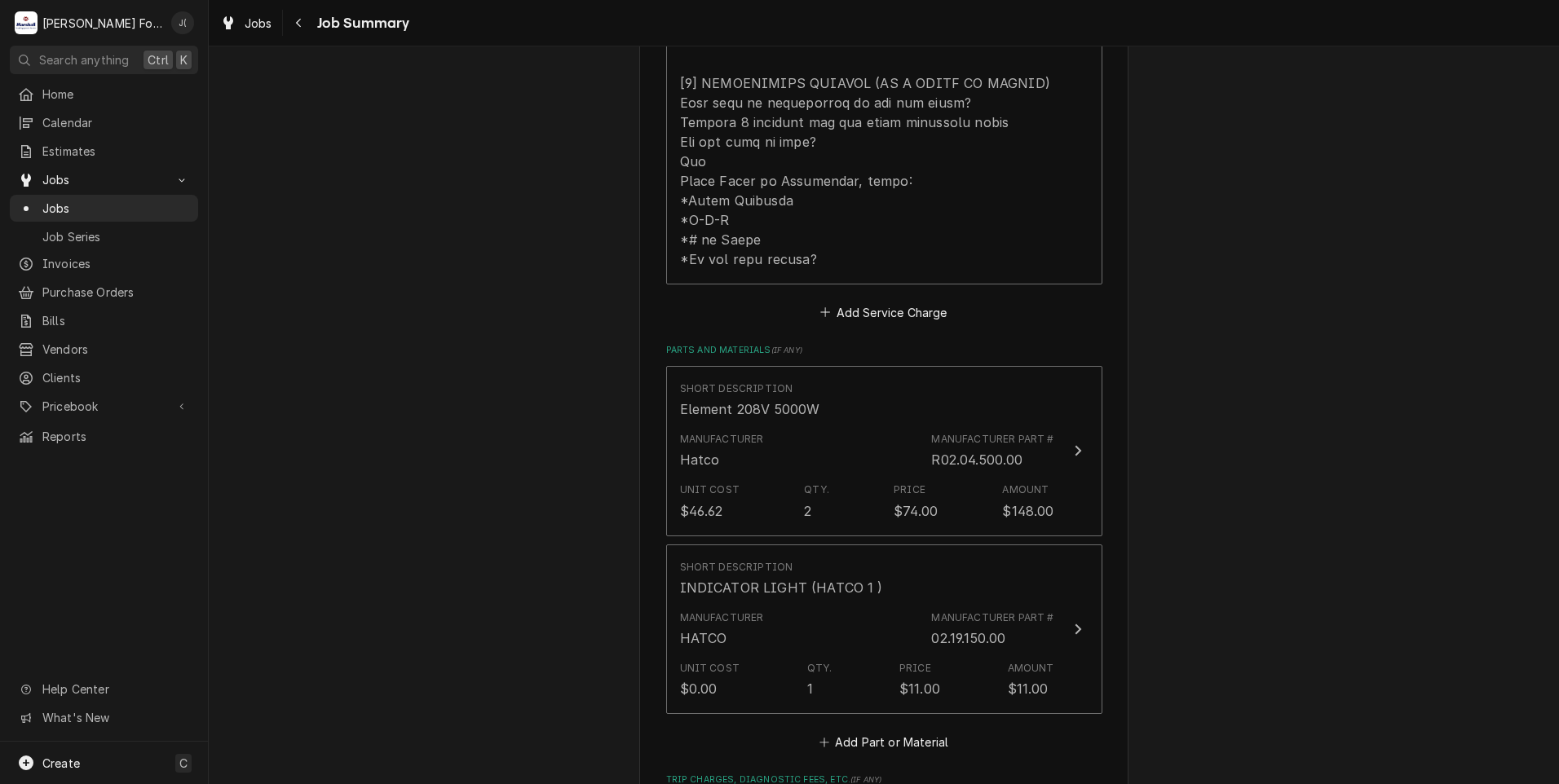
scroll to position [896, 0]
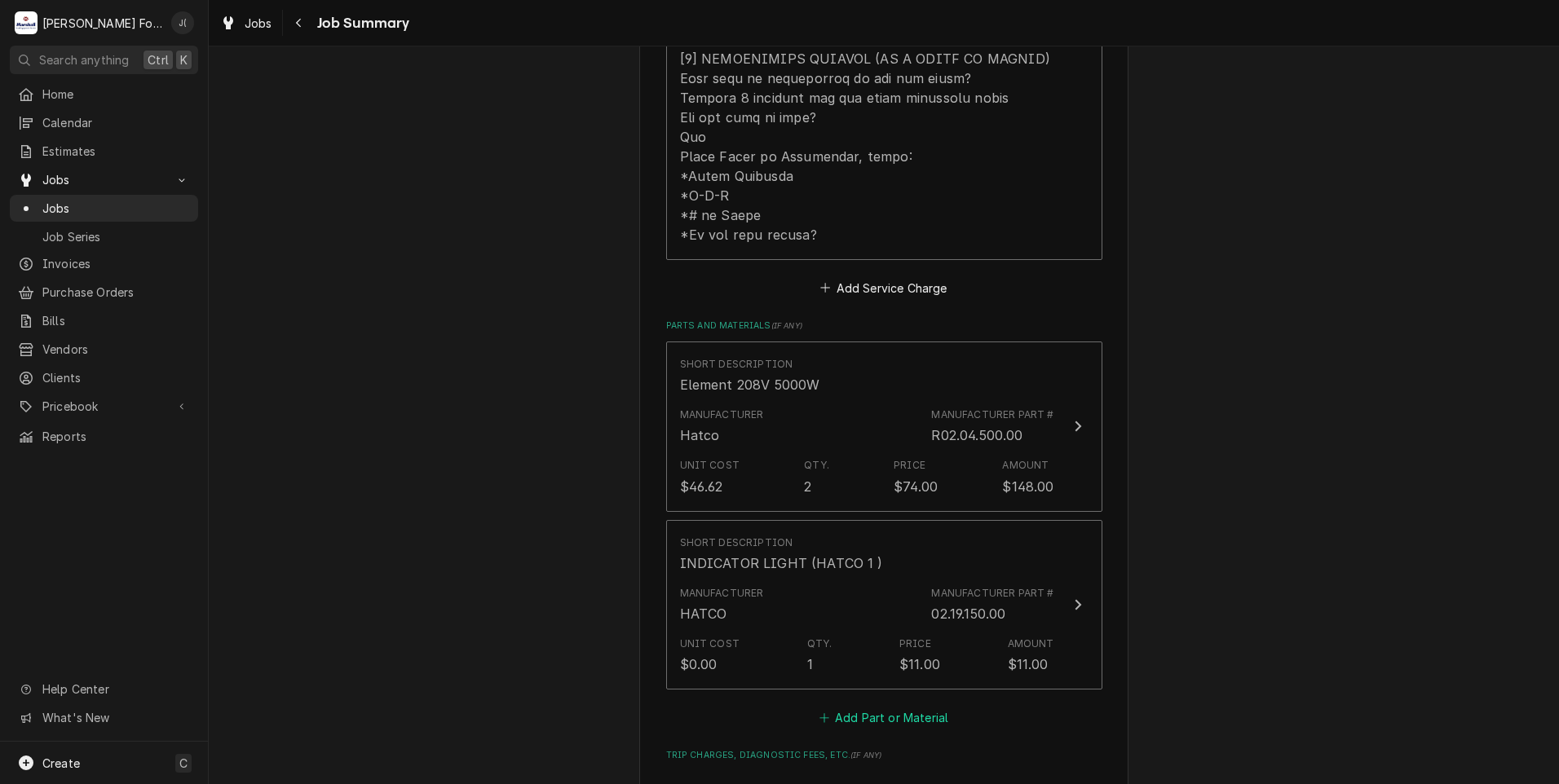
click at [885, 718] on button "Add Part or Material" at bounding box center [883, 717] width 134 height 23
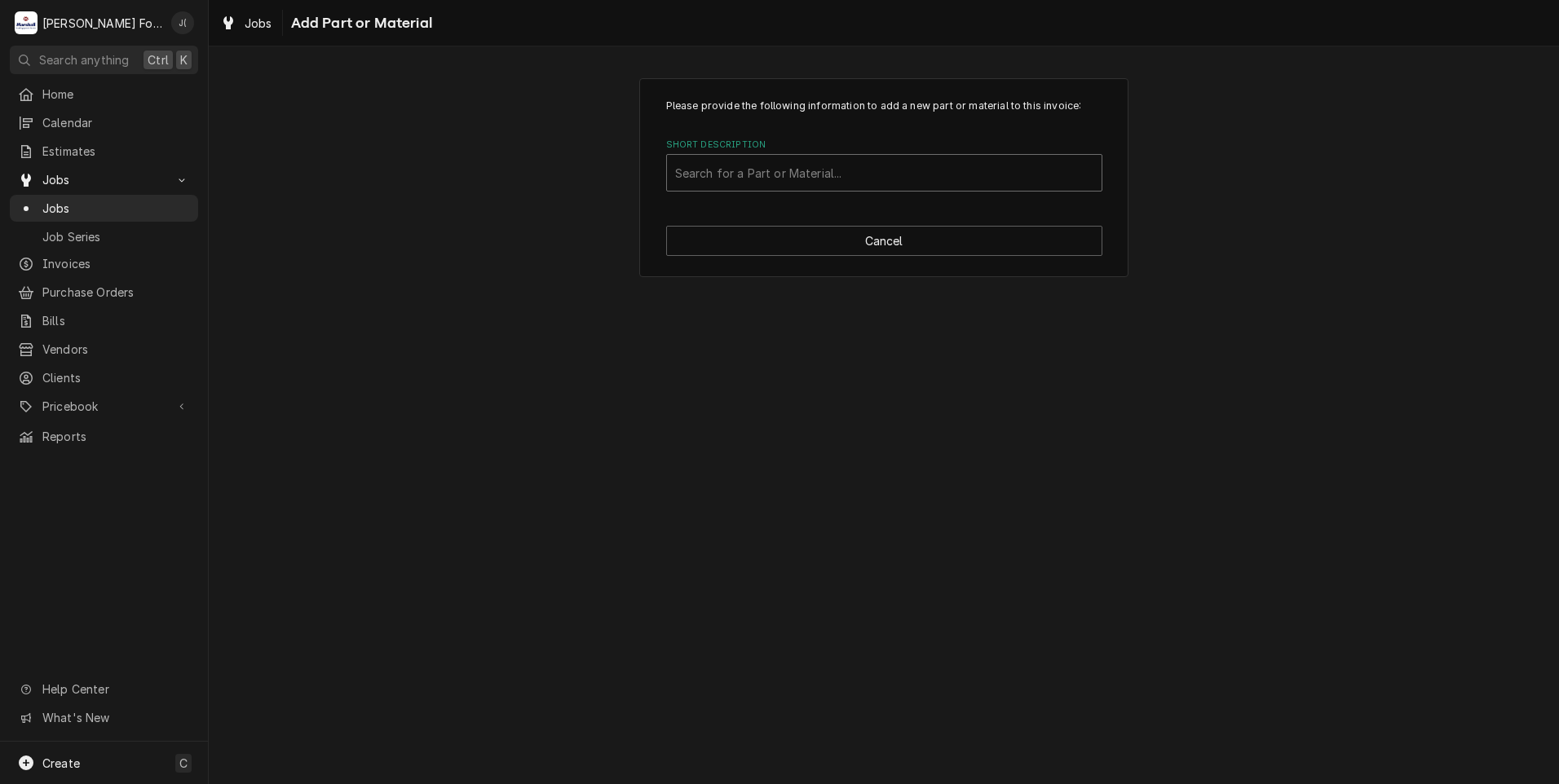
click at [789, 169] on div "Short Description" at bounding box center [884, 173] width 419 height 30
type input "SSDT"
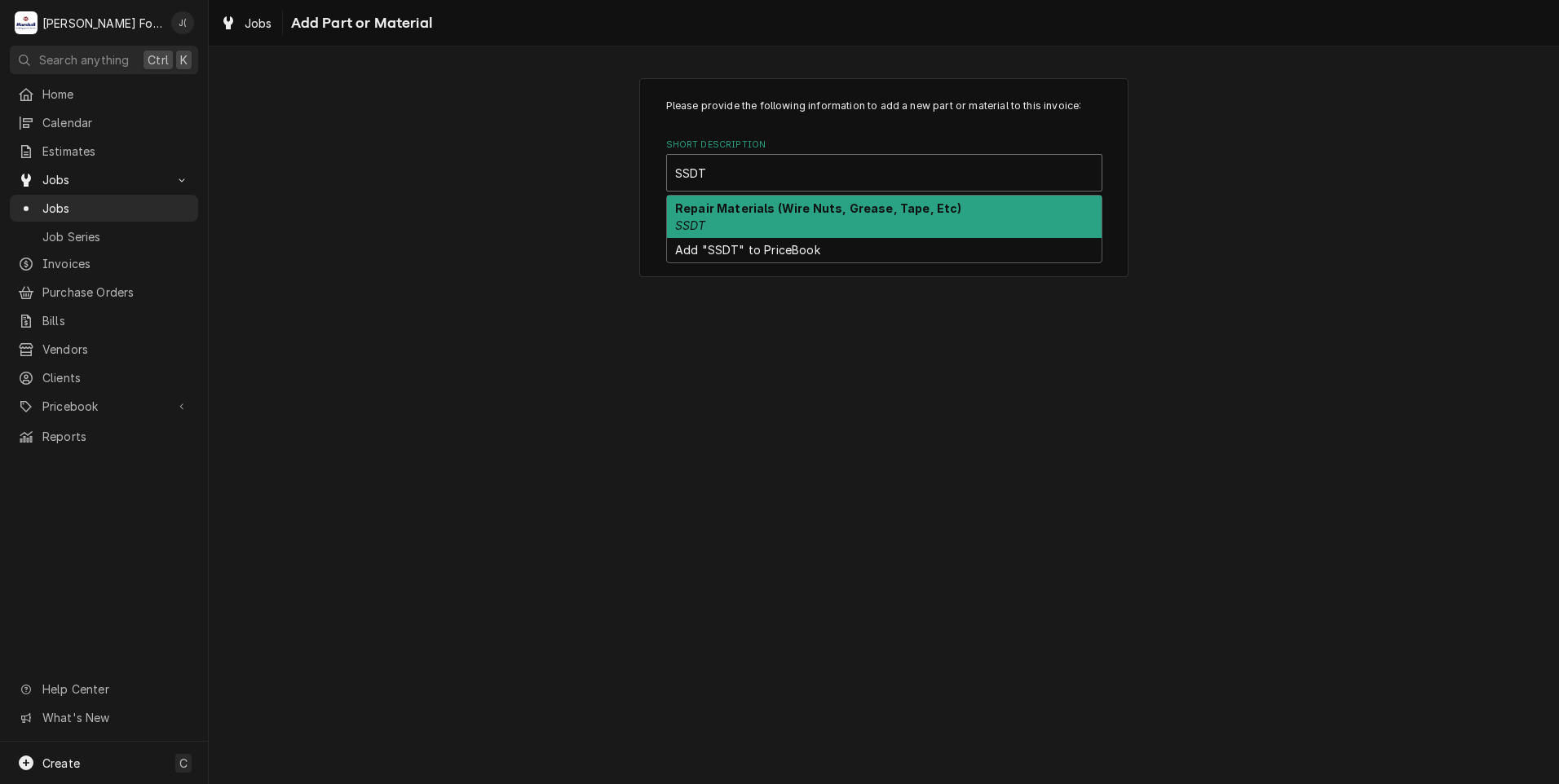
click at [754, 225] on div "Repair Materials (Wire Nuts, Grease, Tape, Etc) SSDT" at bounding box center [884, 217] width 434 height 43
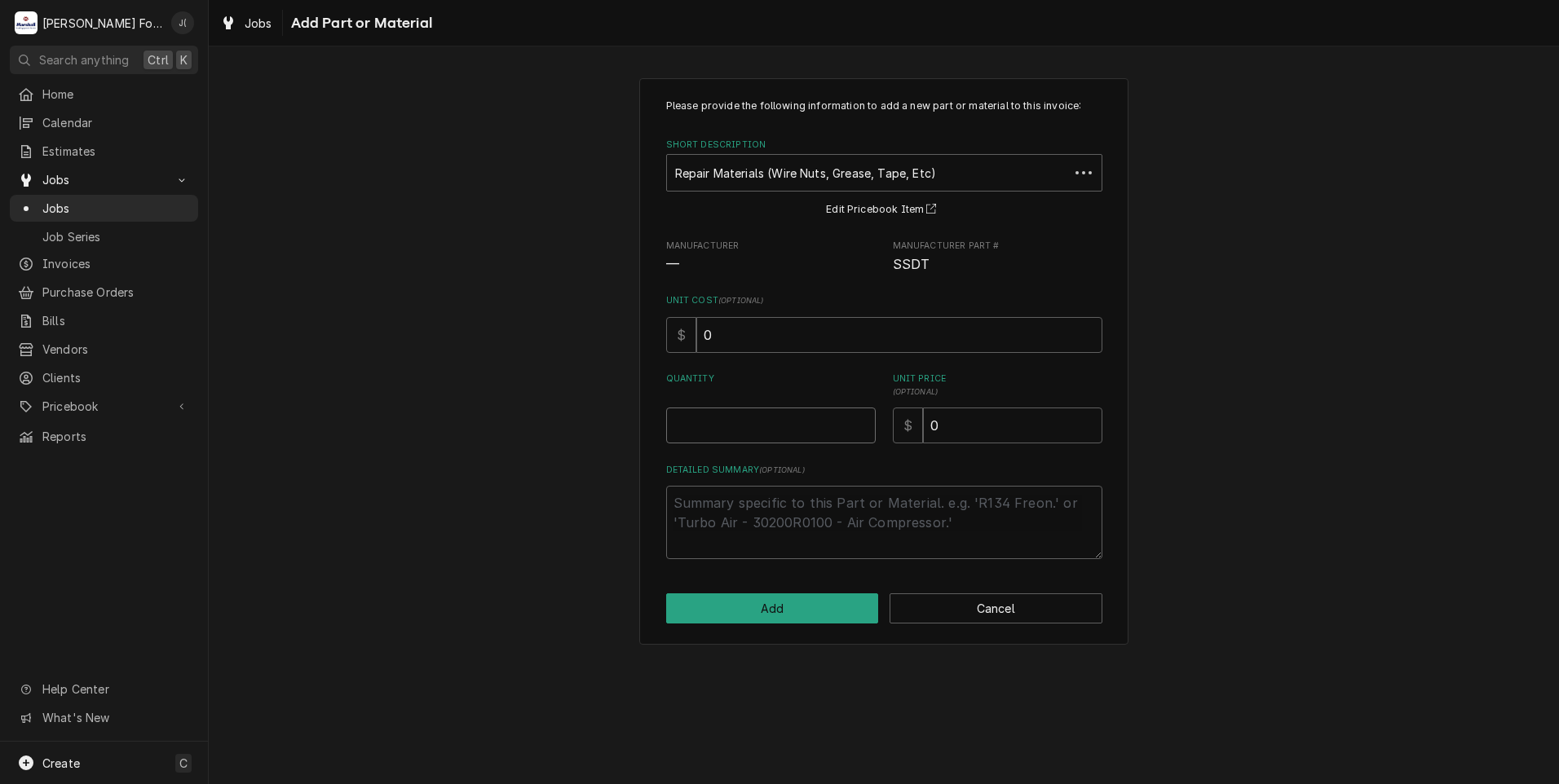
click at [773, 432] on input "Quantity" at bounding box center [771, 425] width 210 height 36
type textarea "x"
type input "1"
type textarea "x"
type input "4"
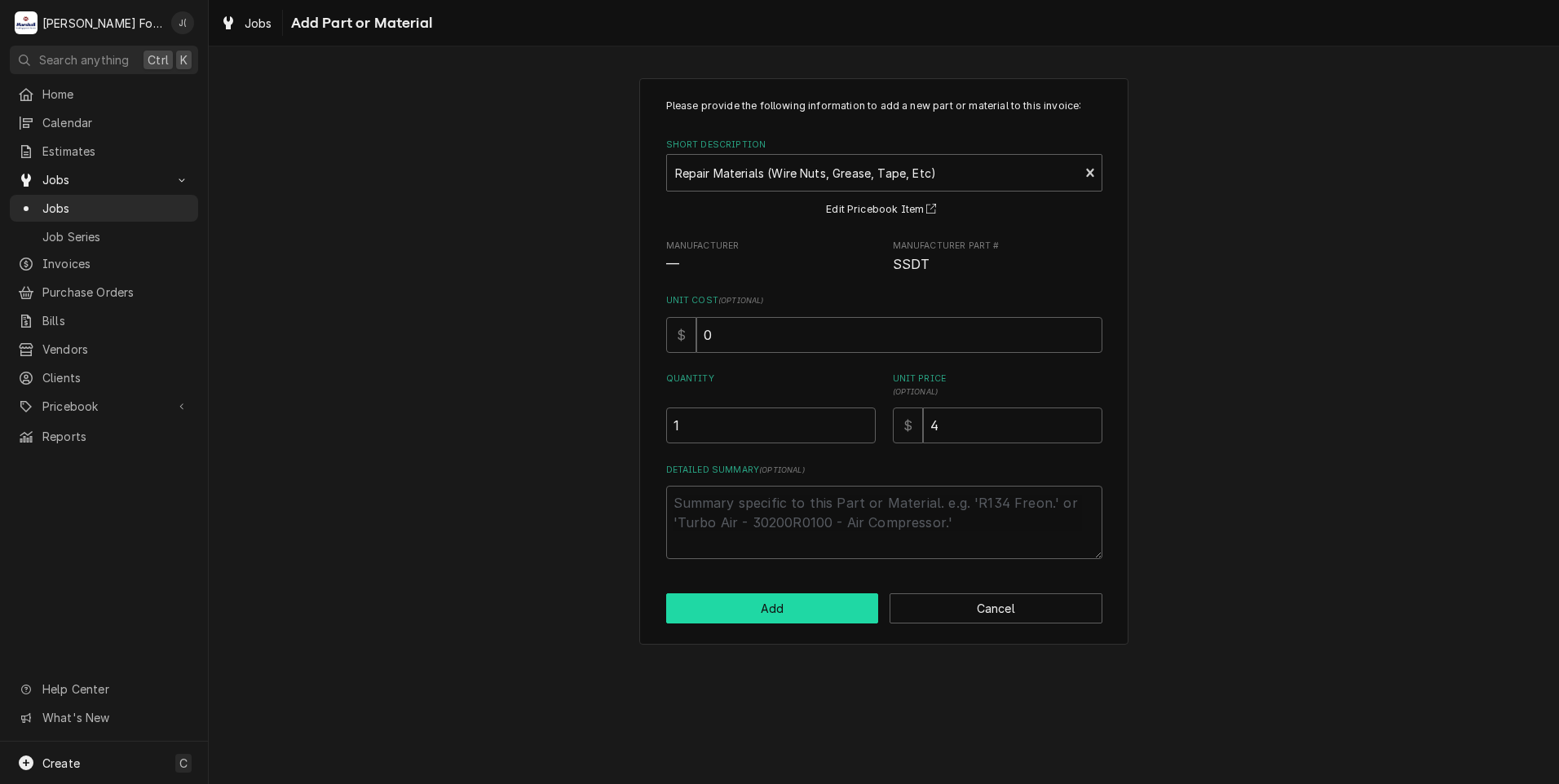
click at [790, 603] on button "Add" at bounding box center [773, 608] width 213 height 30
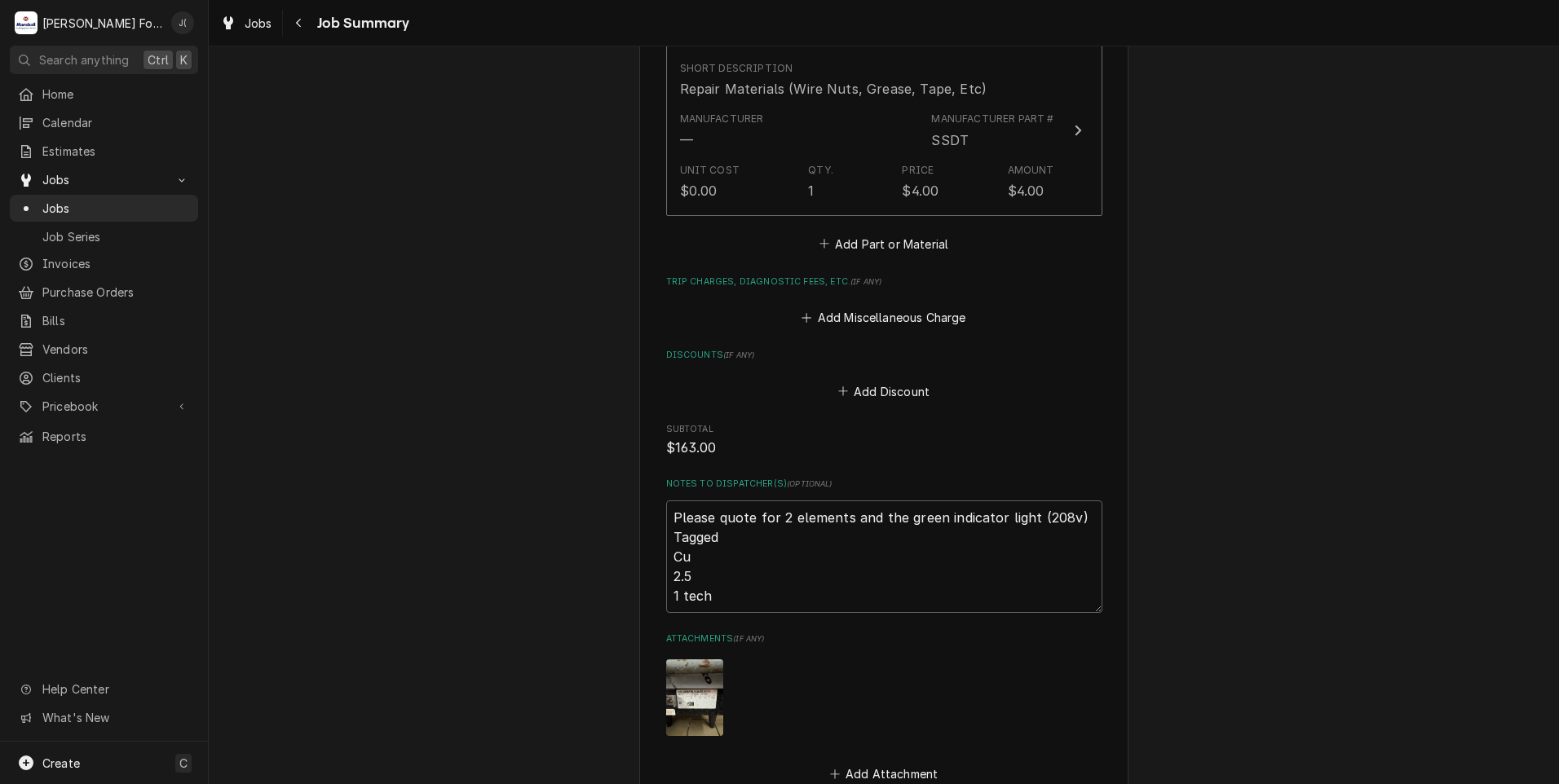
scroll to position [1802, 0]
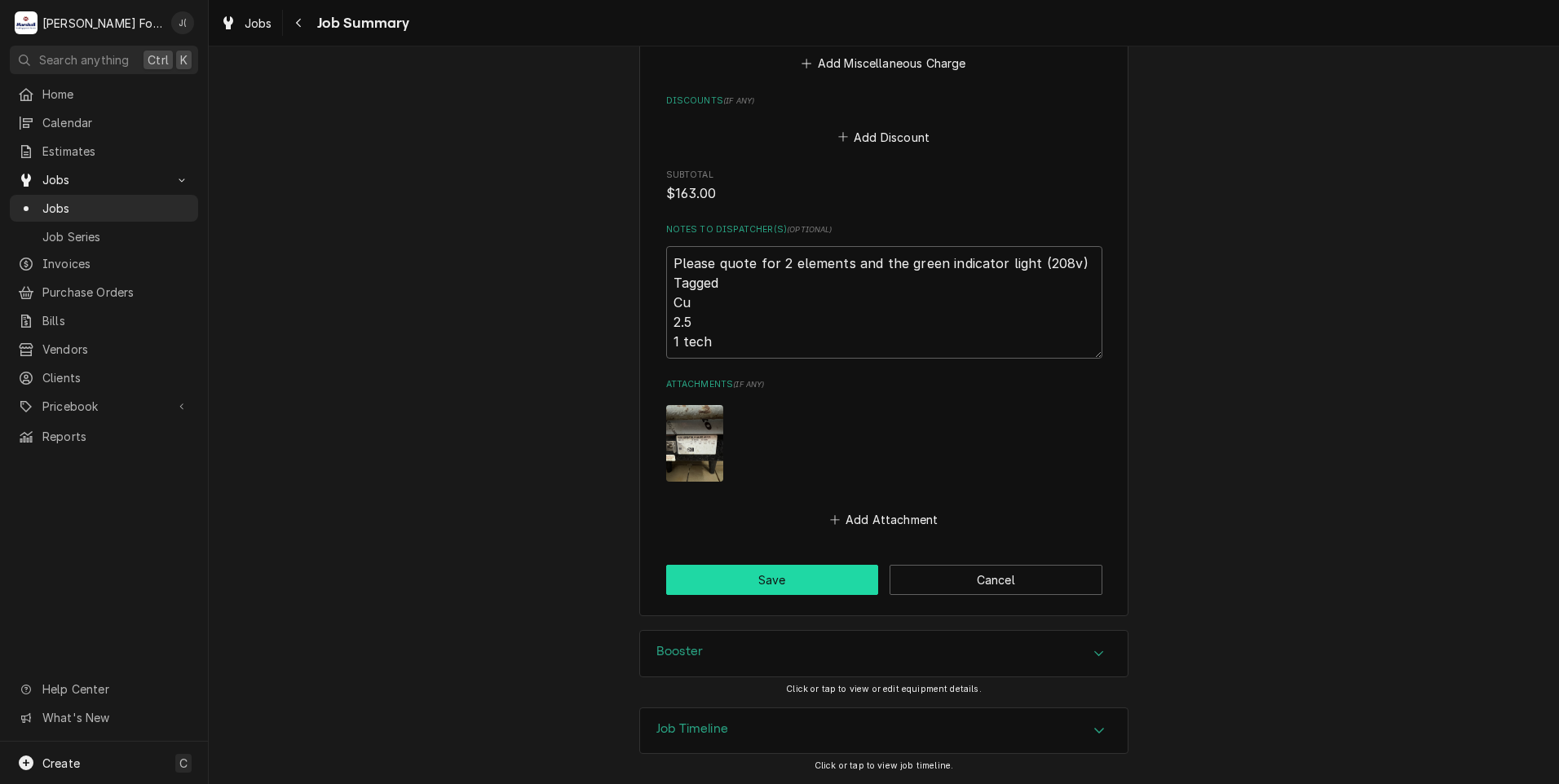
click at [739, 582] on button "Save" at bounding box center [773, 579] width 213 height 30
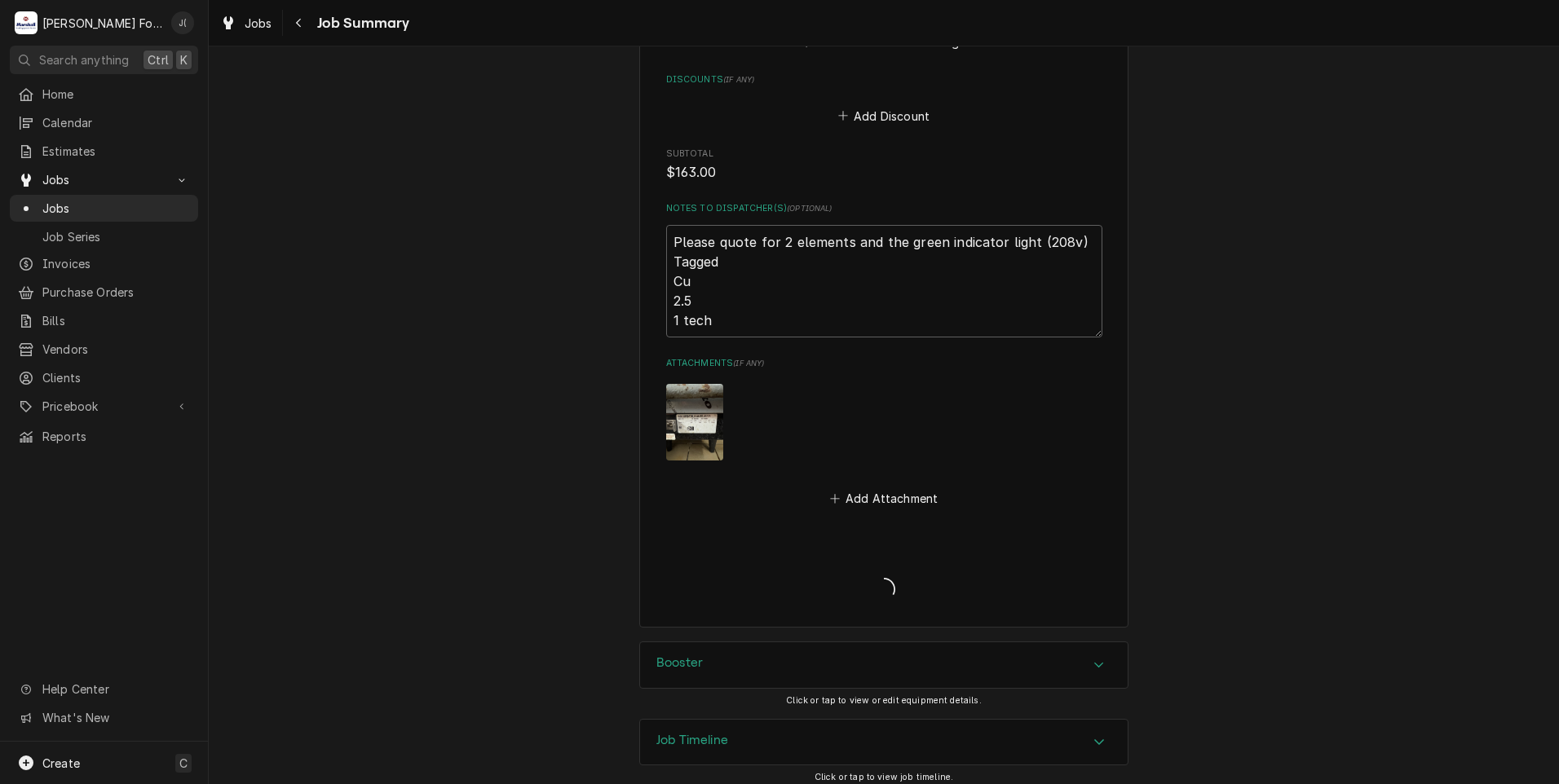
scroll to position [1834, 0]
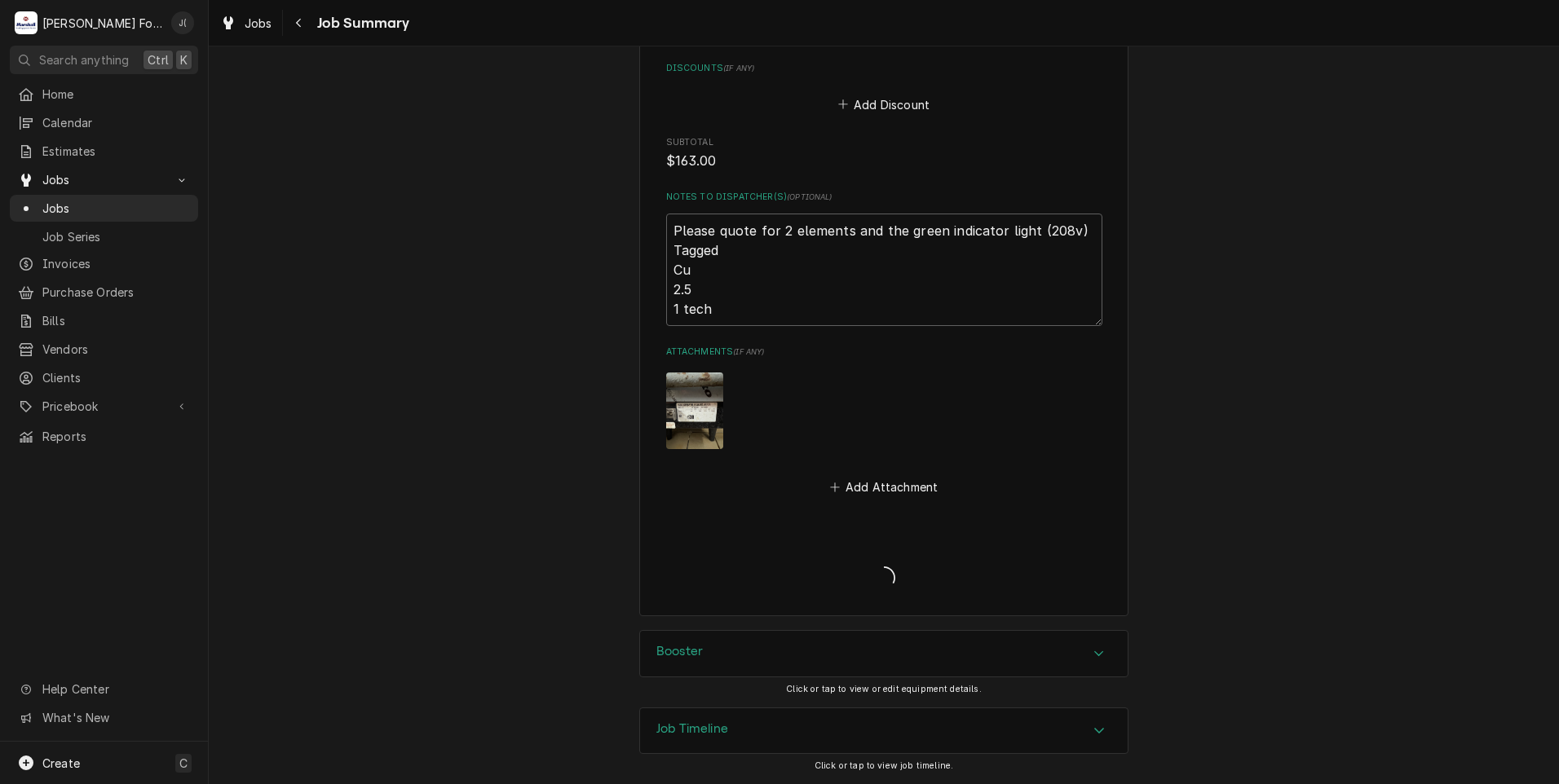
type textarea "x"
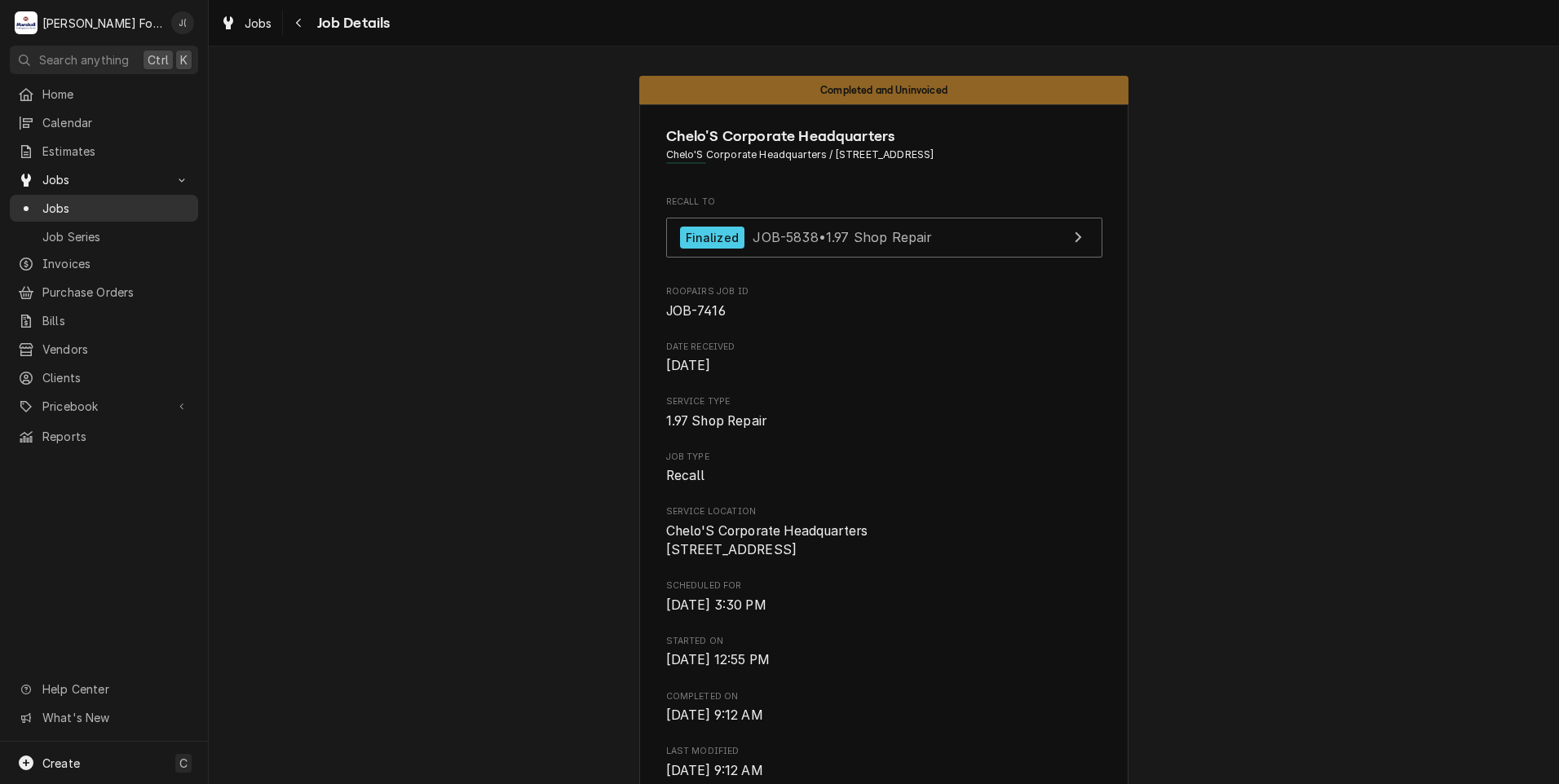
click at [64, 209] on span "Jobs" at bounding box center [116, 208] width 147 height 17
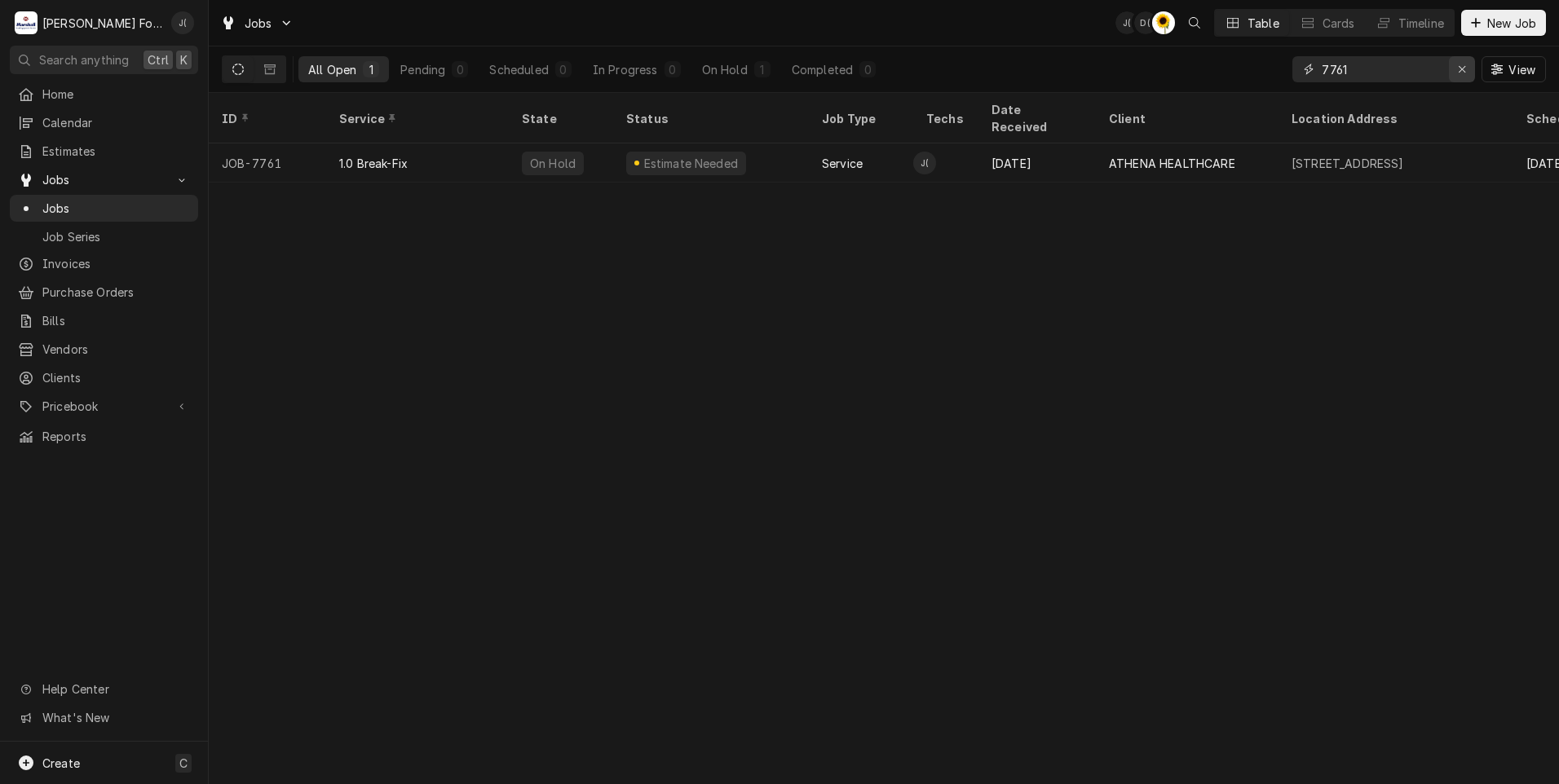
click at [1461, 73] on icon "Erase input" at bounding box center [1462, 69] width 9 height 11
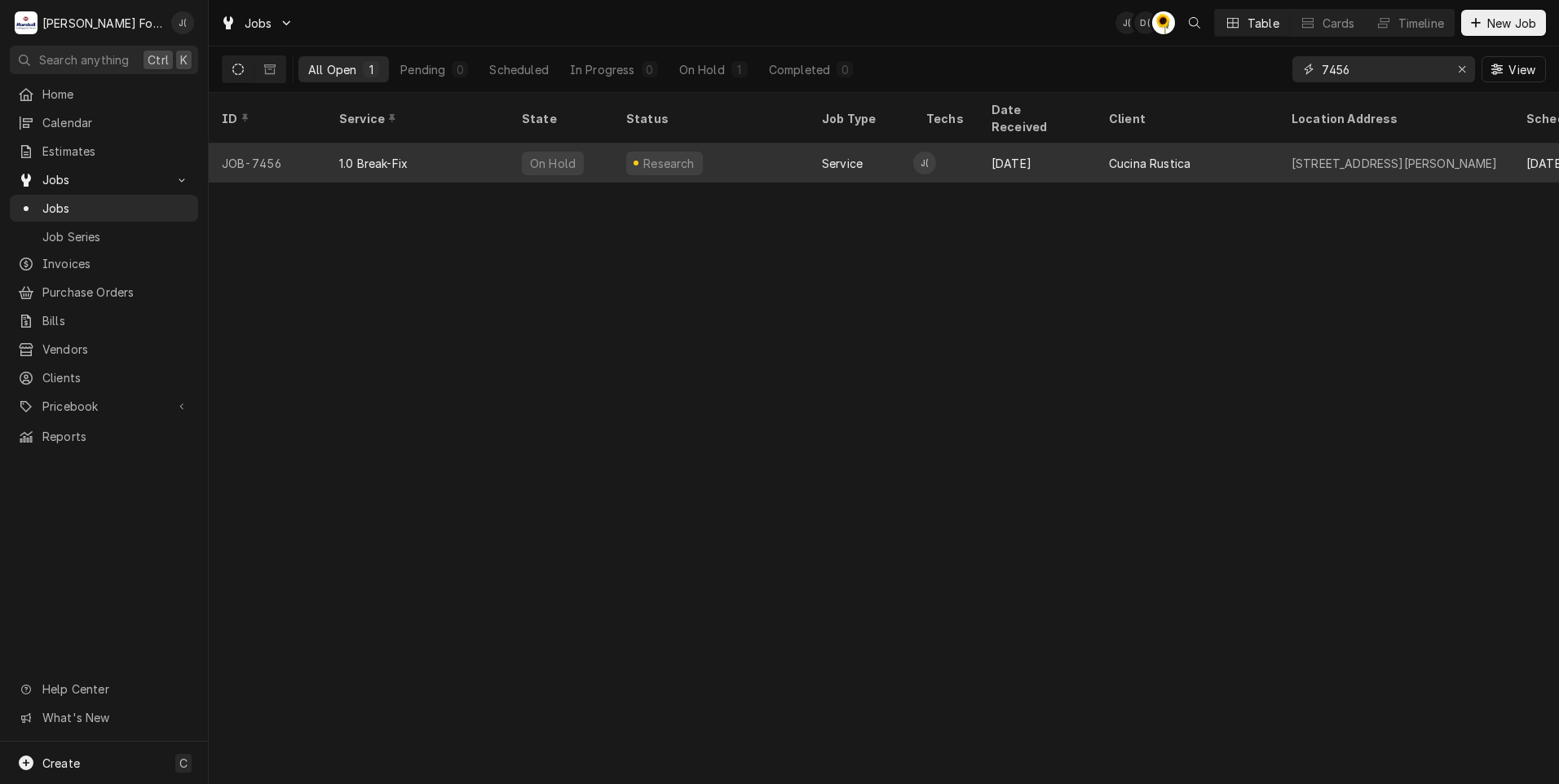
type input "7456"
click at [492, 143] on div "1.0 Break-Fix" at bounding box center [418, 162] width 183 height 39
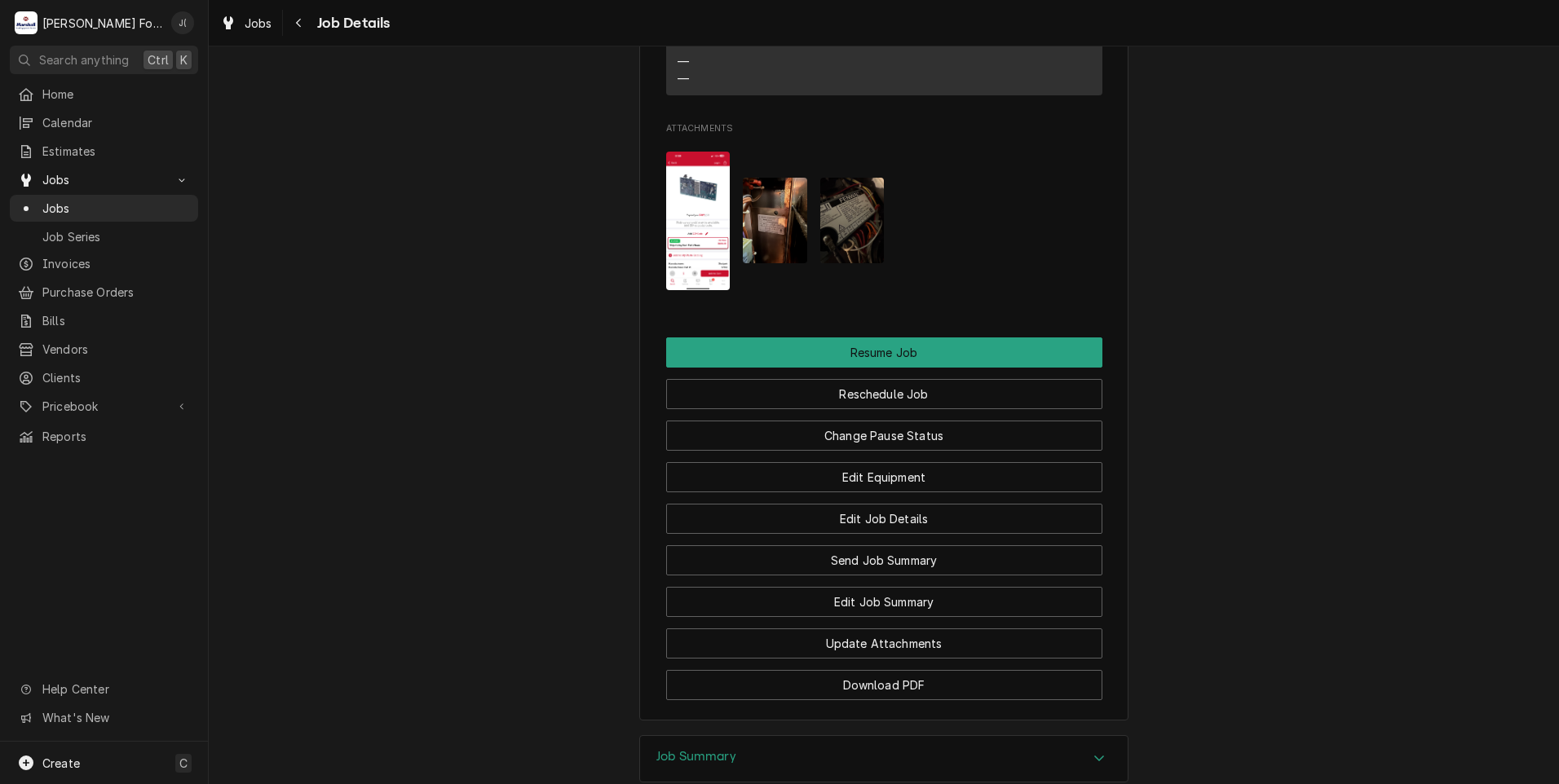
scroll to position [1814, 0]
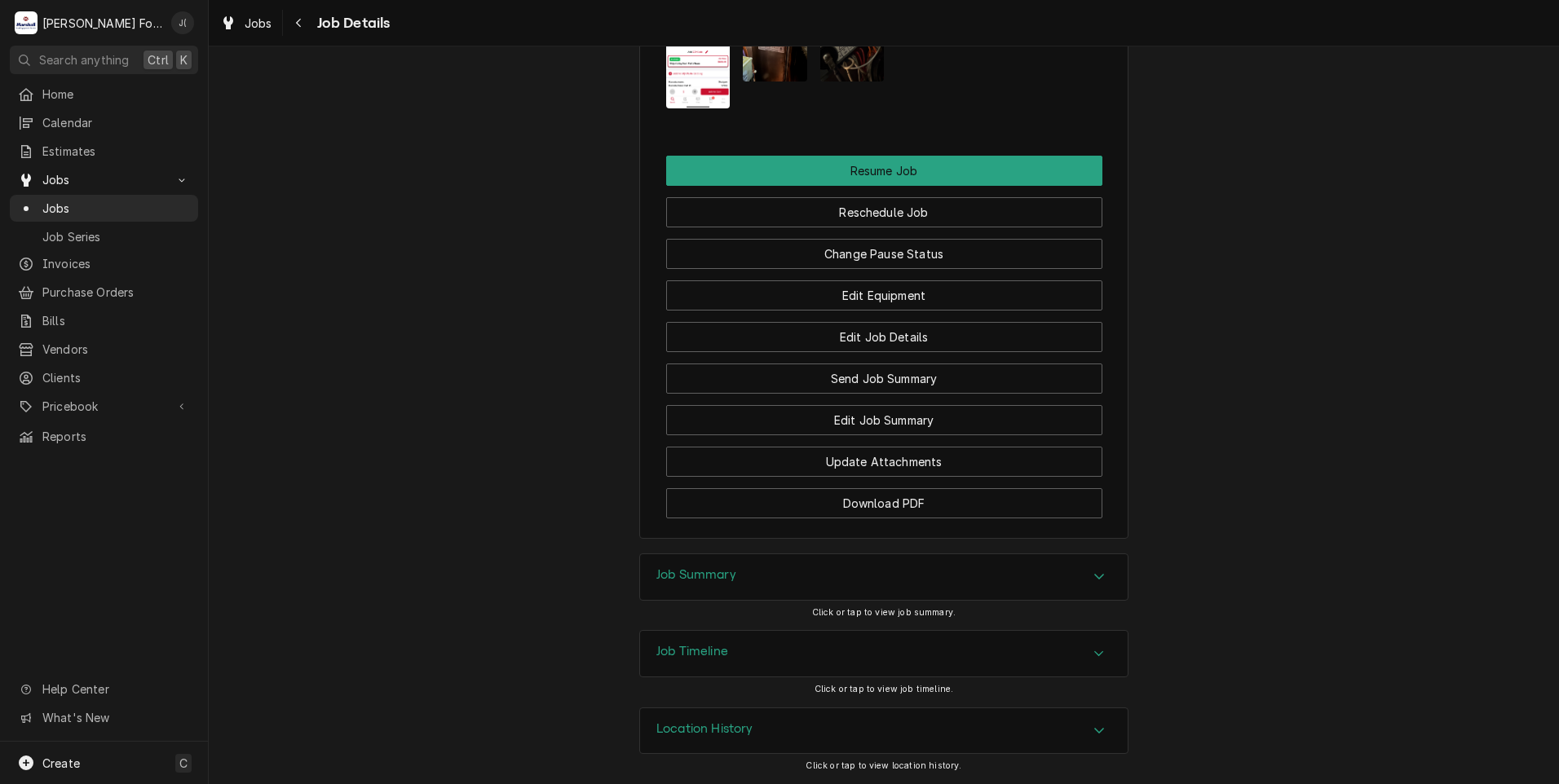
click at [749, 657] on div "Job Timeline" at bounding box center [884, 654] width 487 height 46
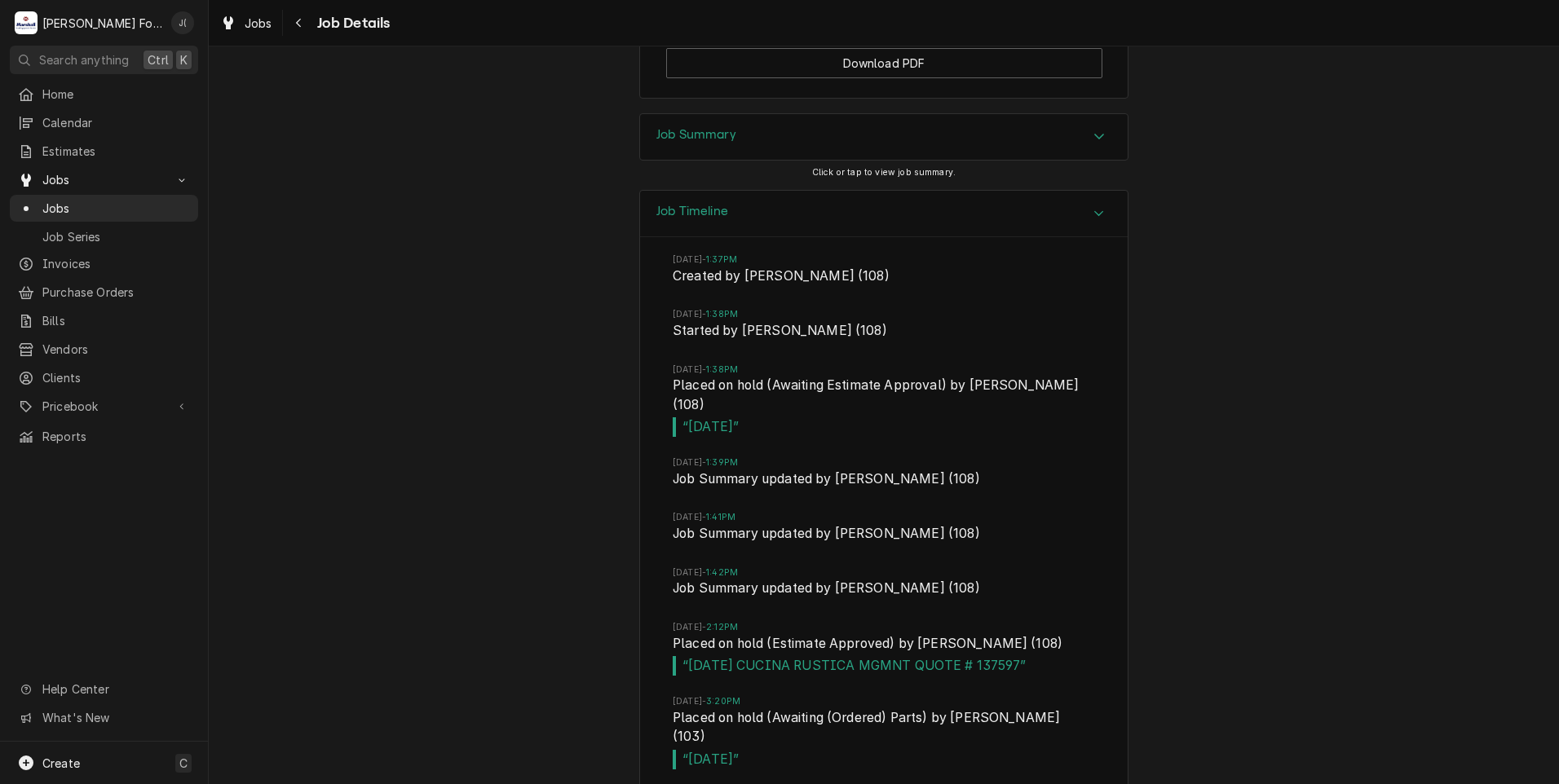
scroll to position [1746, 0]
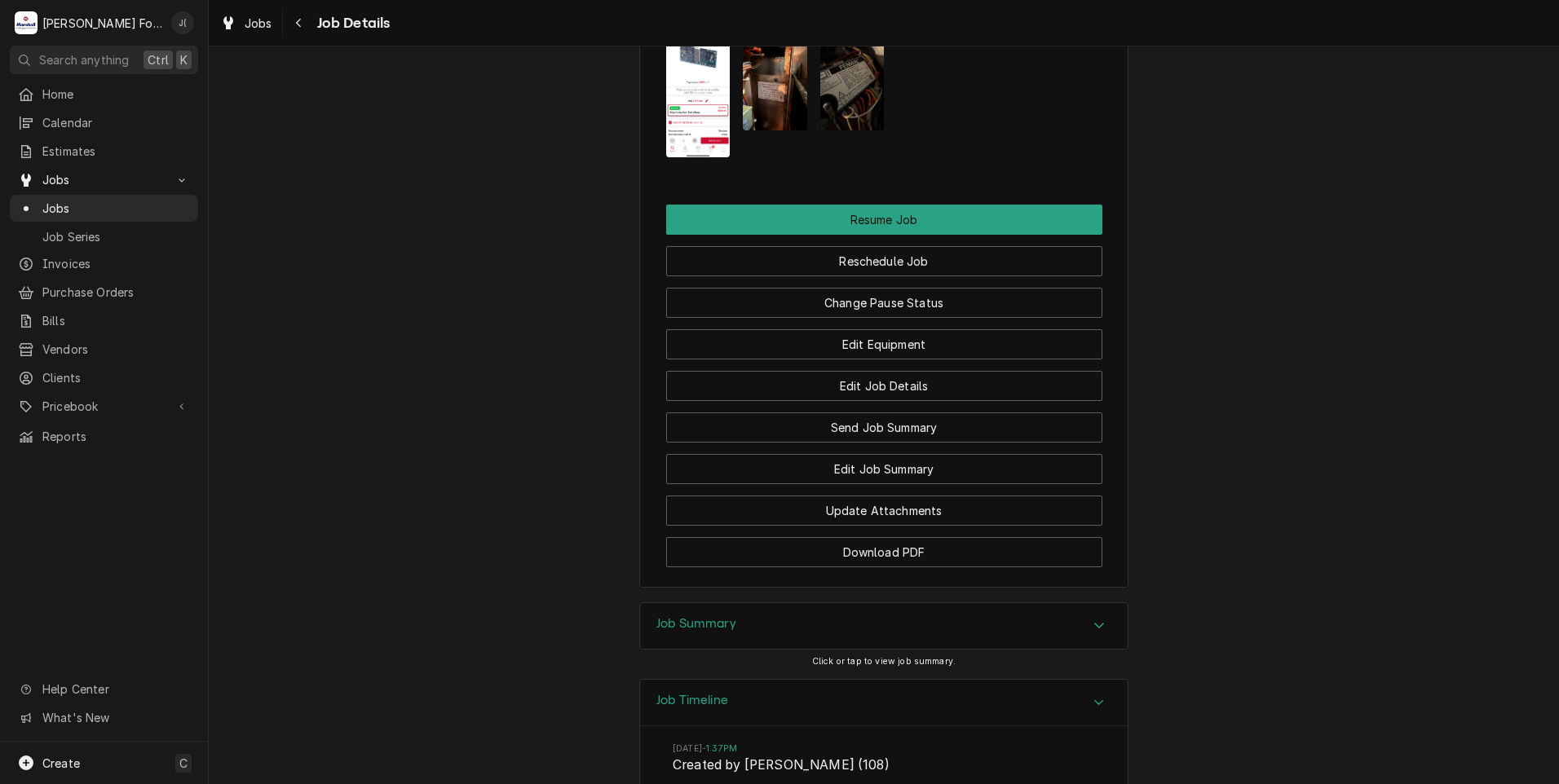
click at [747, 647] on div "Job Summary" at bounding box center [884, 626] width 487 height 46
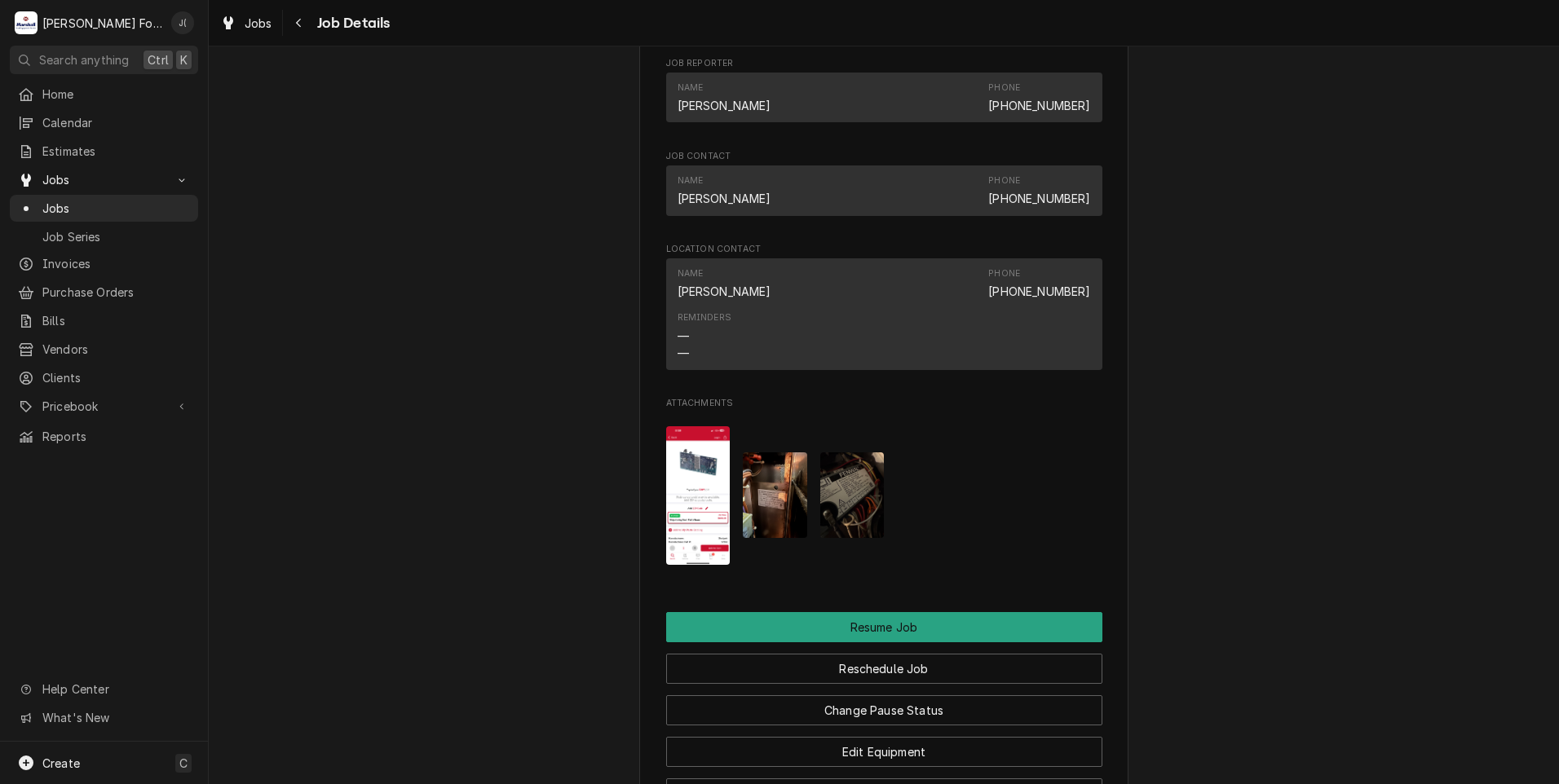
scroll to position [1420, 0]
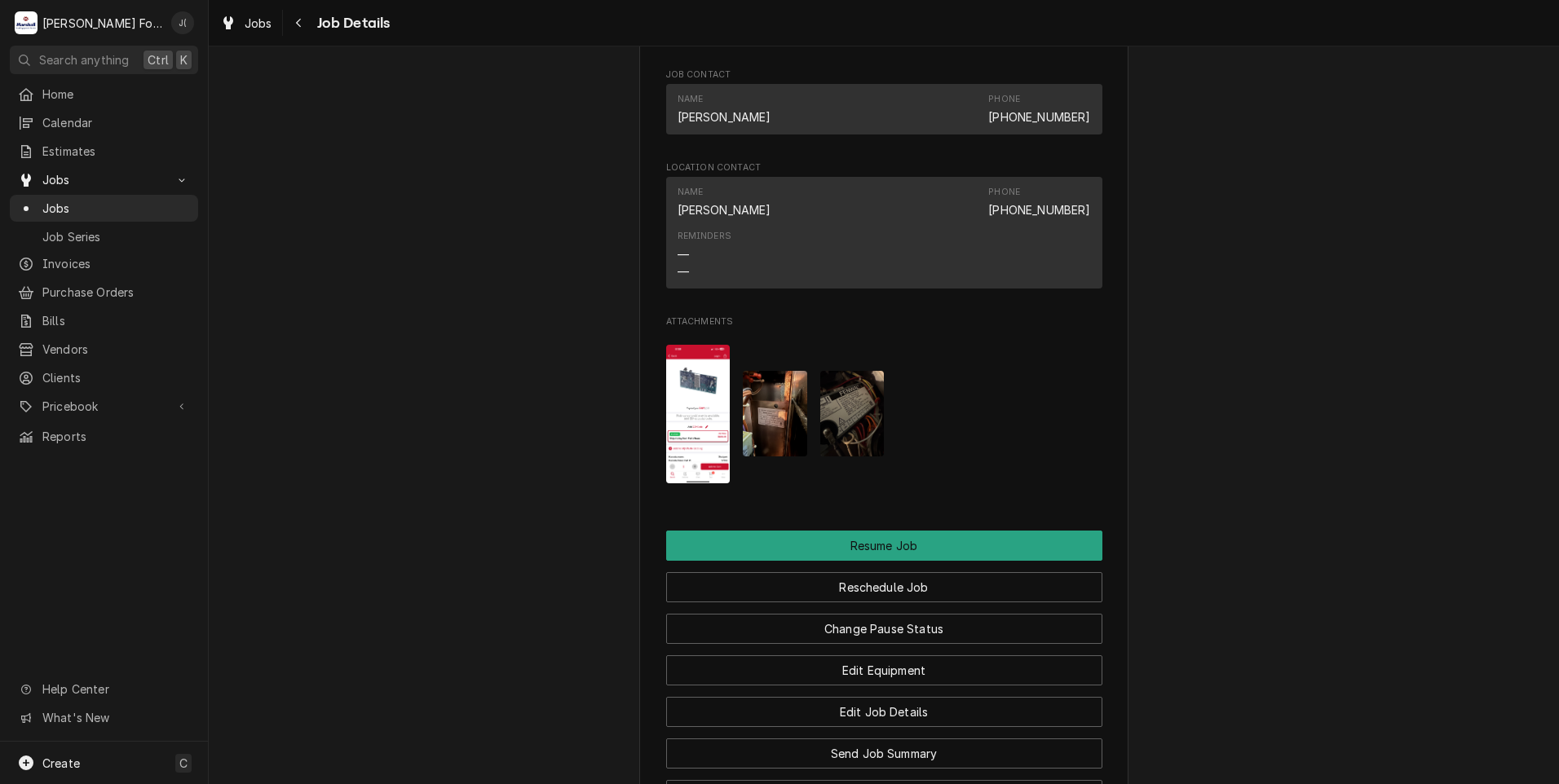
click at [689, 422] on img "Attachments" at bounding box center [698, 414] width 65 height 139
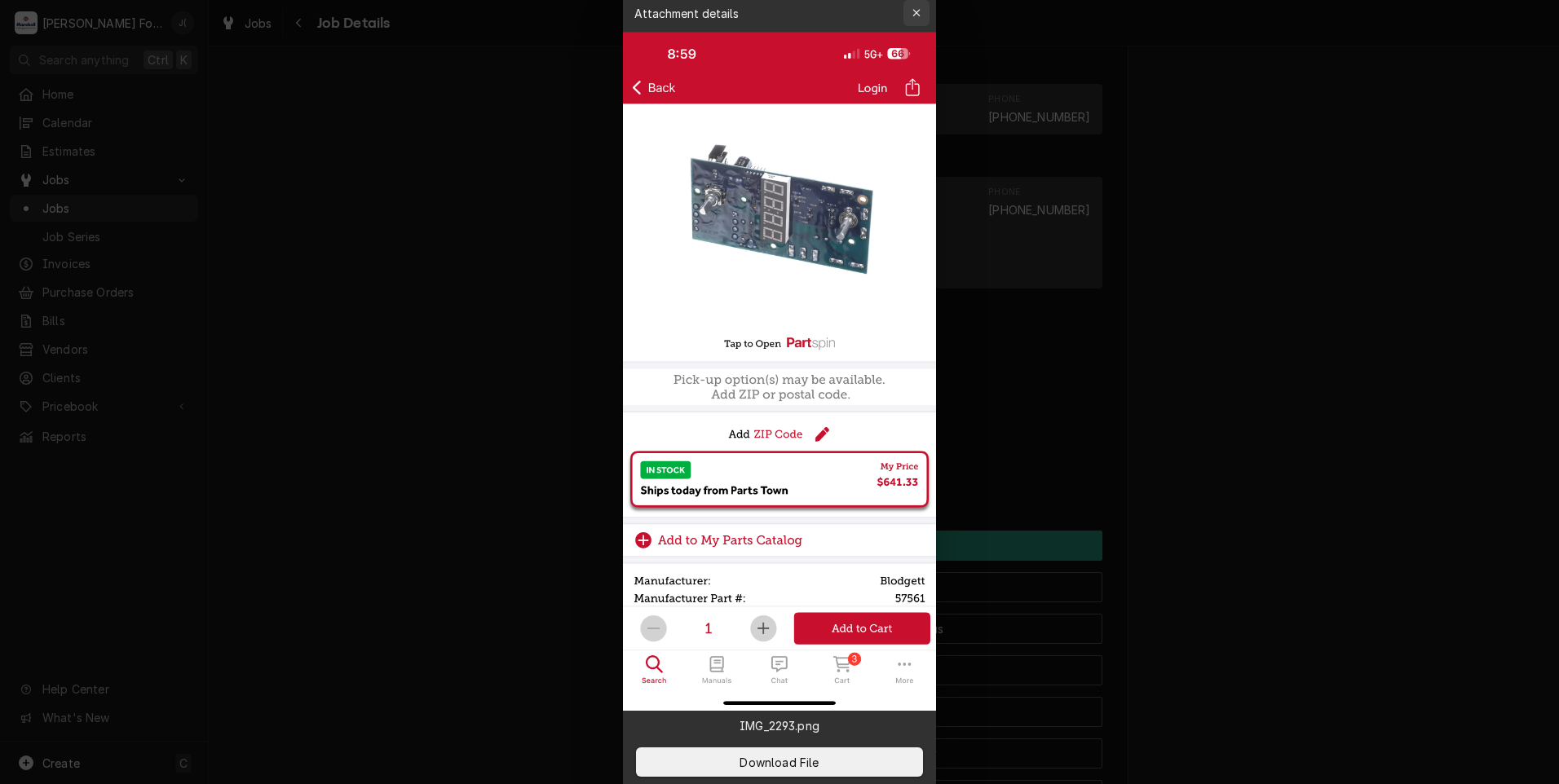
click at [921, 13] on icon "button" at bounding box center [916, 12] width 9 height 11
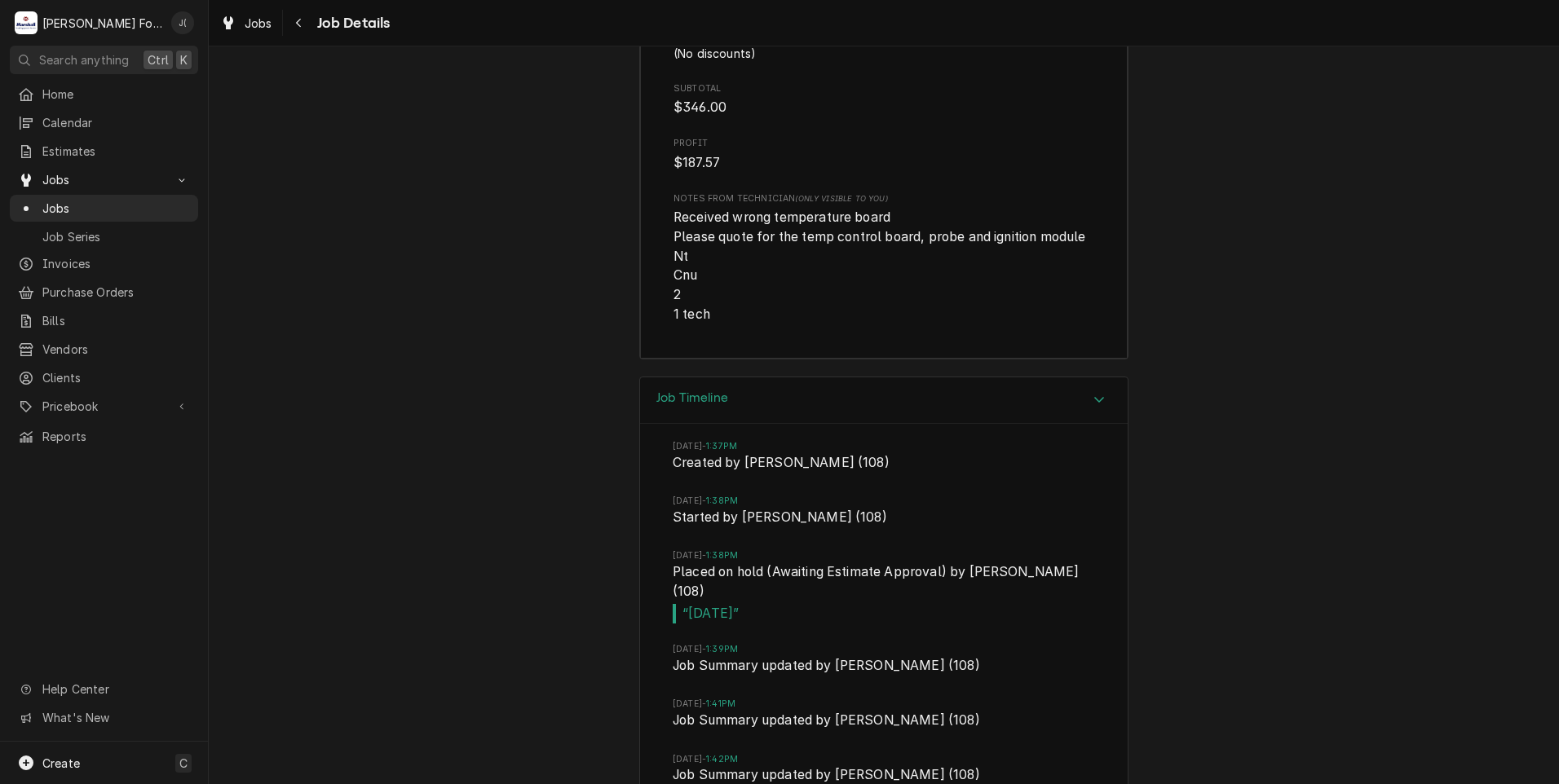
scroll to position [3863, 0]
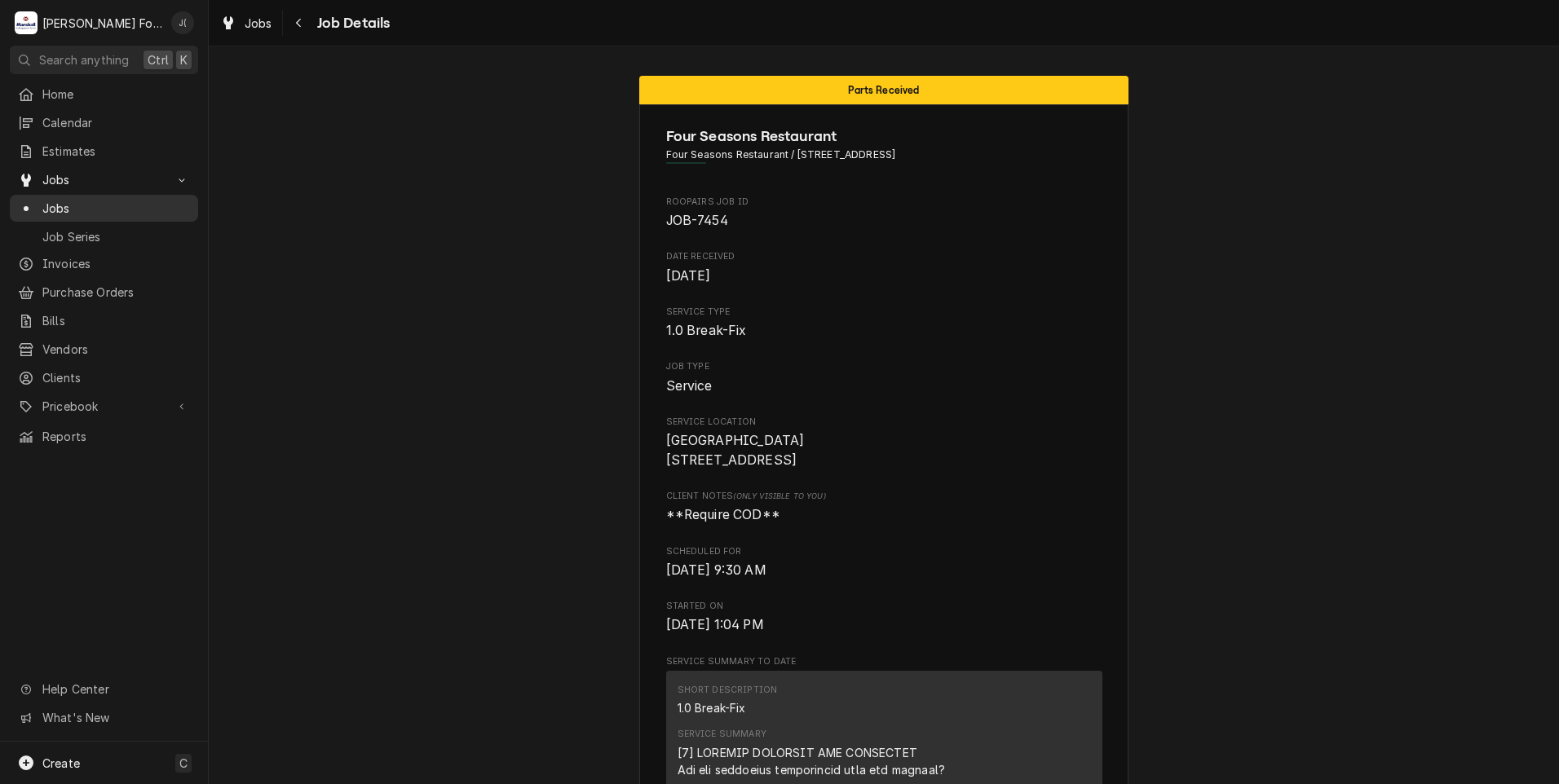
click at [122, 200] on span "Jobs" at bounding box center [116, 208] width 147 height 17
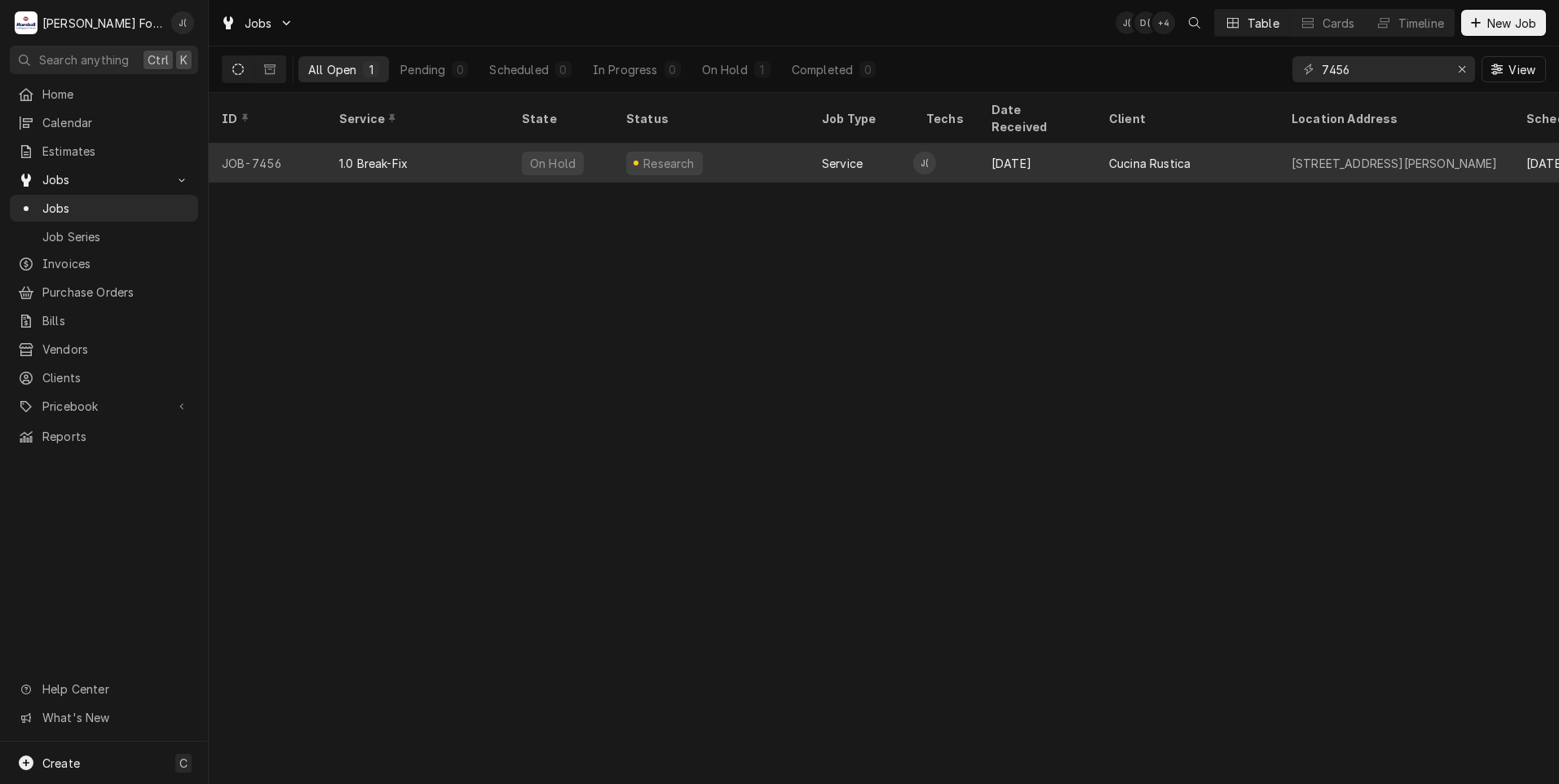
click at [745, 151] on div "Research" at bounding box center [711, 162] width 196 height 39
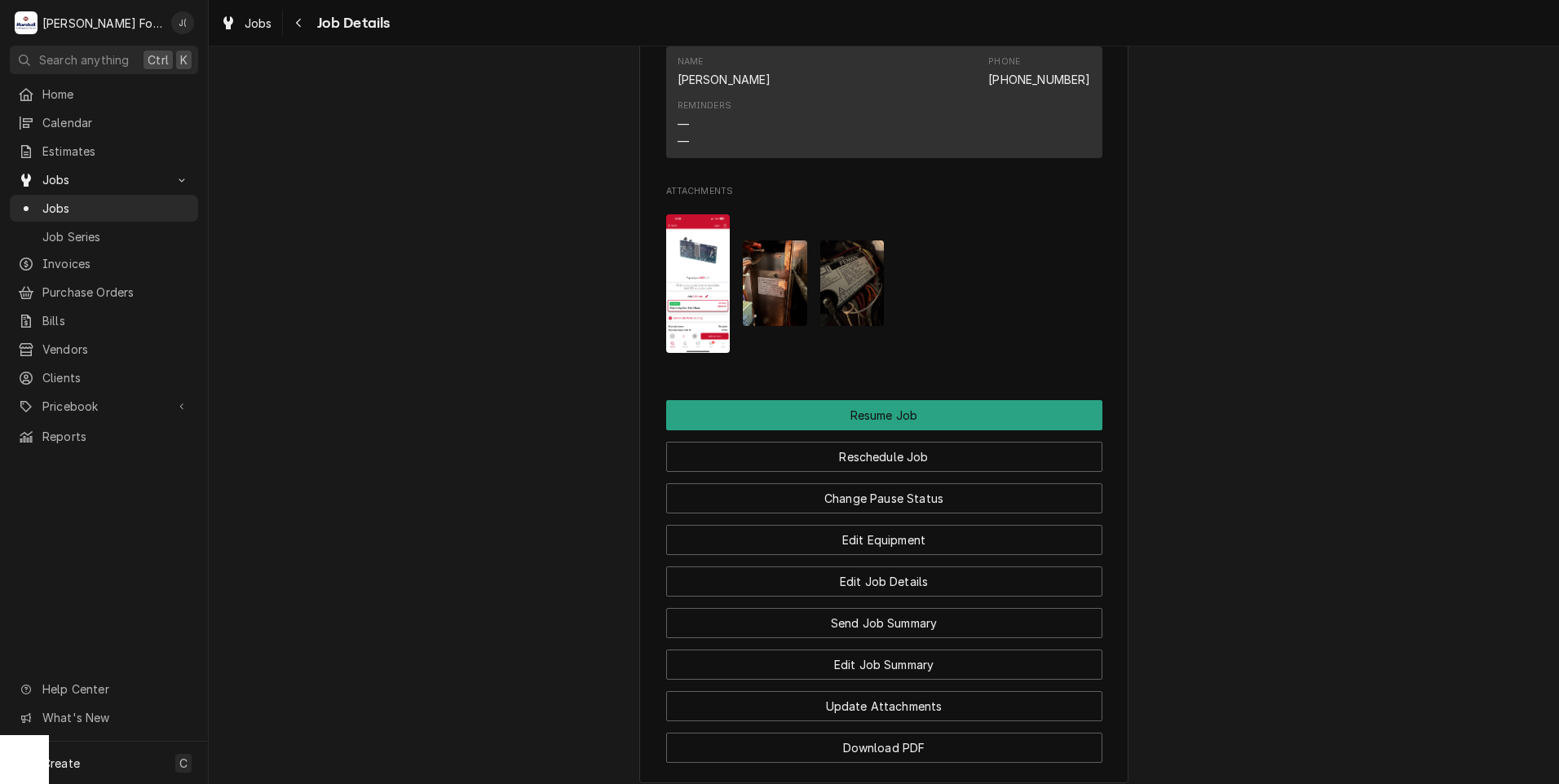
scroll to position [1711, 0]
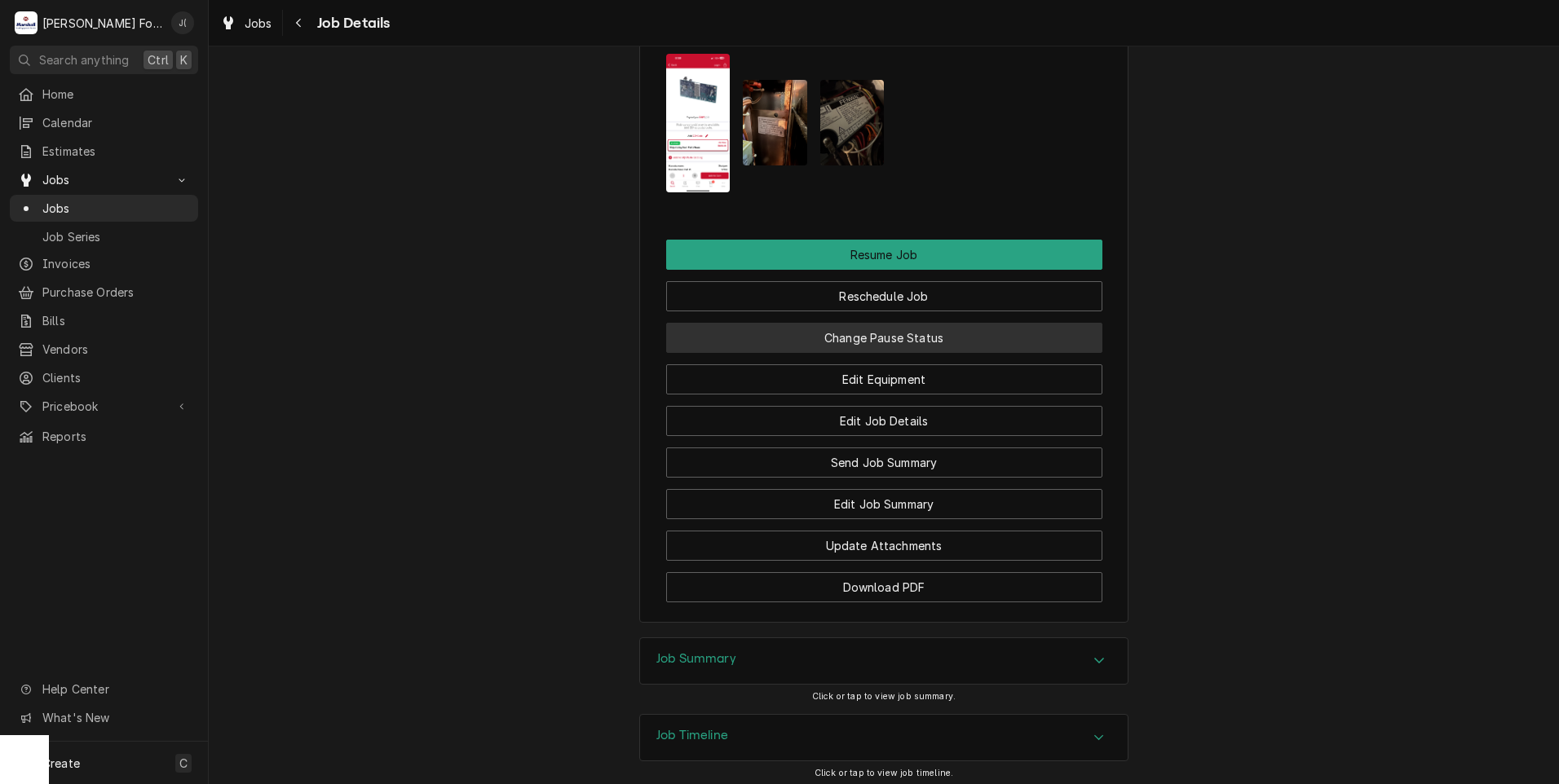
click at [815, 353] on button "Change Pause Status" at bounding box center [884, 338] width 436 height 30
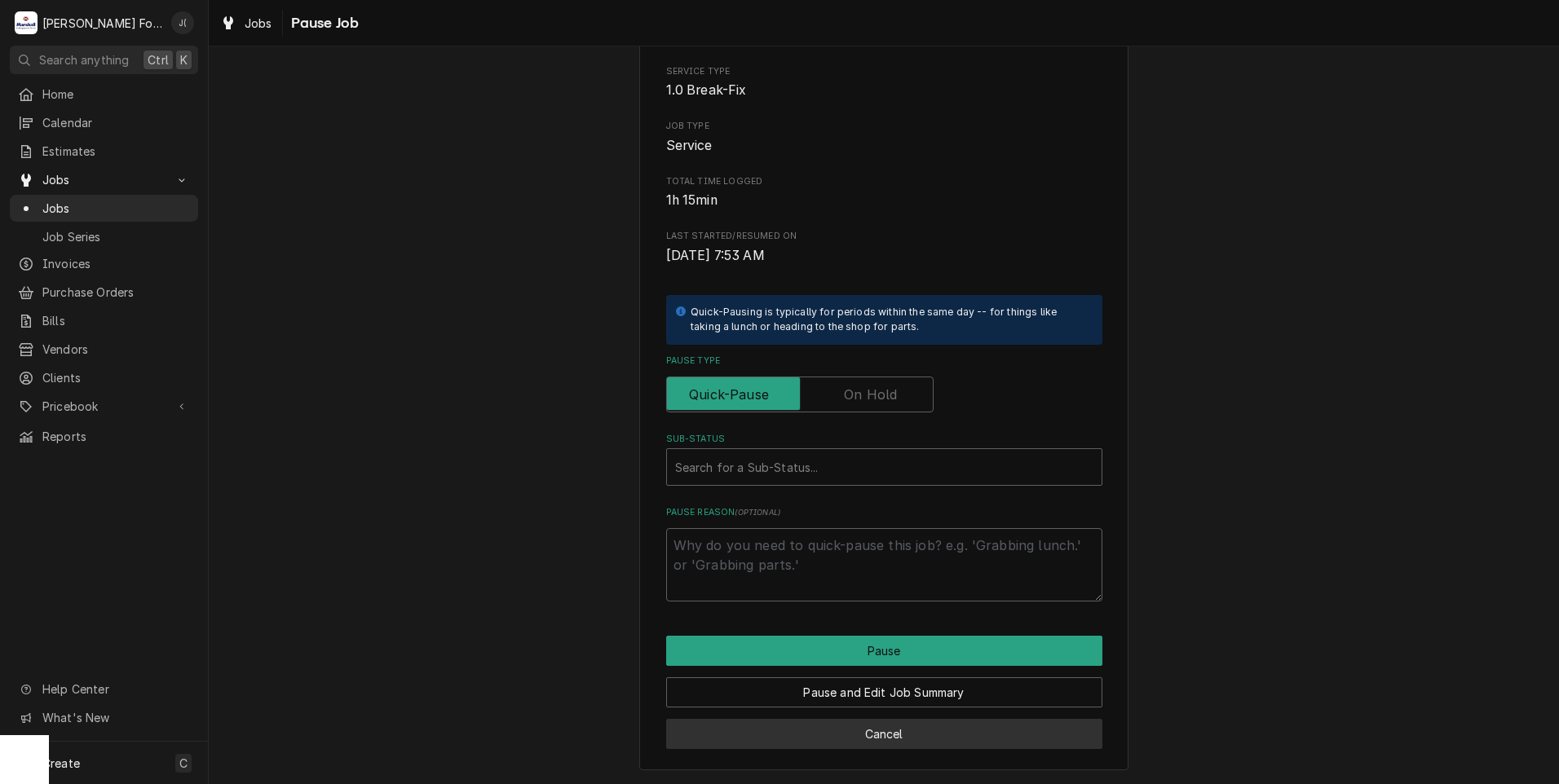
click at [731, 739] on button "Cancel" at bounding box center [884, 733] width 436 height 30
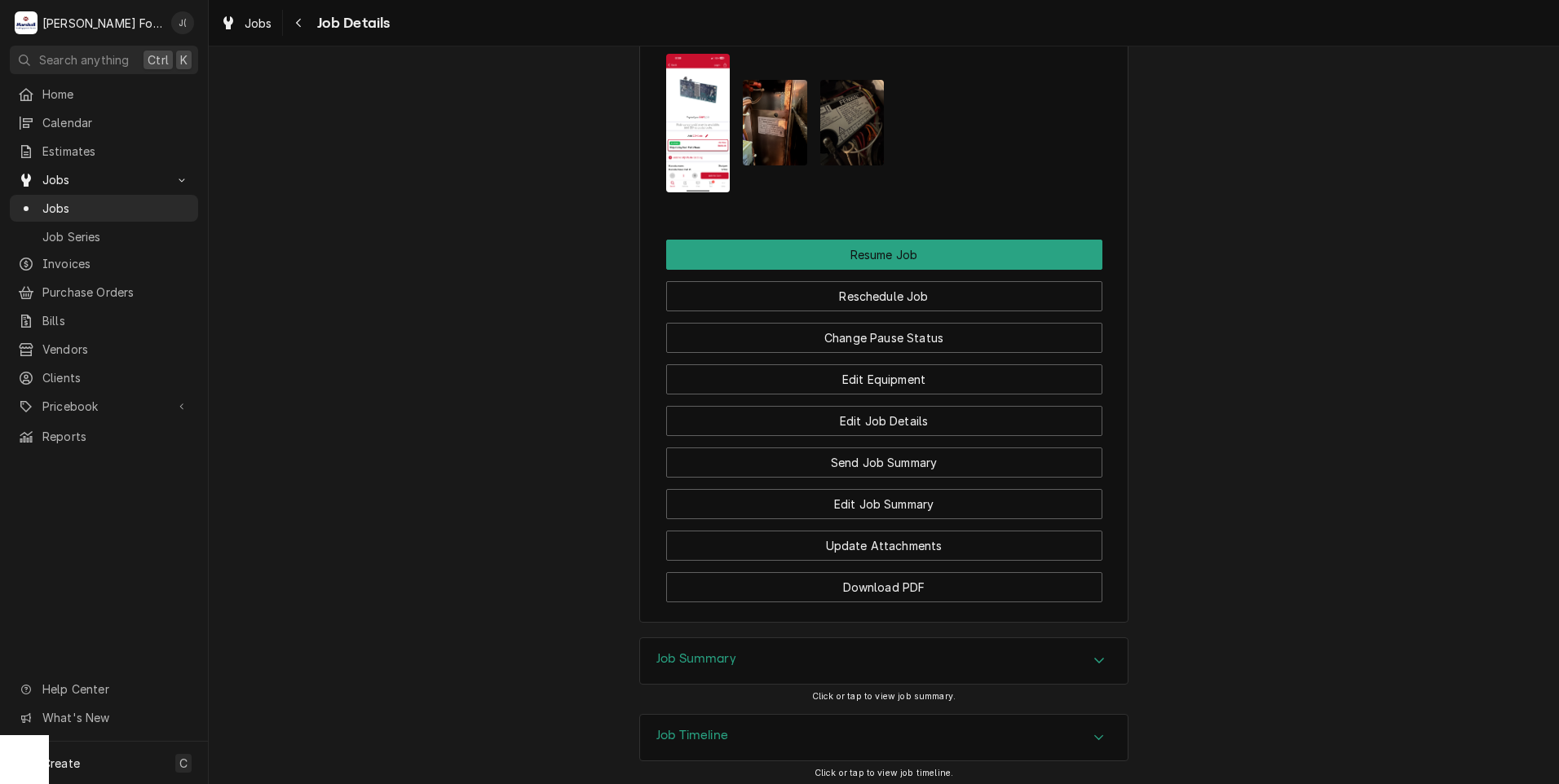
click at [713, 667] on h3 "Job Summary" at bounding box center [696, 659] width 80 height 16
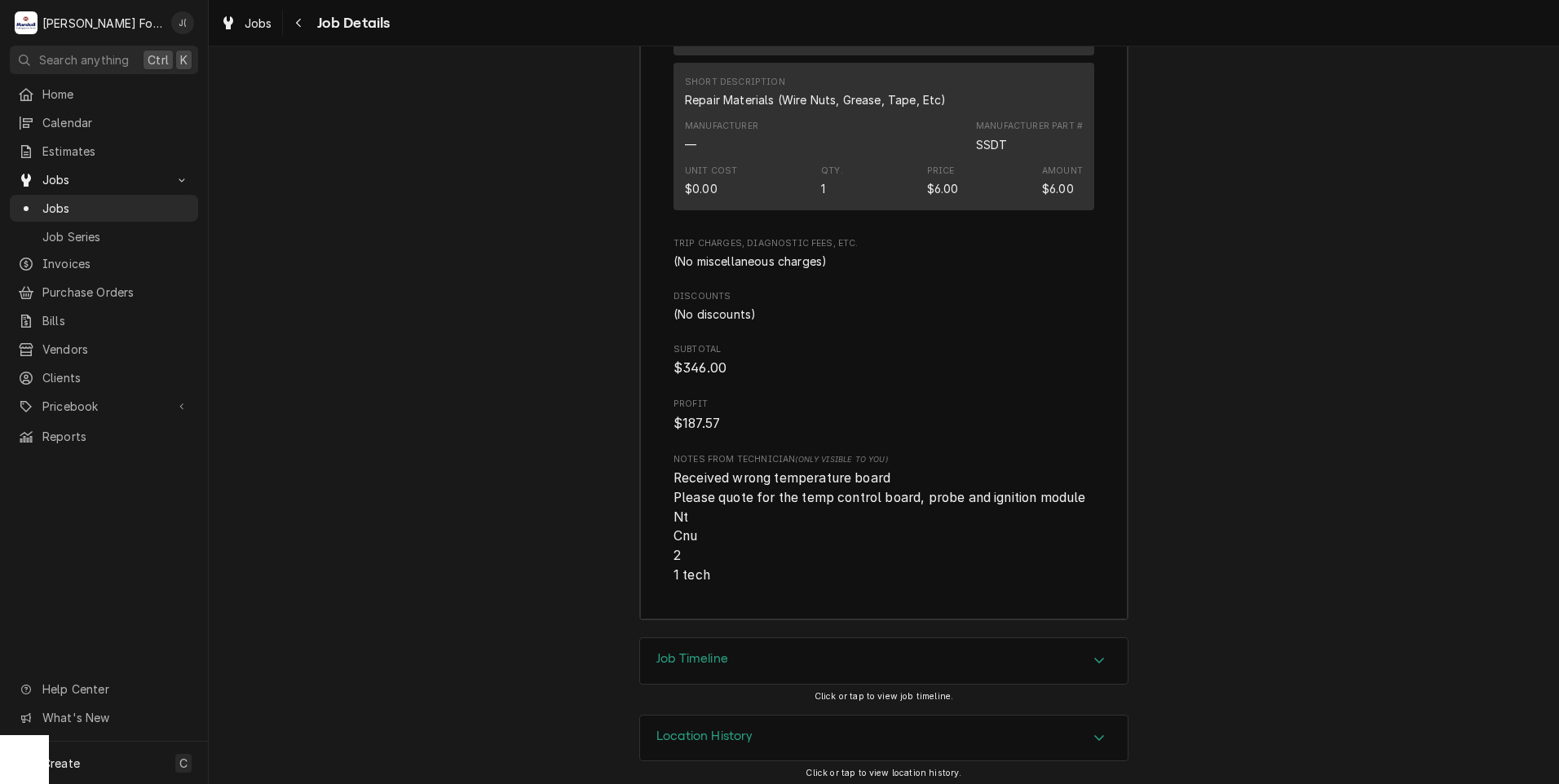
scroll to position [3531, 0]
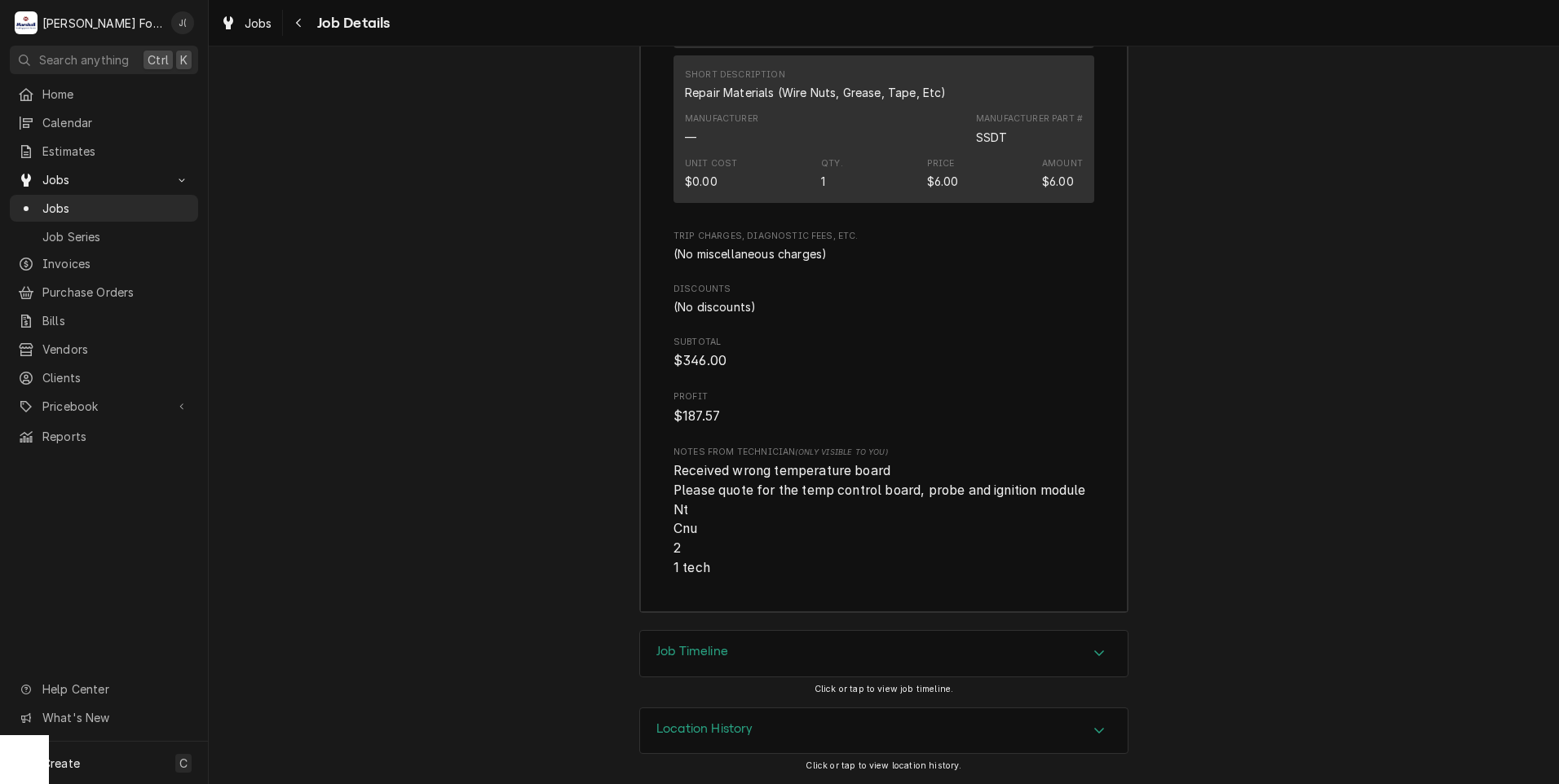
click at [656, 646] on h3 "Job Timeline" at bounding box center [692, 652] width 72 height 16
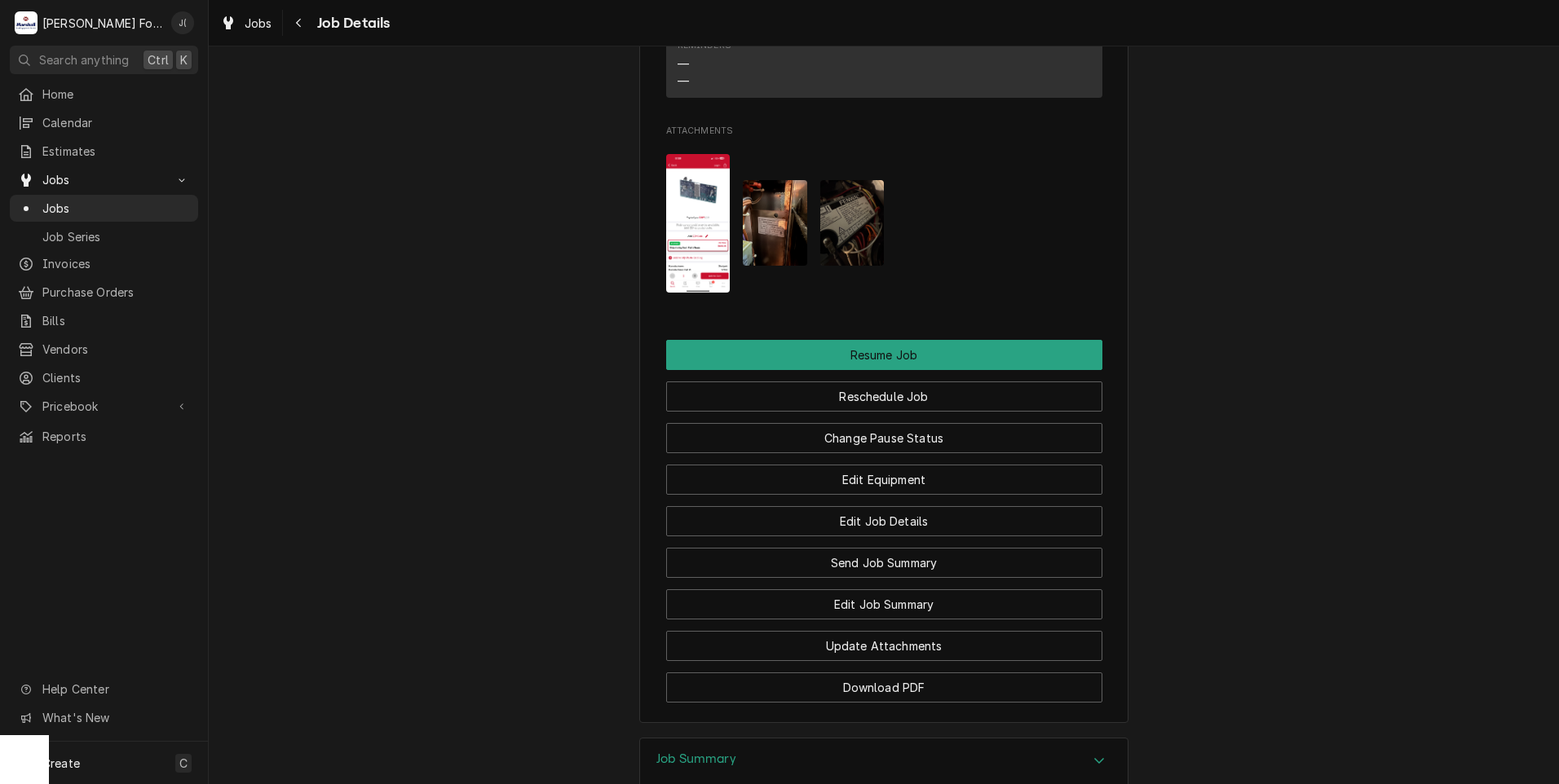
scroll to position [1576, 0]
